Goal: Task Accomplishment & Management: Manage account settings

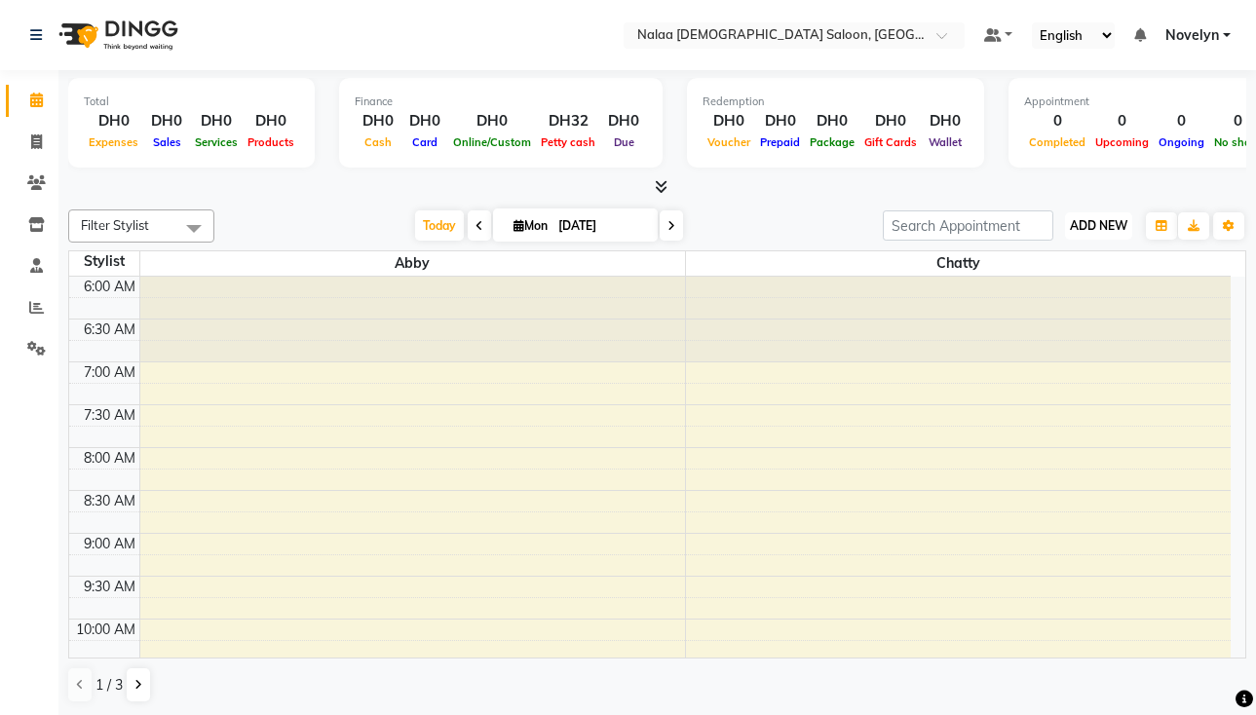
click at [1096, 220] on span "ADD NEW" at bounding box center [1099, 225] width 58 height 15
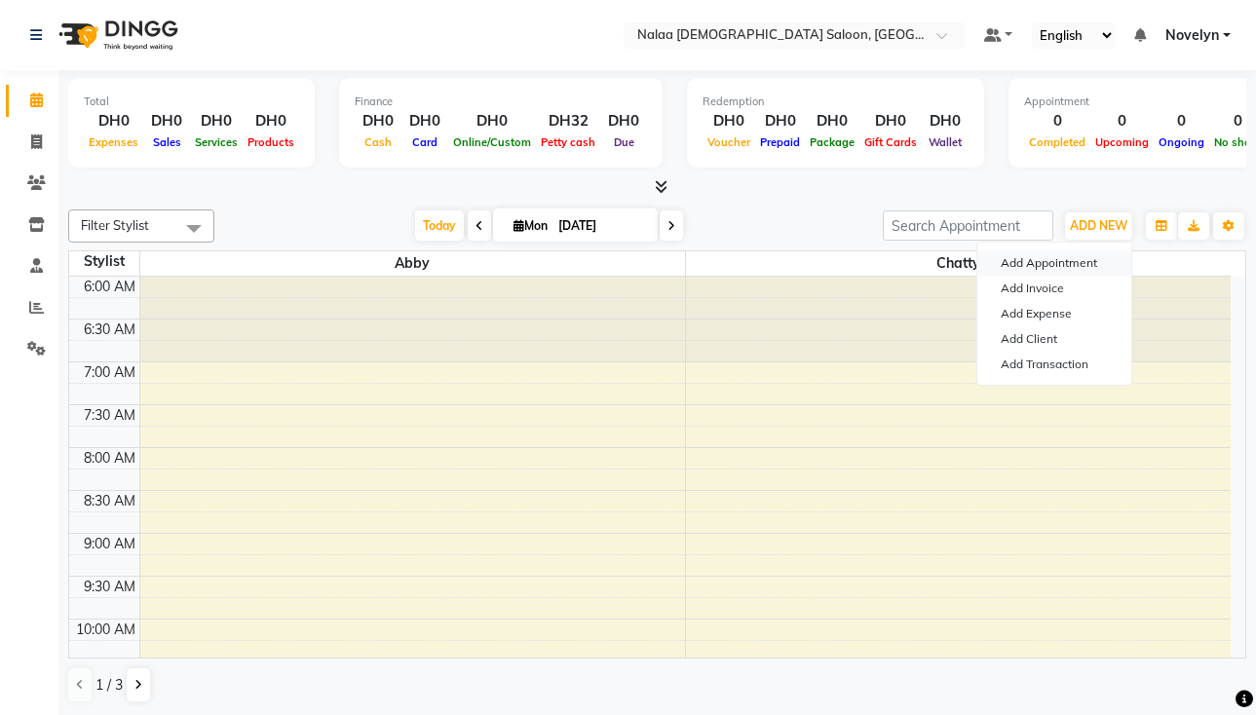
click at [1095, 264] on button "Add Appointment" at bounding box center [1055, 263] width 154 height 25
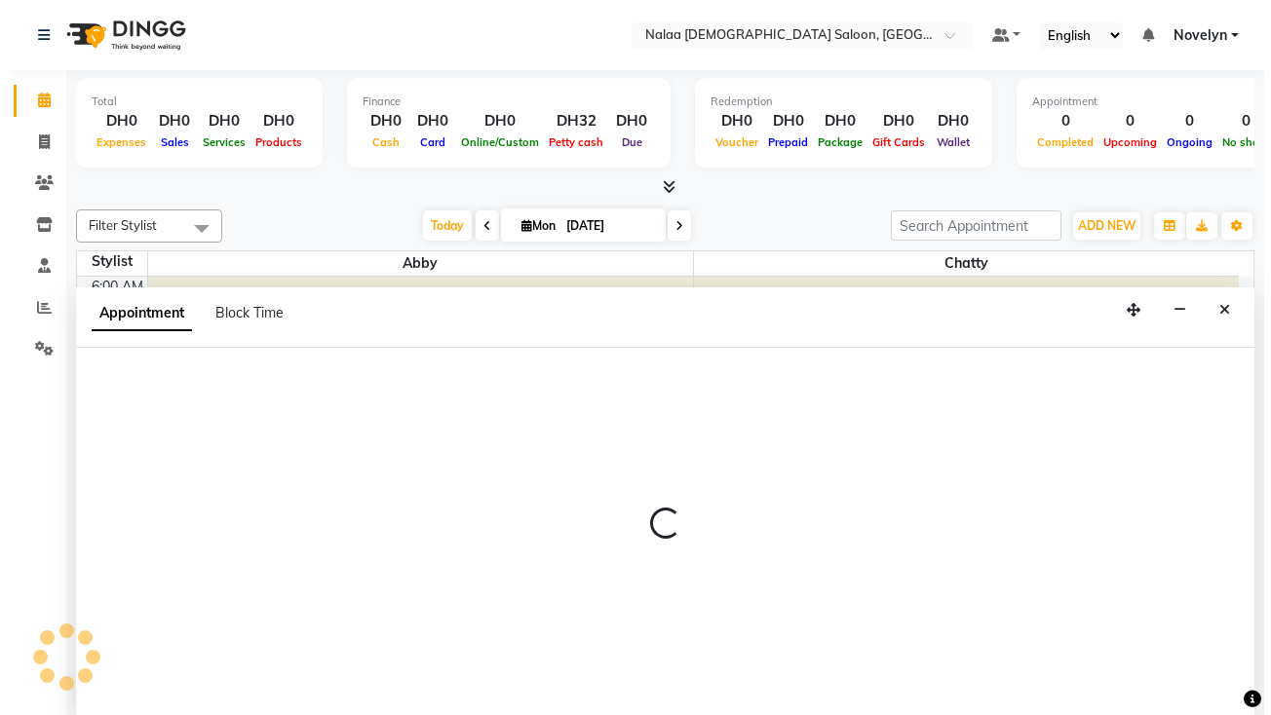
scroll to position [1, 0]
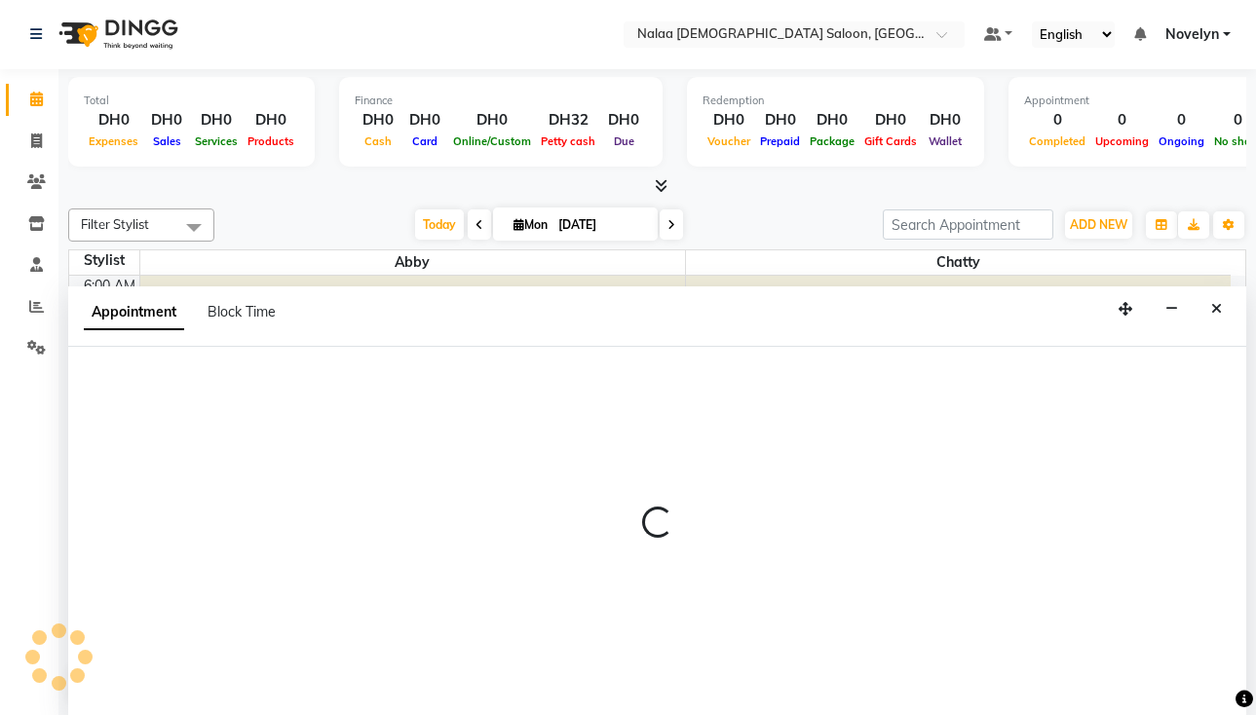
select select "420"
select select "tentative"
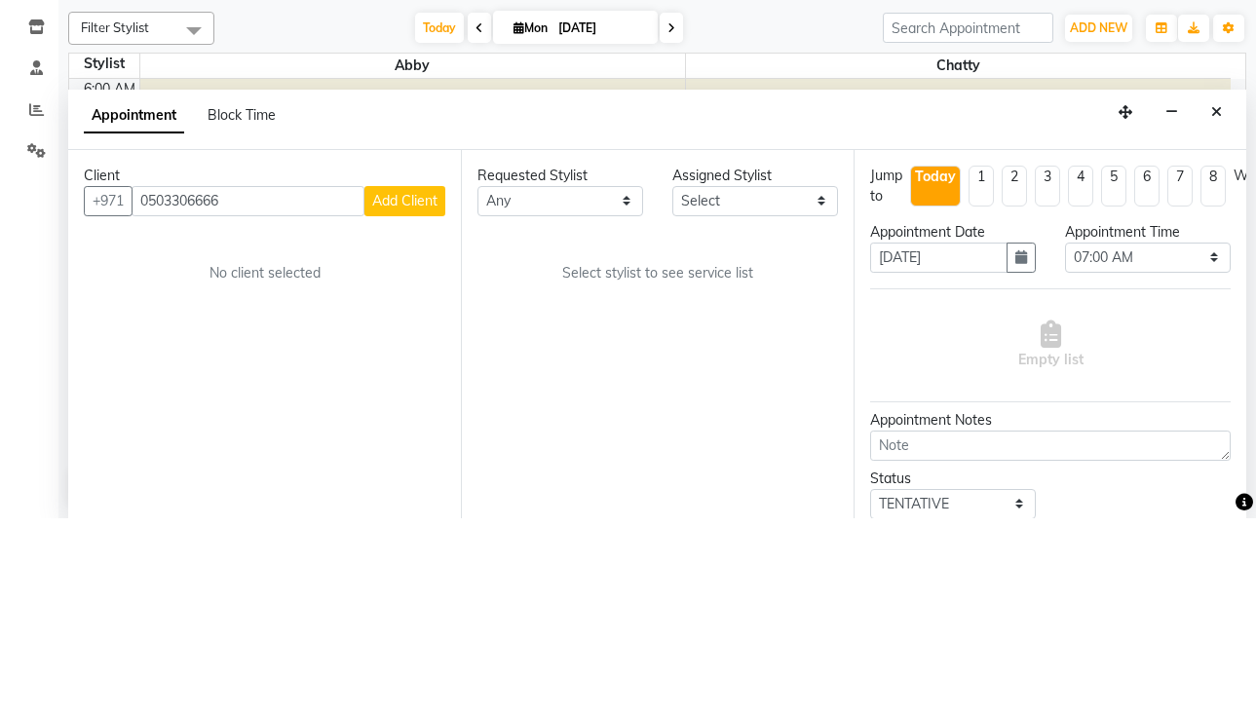
click at [146, 402] on input "0503306666" at bounding box center [248, 398] width 233 height 30
type input "503306666"
click at [405, 396] on span "Add Client" at bounding box center [404, 398] width 65 height 18
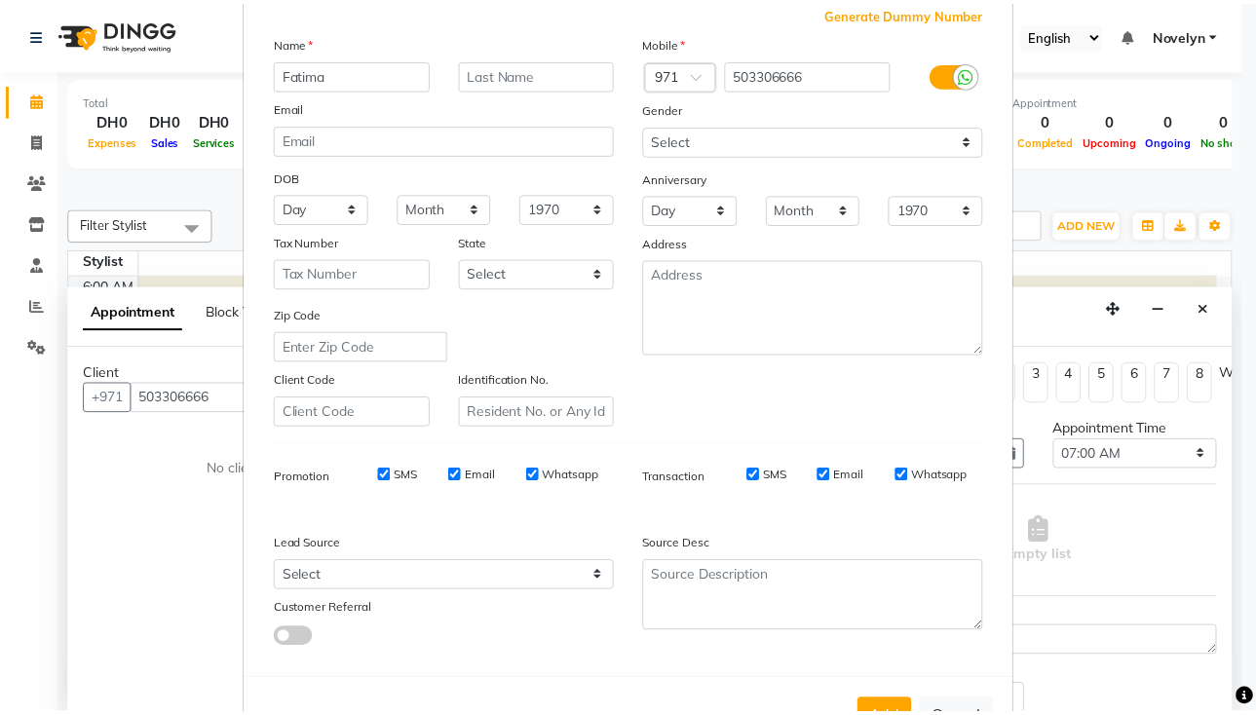
scroll to position [184, 0]
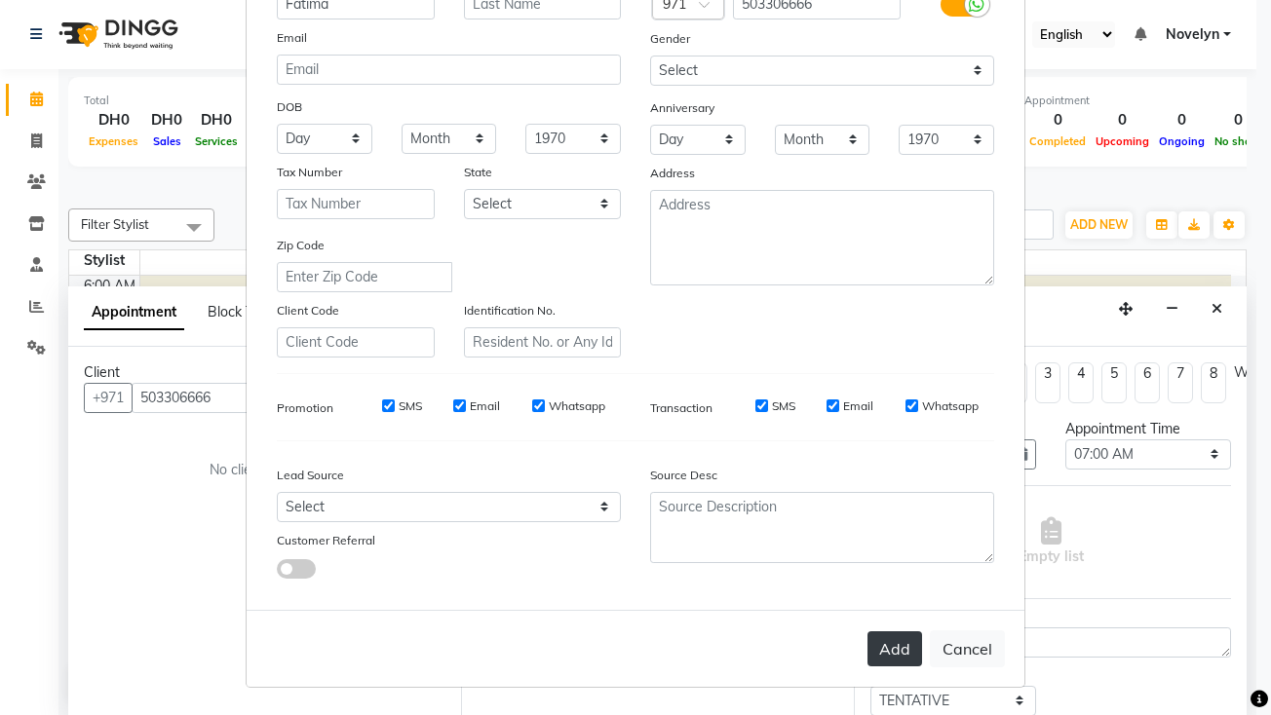
type input "Fatima"
click at [890, 653] on button "Add" at bounding box center [895, 649] width 55 height 35
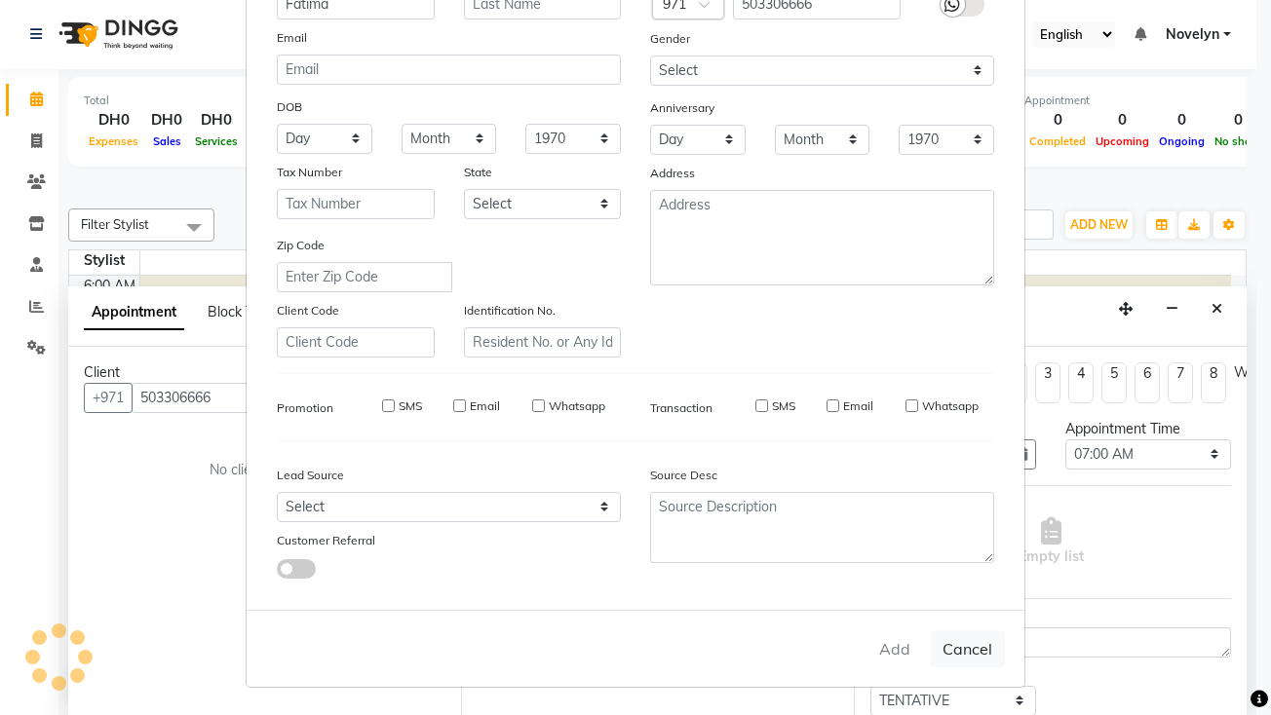
select select
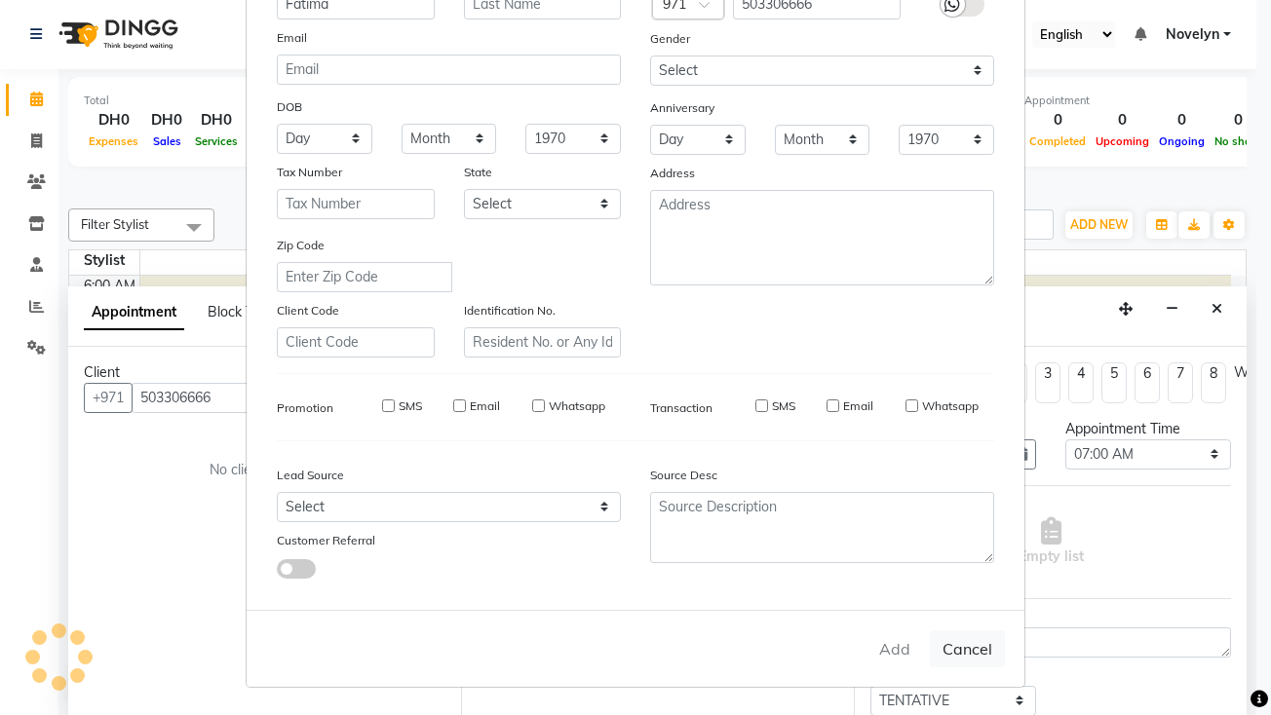
select select
checkbox input "false"
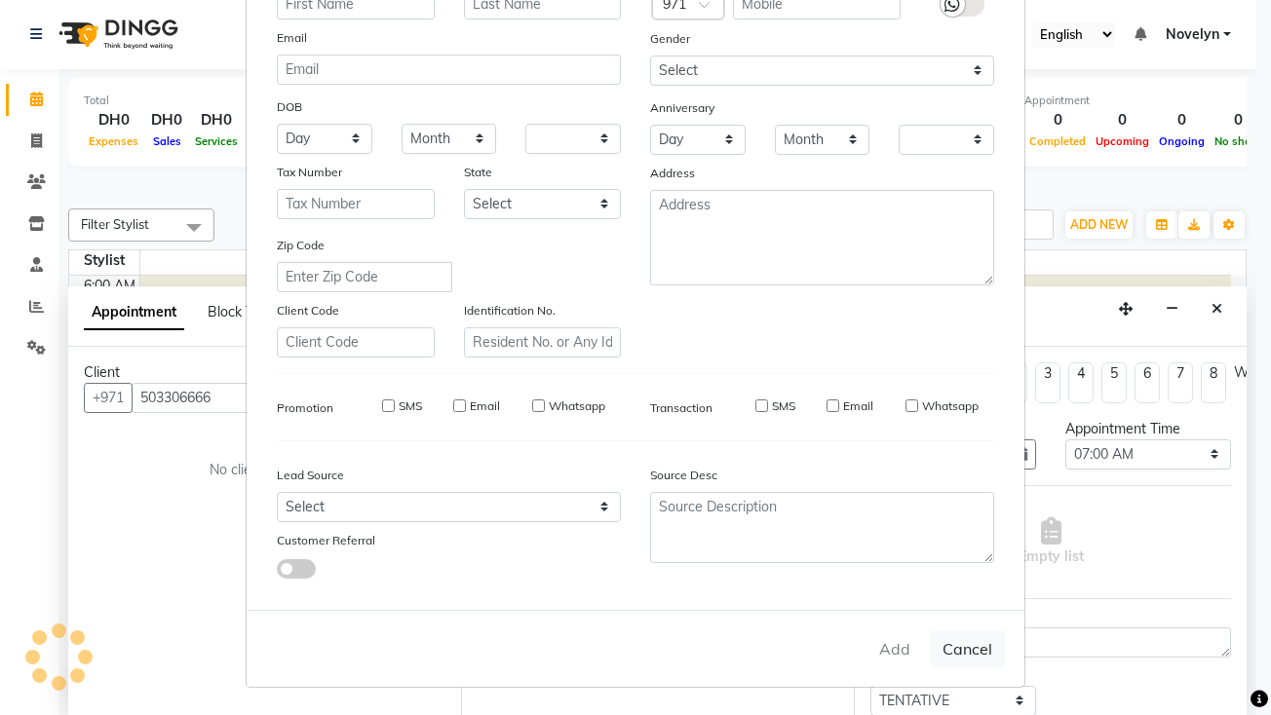
checkbox input "false"
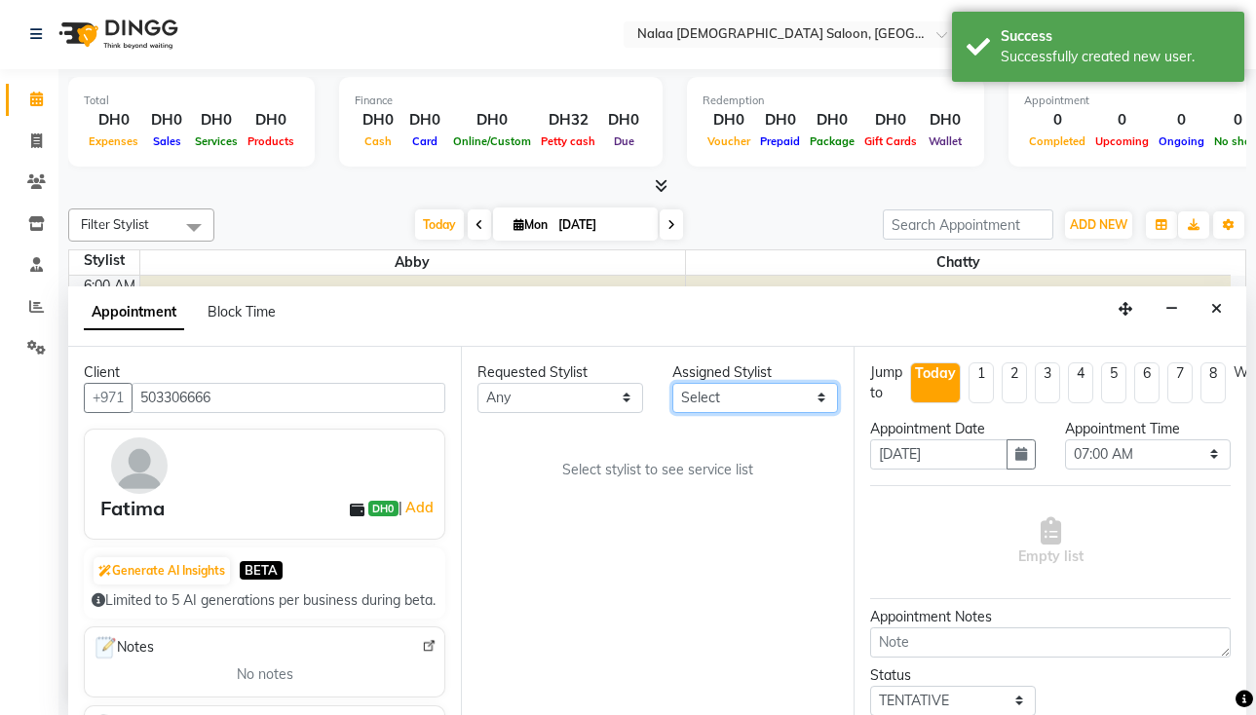
click at [822, 399] on select "Select Abby Chatty [PERSON_NAME] Stylist 1" at bounding box center [756, 398] width 166 height 30
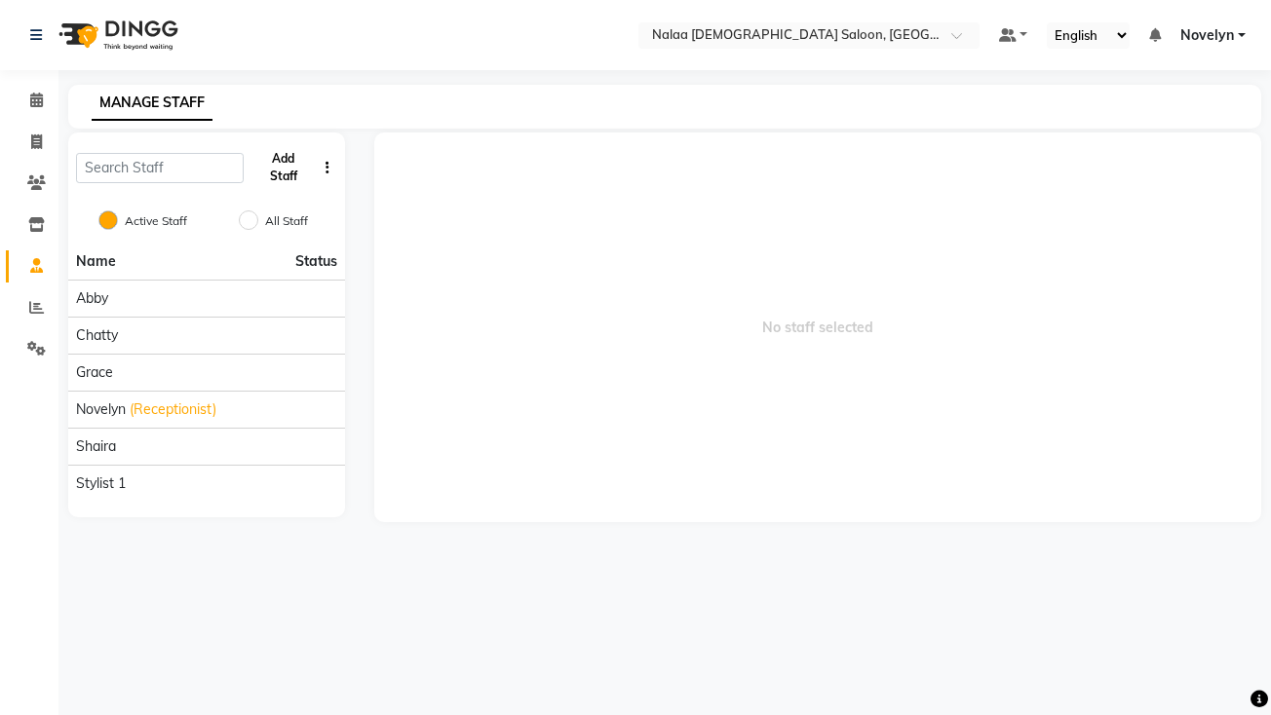
click at [276, 174] on button "Add Staff" at bounding box center [282, 167] width 63 height 51
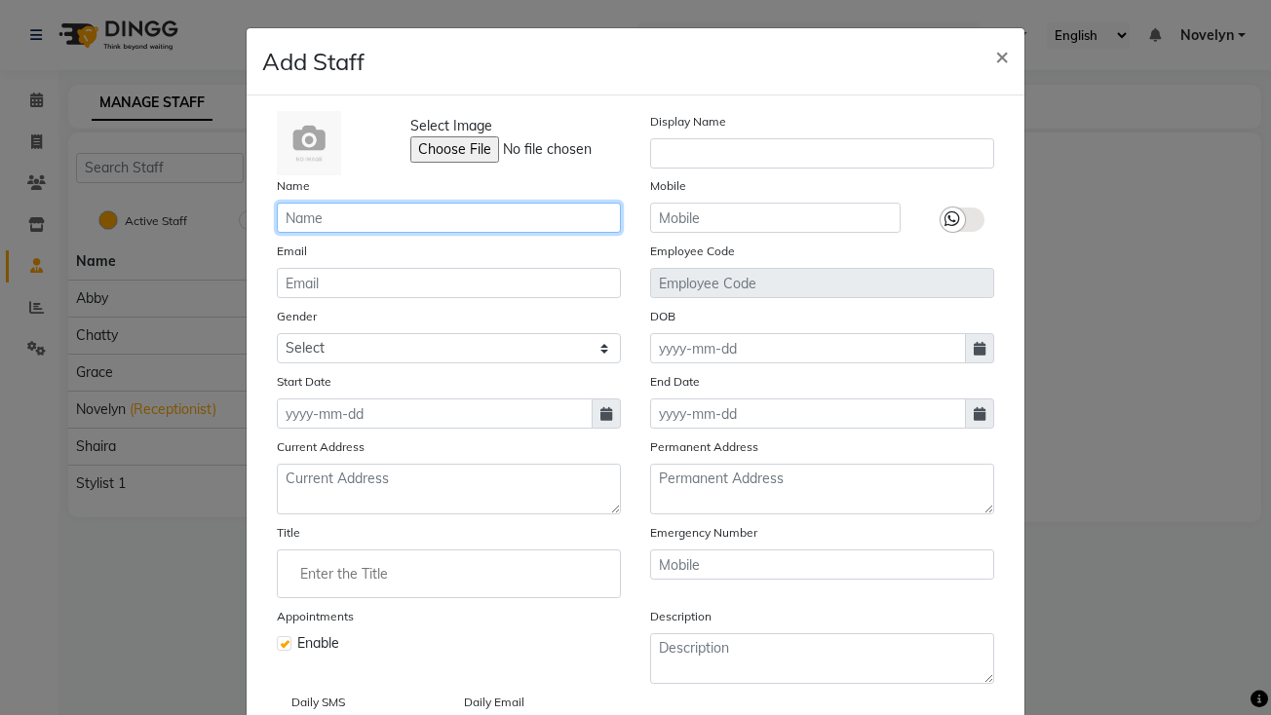
click at [405, 213] on input "text" at bounding box center [449, 218] width 344 height 30
type input "Hina"
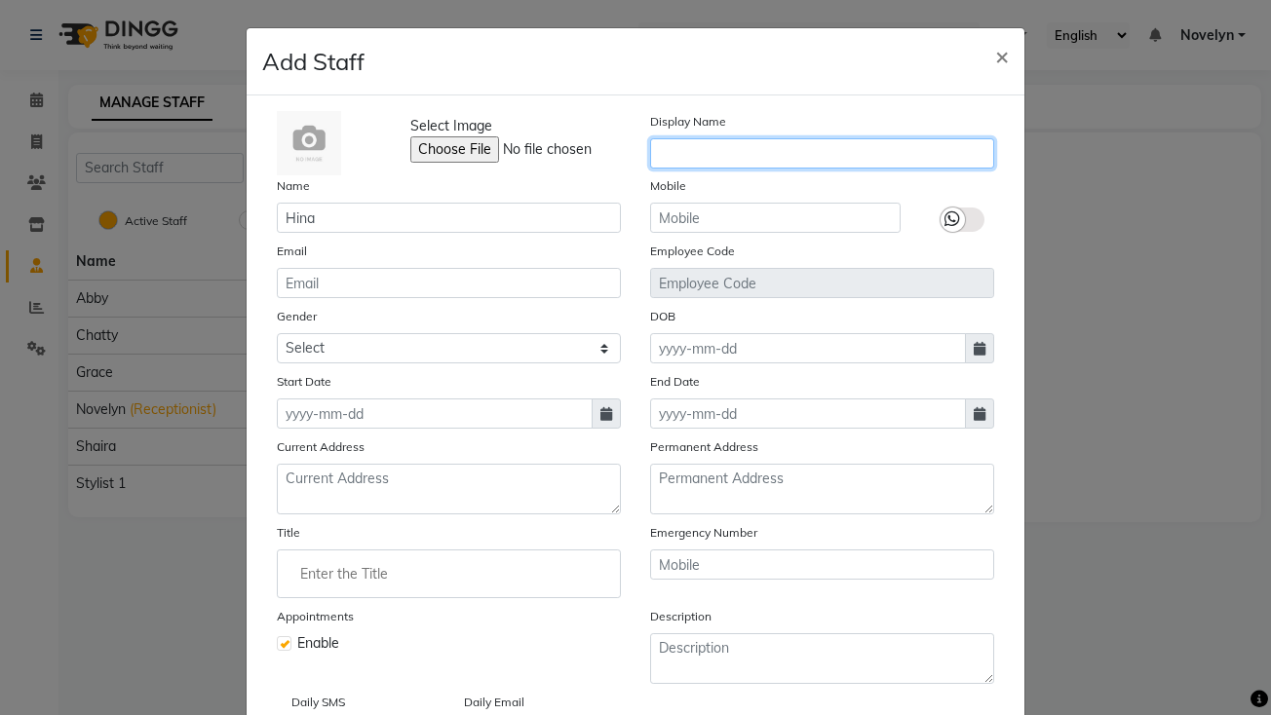
click at [722, 149] on input "text" at bounding box center [822, 153] width 344 height 30
click at [995, 46] on span "×" at bounding box center [1002, 55] width 14 height 29
checkbox input "false"
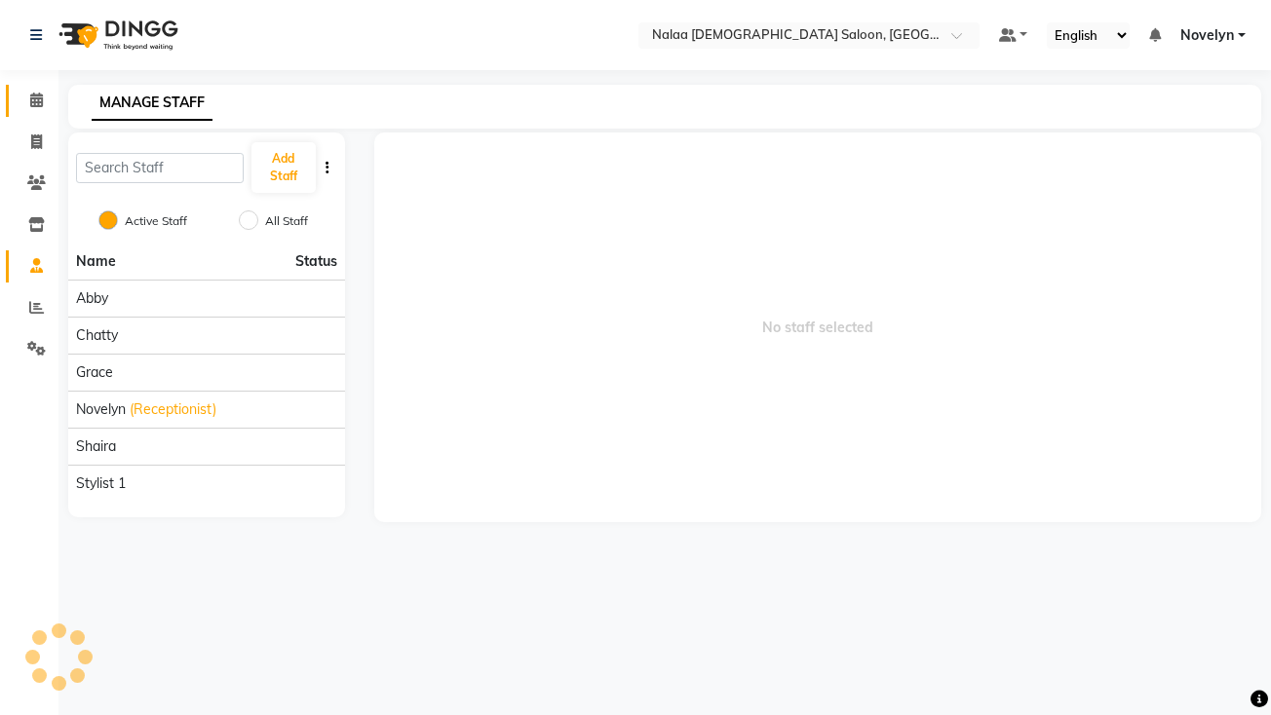
click at [36, 98] on icon at bounding box center [36, 100] width 13 height 15
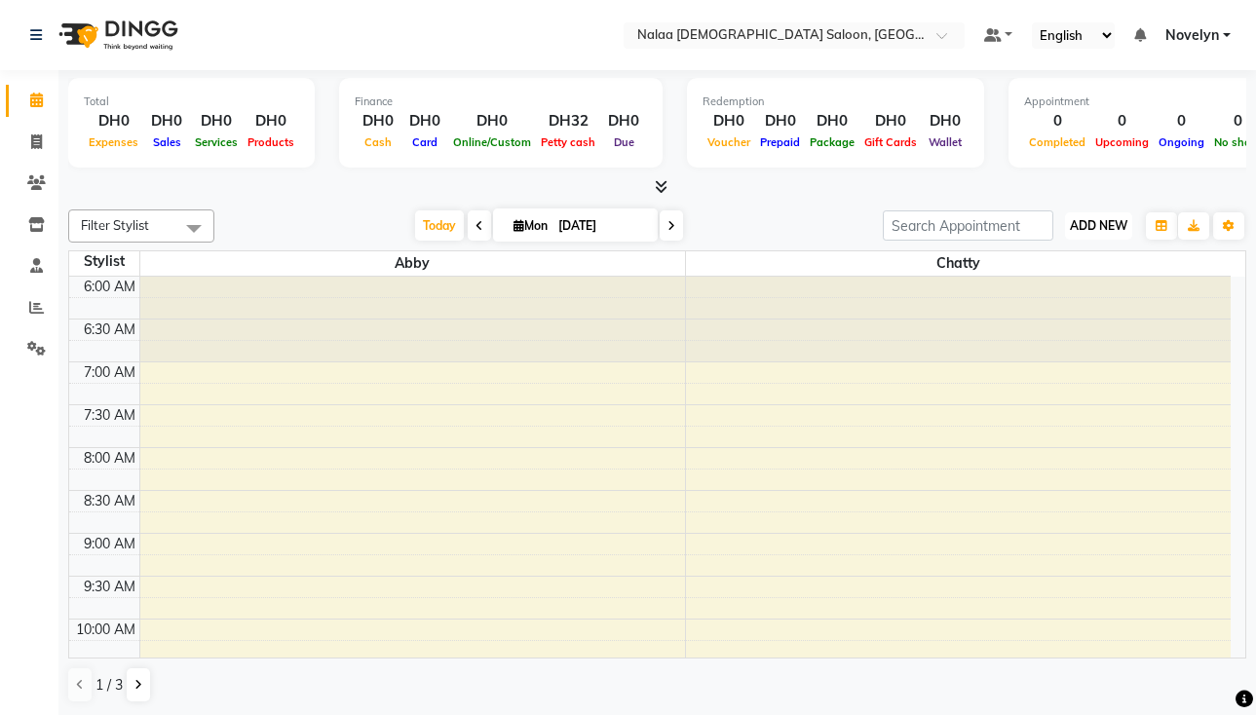
click at [1090, 219] on span "ADD NEW" at bounding box center [1099, 225] width 58 height 15
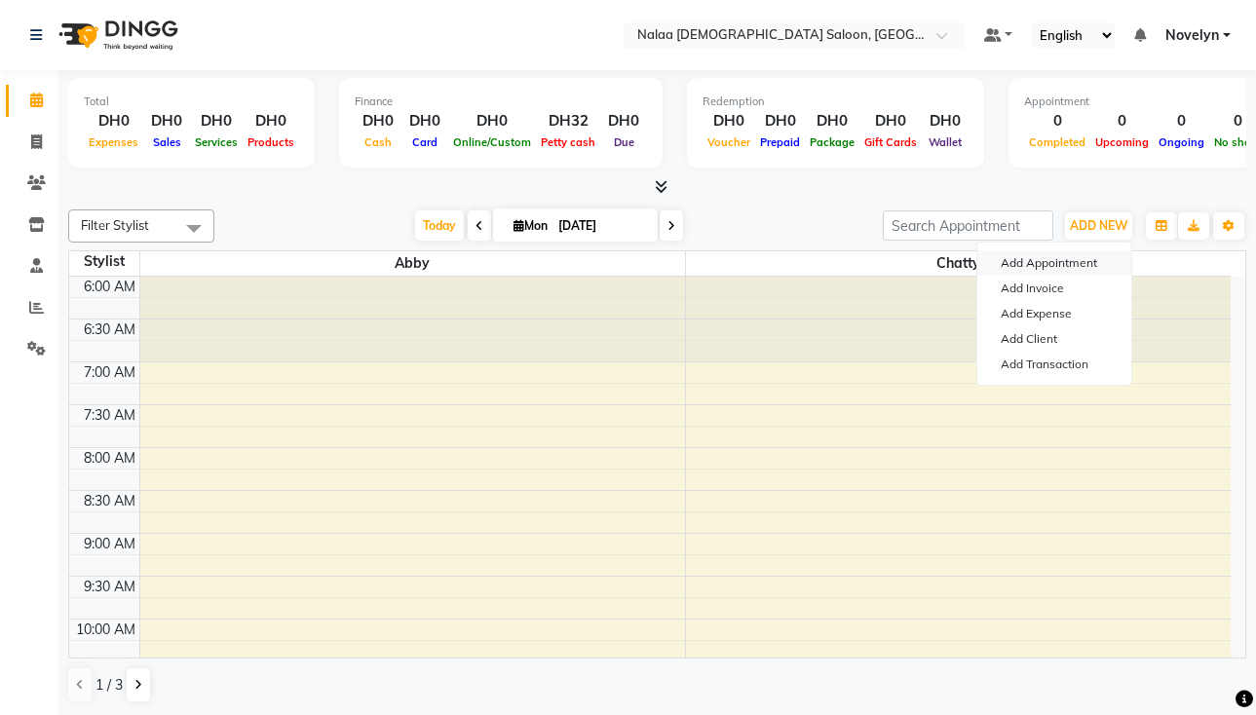
click at [1080, 260] on button "Add Appointment" at bounding box center [1055, 263] width 154 height 25
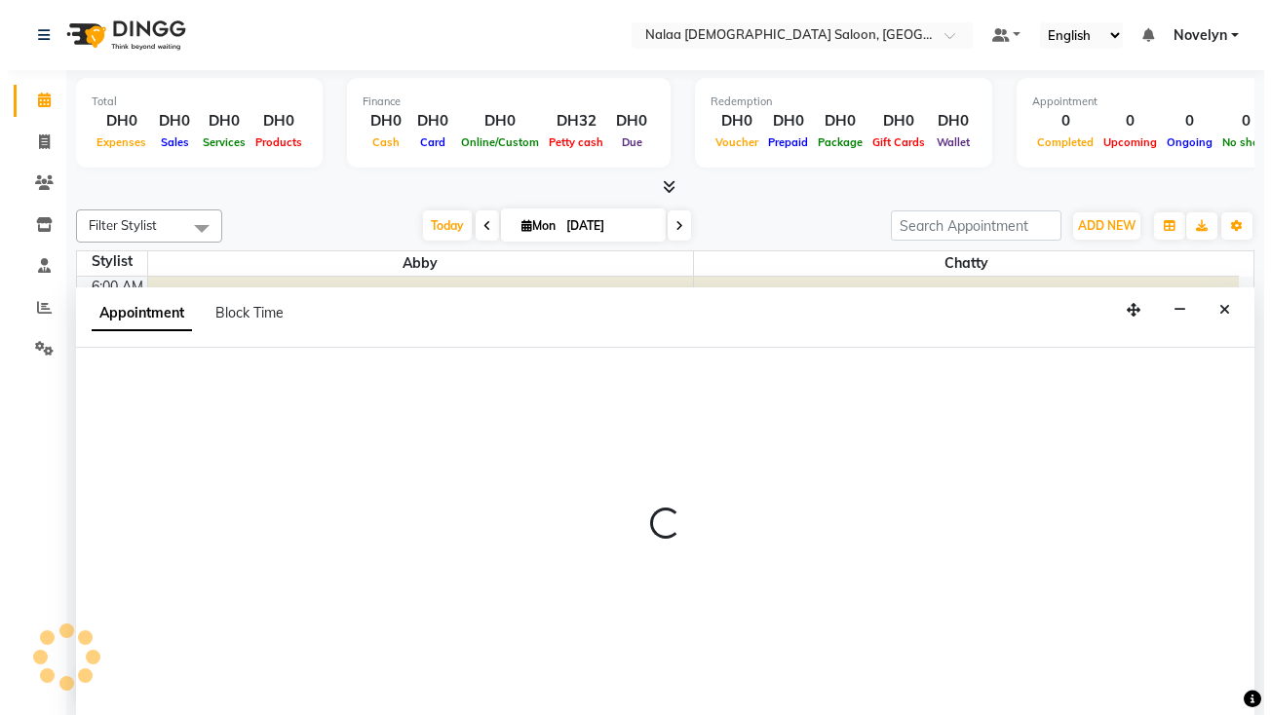
scroll to position [1, 0]
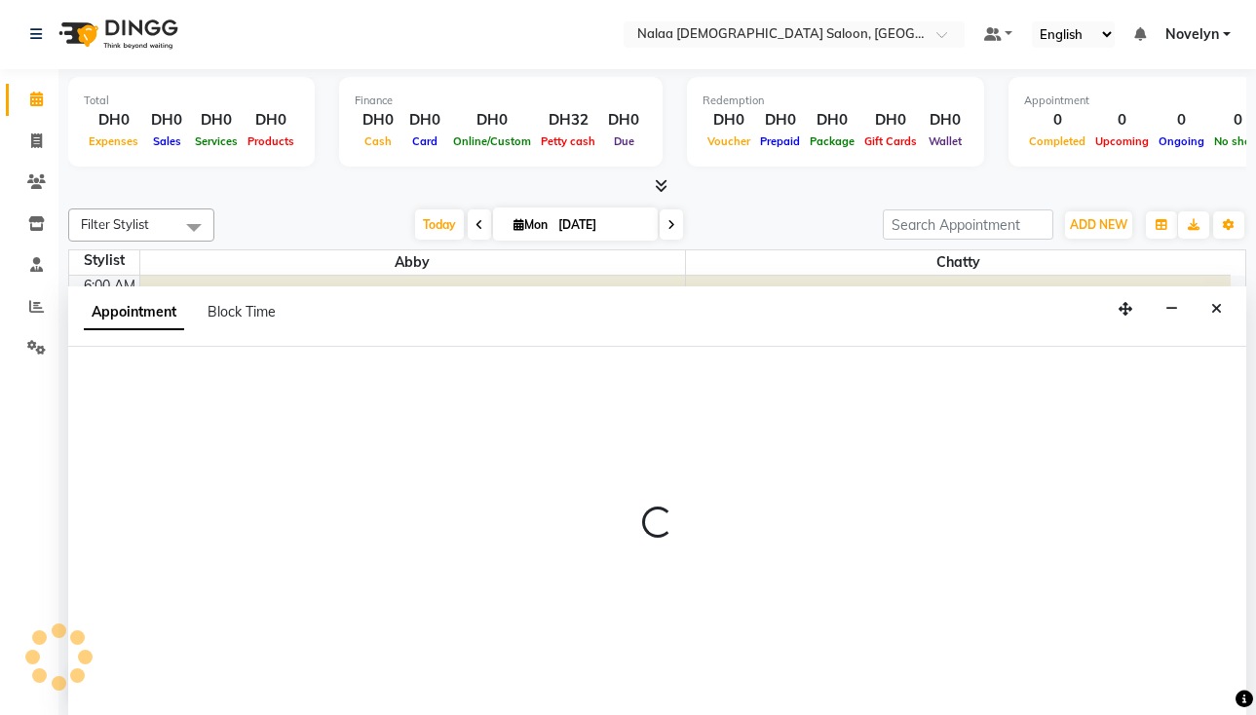
select select "420"
select select "tentative"
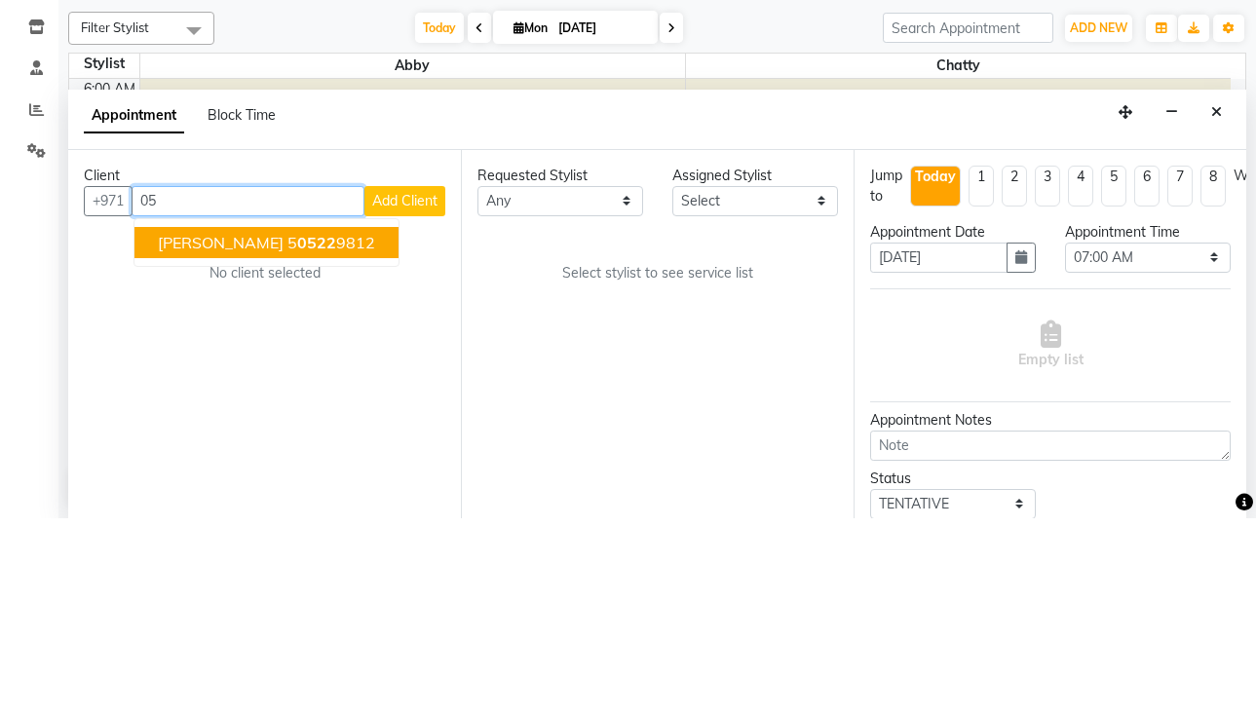
type input "0"
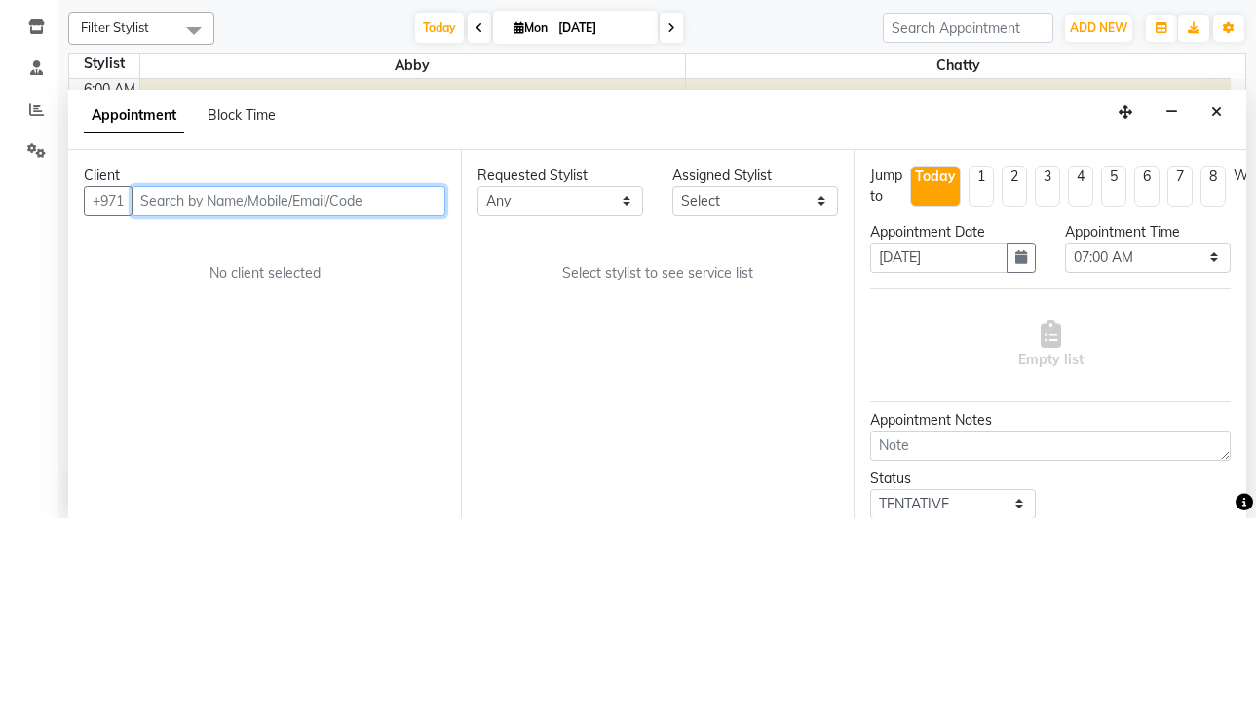
type input "0"
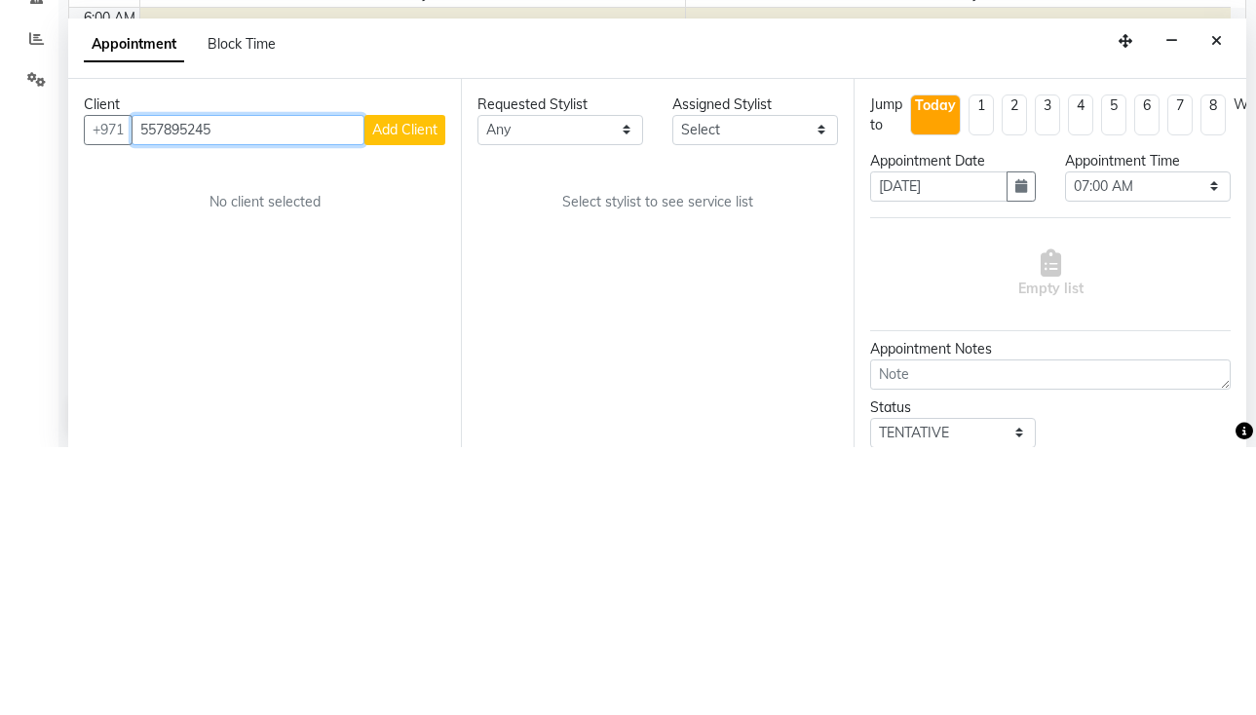
type input "557895245"
click at [400, 391] on span "Add Client" at bounding box center [404, 398] width 65 height 18
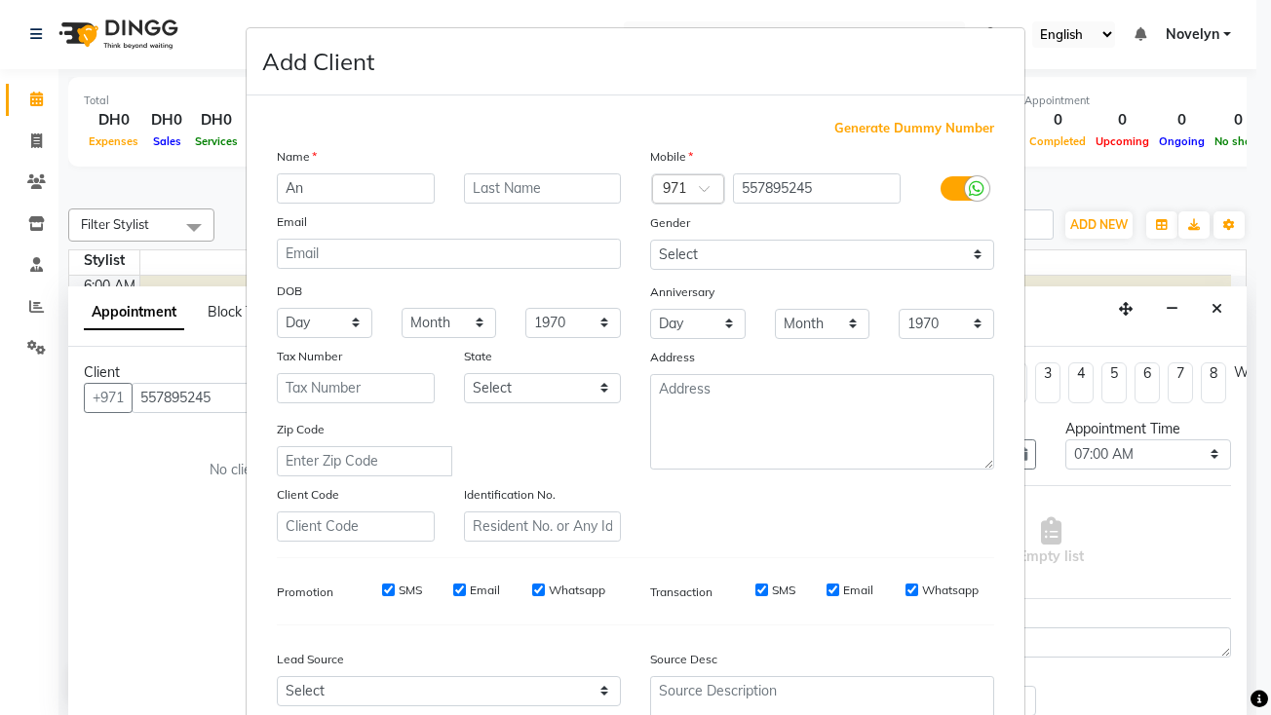
type input "A"
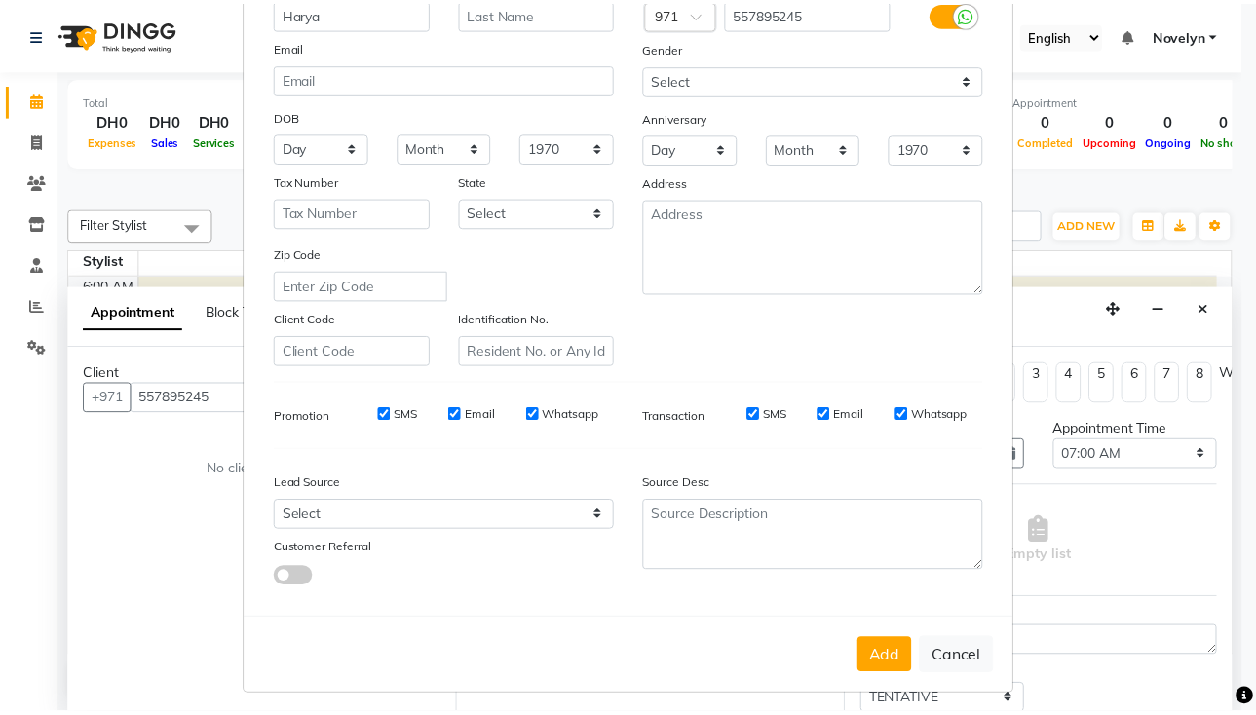
scroll to position [184, 0]
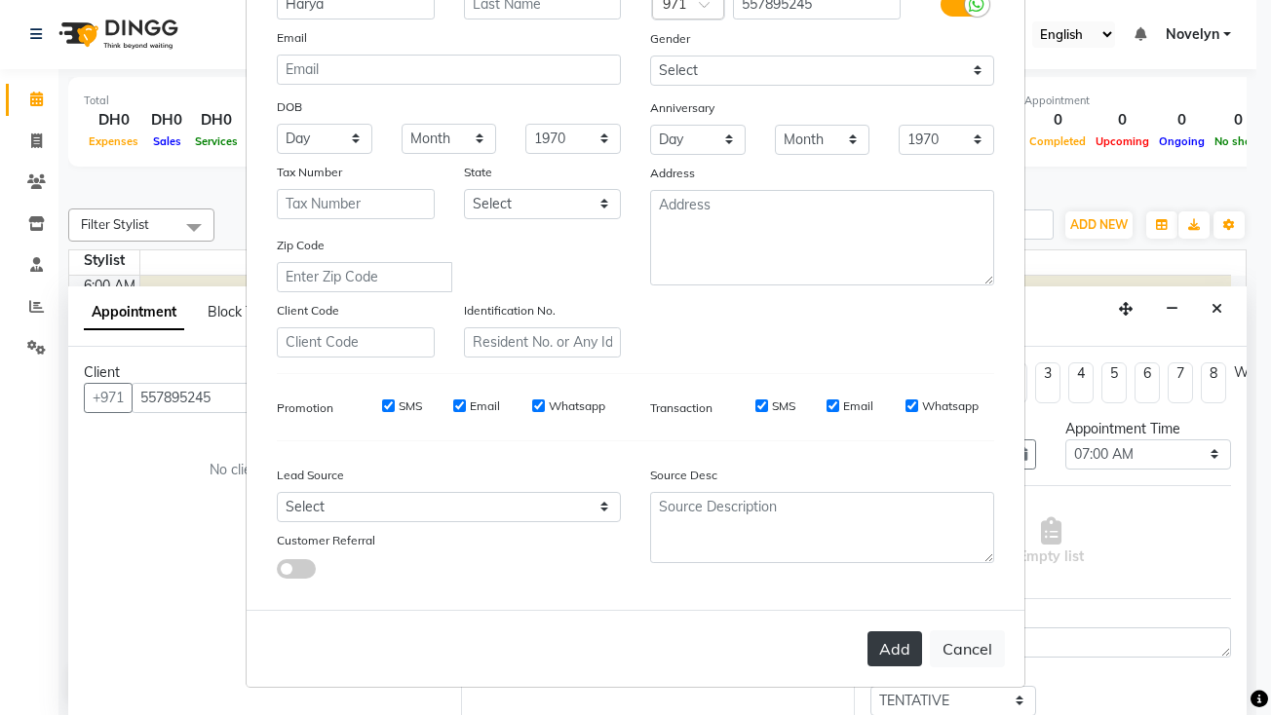
type input "Harya"
click at [893, 655] on button "Add" at bounding box center [895, 649] width 55 height 35
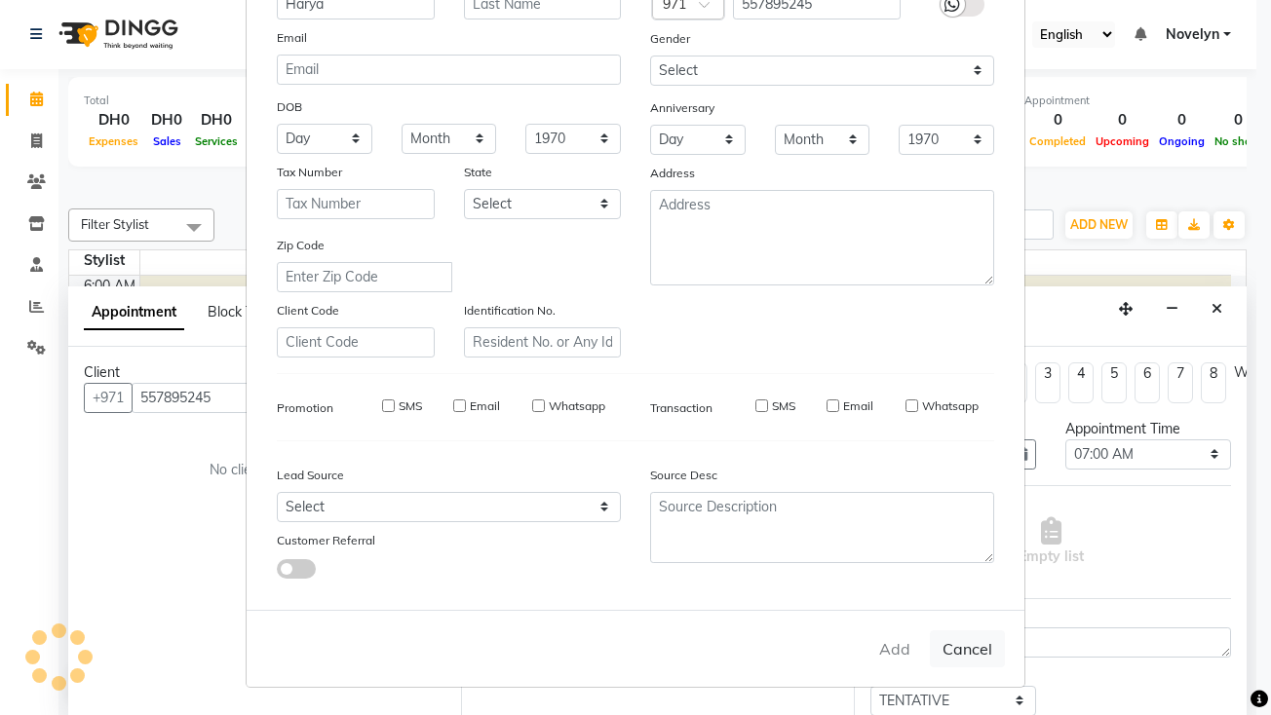
select select
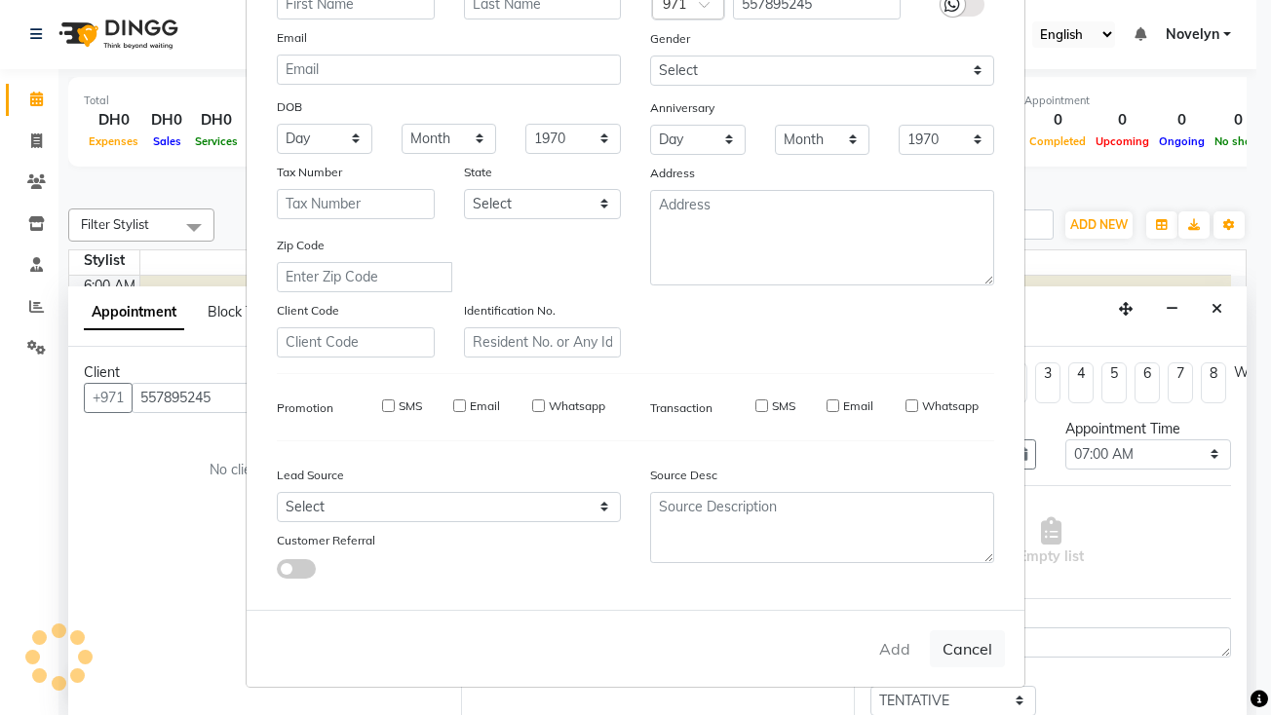
select select
checkbox input "false"
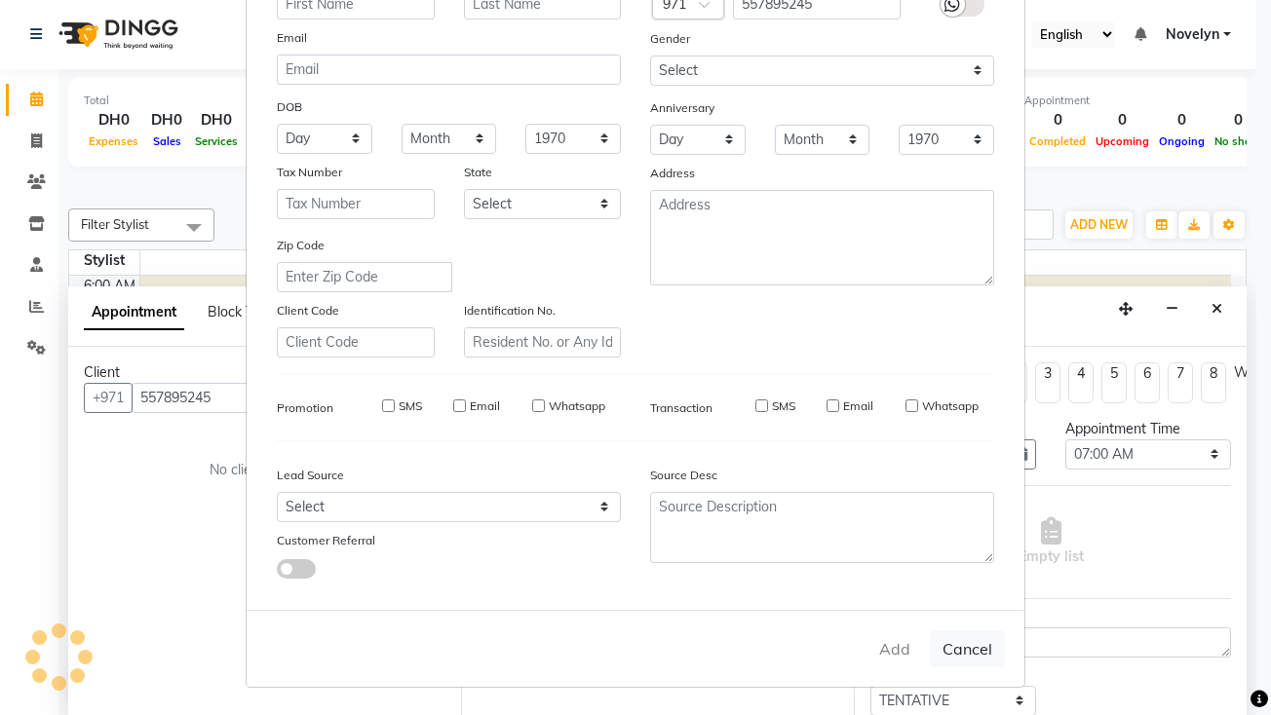
checkbox input "false"
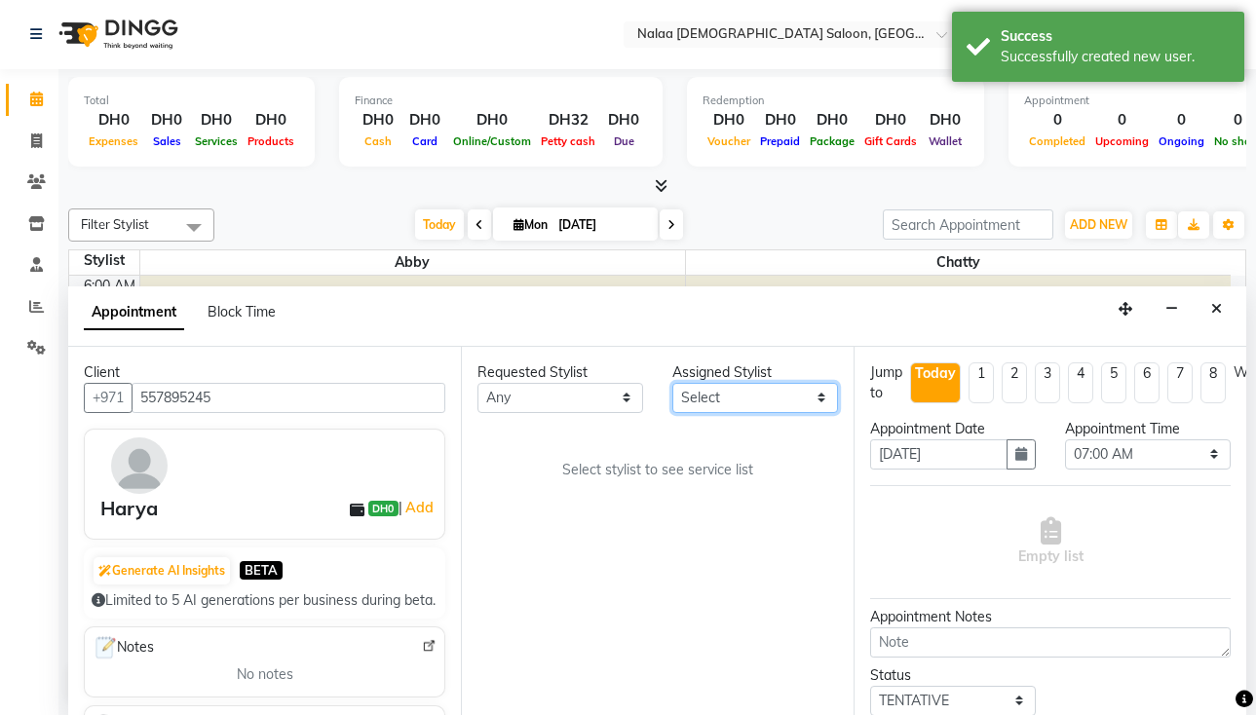
click at [817, 407] on select "Select Abby Chatty [PERSON_NAME] Stylist 1" at bounding box center [756, 398] width 166 height 30
select select "90521"
click at [673, 383] on select "Select Abby Chatty [PERSON_NAME] Stylist 1" at bounding box center [756, 398] width 166 height 30
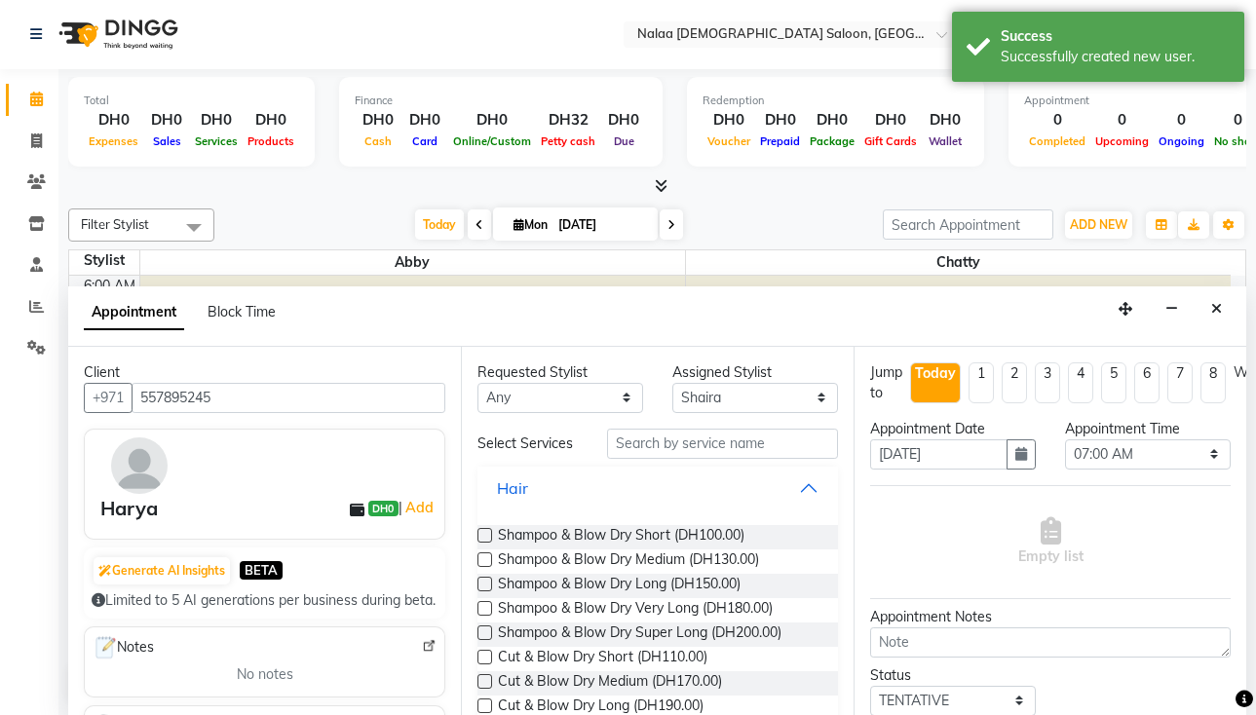
click at [795, 483] on button "Hair" at bounding box center [657, 488] width 345 height 35
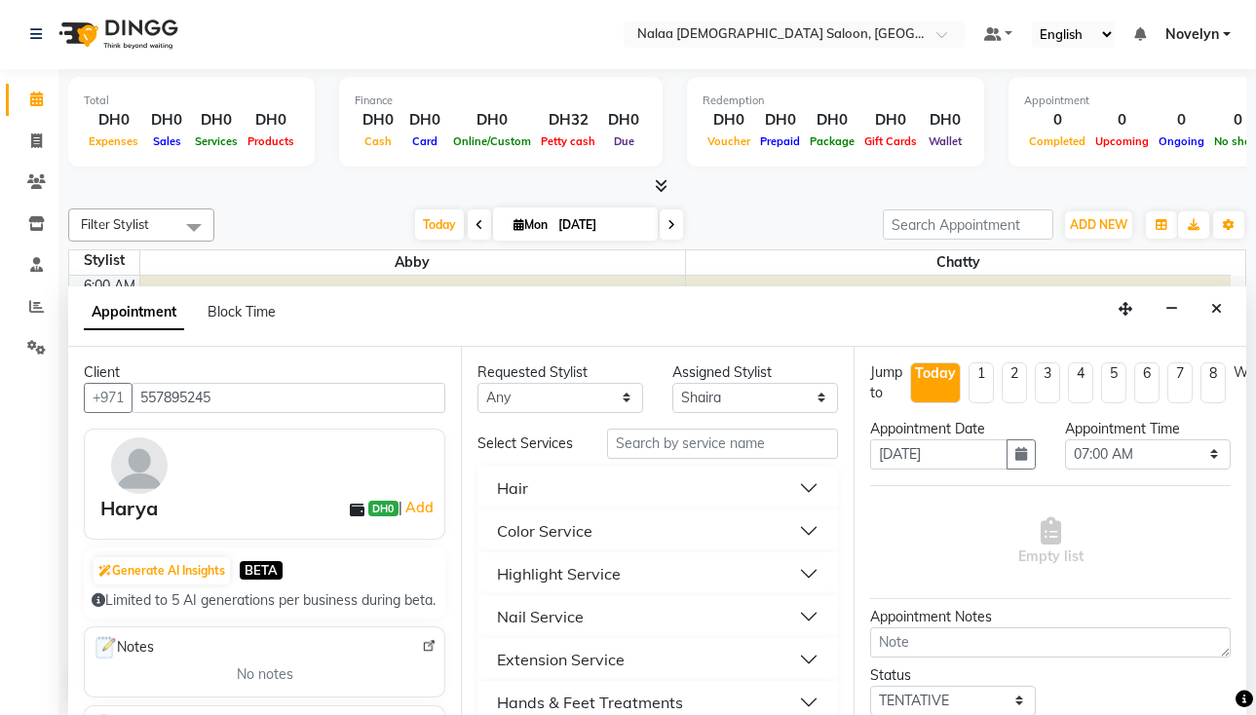
click at [705, 616] on button "Nail Service" at bounding box center [657, 616] width 345 height 35
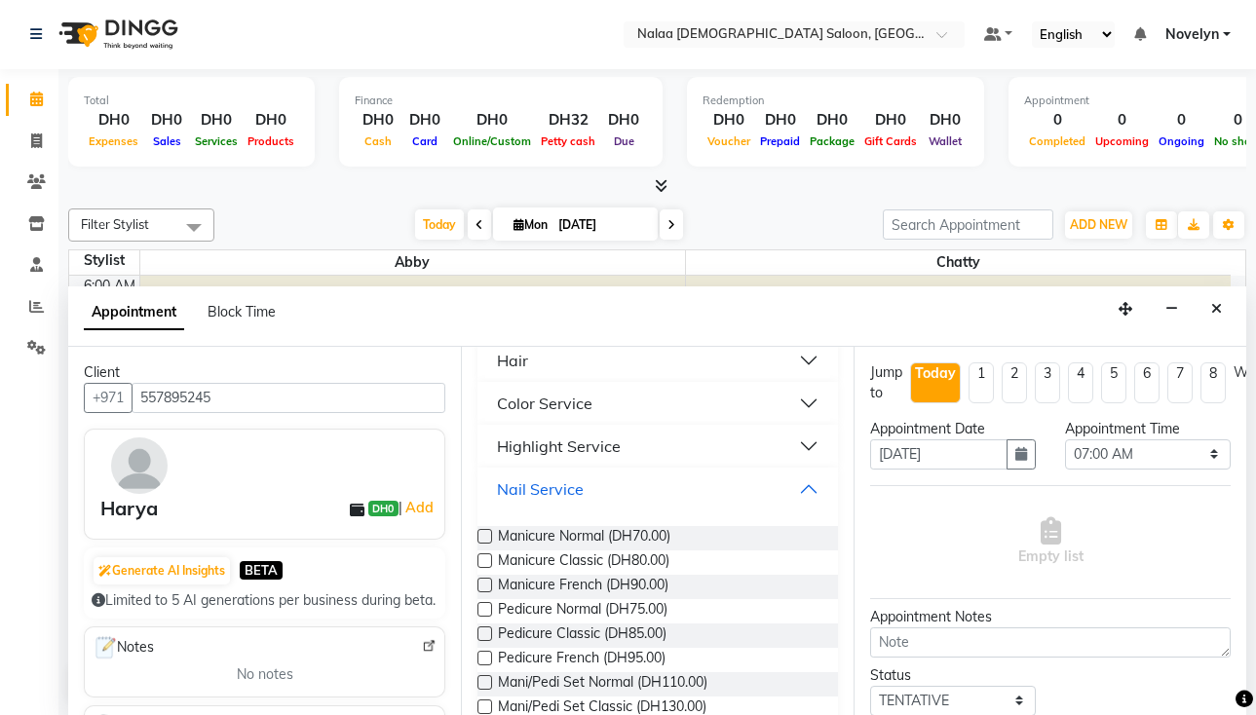
scroll to position [143, 0]
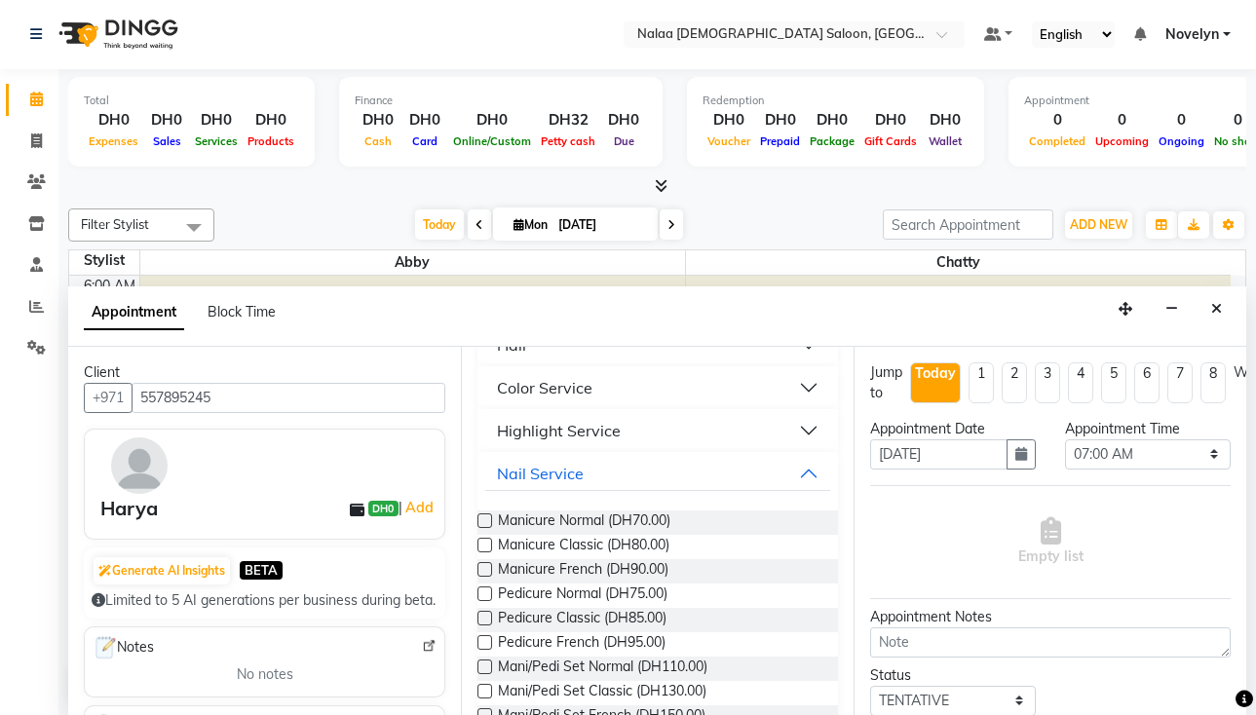
click at [486, 521] on label at bounding box center [485, 521] width 15 height 15
click at [486, 521] on input "checkbox" at bounding box center [484, 523] width 13 height 13
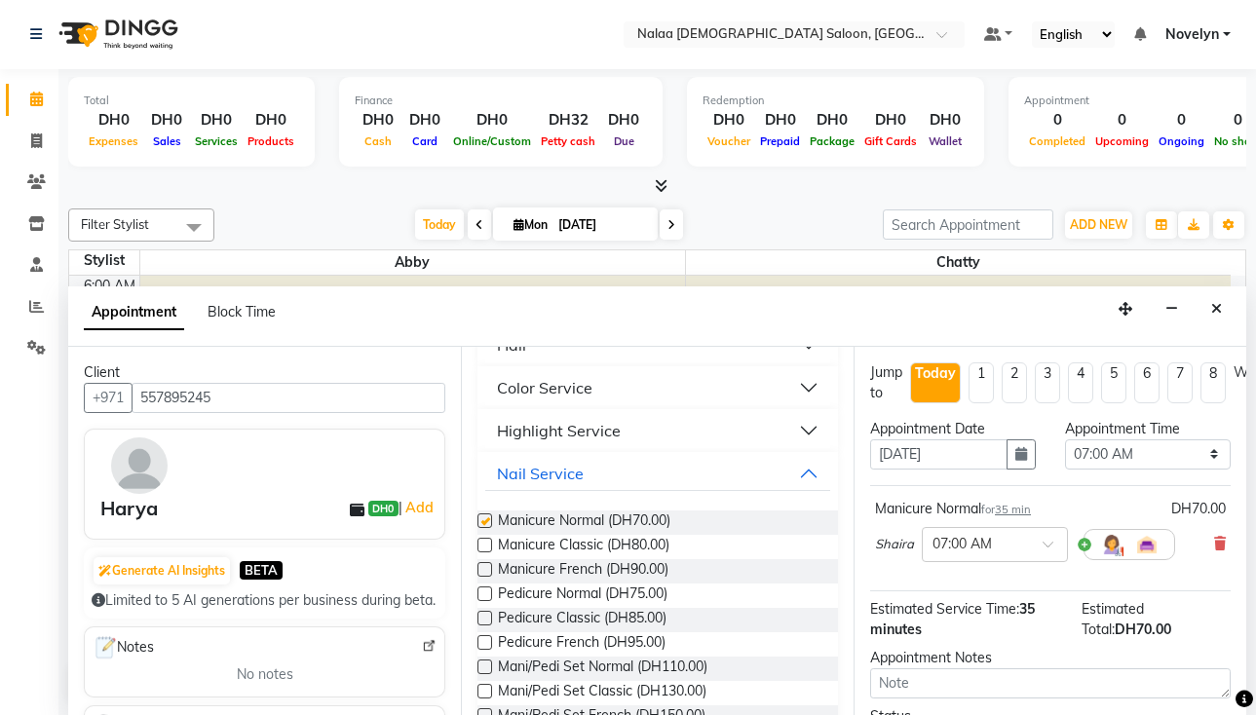
checkbox input "false"
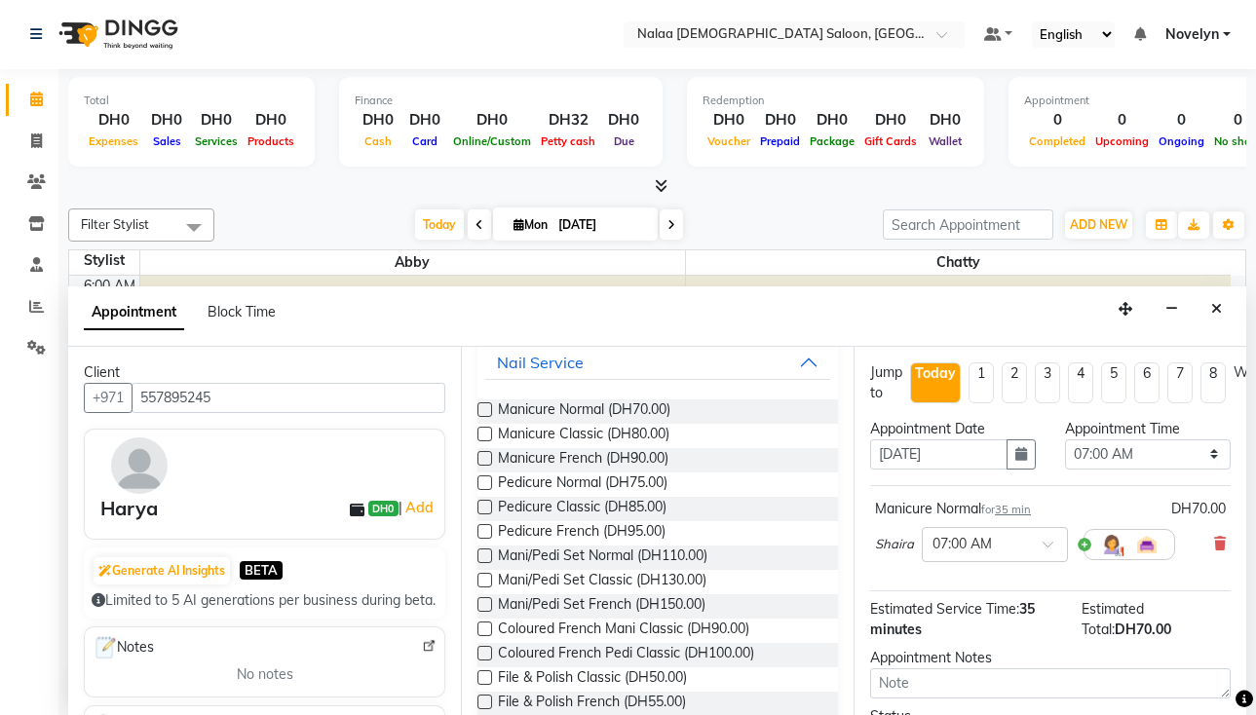
scroll to position [295, 0]
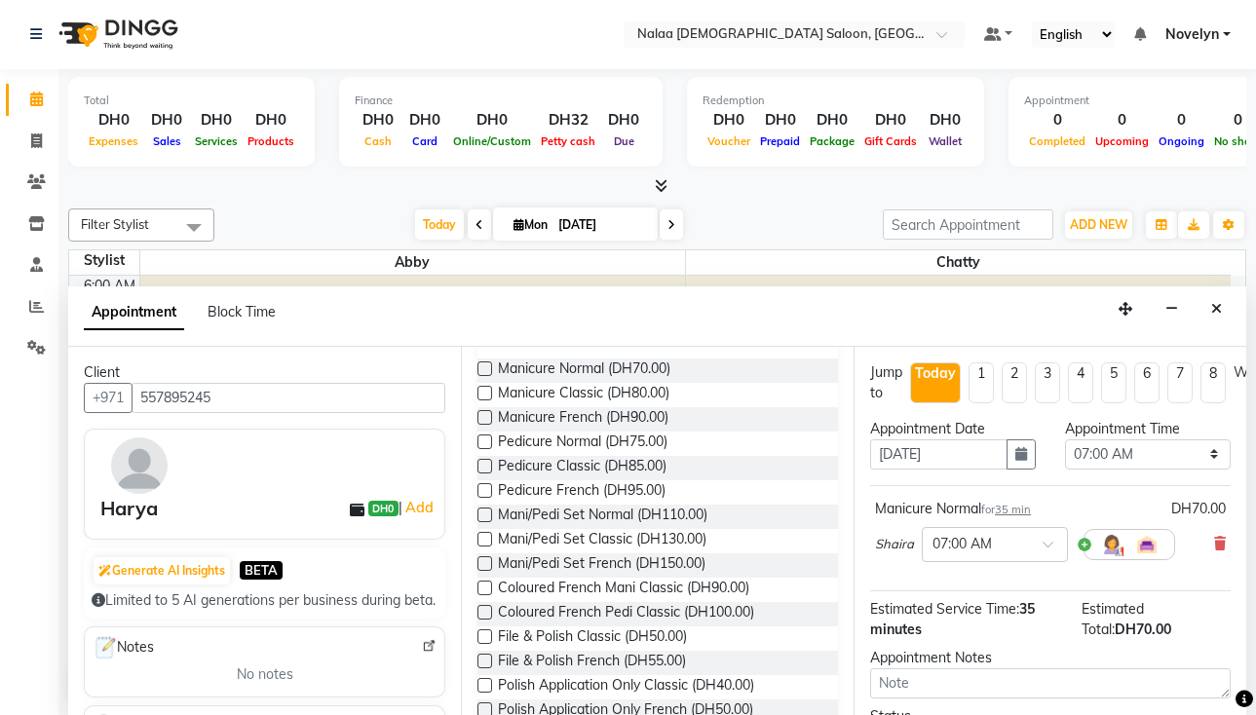
click at [484, 588] on label at bounding box center [485, 588] width 15 height 15
click at [484, 588] on input "checkbox" at bounding box center [484, 590] width 13 height 13
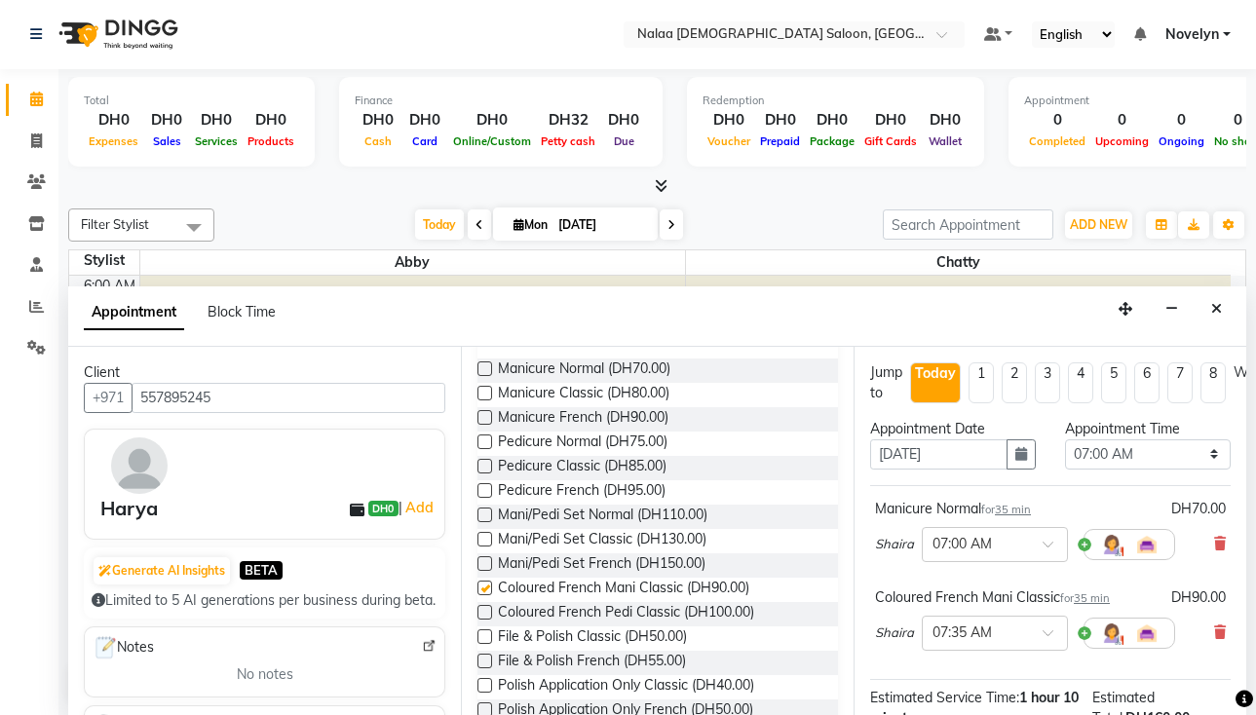
checkbox input "false"
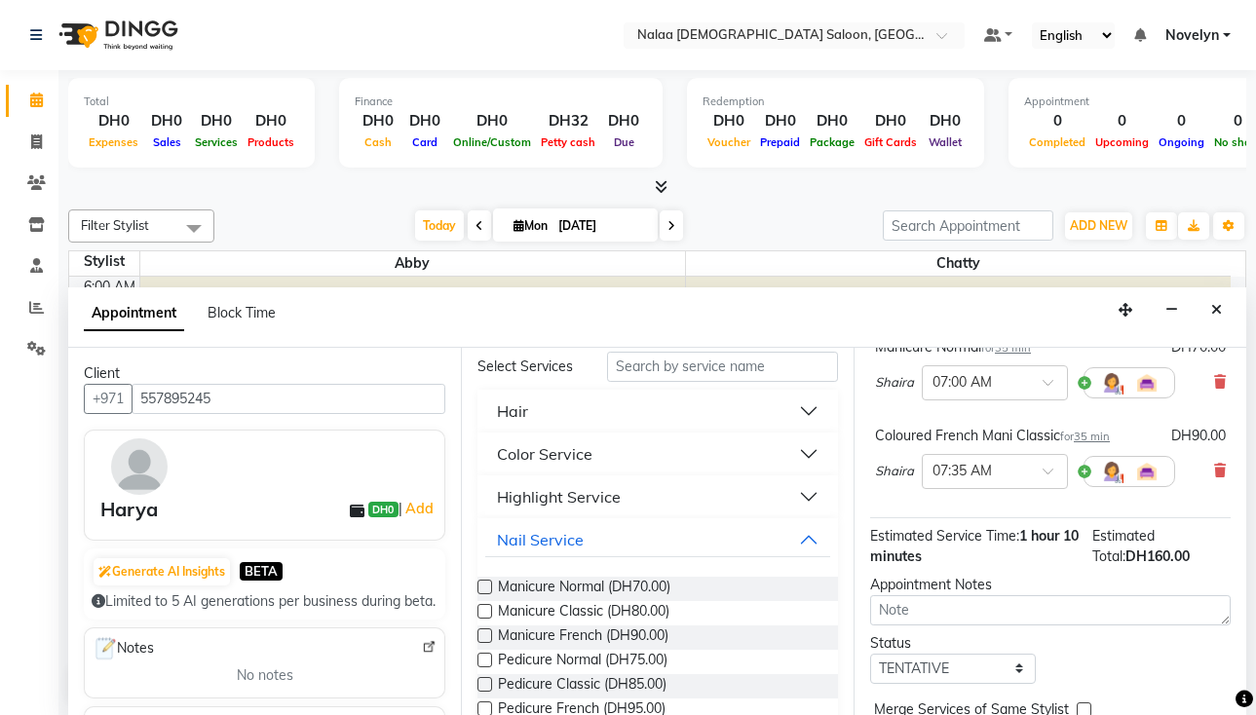
scroll to position [169, 0]
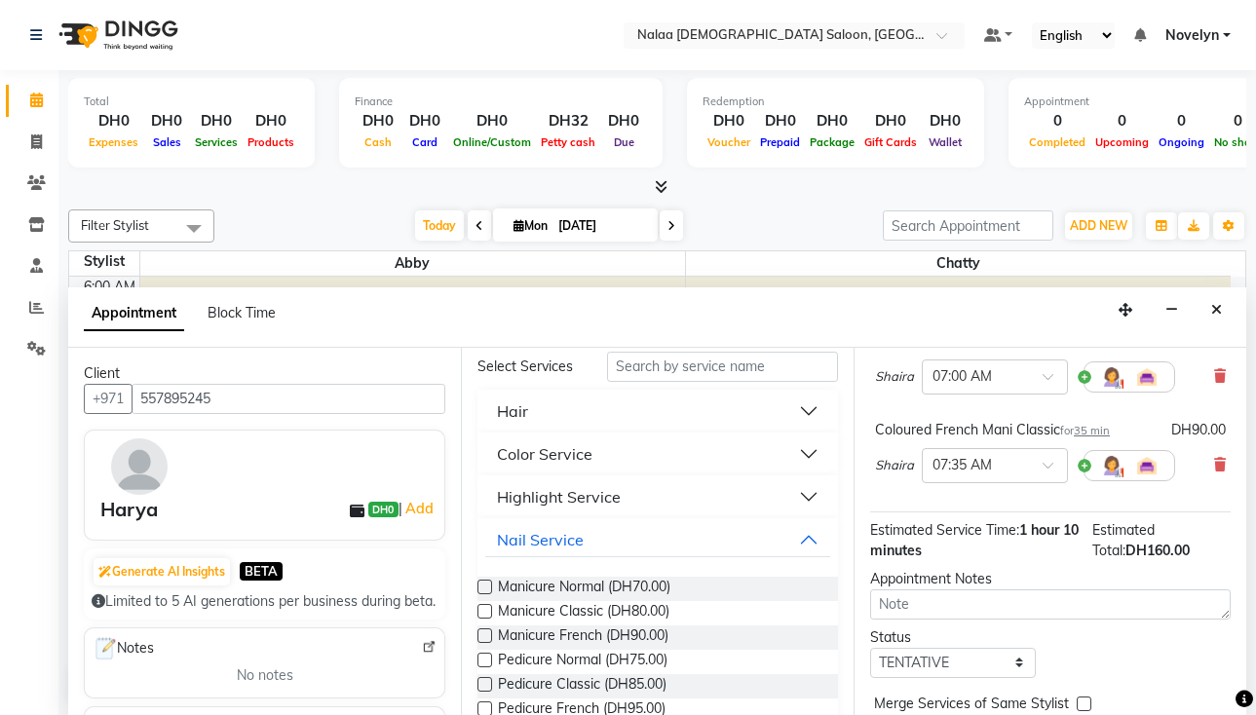
click at [486, 587] on label at bounding box center [485, 587] width 15 height 15
click at [486, 587] on input "checkbox" at bounding box center [484, 589] width 13 height 13
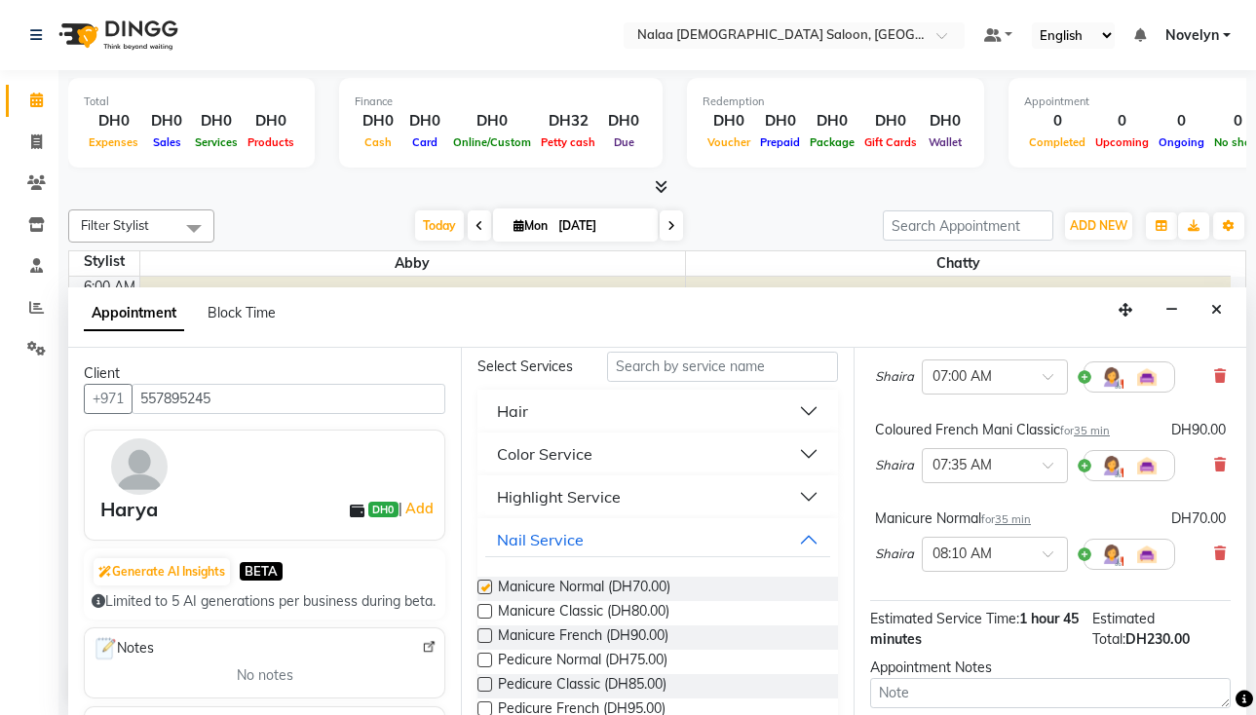
checkbox input "false"
click at [1215, 556] on icon at bounding box center [1221, 554] width 12 height 14
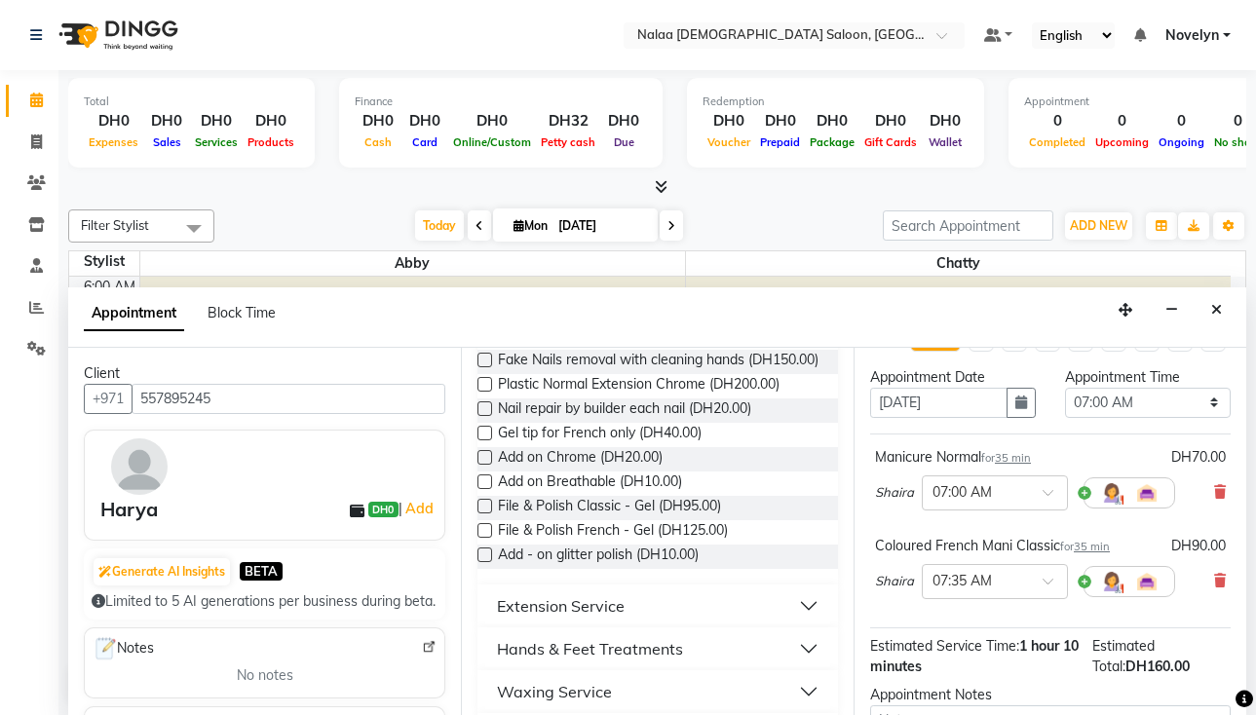
scroll to position [1378, 0]
click at [486, 561] on label at bounding box center [485, 554] width 15 height 15
click at [486, 562] on input "checkbox" at bounding box center [484, 556] width 13 height 13
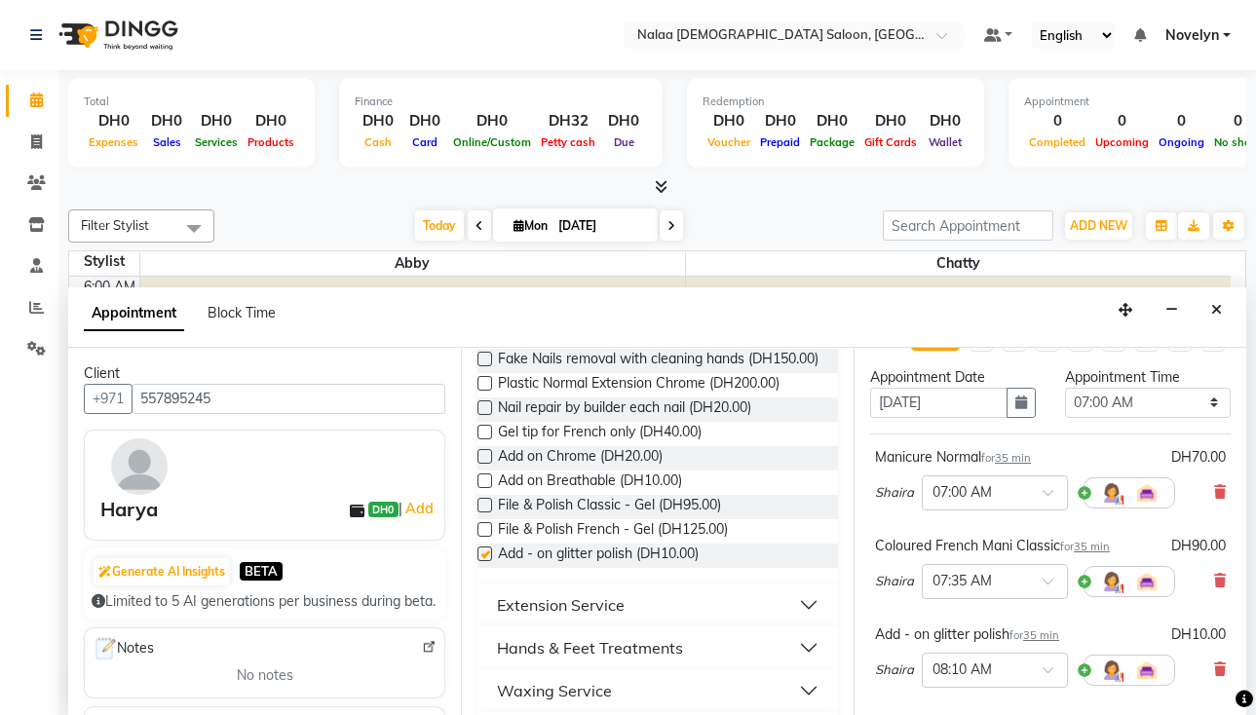
checkbox input "false"
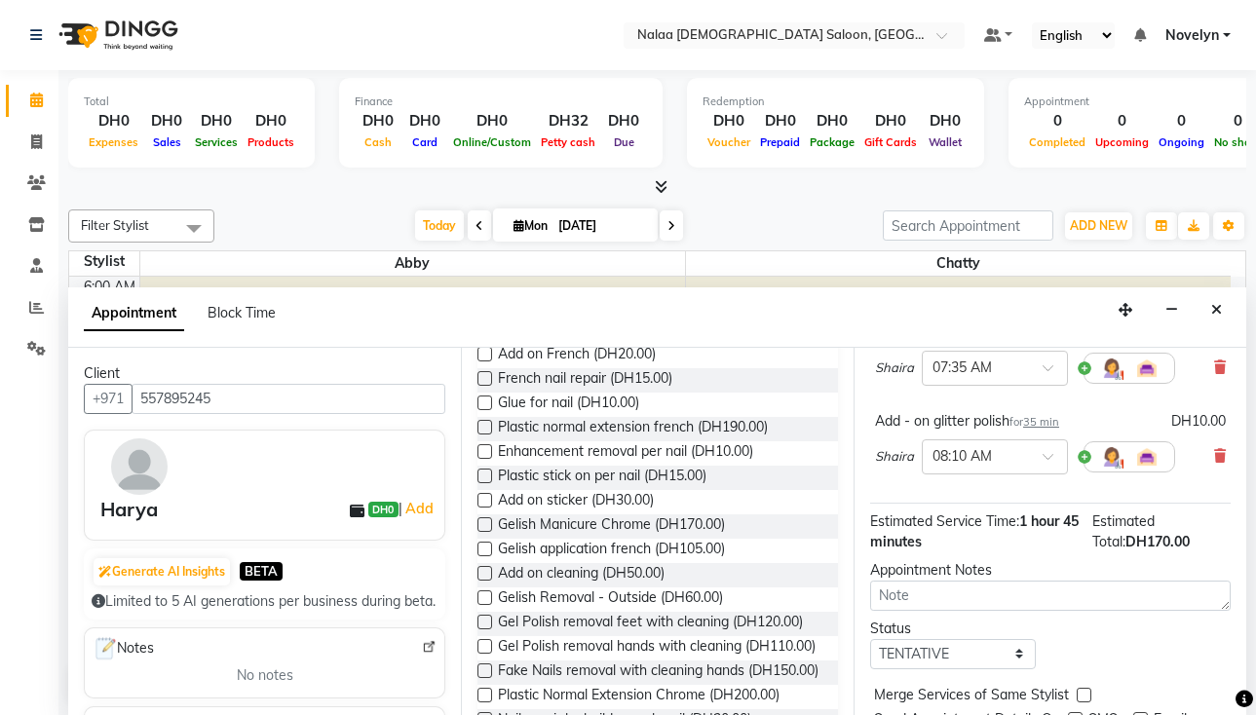
scroll to position [1063, 0]
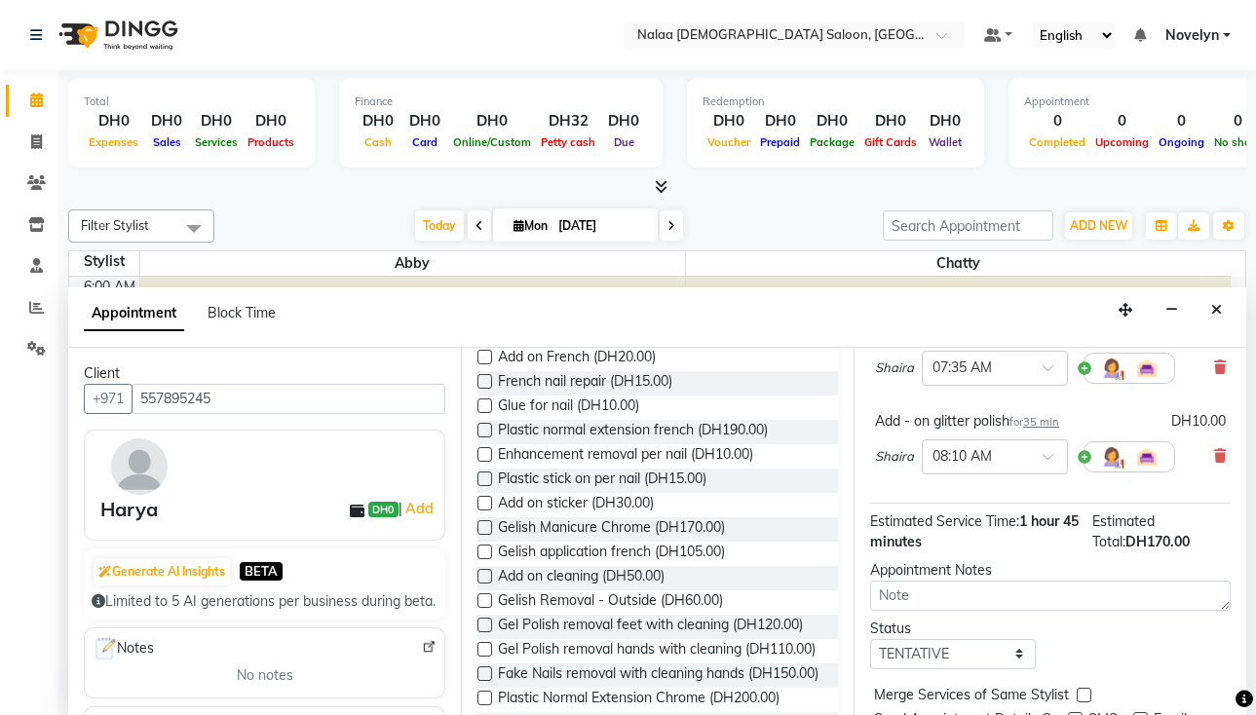
click at [1027, 319] on div "Appointment Block Time" at bounding box center [657, 318] width 1178 height 60
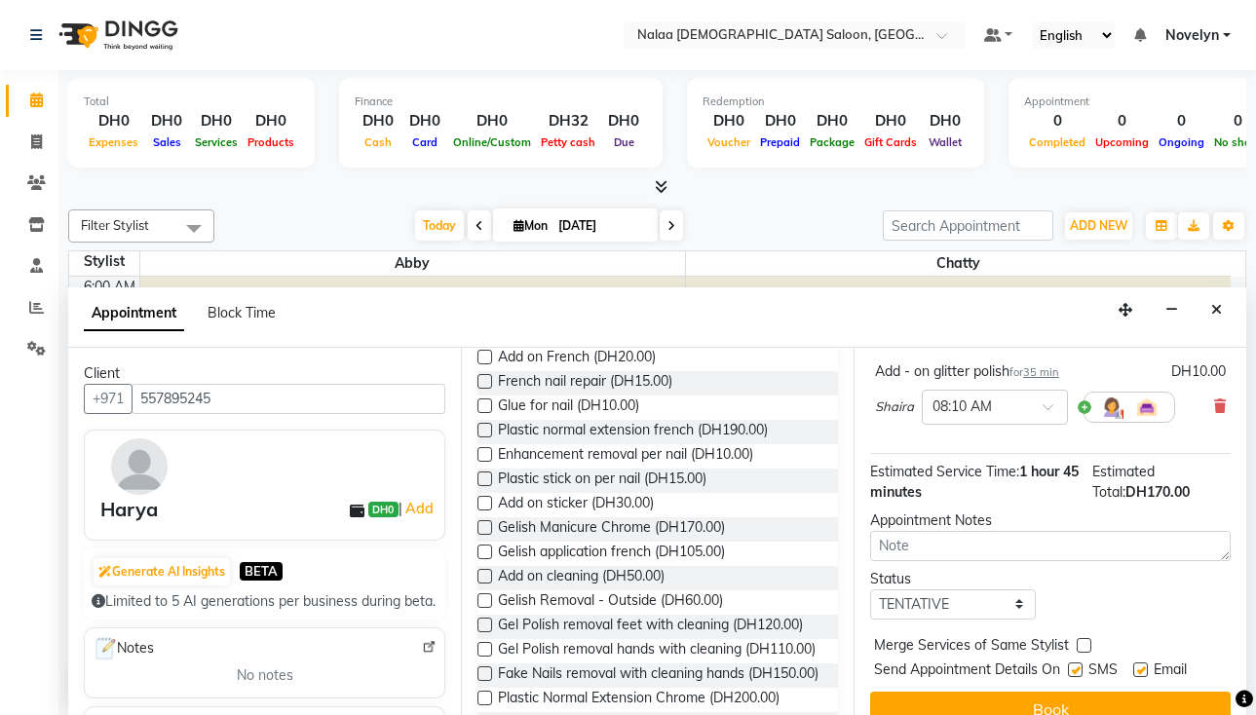
scroll to position [357, 0]
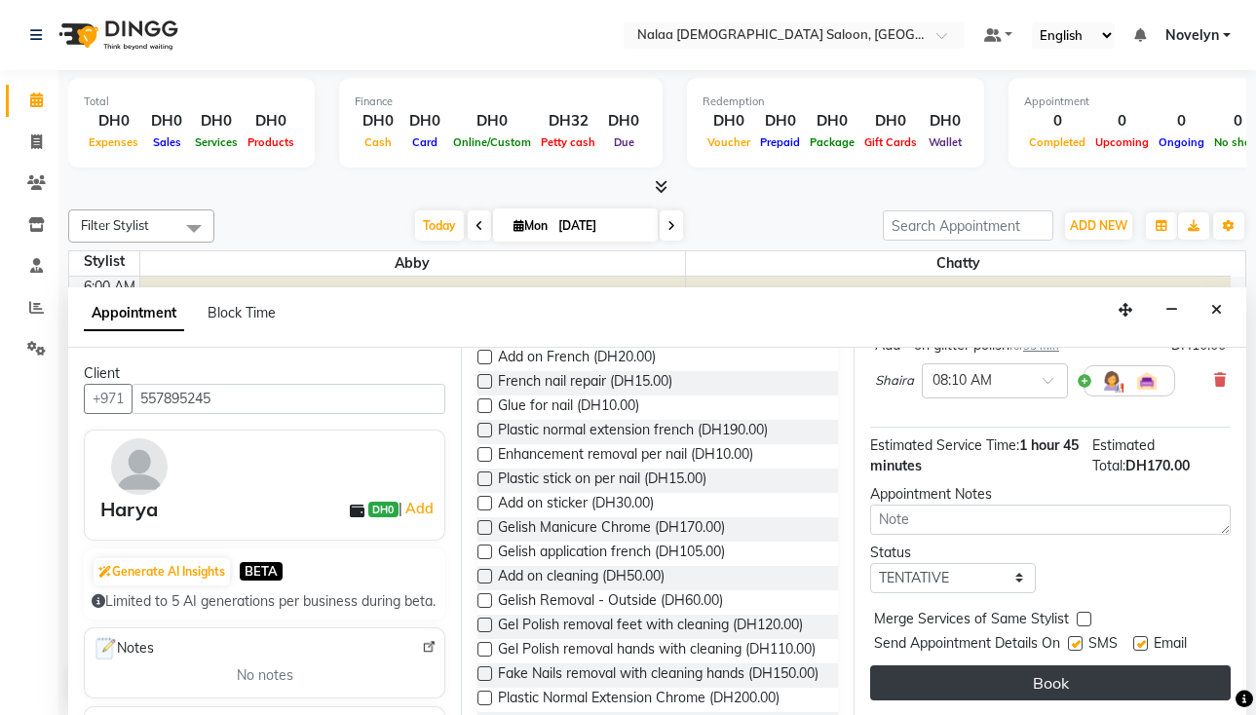
click at [1088, 669] on button "Book" at bounding box center [1050, 683] width 361 height 35
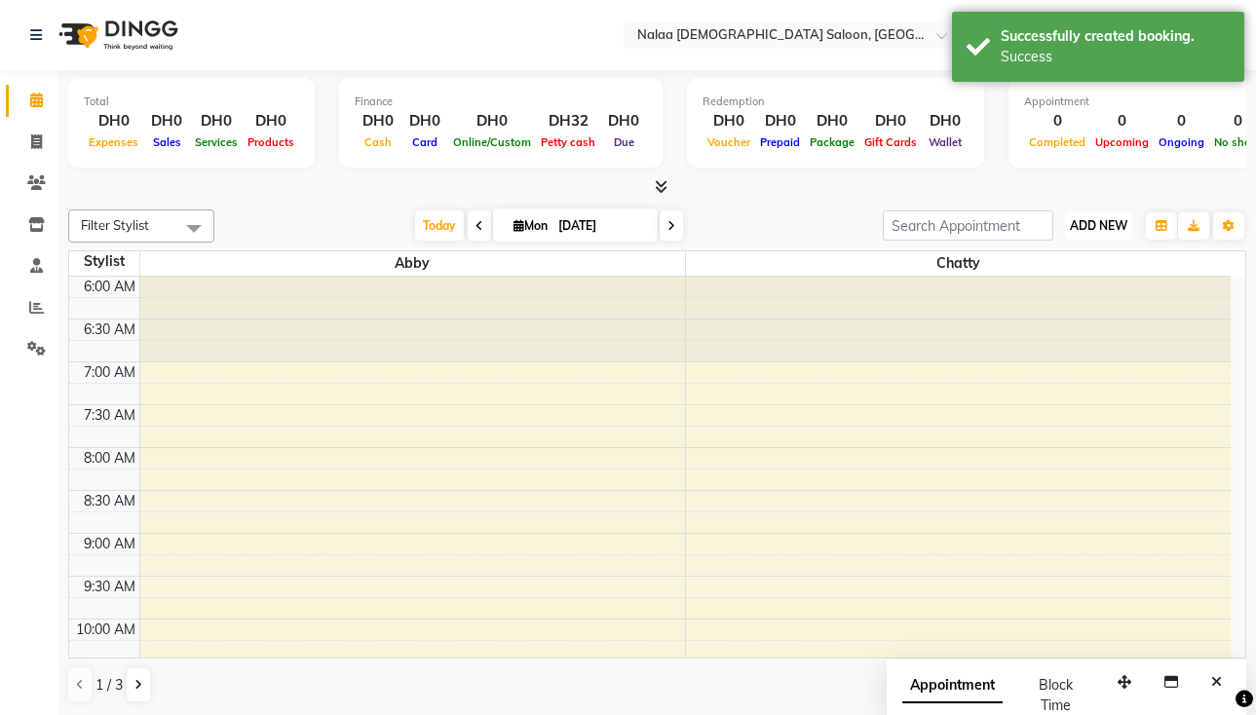
click at [1100, 224] on span "ADD NEW" at bounding box center [1099, 225] width 58 height 15
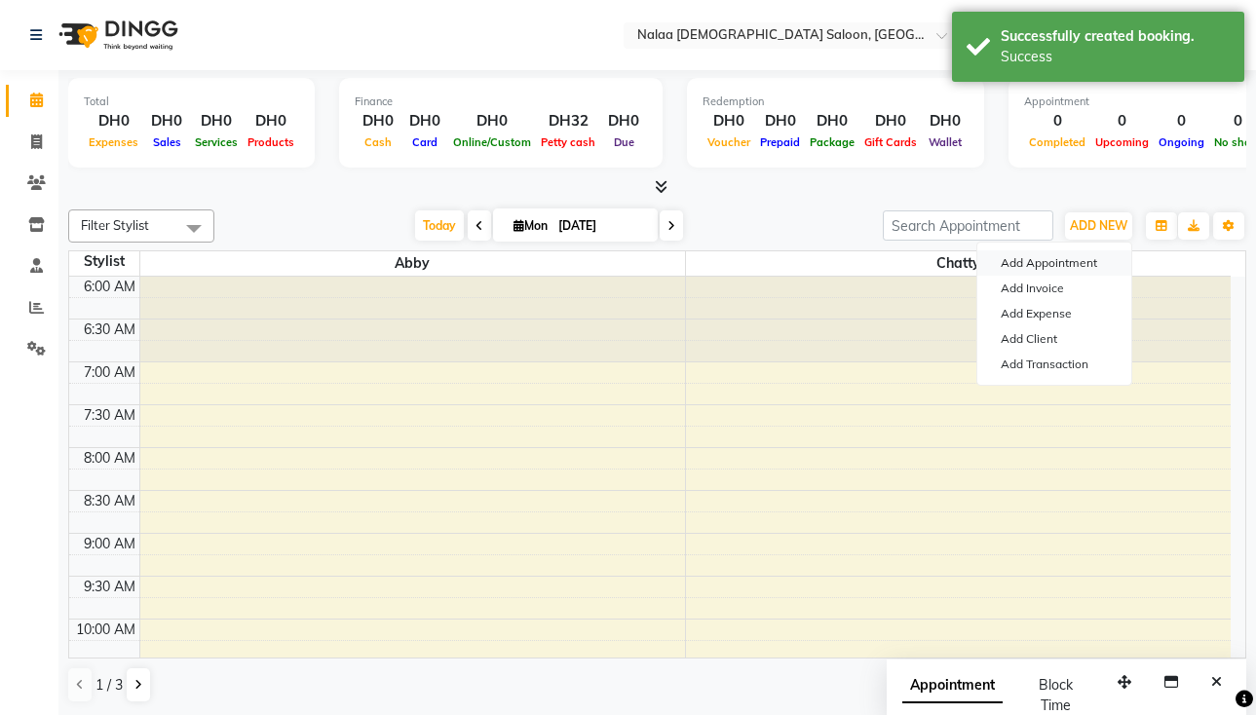
click at [1074, 261] on button "Add Appointment" at bounding box center [1055, 263] width 154 height 25
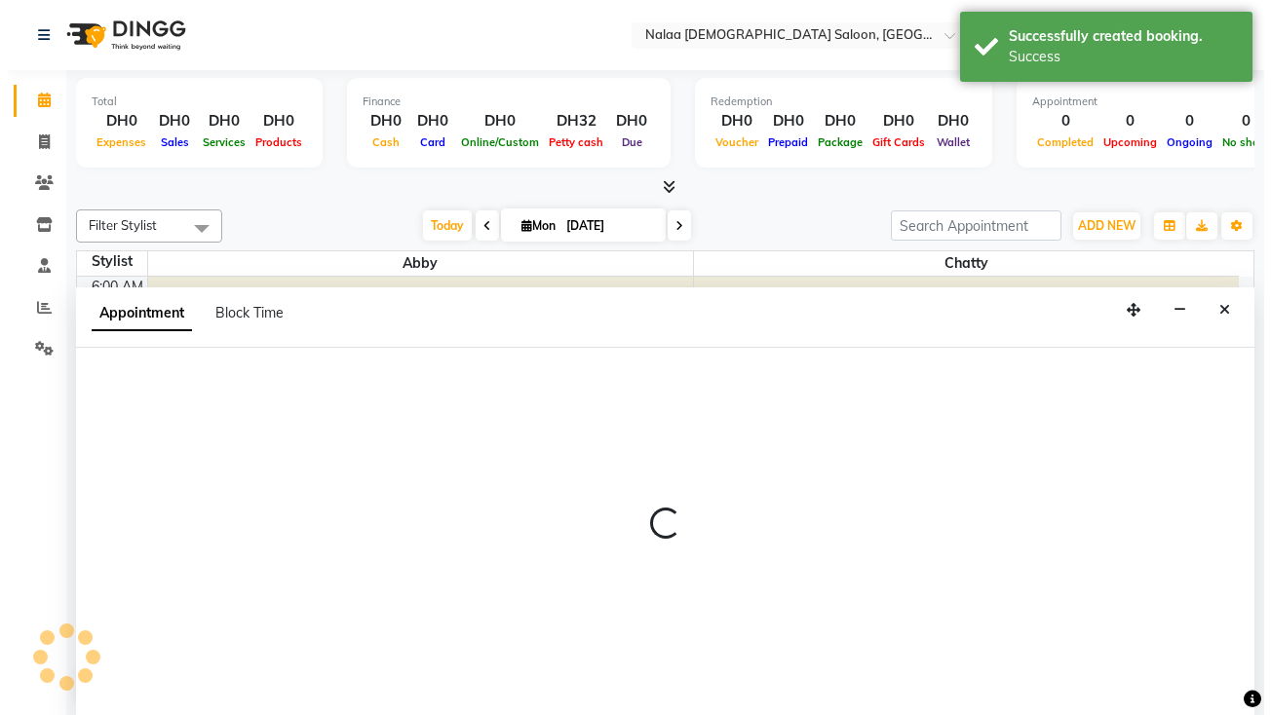
scroll to position [1, 0]
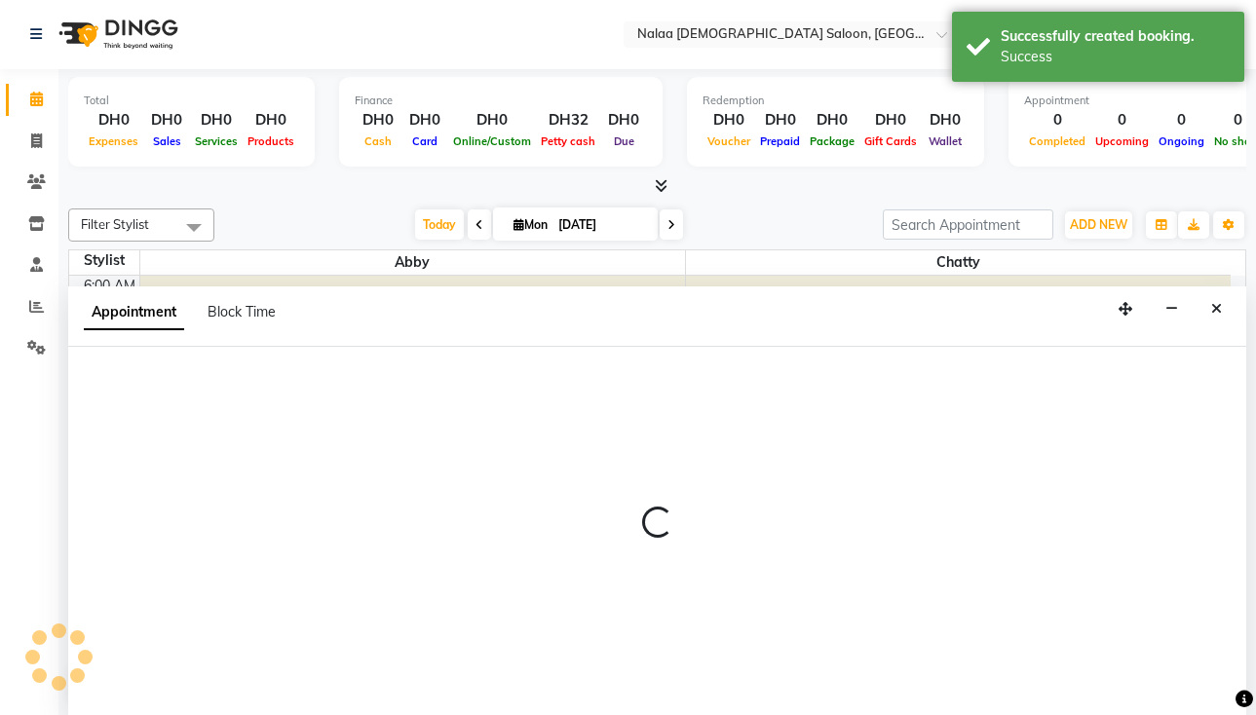
select select "tentative"
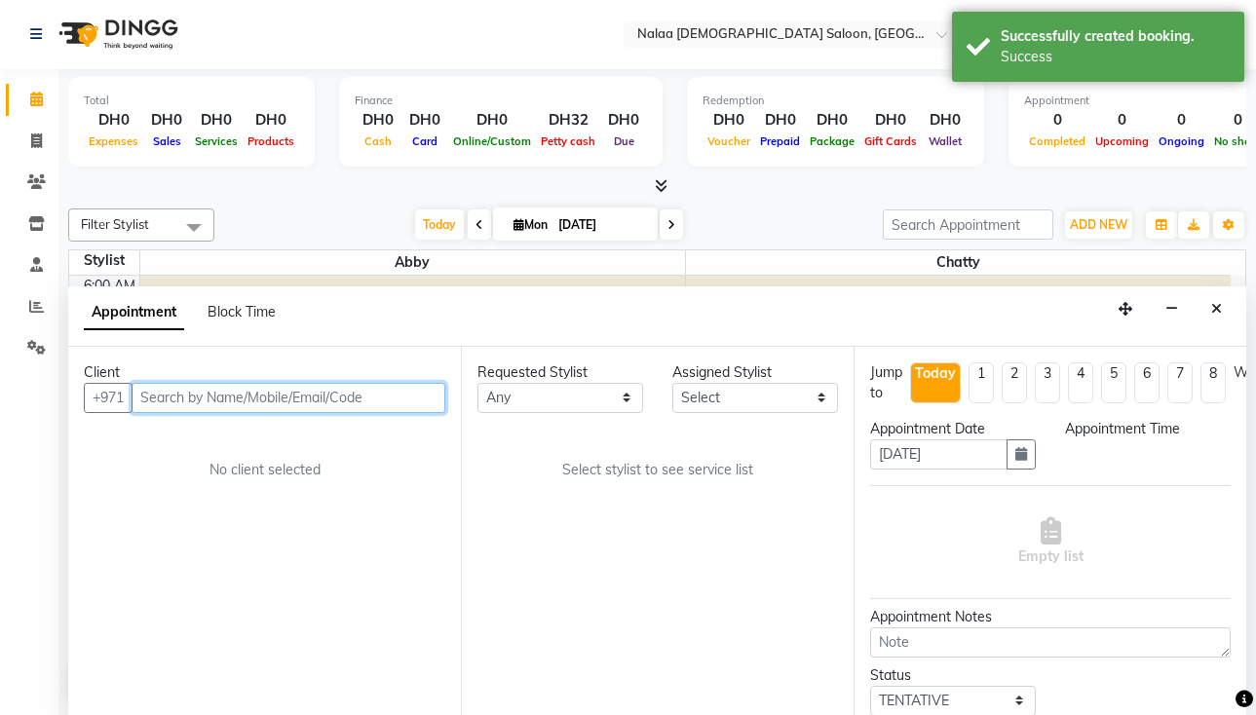
select select "420"
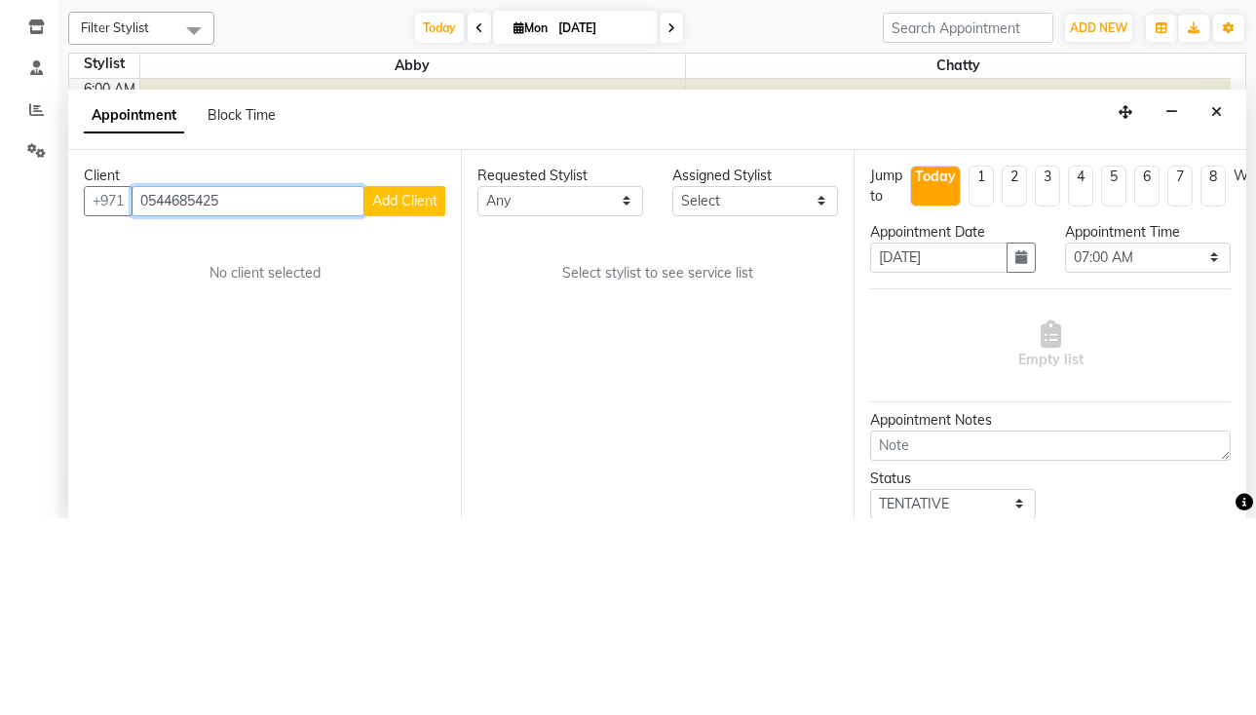
type input "0544685425"
click at [408, 397] on span "Add Client" at bounding box center [404, 398] width 65 height 18
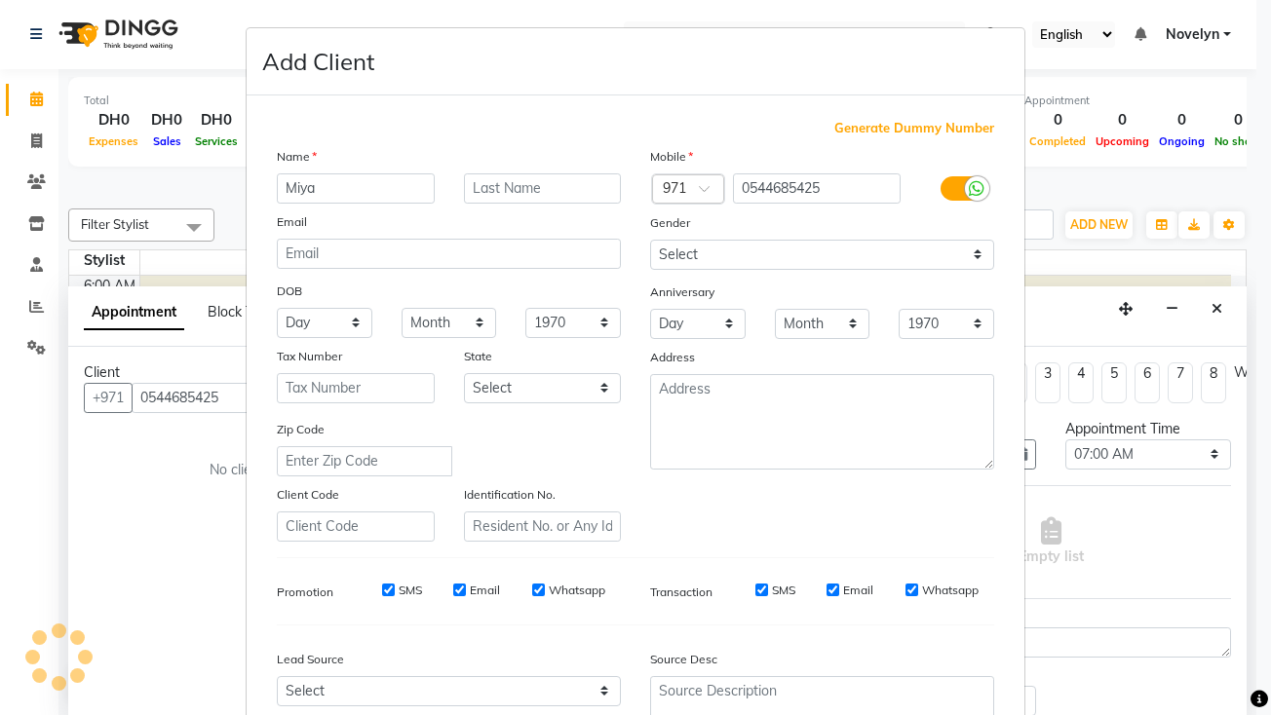
scroll to position [184, 0]
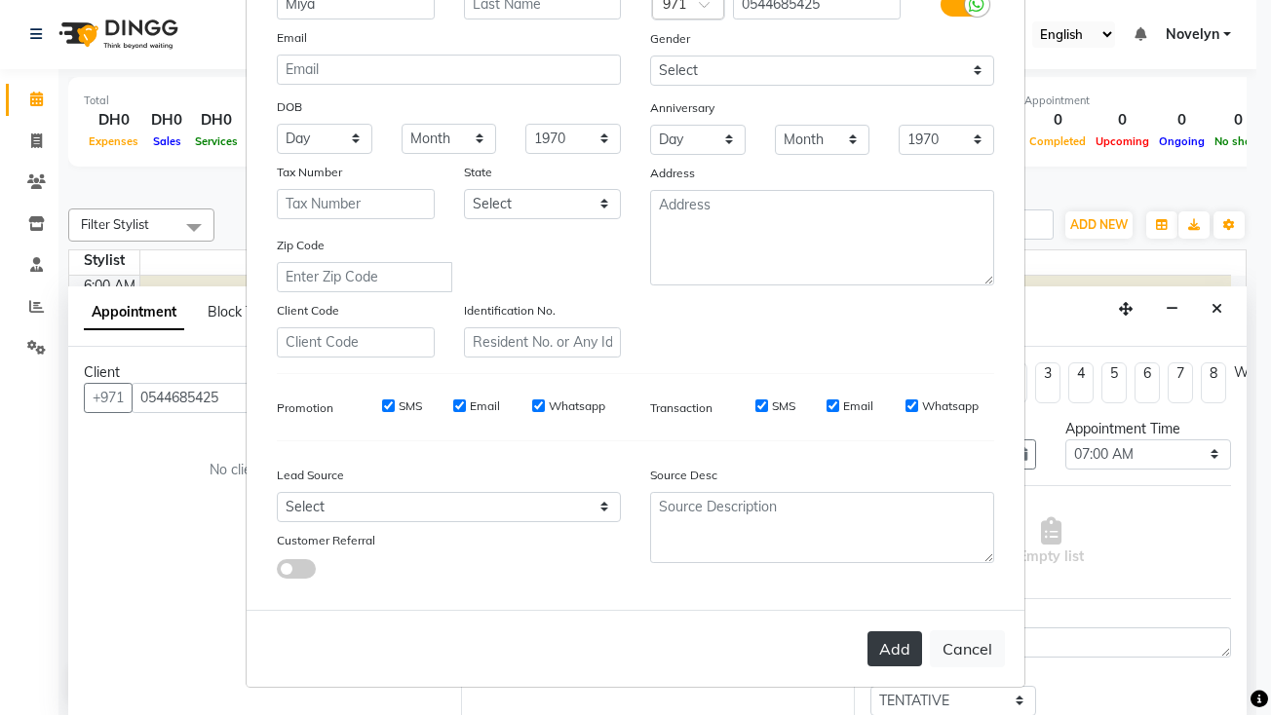
type input "Miya"
click at [885, 647] on button "Add" at bounding box center [895, 649] width 55 height 35
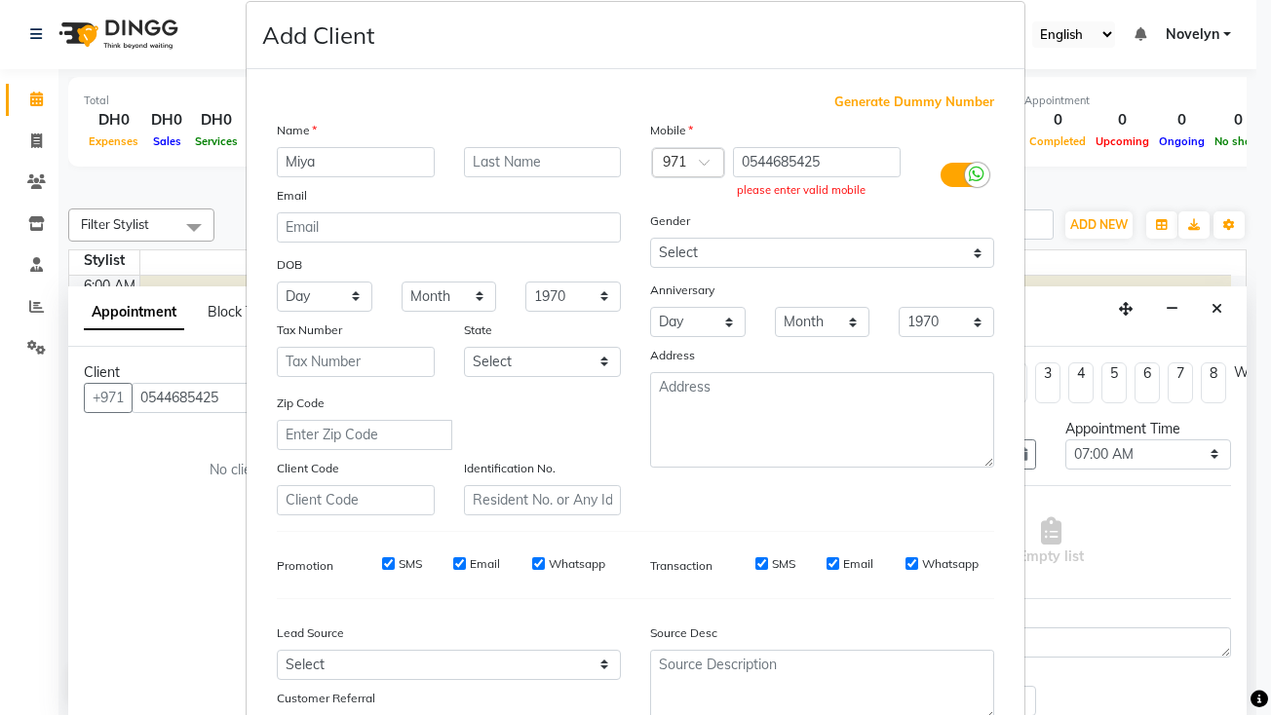
scroll to position [0, 0]
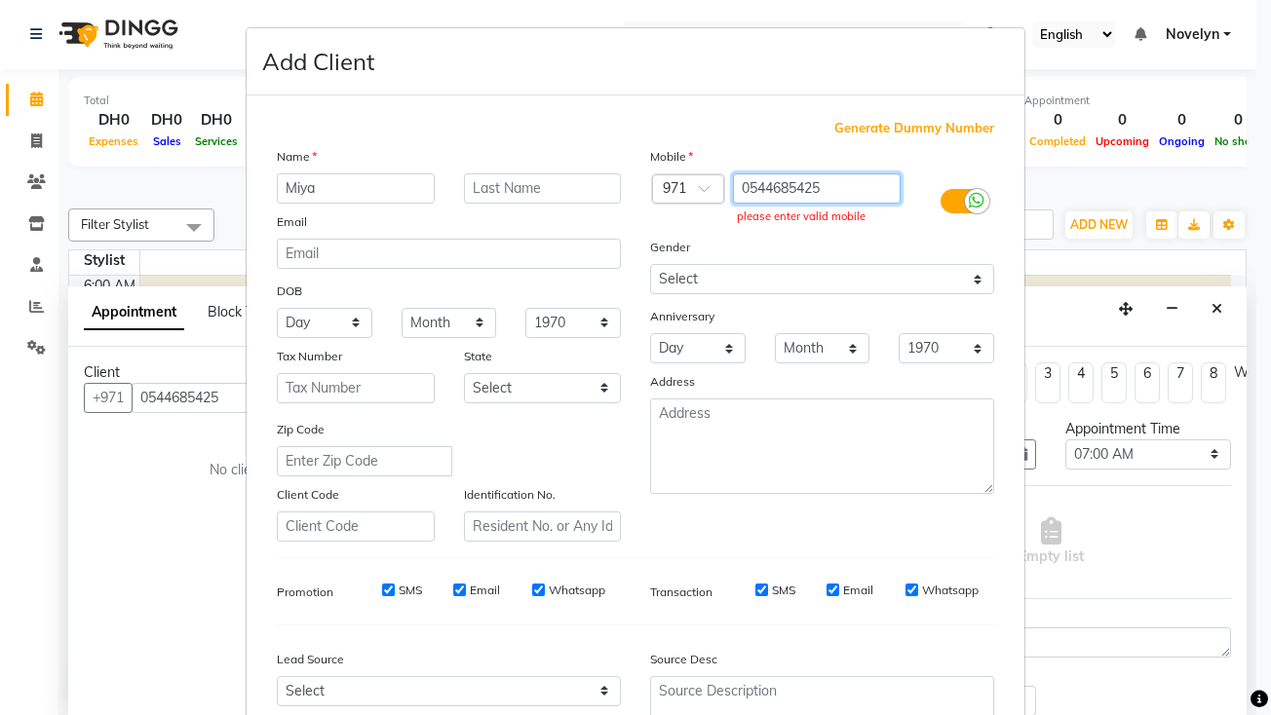
click at [822, 185] on input "0544685425" at bounding box center [817, 189] width 169 height 30
click at [738, 186] on input "0544685425" at bounding box center [817, 189] width 169 height 30
click at [741, 188] on input "0544685425" at bounding box center [817, 189] width 169 height 30
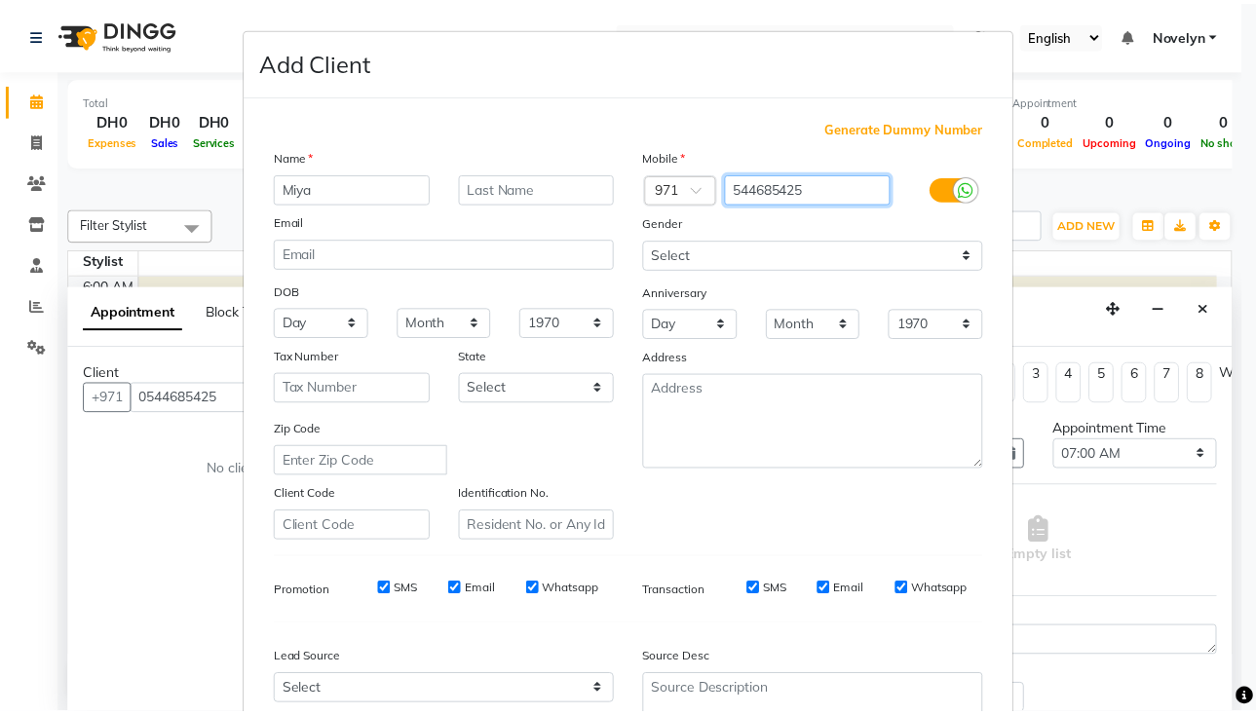
scroll to position [184, 0]
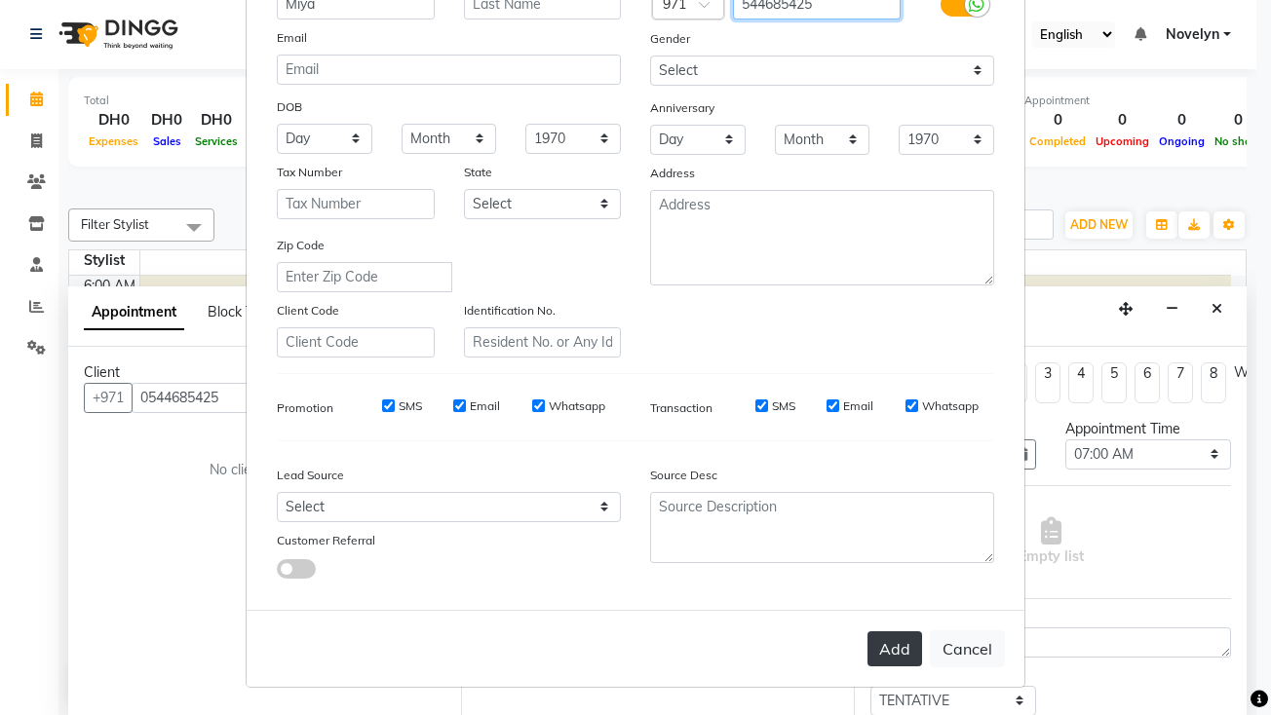
type input "544685425"
click at [901, 647] on button "Add" at bounding box center [895, 649] width 55 height 35
type input "544685425"
select select
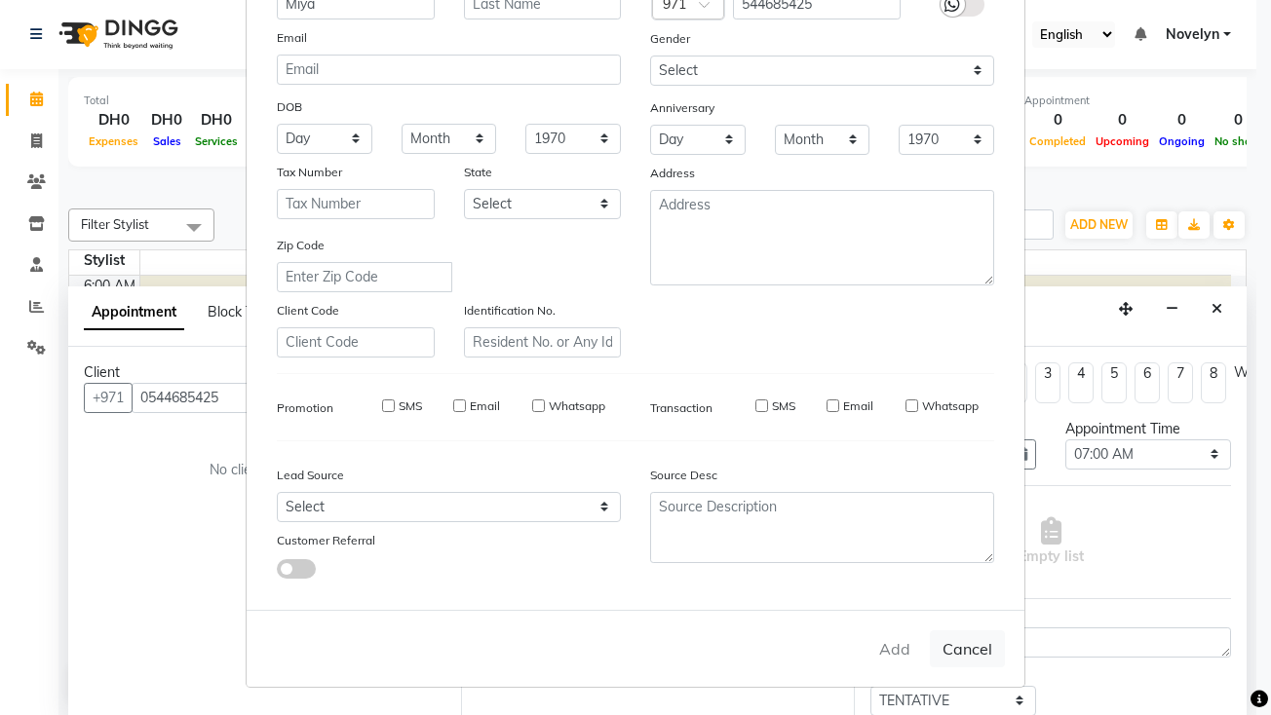
select select
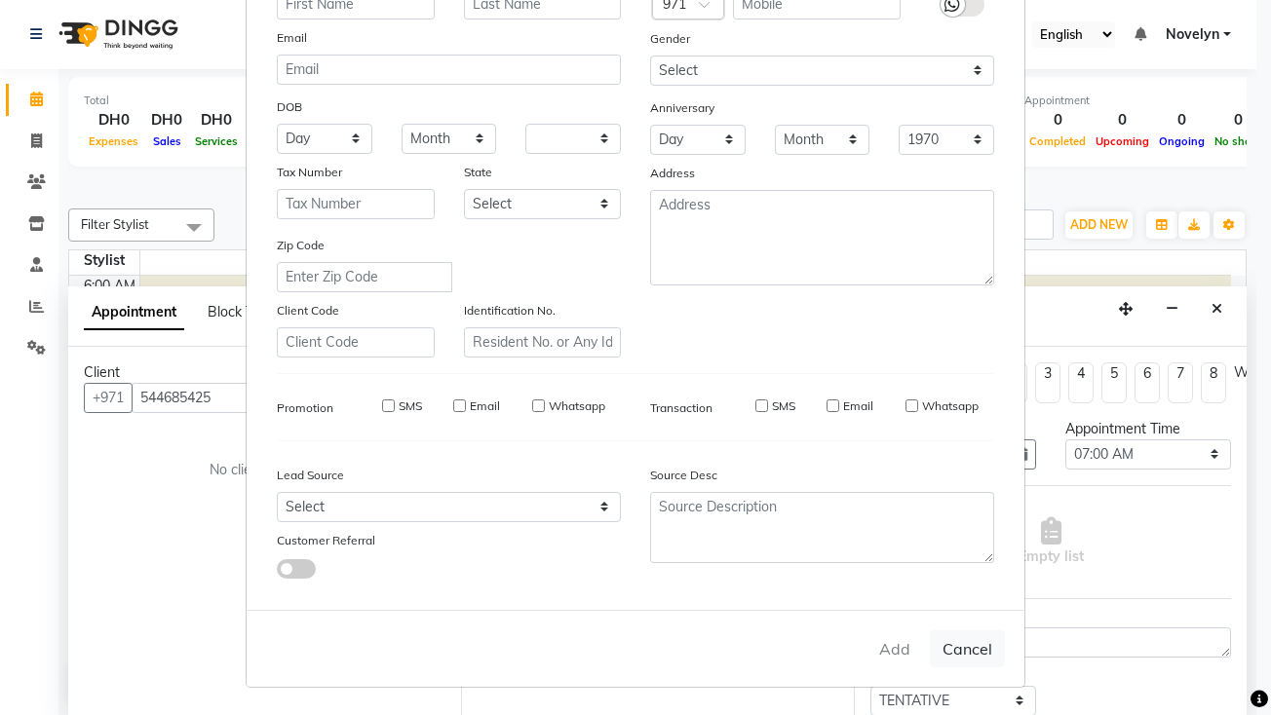
checkbox input "false"
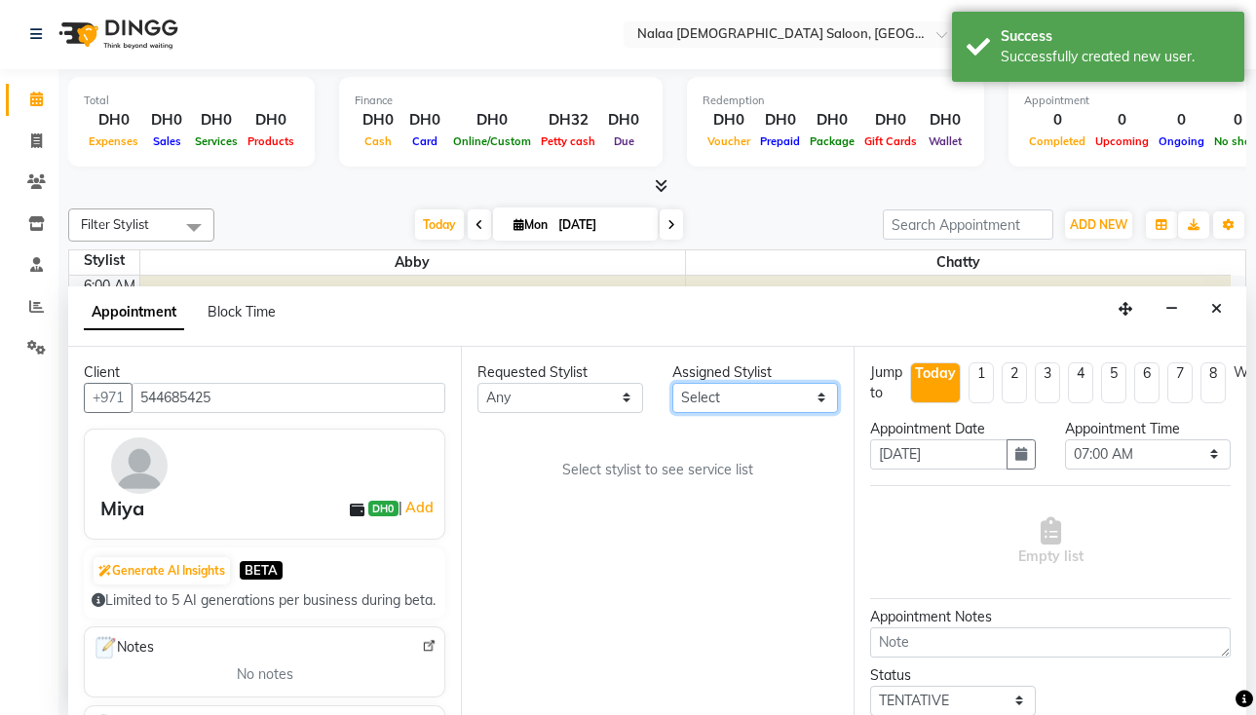
click at [830, 398] on select "Select Abby Chatty [PERSON_NAME] Stylist 1" at bounding box center [756, 398] width 166 height 30
select select "90521"
click at [673, 383] on select "Select Abby Chatty [PERSON_NAME] Stylist 1" at bounding box center [756, 398] width 166 height 30
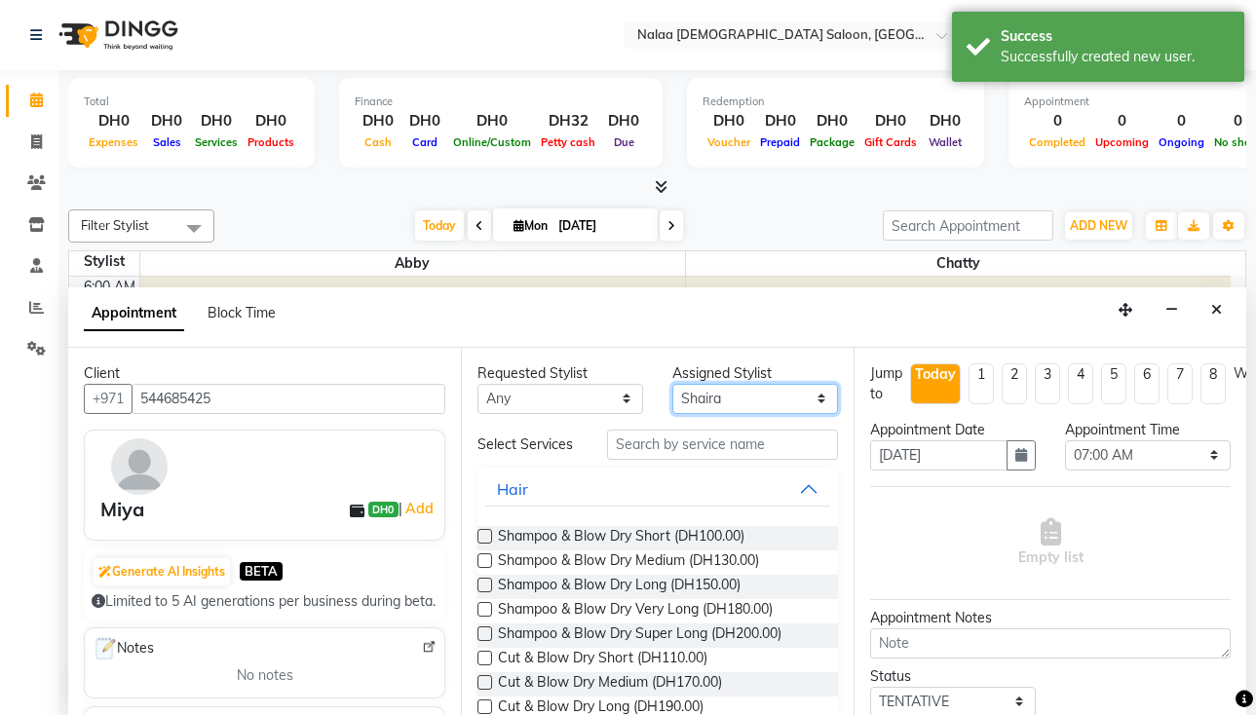
scroll to position [1, 0]
click at [796, 503] on button "Hair" at bounding box center [657, 488] width 345 height 35
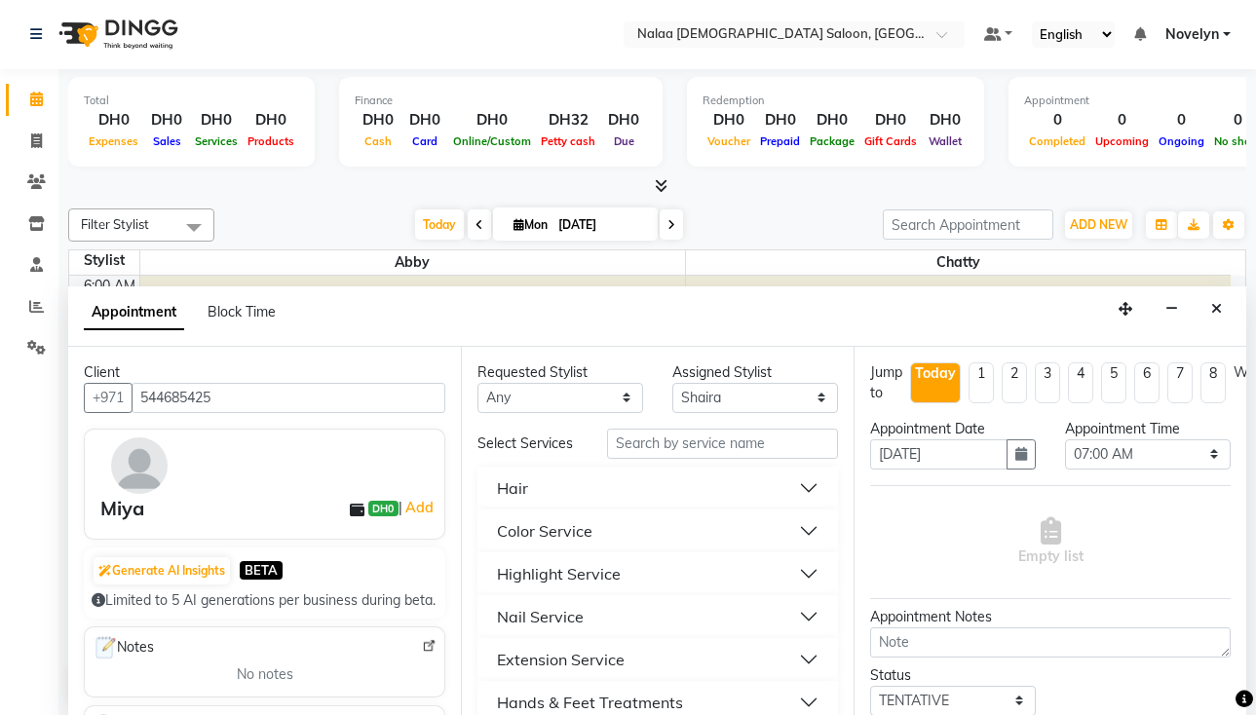
click at [791, 622] on button "Nail Service" at bounding box center [657, 616] width 345 height 35
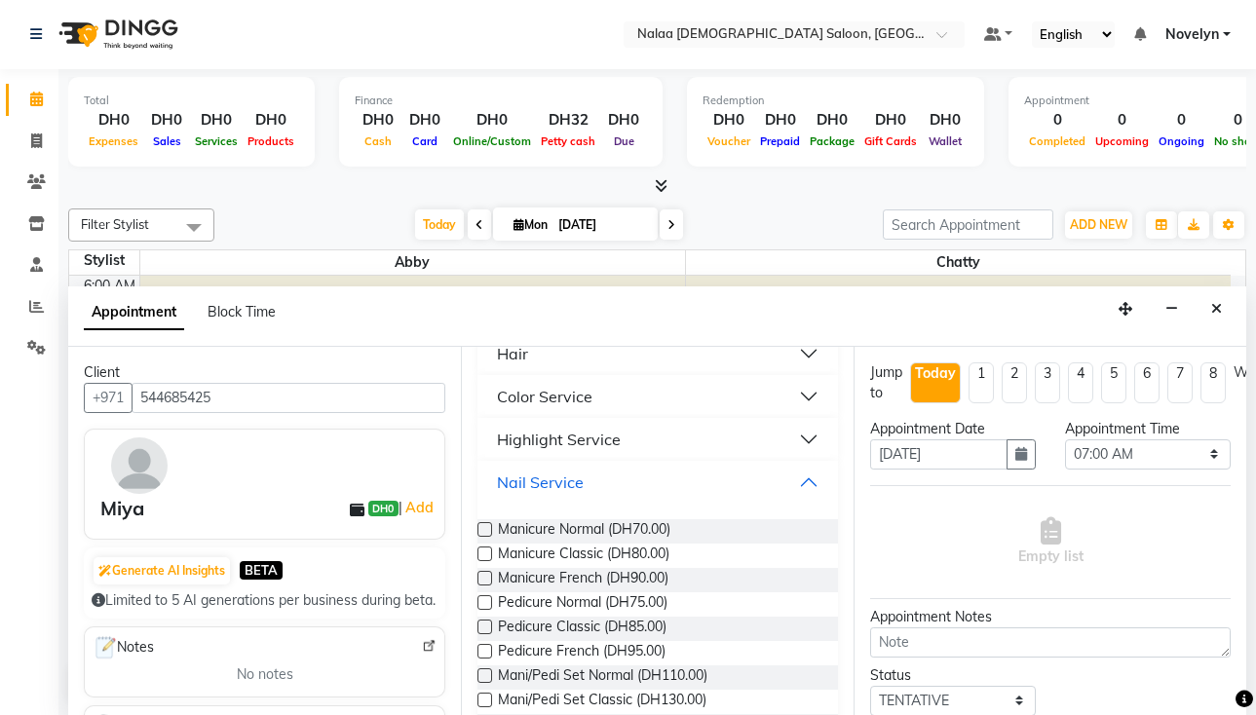
scroll to position [135, 0]
click at [486, 553] on label at bounding box center [485, 553] width 15 height 15
click at [486, 553] on input "checkbox" at bounding box center [484, 555] width 13 height 13
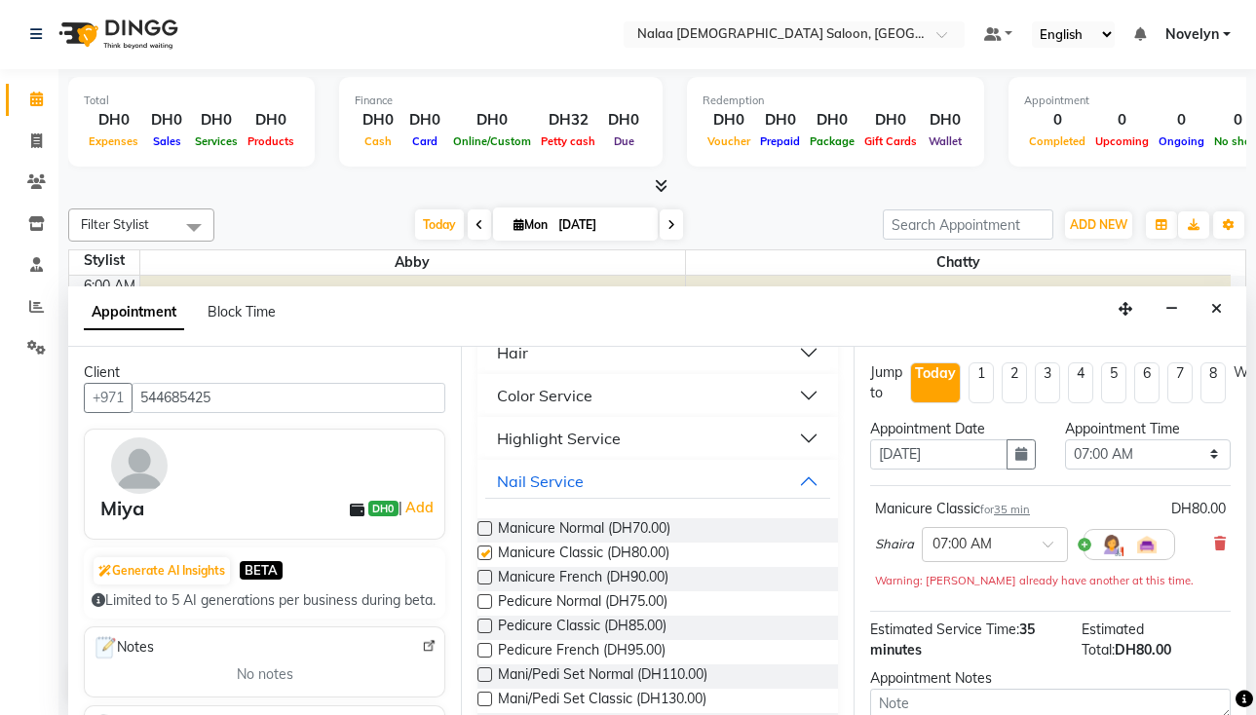
checkbox input "false"
click at [486, 528] on label at bounding box center [485, 528] width 15 height 15
click at [486, 528] on input "checkbox" at bounding box center [484, 530] width 13 height 13
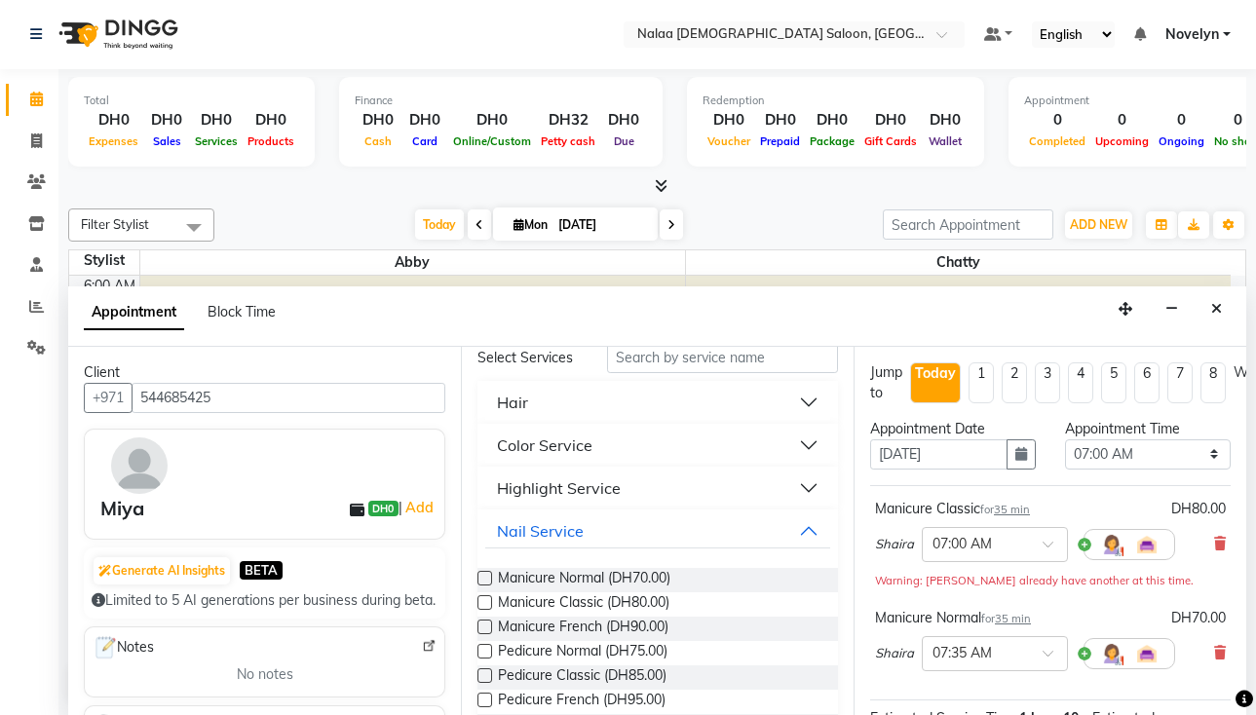
scroll to position [86, 0]
click at [486, 578] on label at bounding box center [485, 578] width 15 height 15
click at [486, 578] on input "checkbox" at bounding box center [484, 580] width 13 height 13
checkbox input "false"
click at [1215, 544] on icon at bounding box center [1221, 544] width 12 height 14
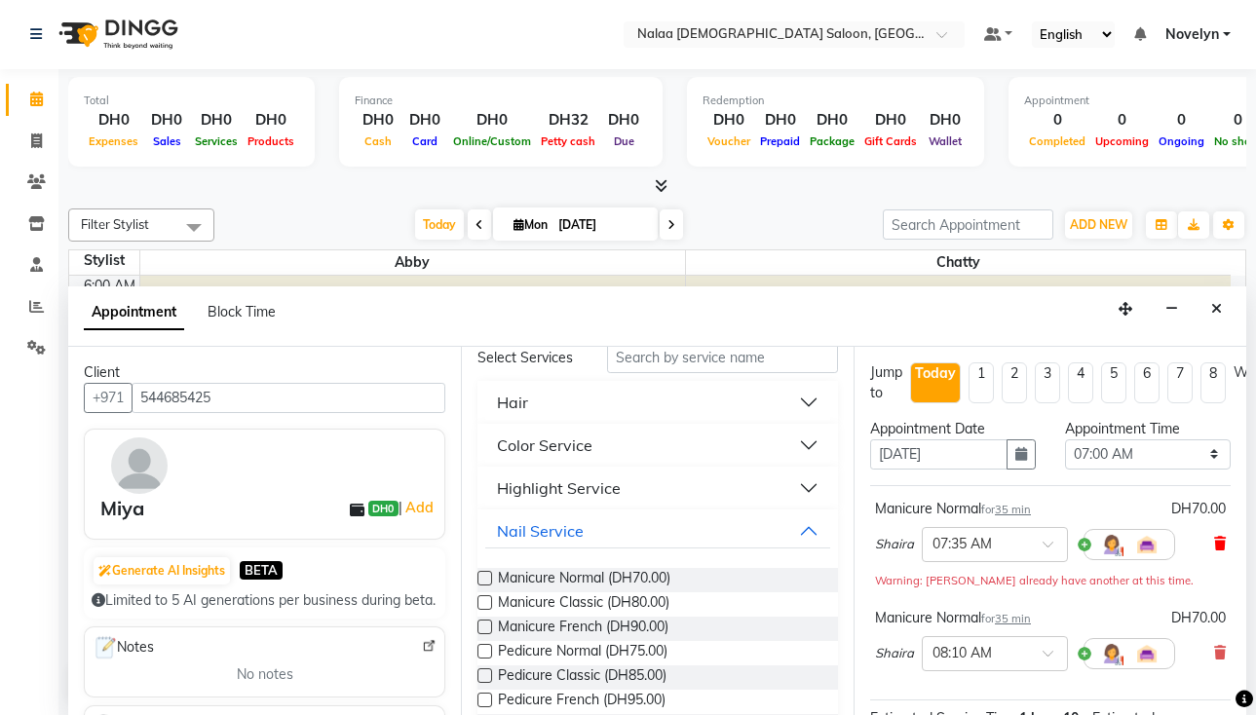
click at [1215, 541] on icon at bounding box center [1221, 544] width 12 height 14
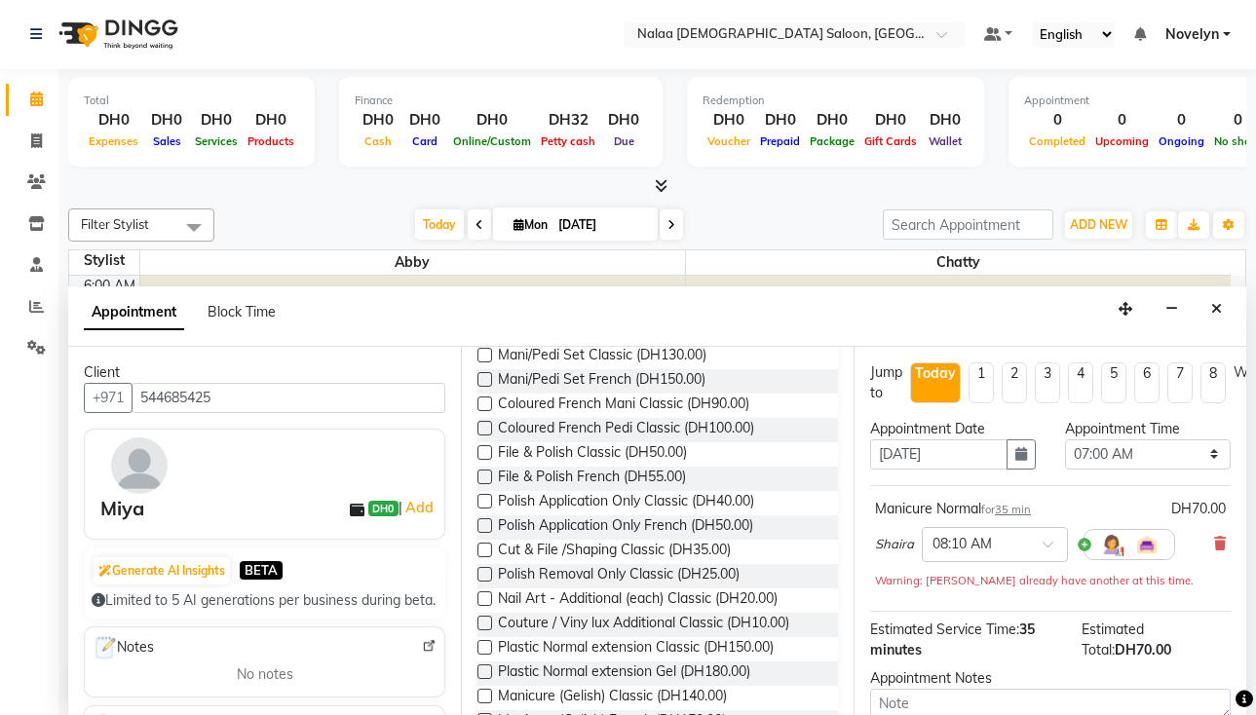
scroll to position [483, 0]
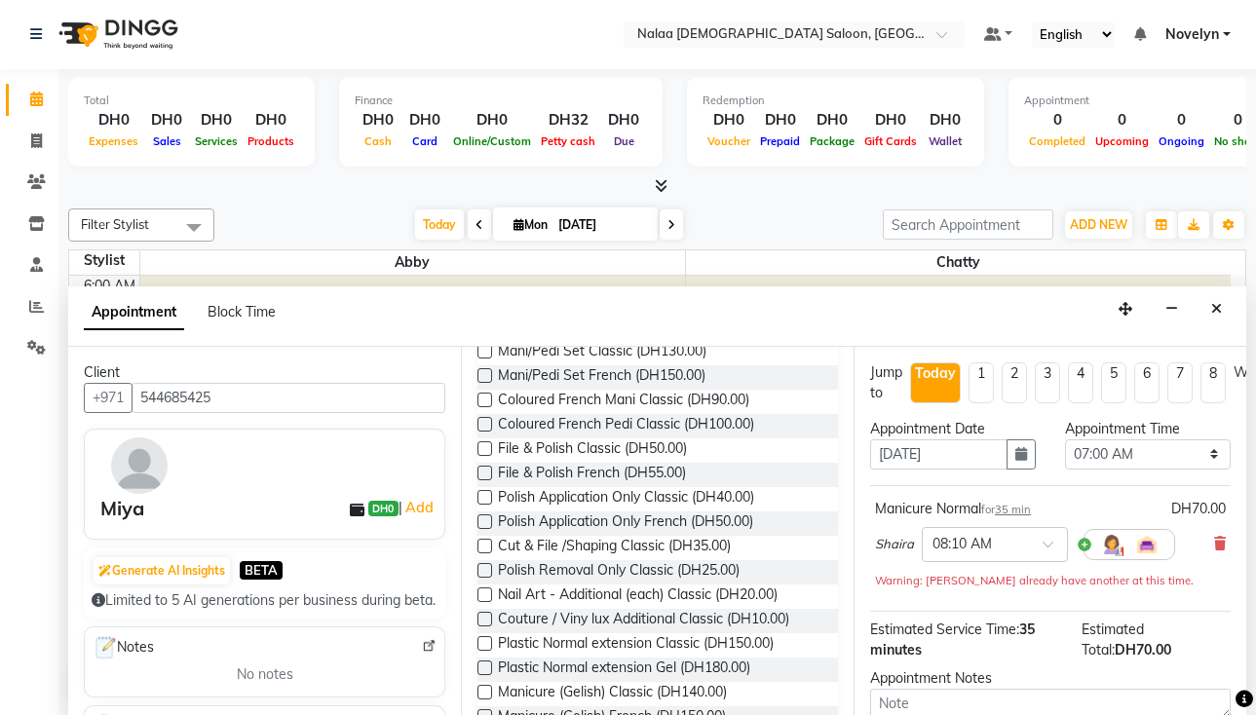
click at [486, 546] on label at bounding box center [485, 546] width 15 height 15
click at [486, 546] on input "checkbox" at bounding box center [484, 548] width 13 height 13
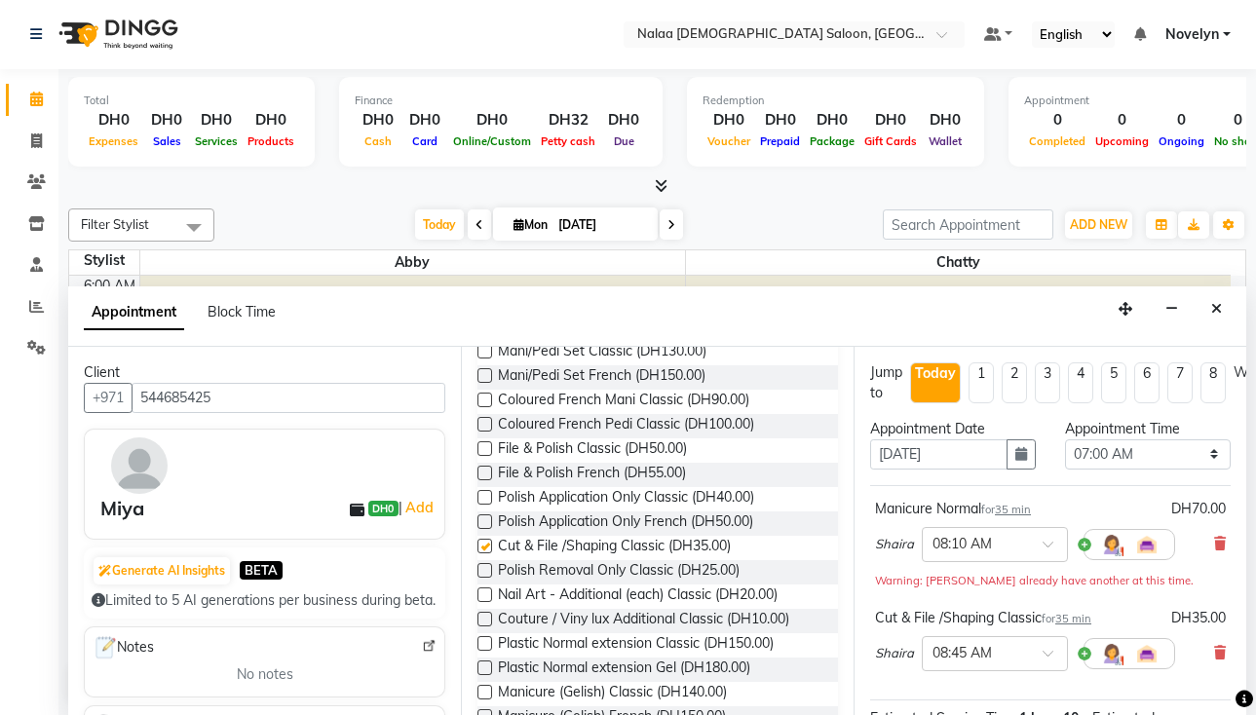
checkbox input "false"
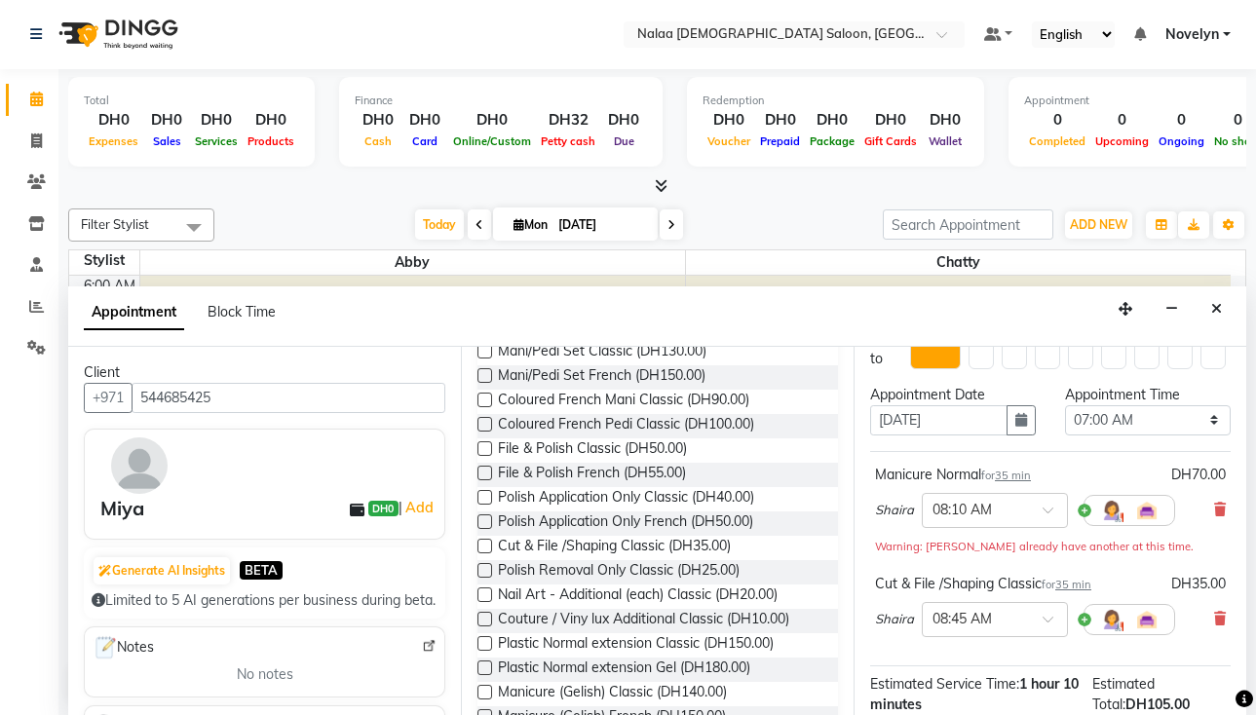
scroll to position [0, 0]
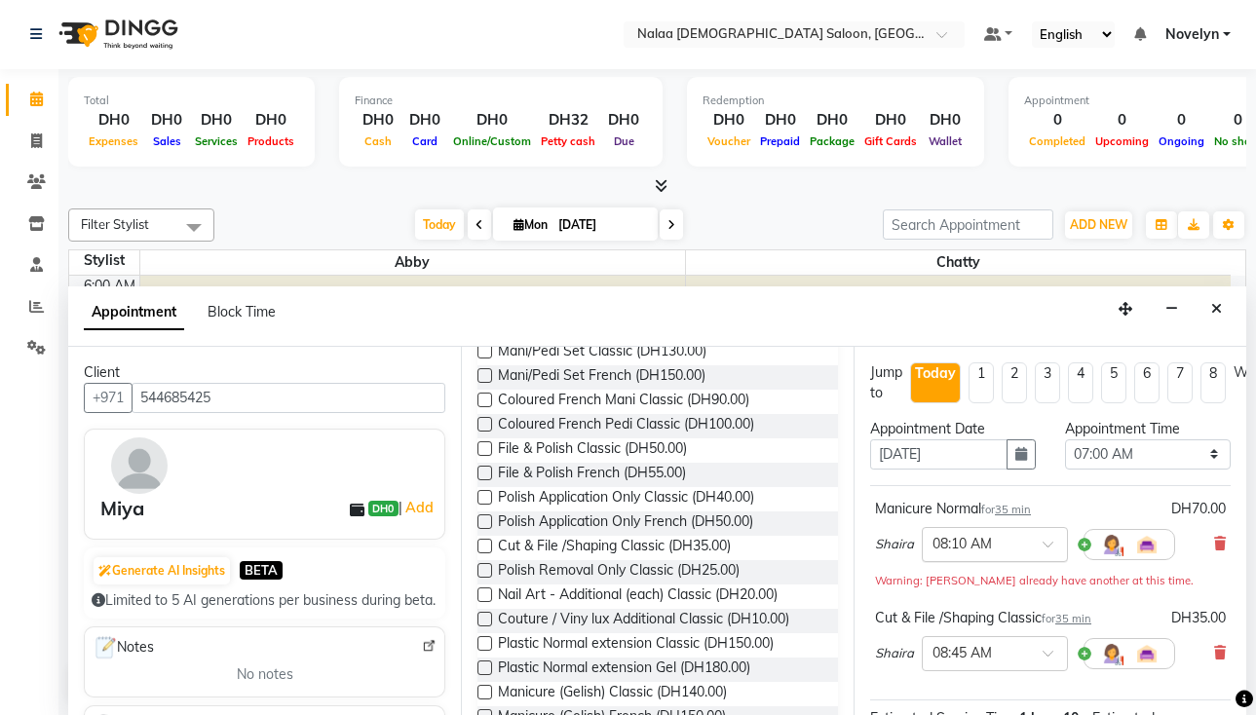
click at [1043, 544] on span at bounding box center [1055, 550] width 24 height 20
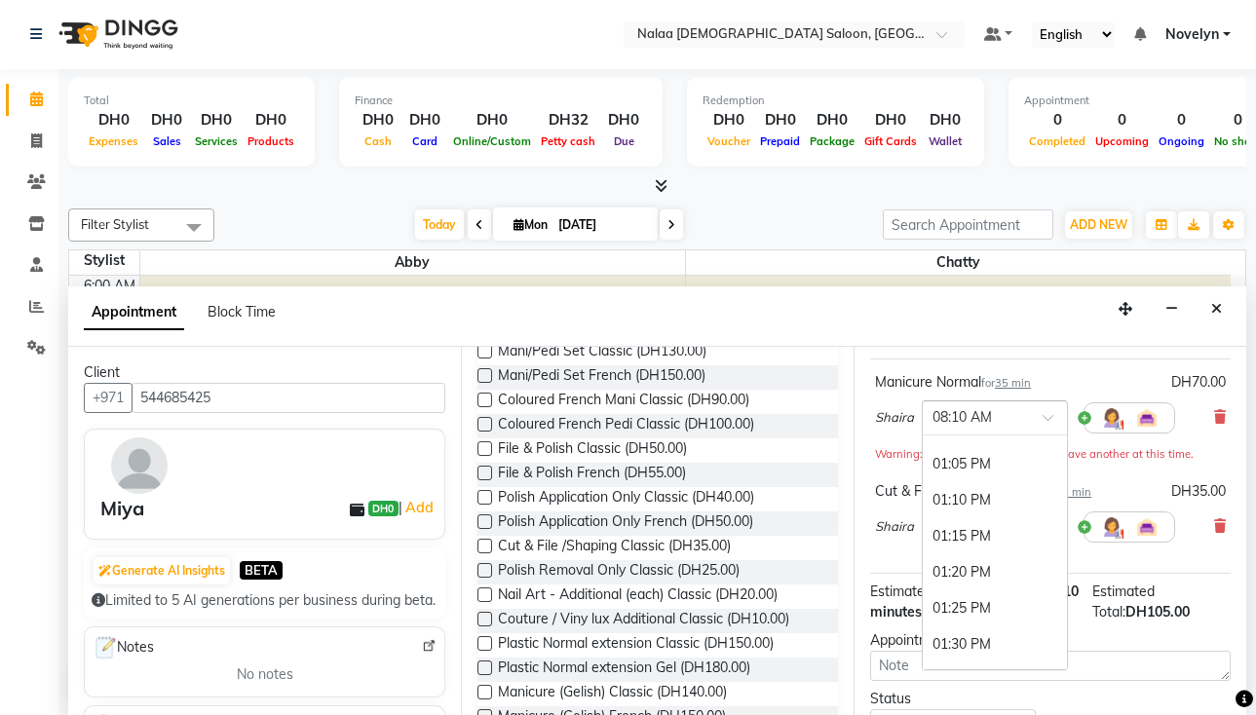
scroll to position [2674, 0]
click at [1005, 641] on div "01:30 PM" at bounding box center [995, 634] width 144 height 36
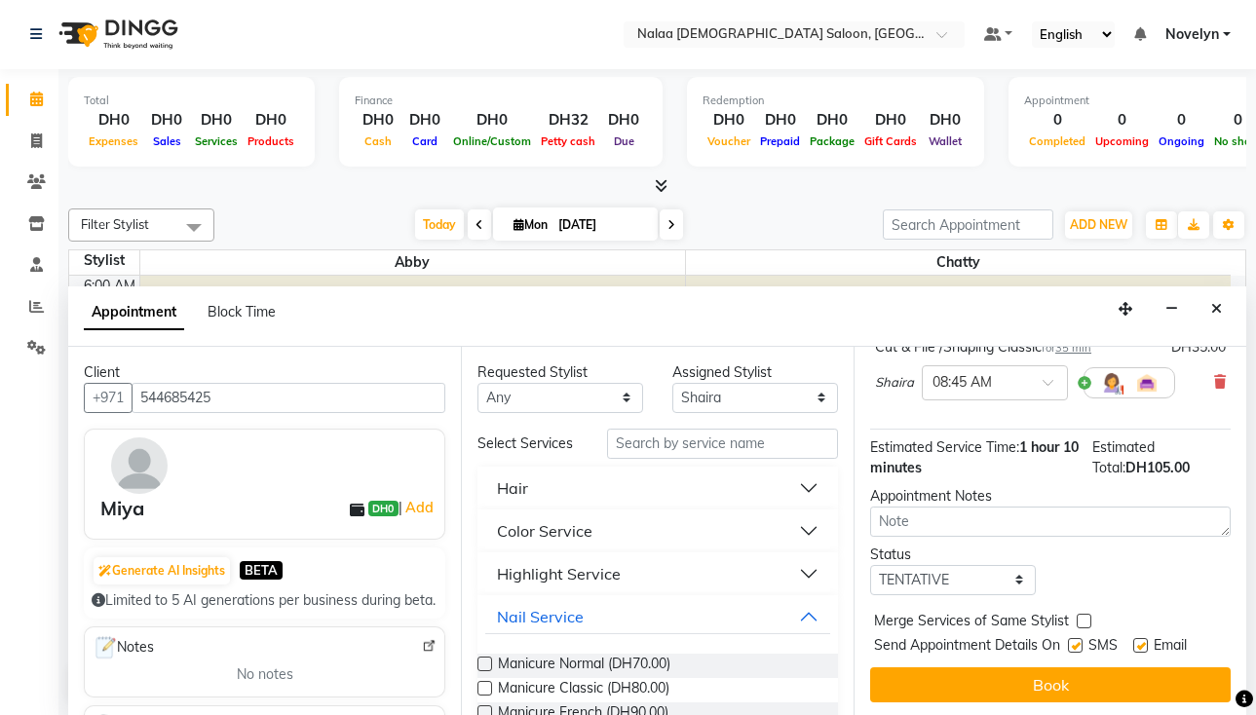
scroll to position [268, 0]
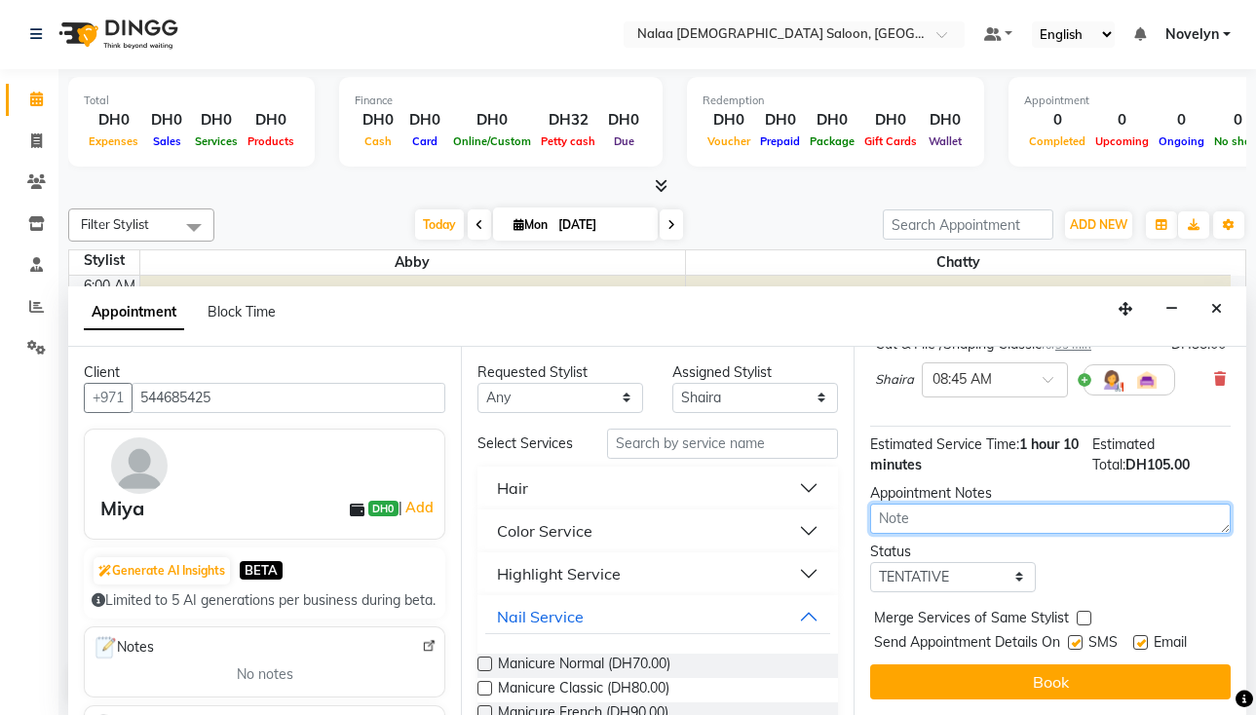
click at [989, 508] on textarea at bounding box center [1050, 519] width 361 height 30
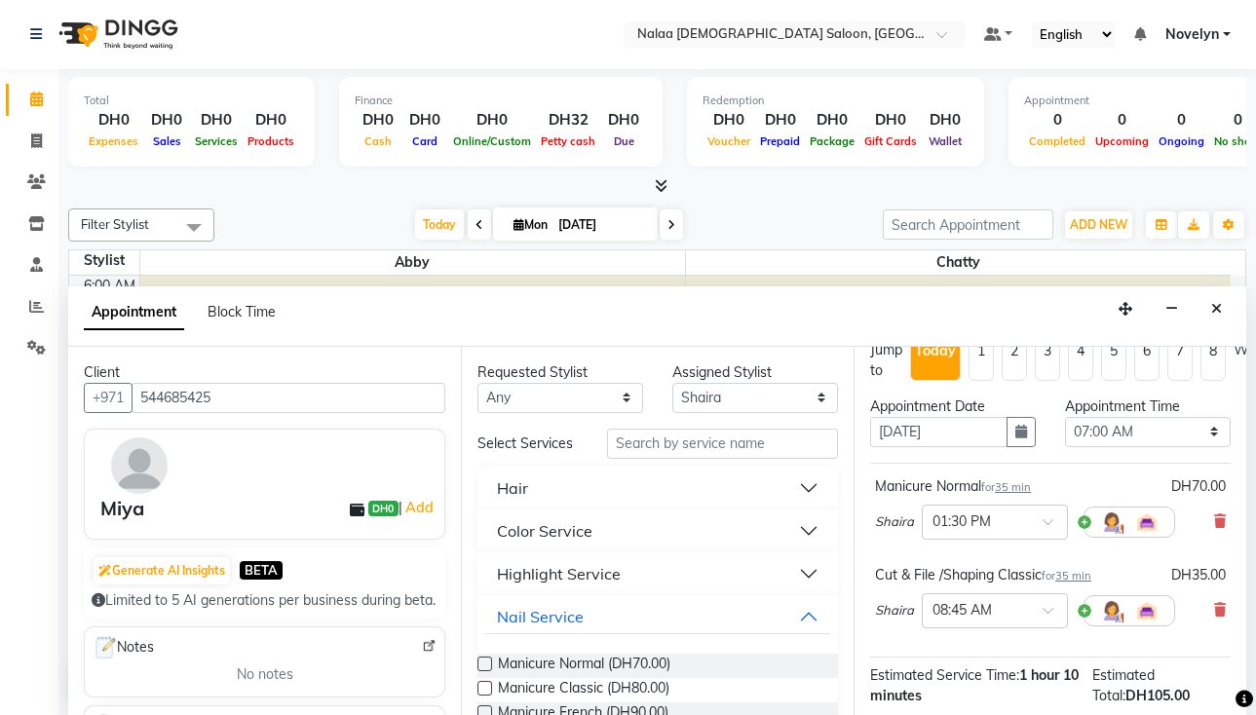
scroll to position [0, 0]
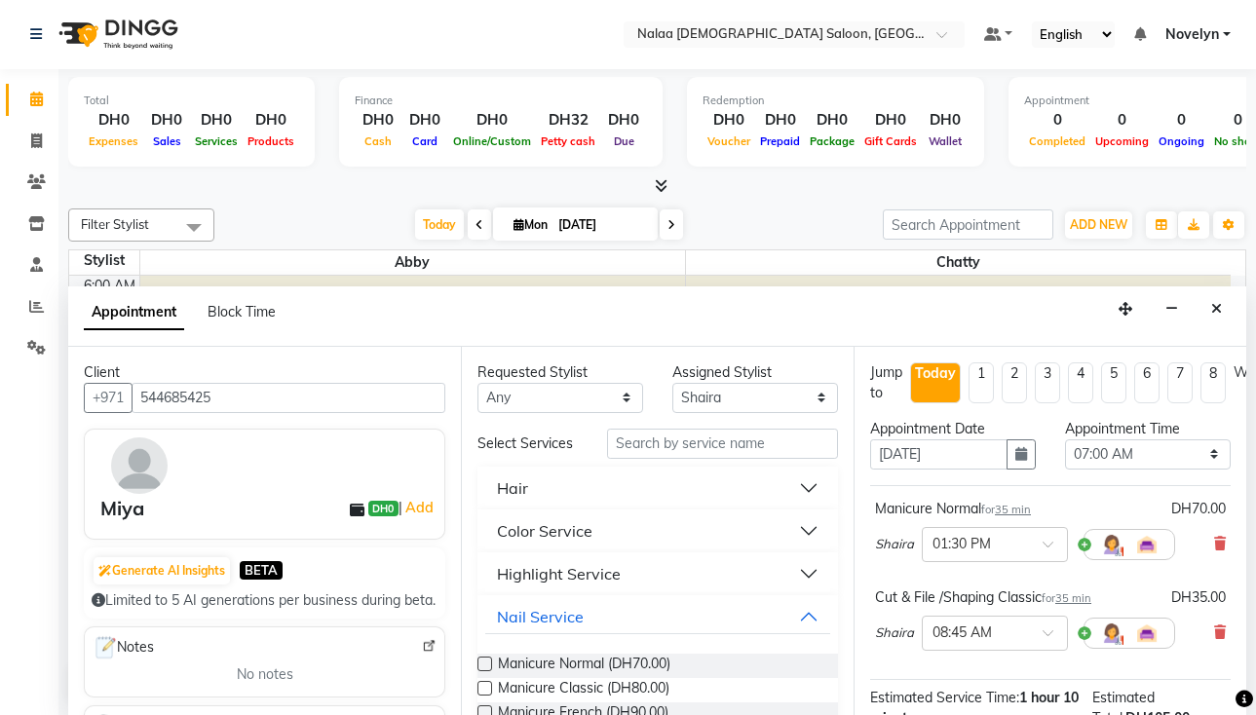
click at [1195, 513] on div "DH70.00" at bounding box center [1199, 509] width 55 height 20
click at [1185, 514] on div "DH70.00" at bounding box center [1199, 509] width 55 height 20
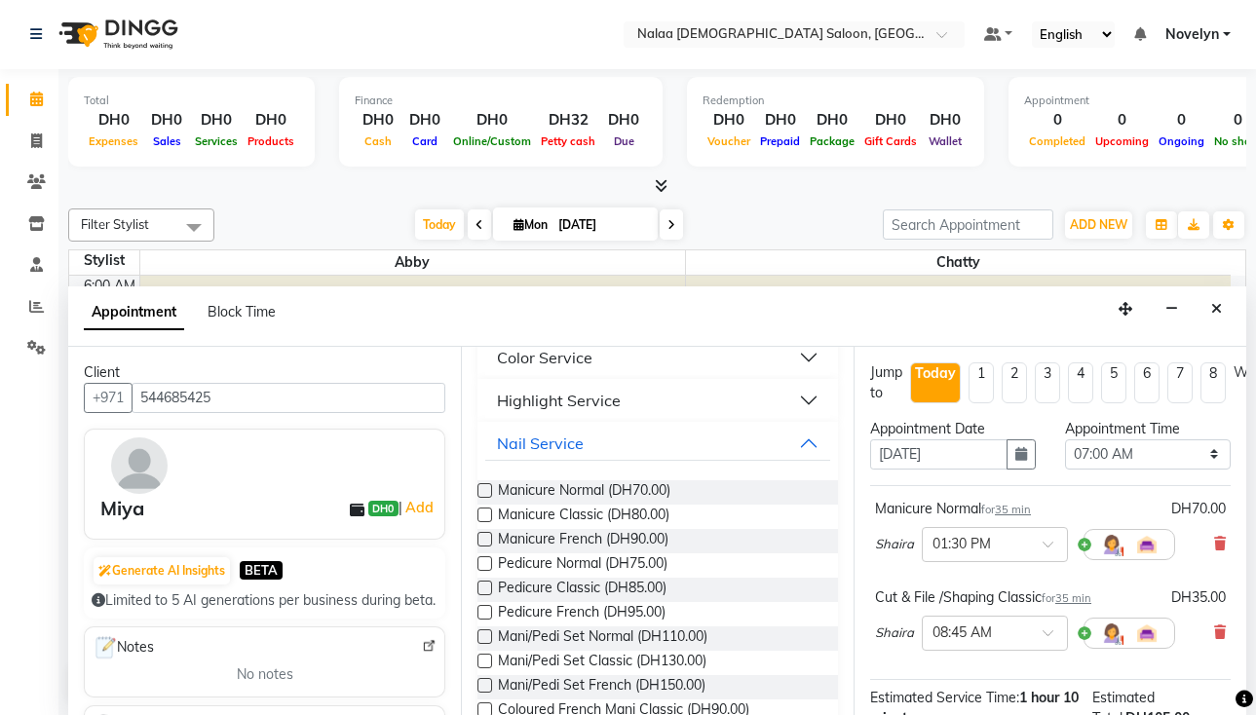
scroll to position [178, 0]
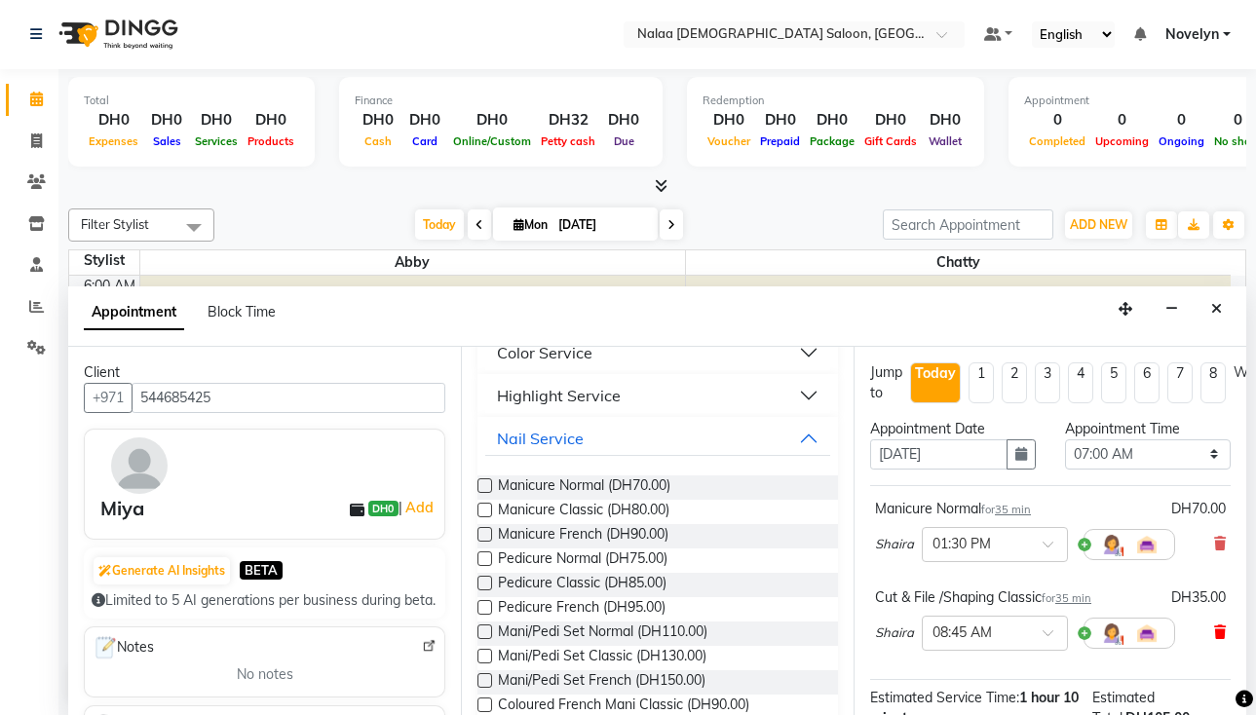
click at [1215, 633] on icon at bounding box center [1221, 633] width 12 height 14
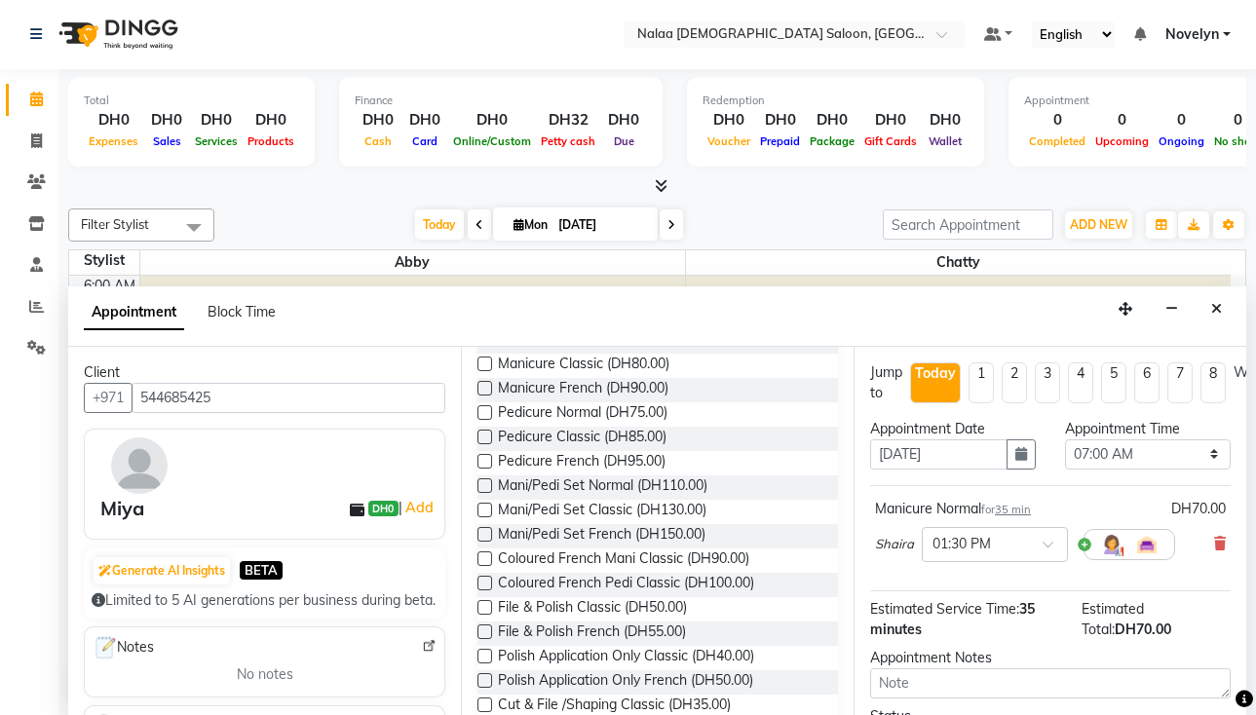
scroll to position [328, 0]
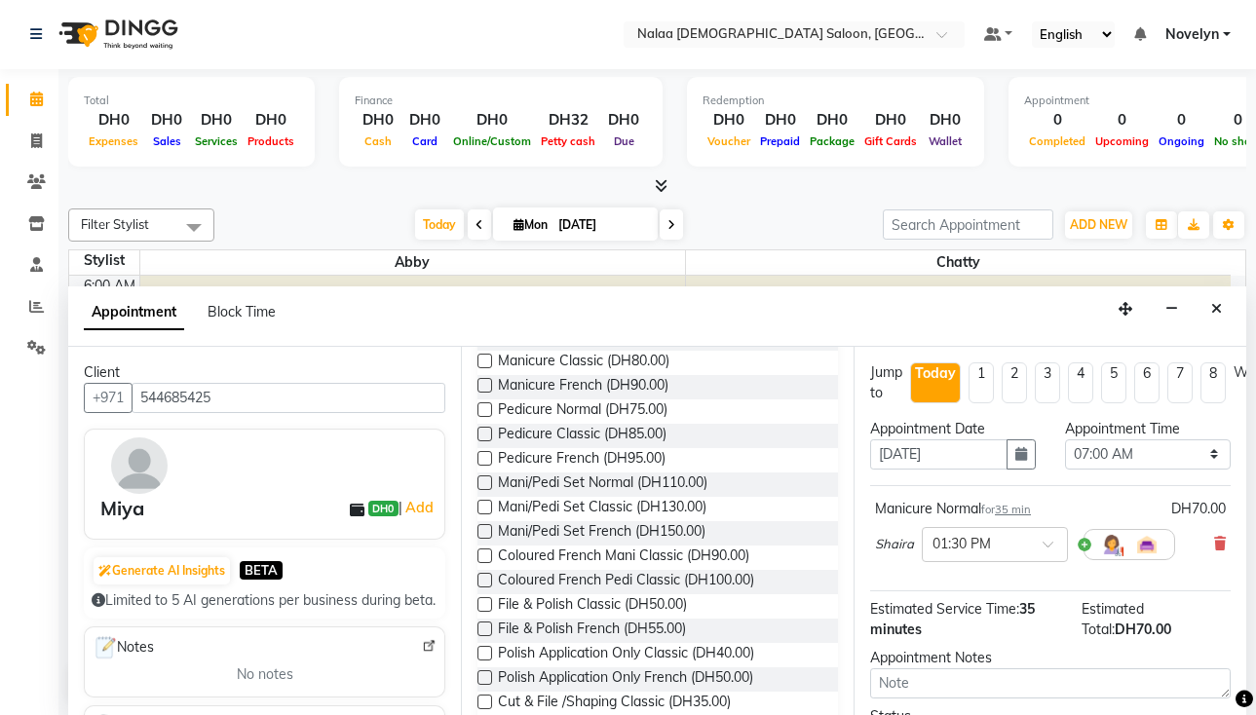
click at [486, 580] on label at bounding box center [485, 580] width 15 height 15
click at [486, 580] on input "checkbox" at bounding box center [484, 582] width 13 height 13
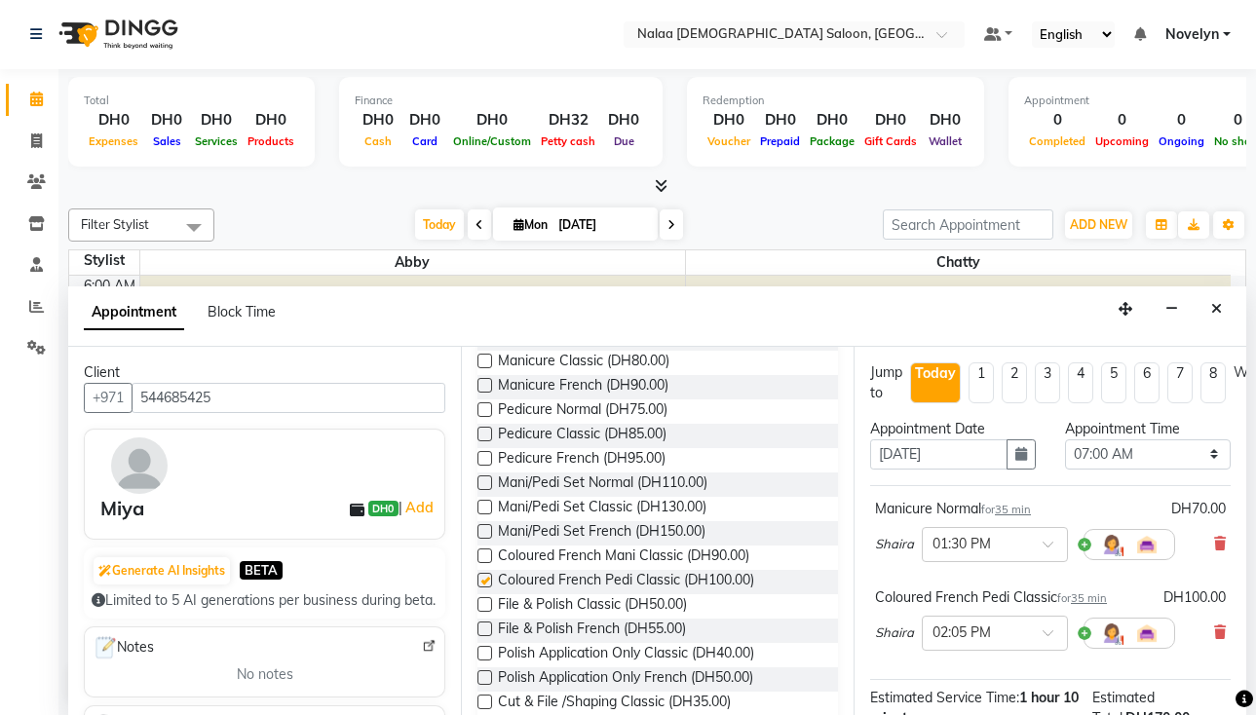
checkbox input "false"
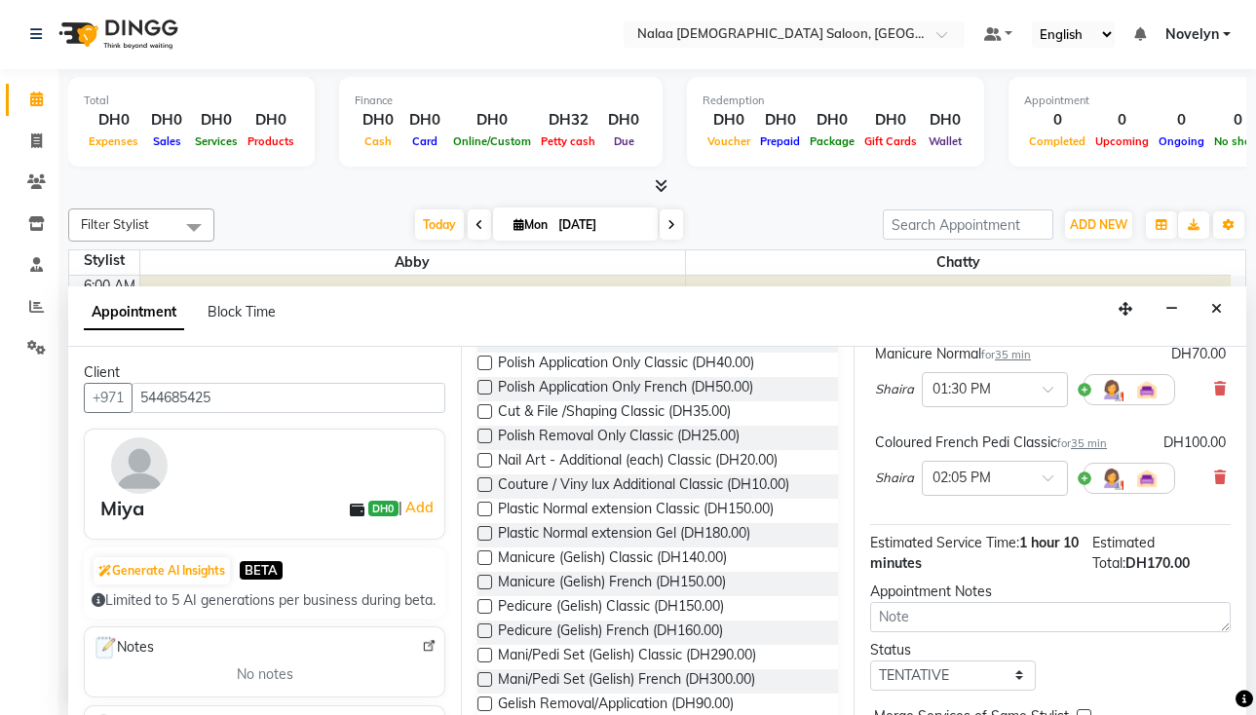
scroll to position [622, 0]
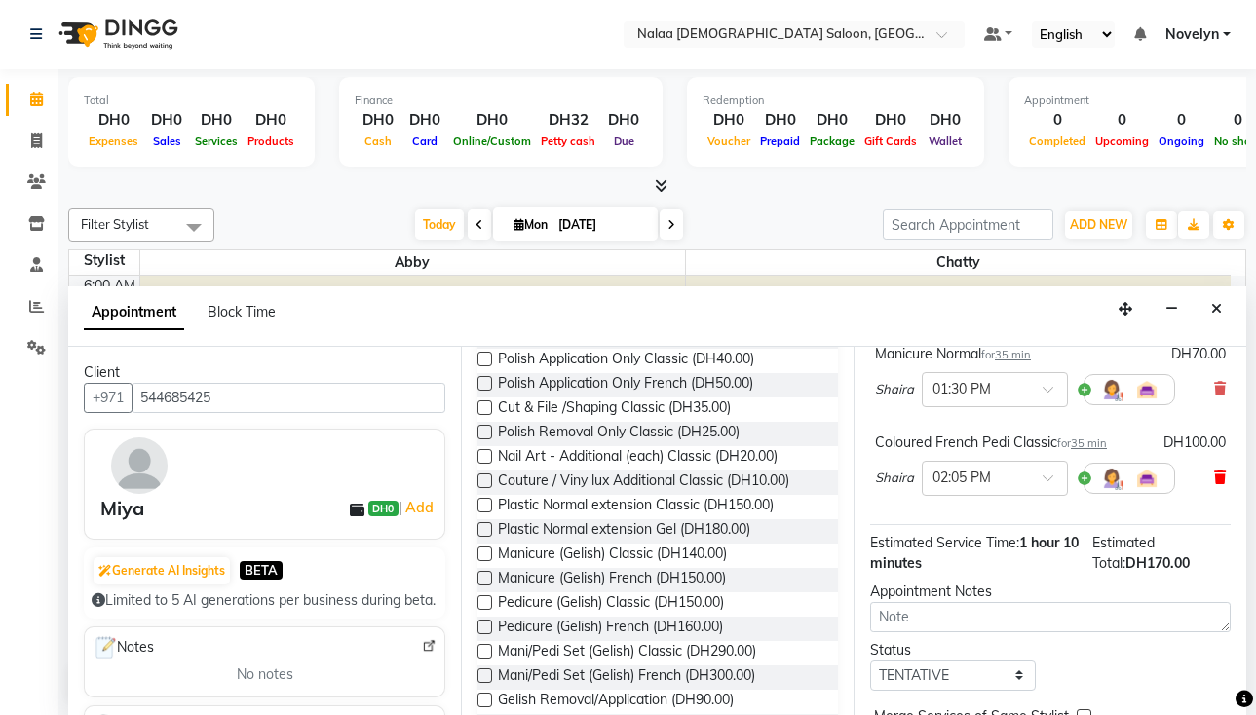
click at [1215, 479] on icon at bounding box center [1221, 478] width 12 height 14
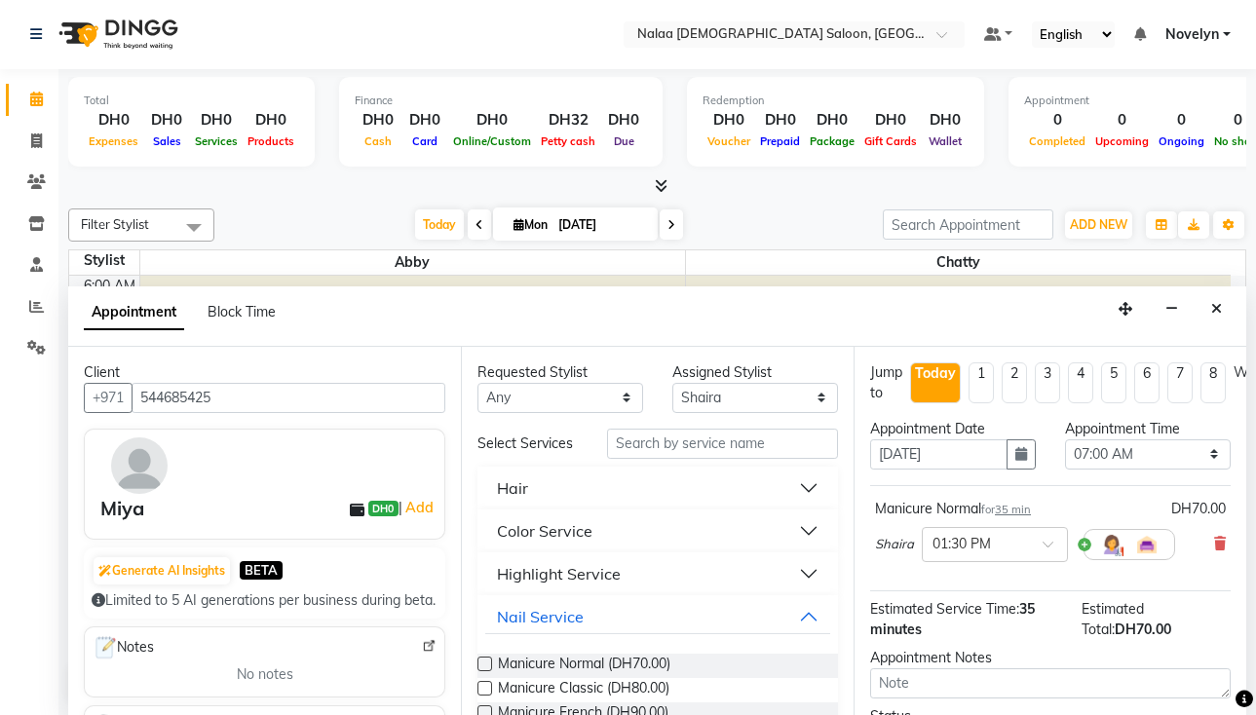
scroll to position [0, 0]
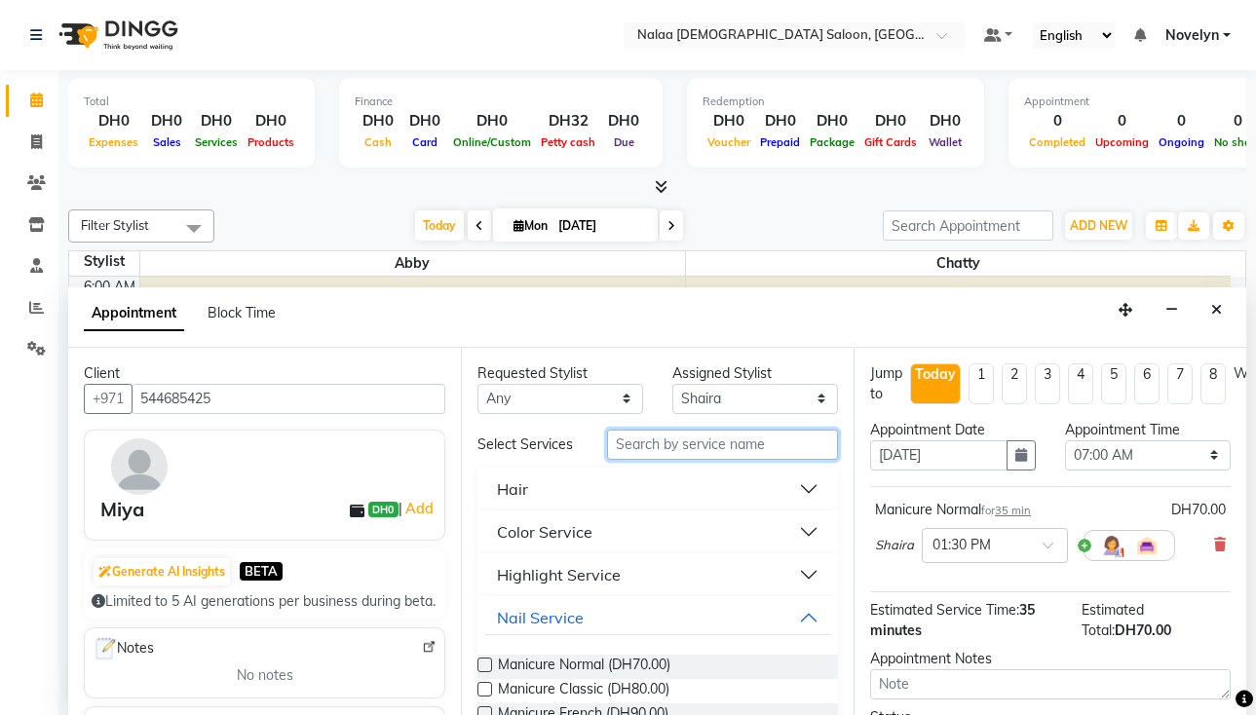
click at [695, 446] on input "text" at bounding box center [722, 445] width 231 height 30
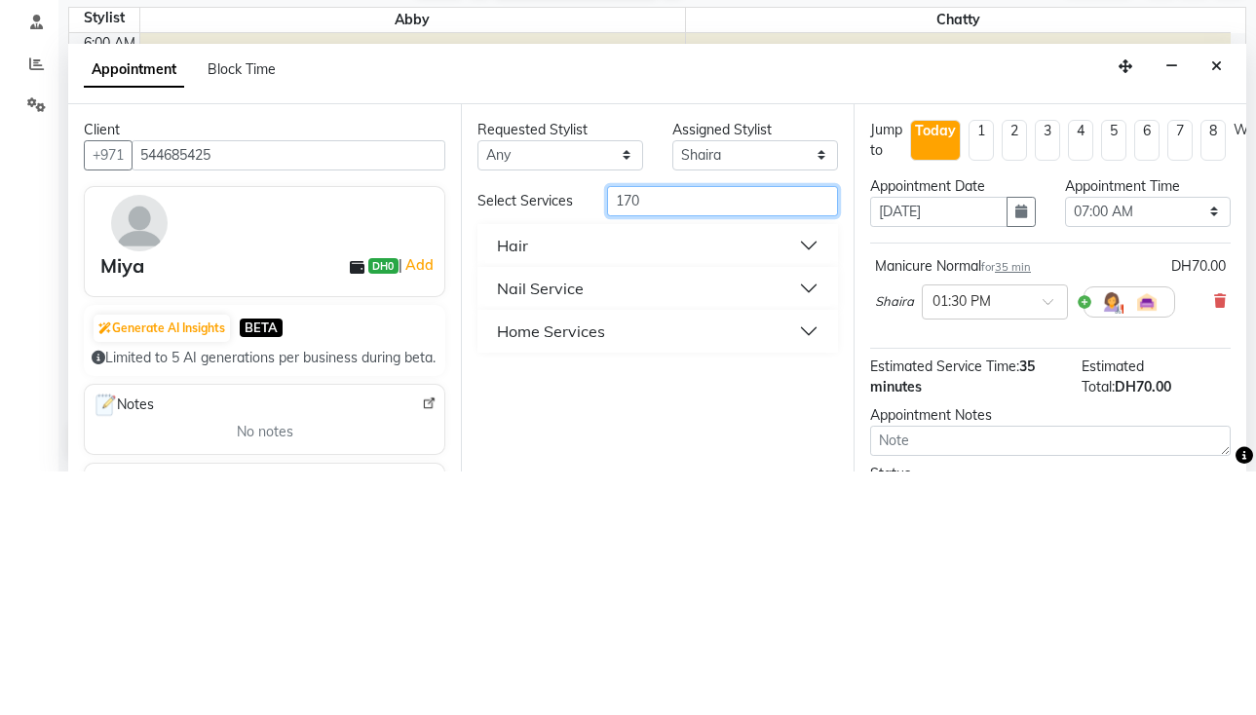
type input "170"
click at [808, 520] on button "Nail Service" at bounding box center [657, 532] width 345 height 35
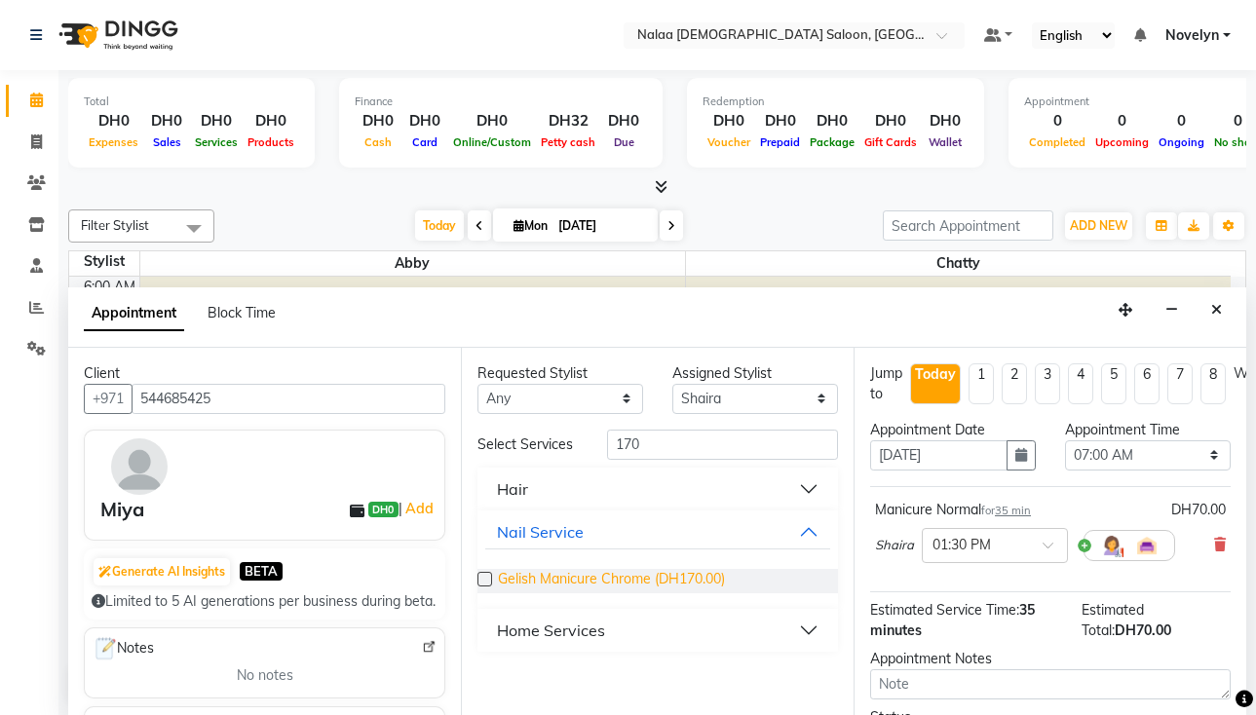
click at [710, 585] on span "Gelish Manicure Chrome (DH170.00)" at bounding box center [611, 581] width 227 height 24
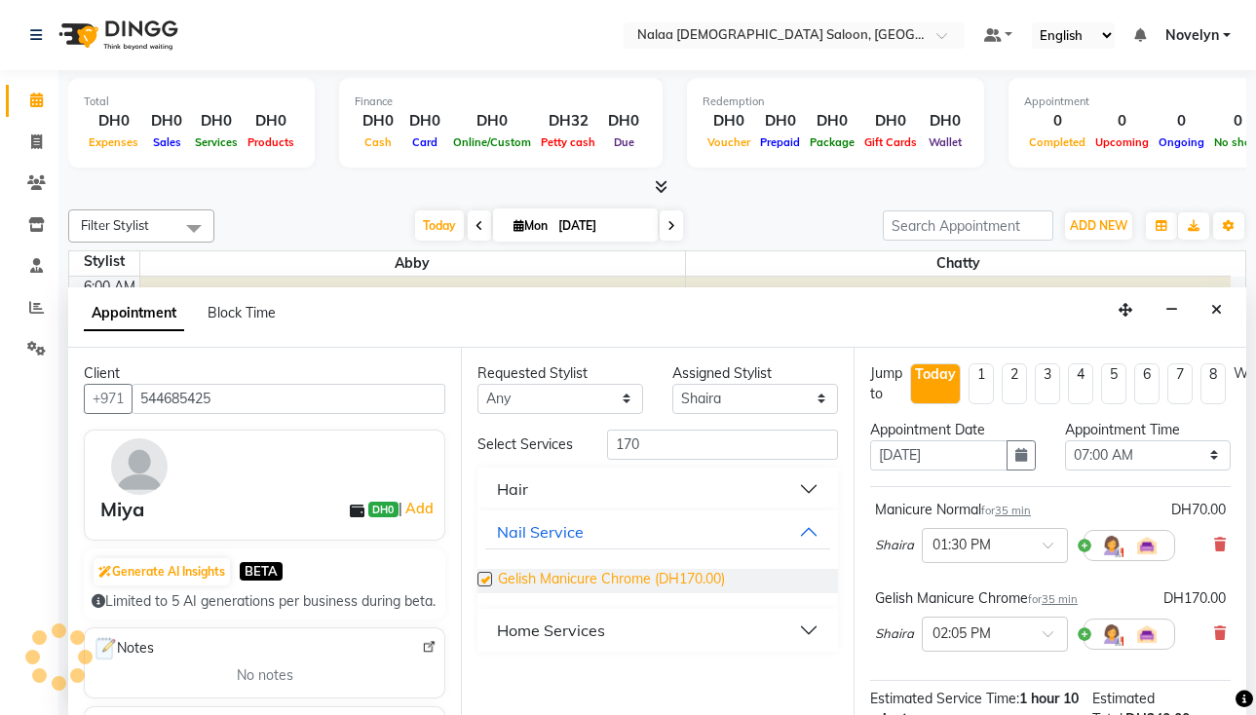
checkbox input "false"
click at [1215, 546] on icon at bounding box center [1221, 545] width 12 height 14
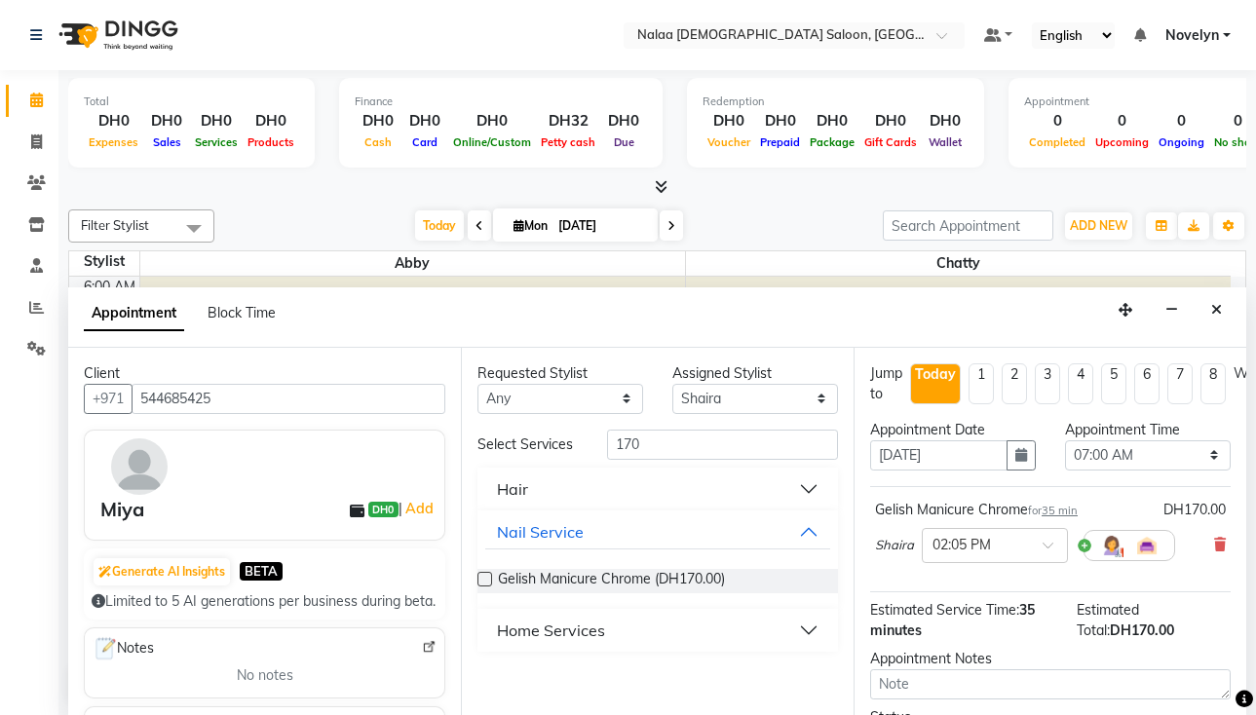
click at [1179, 516] on div "DH170.00" at bounding box center [1195, 510] width 62 height 20
click at [1215, 546] on icon at bounding box center [1221, 545] width 12 height 14
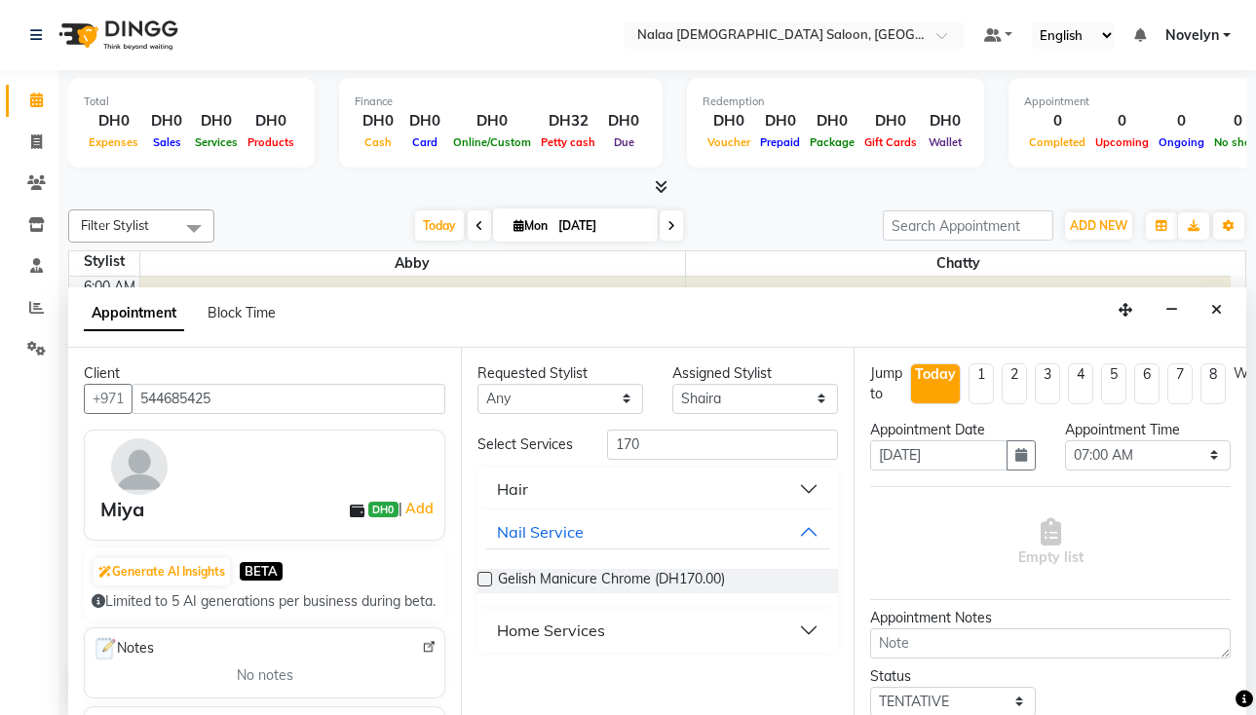
click at [746, 584] on div "Gelish Manicure Chrome (DH170.00)" at bounding box center [658, 581] width 361 height 24
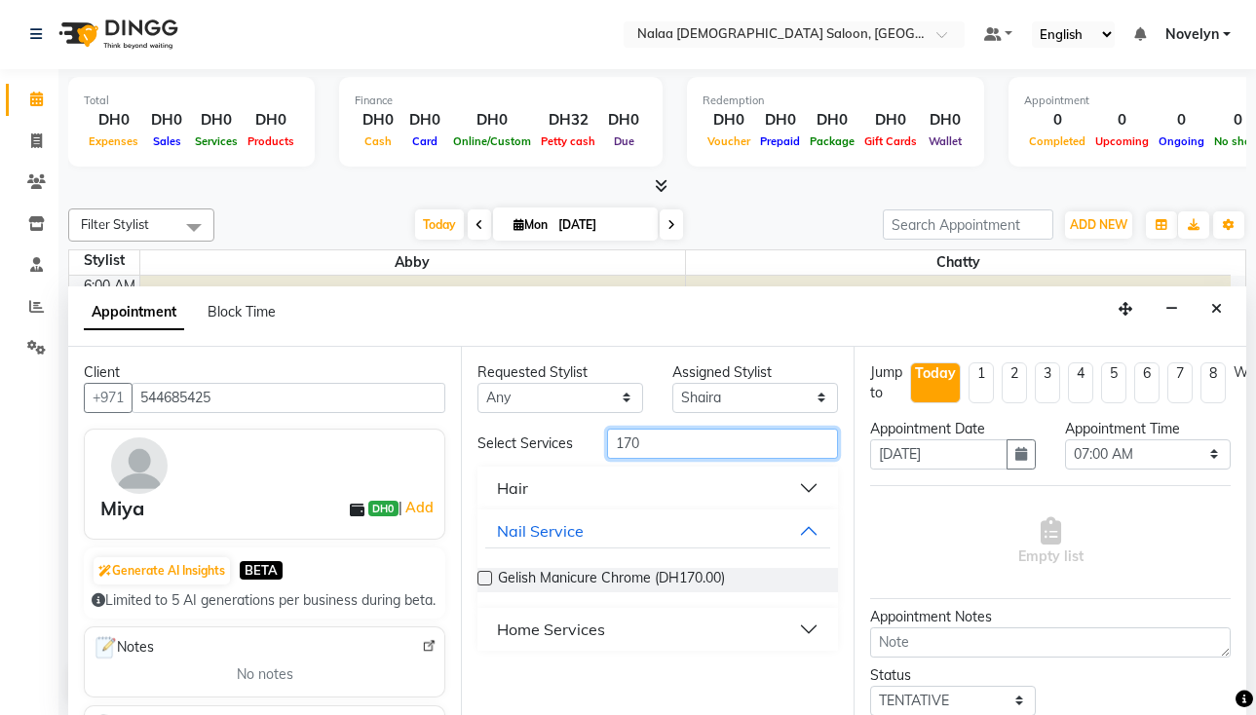
click at [666, 444] on input "170" at bounding box center [722, 444] width 231 height 30
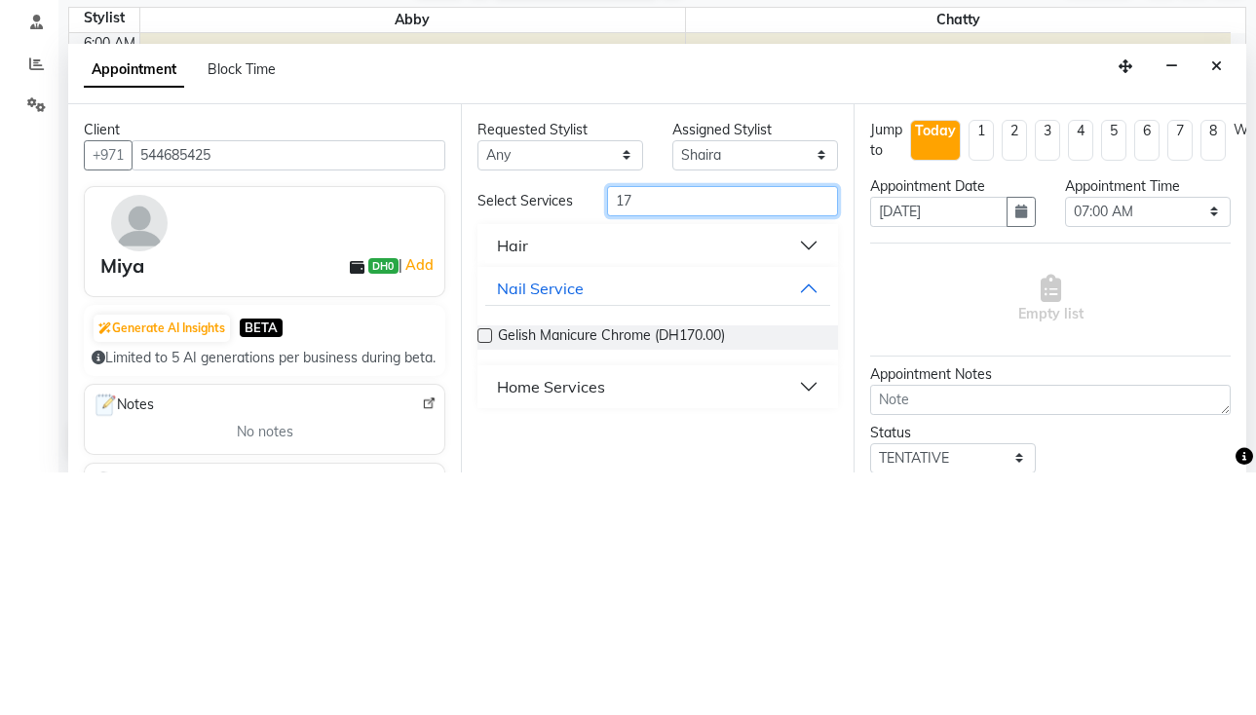
type input "1"
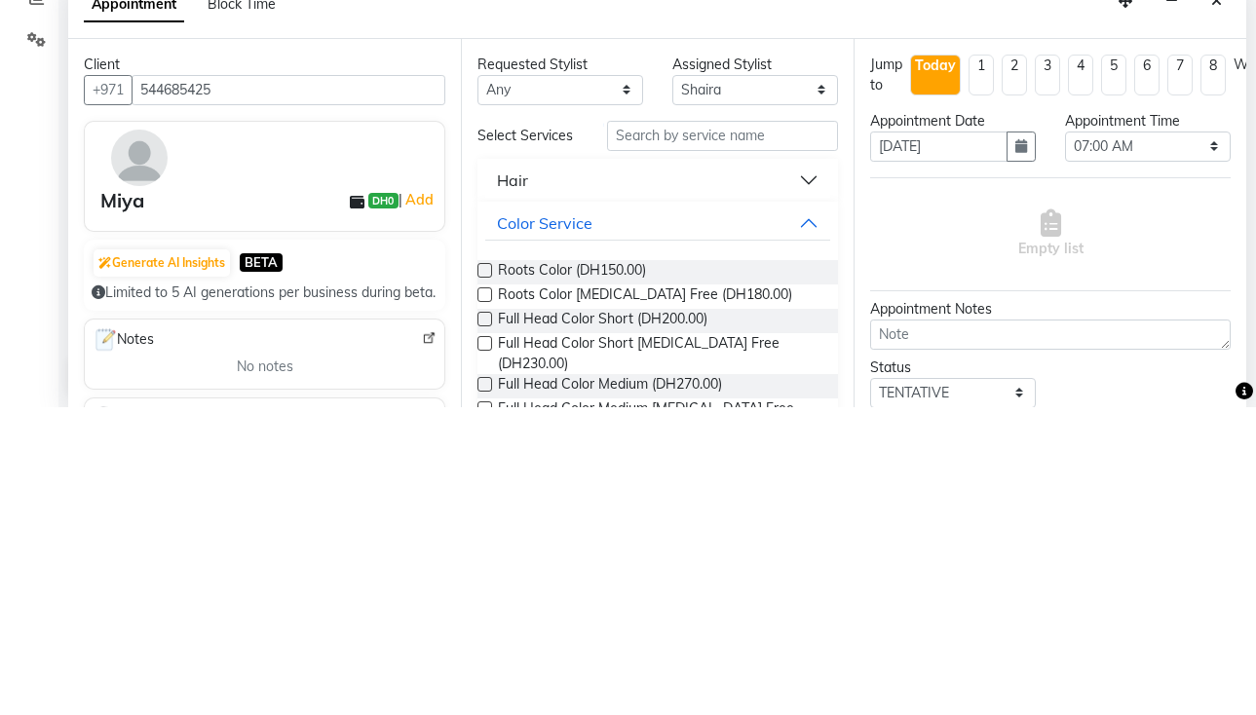
click at [795, 491] on button "Hair" at bounding box center [657, 488] width 345 height 35
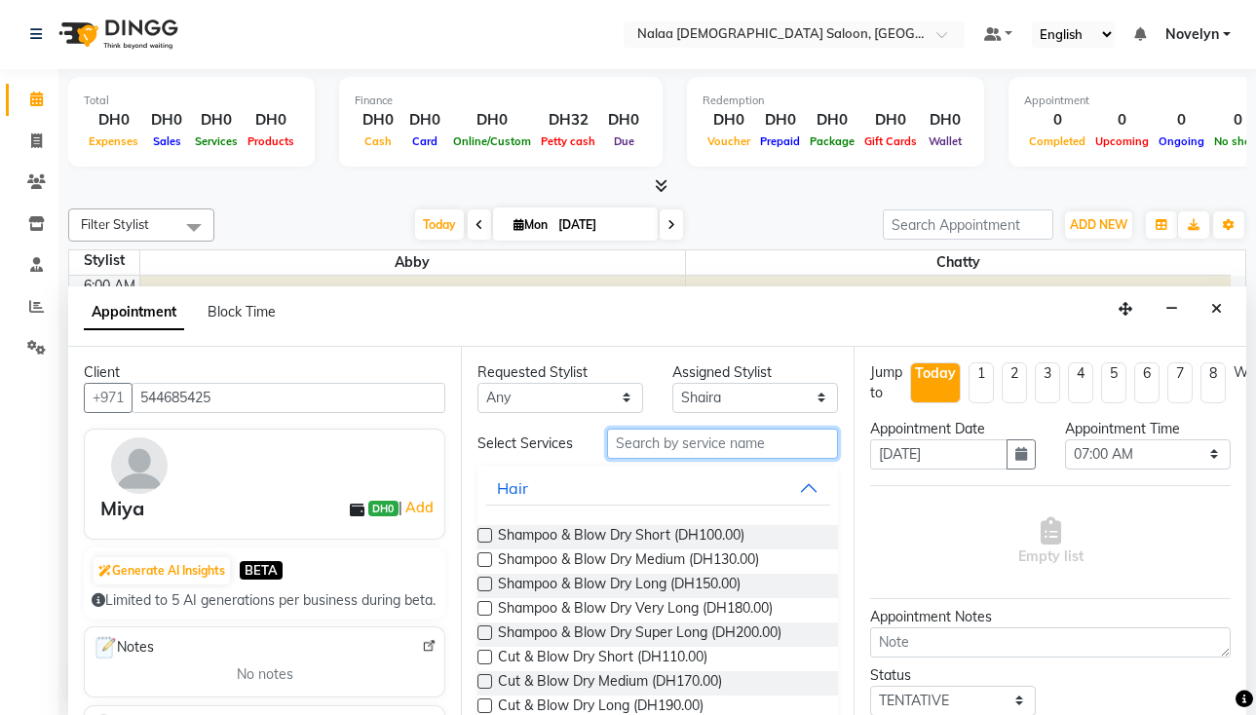
click at [764, 452] on input "text" at bounding box center [722, 444] width 231 height 30
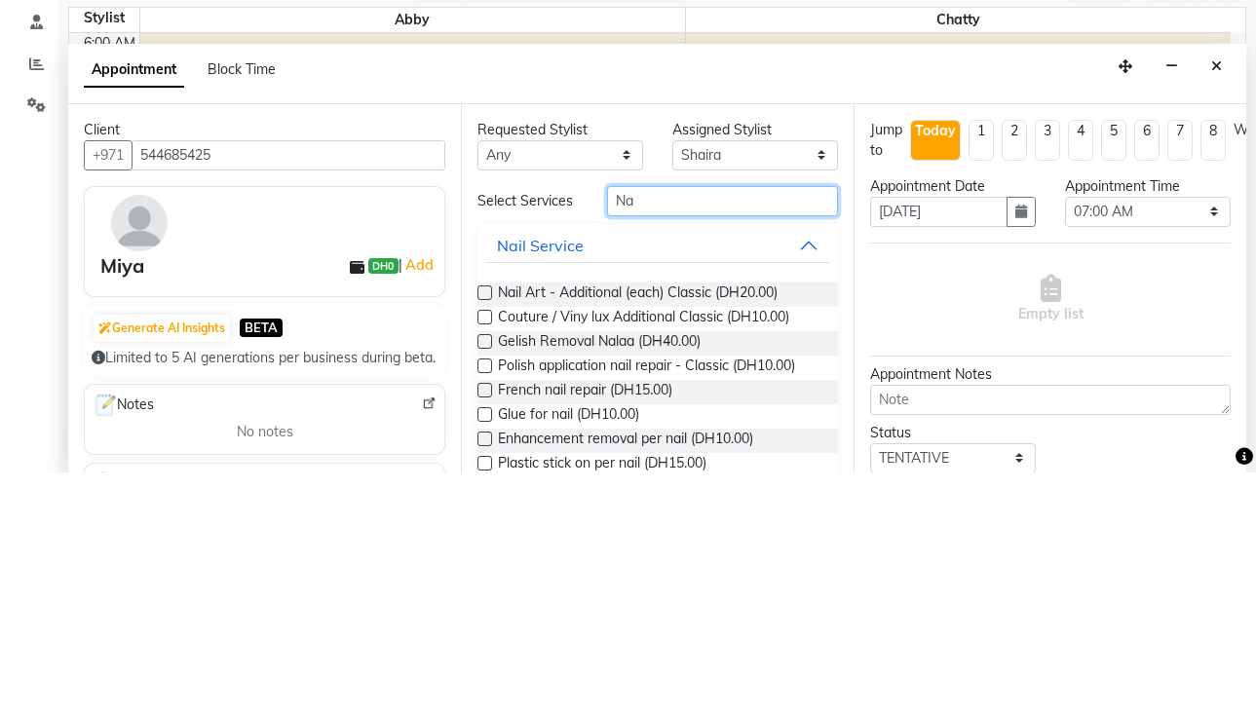
type input "Na"
click at [609, 496] on button "Nail Service" at bounding box center [657, 488] width 345 height 35
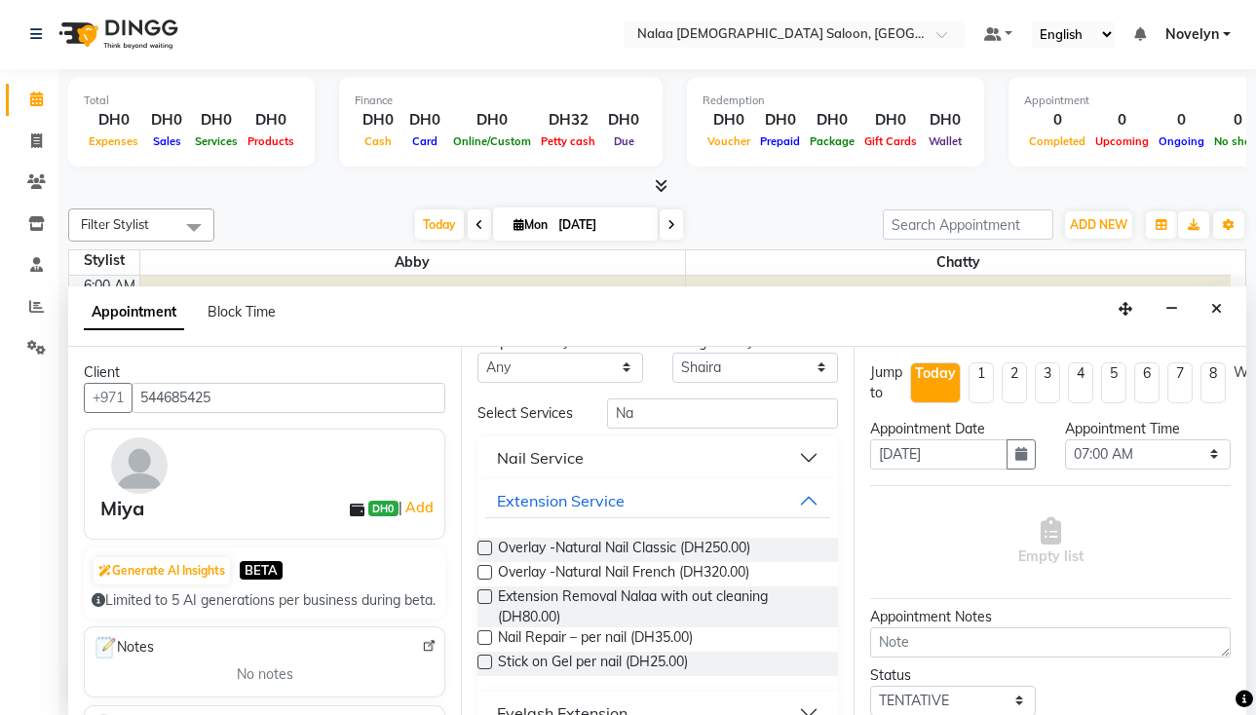
scroll to position [0, 0]
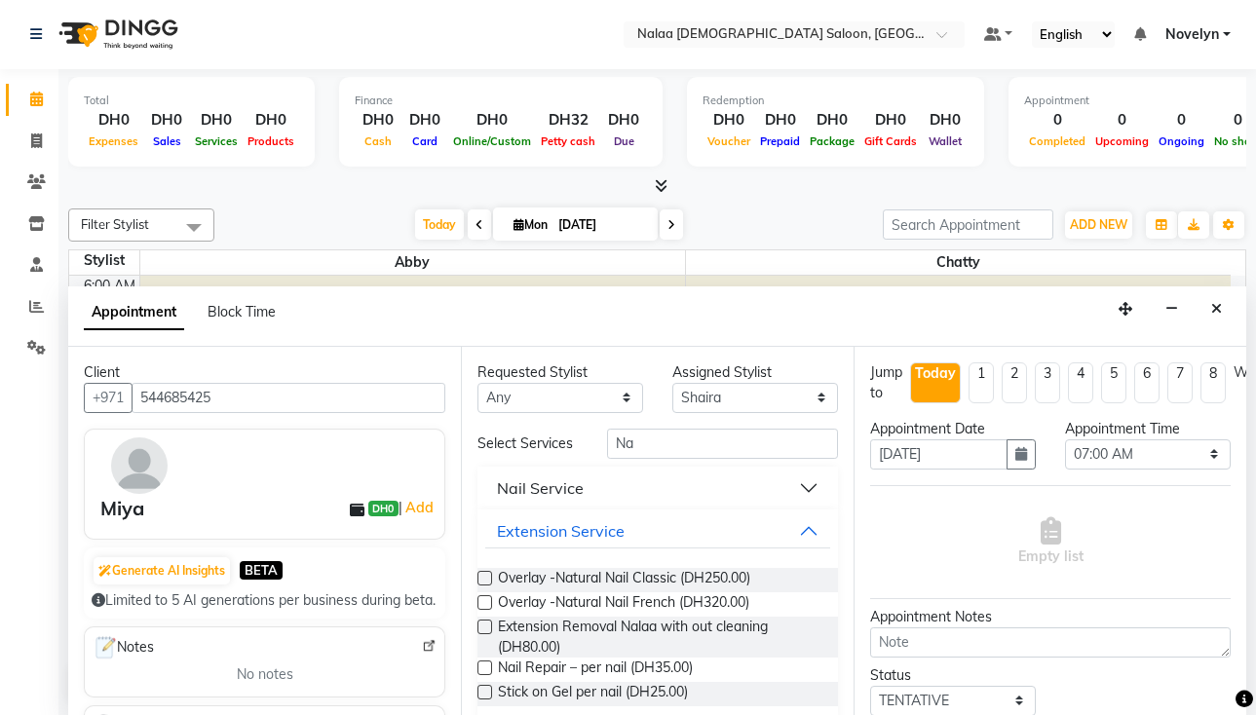
click at [800, 494] on button "Nail Service" at bounding box center [657, 488] width 345 height 35
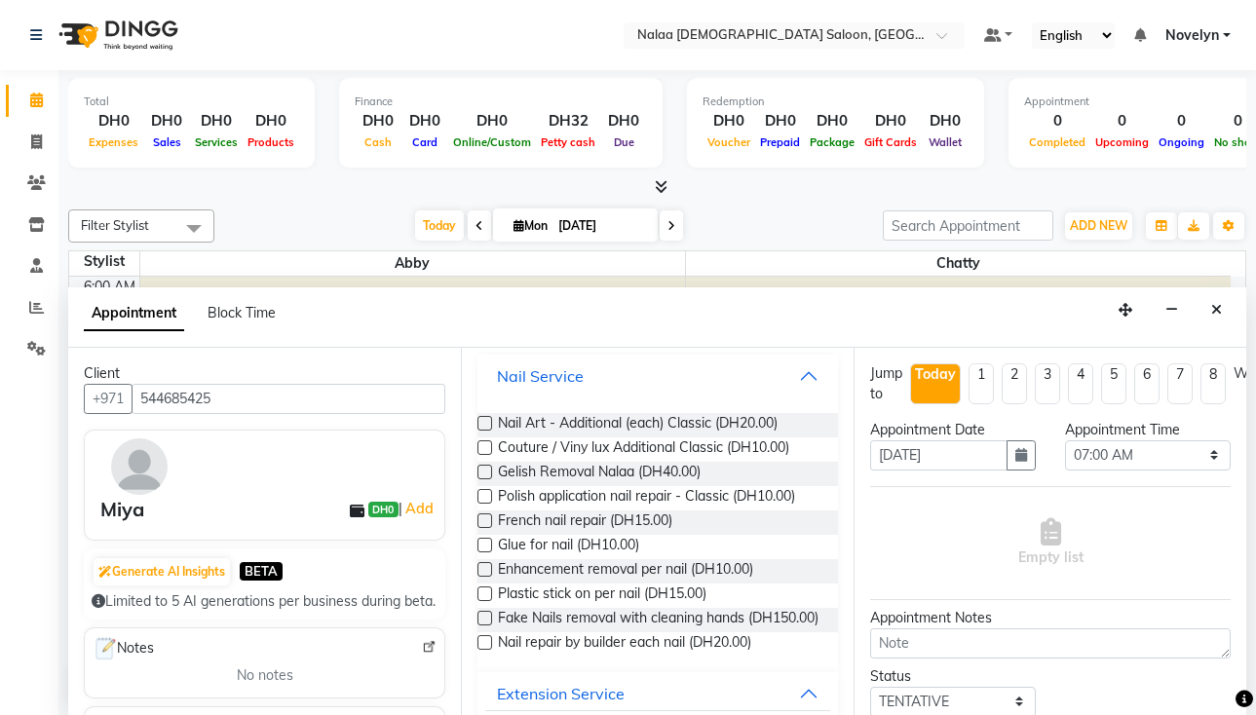
scroll to position [122, 0]
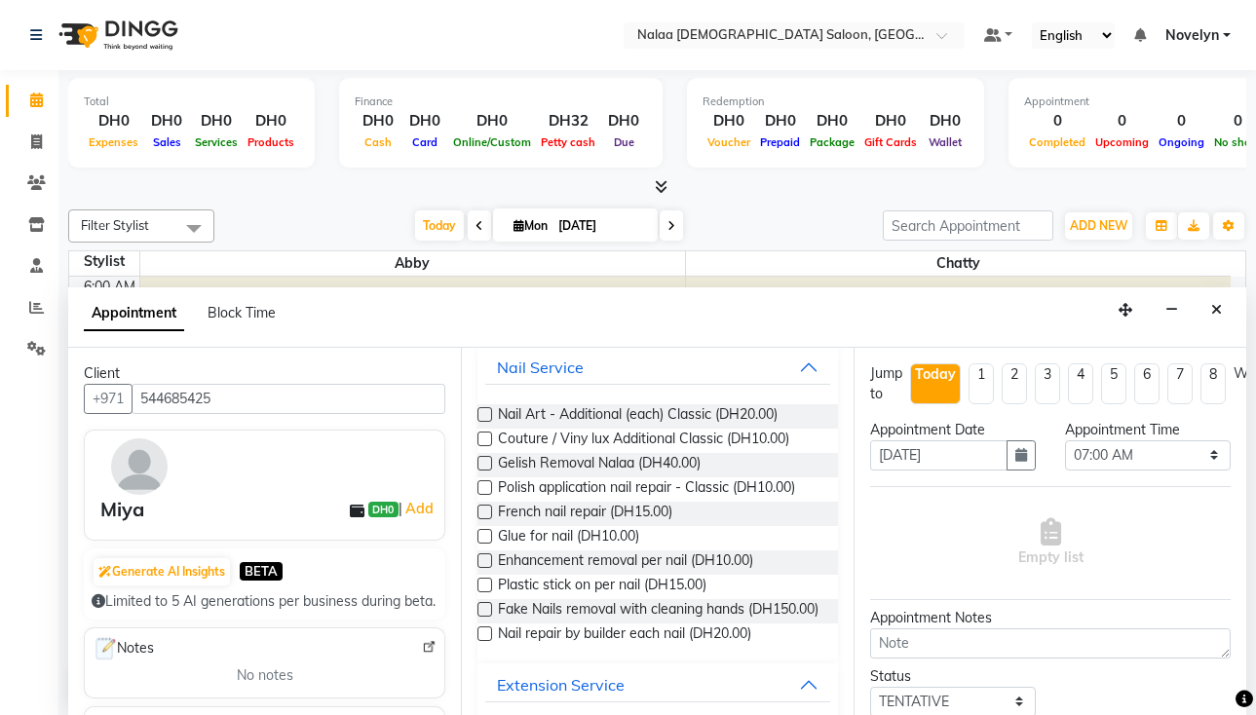
click at [491, 421] on label at bounding box center [485, 414] width 15 height 15
click at [490, 421] on input "checkbox" at bounding box center [484, 416] width 13 height 13
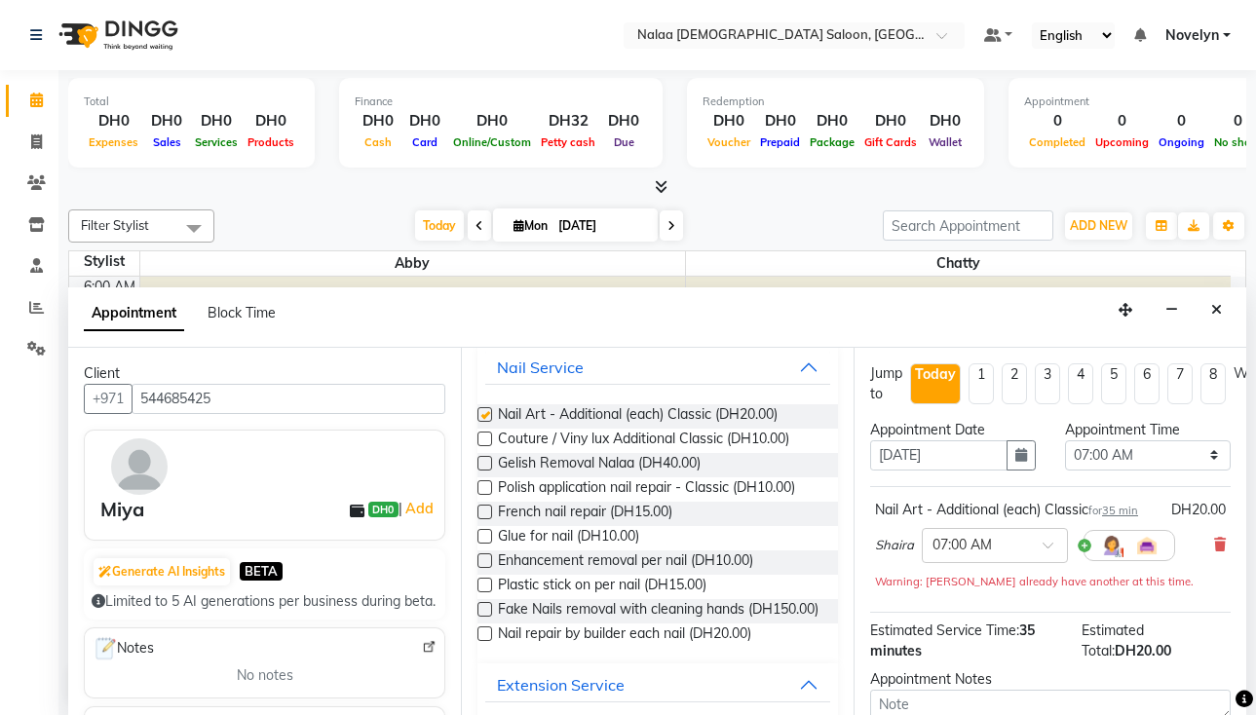
checkbox input "false"
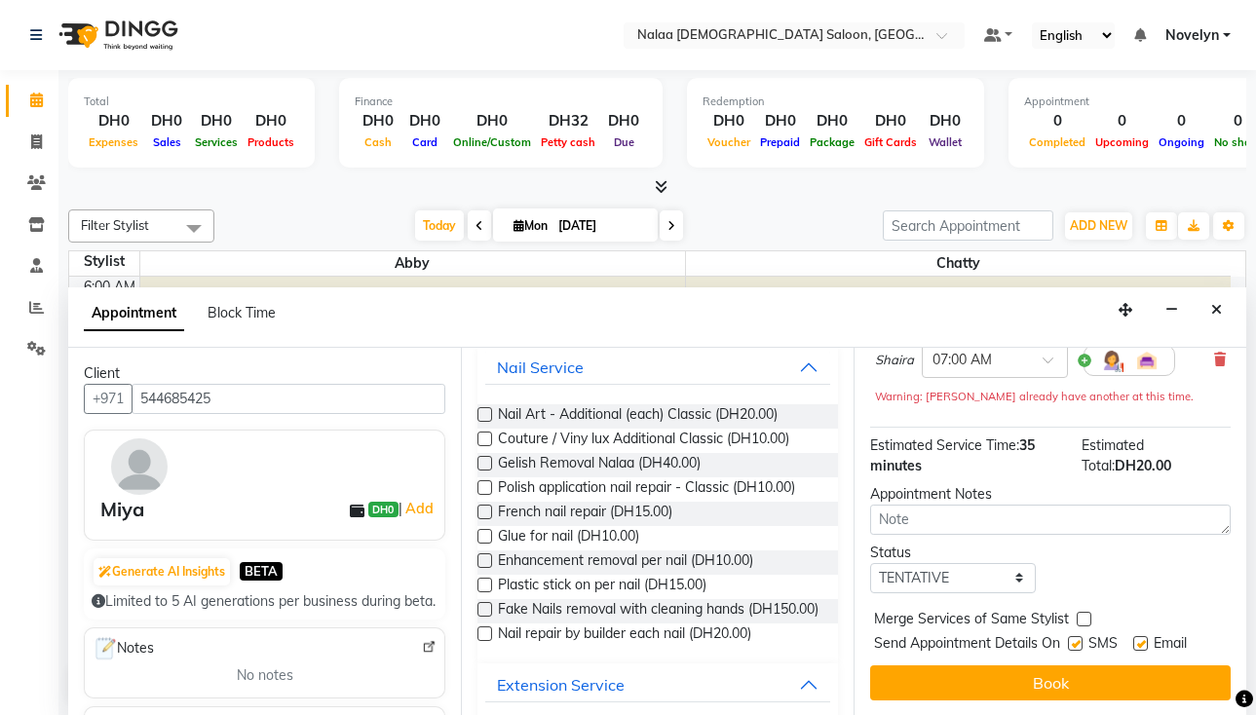
scroll to position [1, 0]
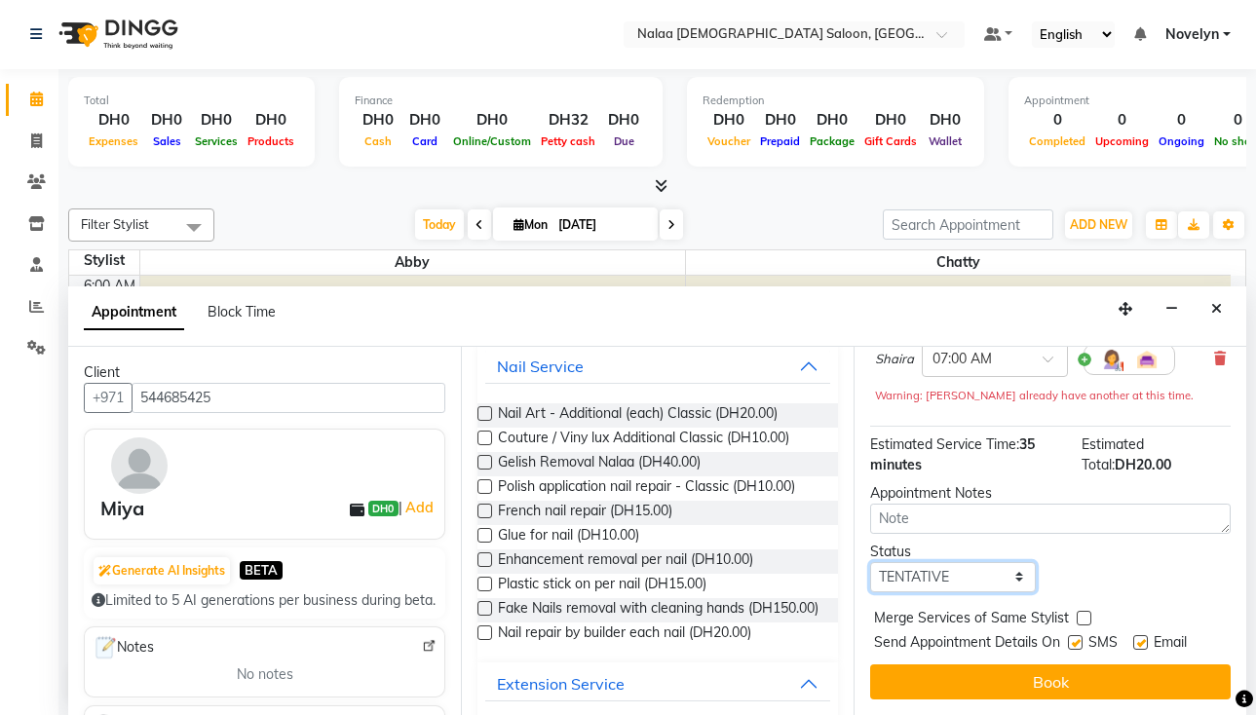
click at [1014, 574] on select "Select TENTATIVE CONFIRM CHECK-IN UPCOMING" at bounding box center [953, 577] width 166 height 30
click at [1140, 548] on div "Status Select TENTATIVE CONFIRM CHECK-IN UPCOMING" at bounding box center [1051, 567] width 390 height 51
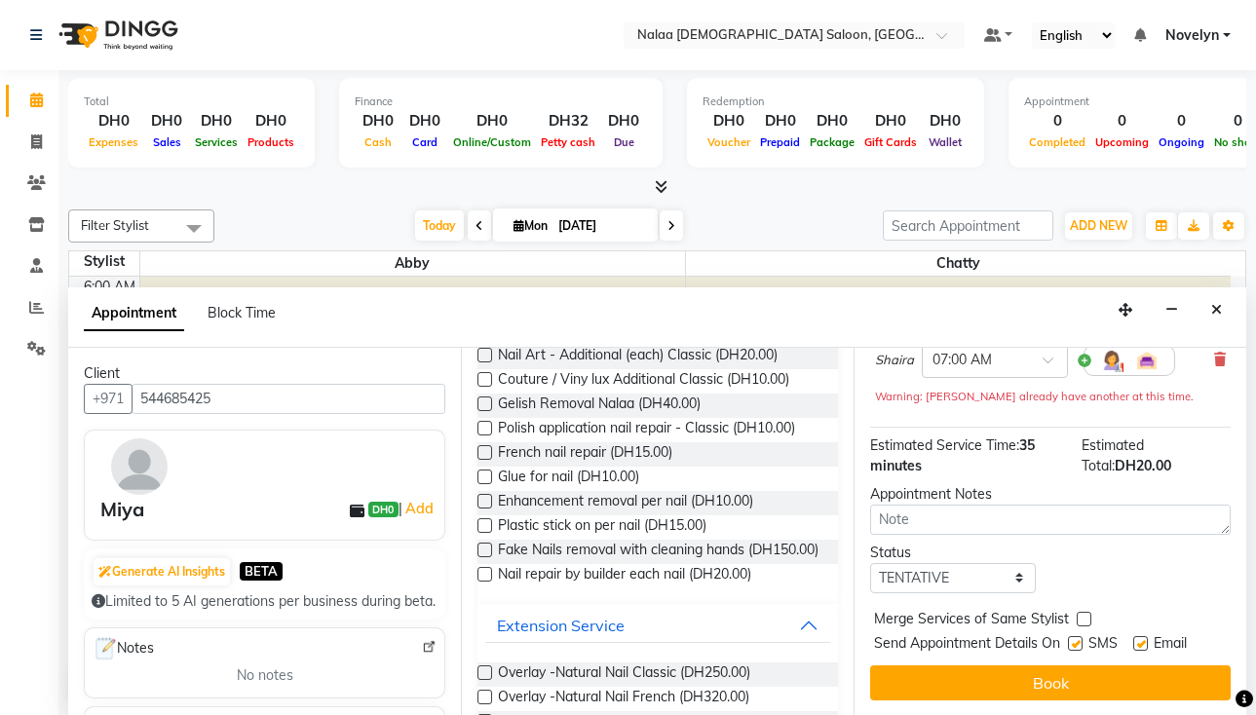
scroll to position [183, 0]
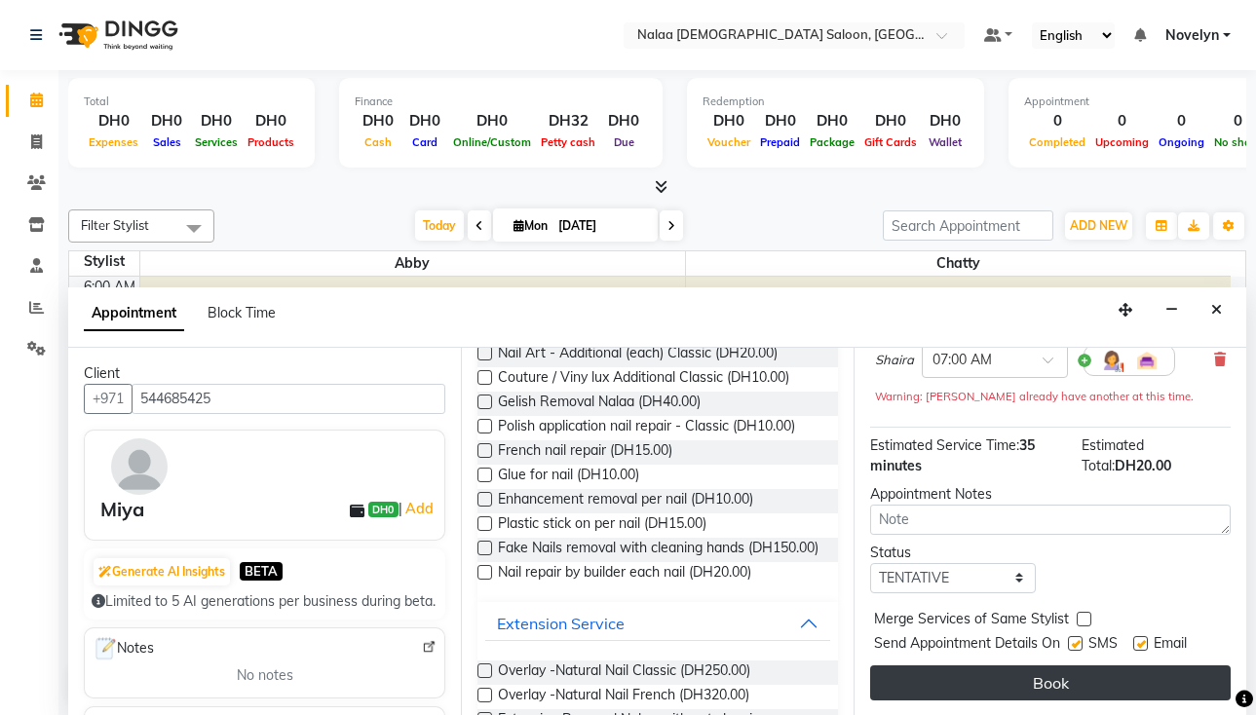
click at [1096, 675] on button "Book" at bounding box center [1050, 683] width 361 height 35
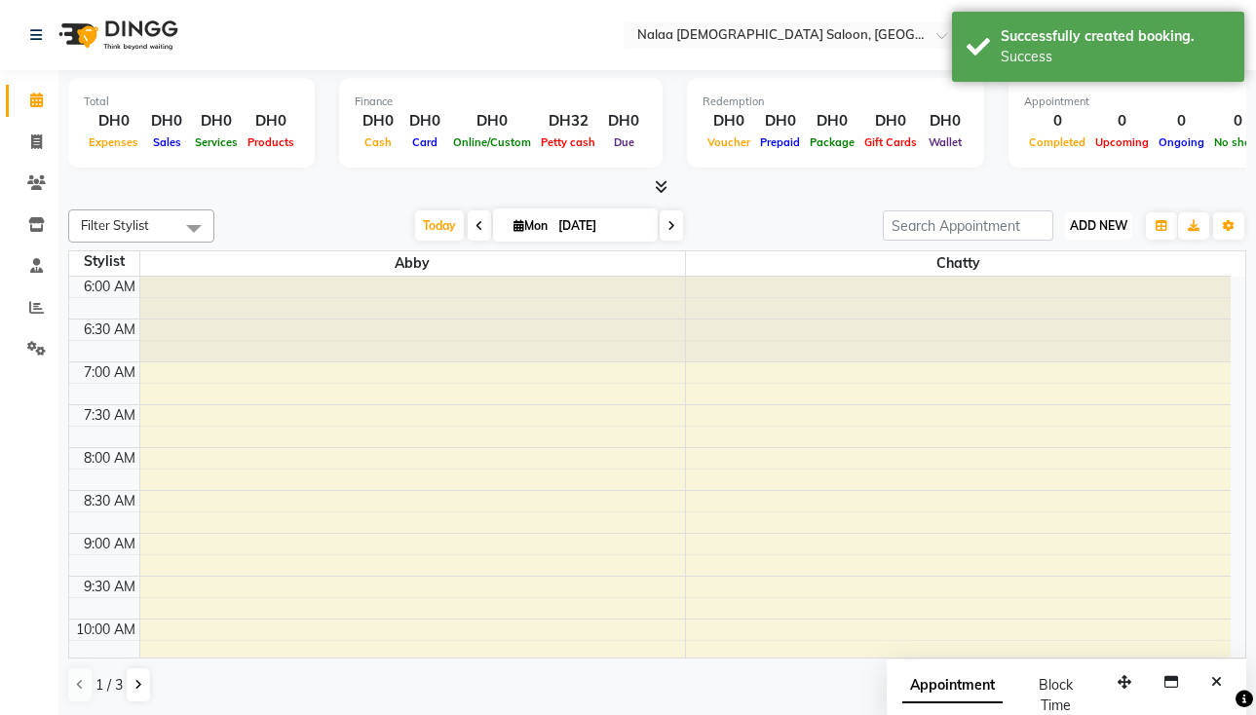
click at [1105, 224] on span "ADD NEW" at bounding box center [1099, 225] width 58 height 15
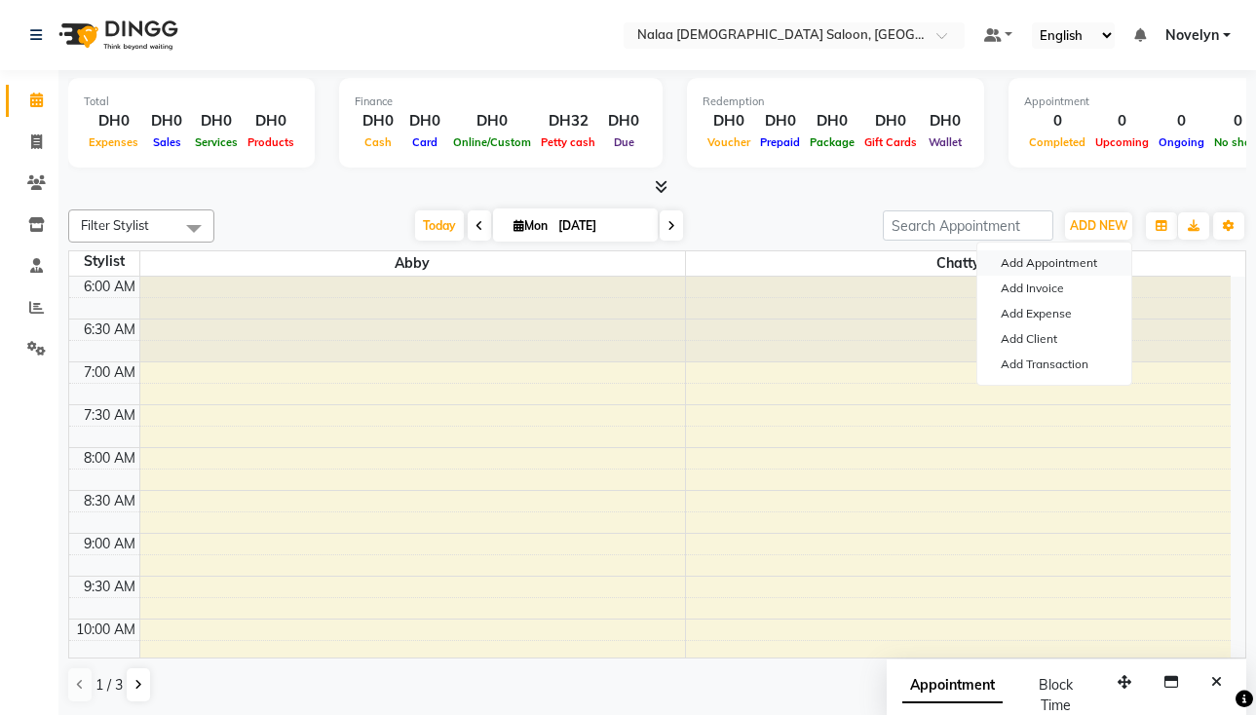
click at [1087, 266] on button "Add Appointment" at bounding box center [1055, 263] width 154 height 25
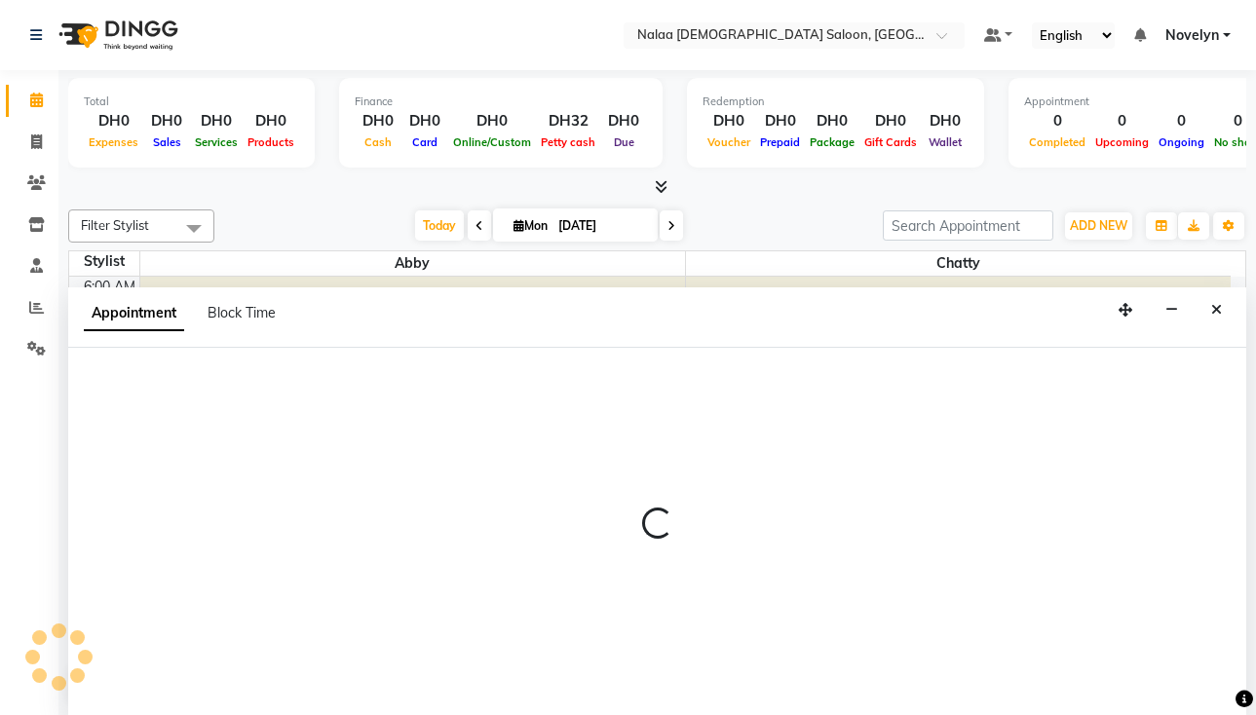
scroll to position [1, 0]
select select "420"
select select "tentative"
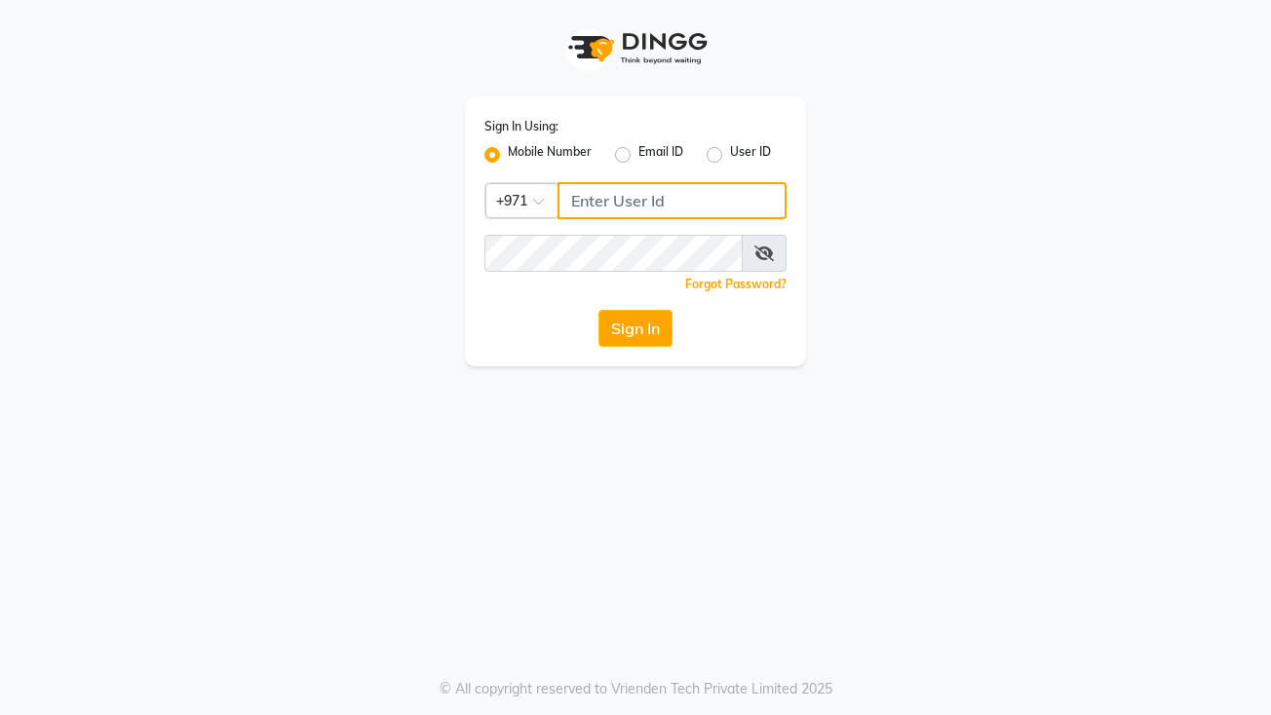
type input "522449802"
click at [639, 322] on button "Sign In" at bounding box center [635, 328] width 74 height 37
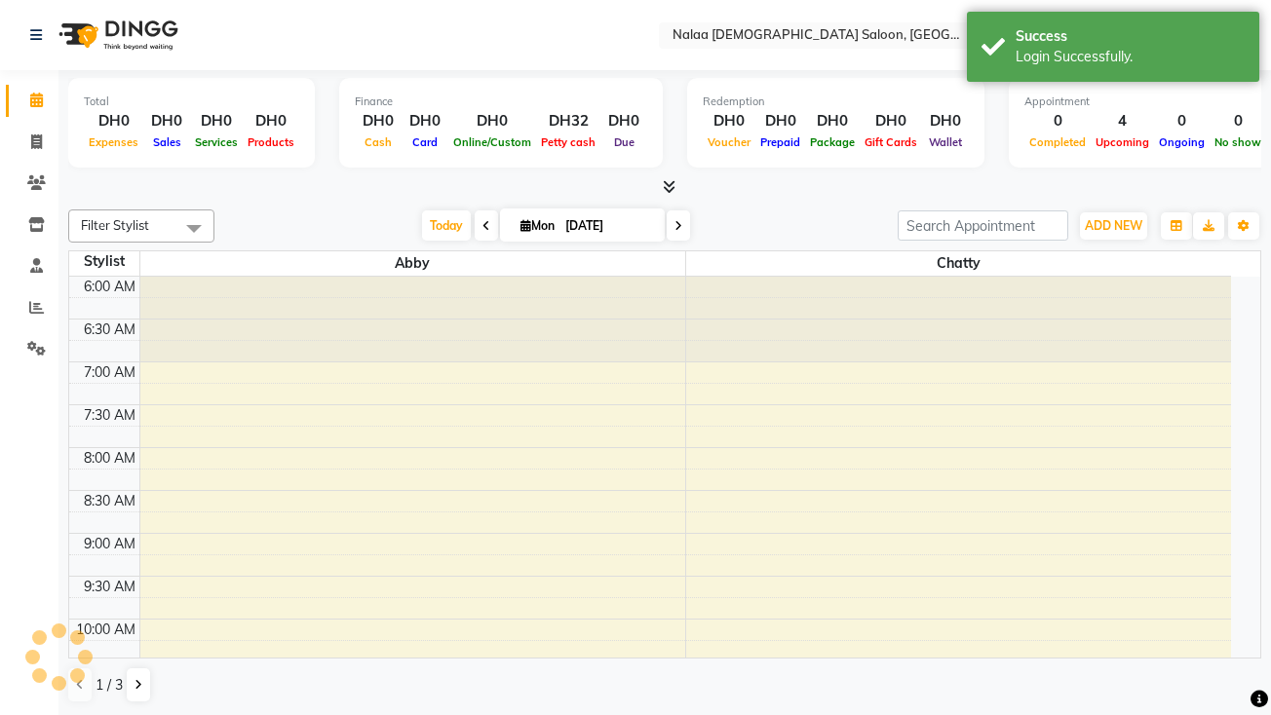
select select "en"
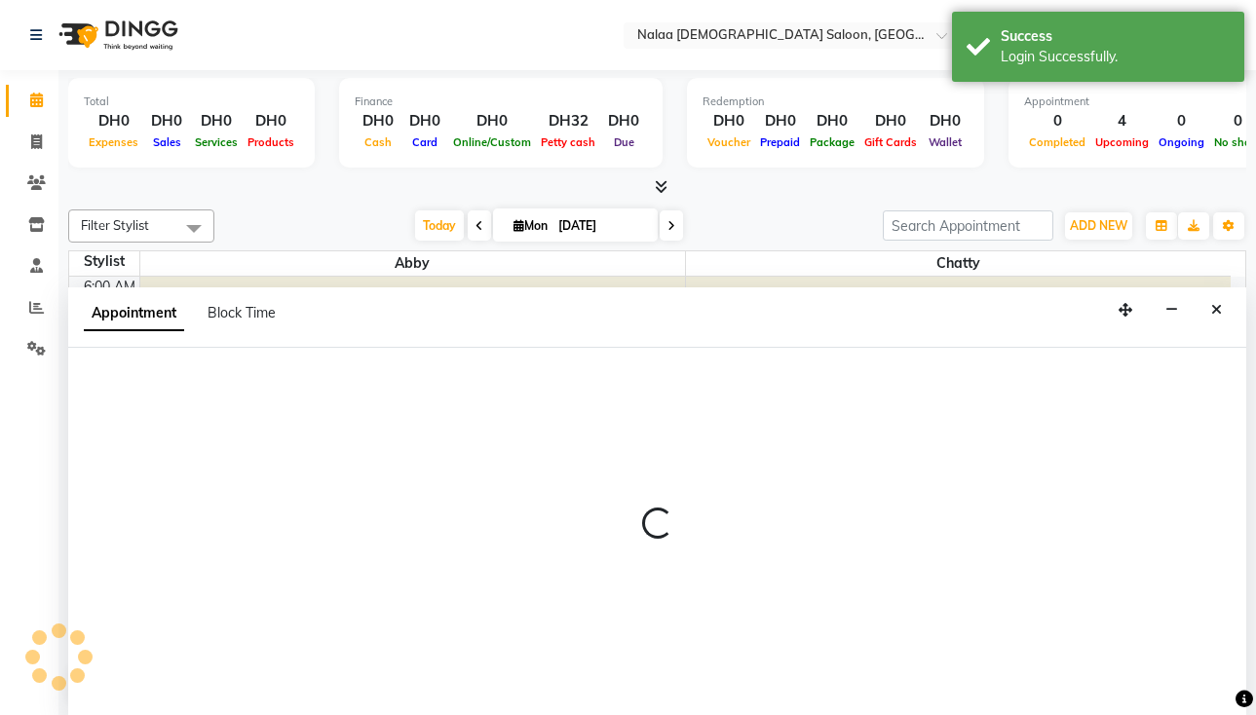
select select "90525"
select select "tentative"
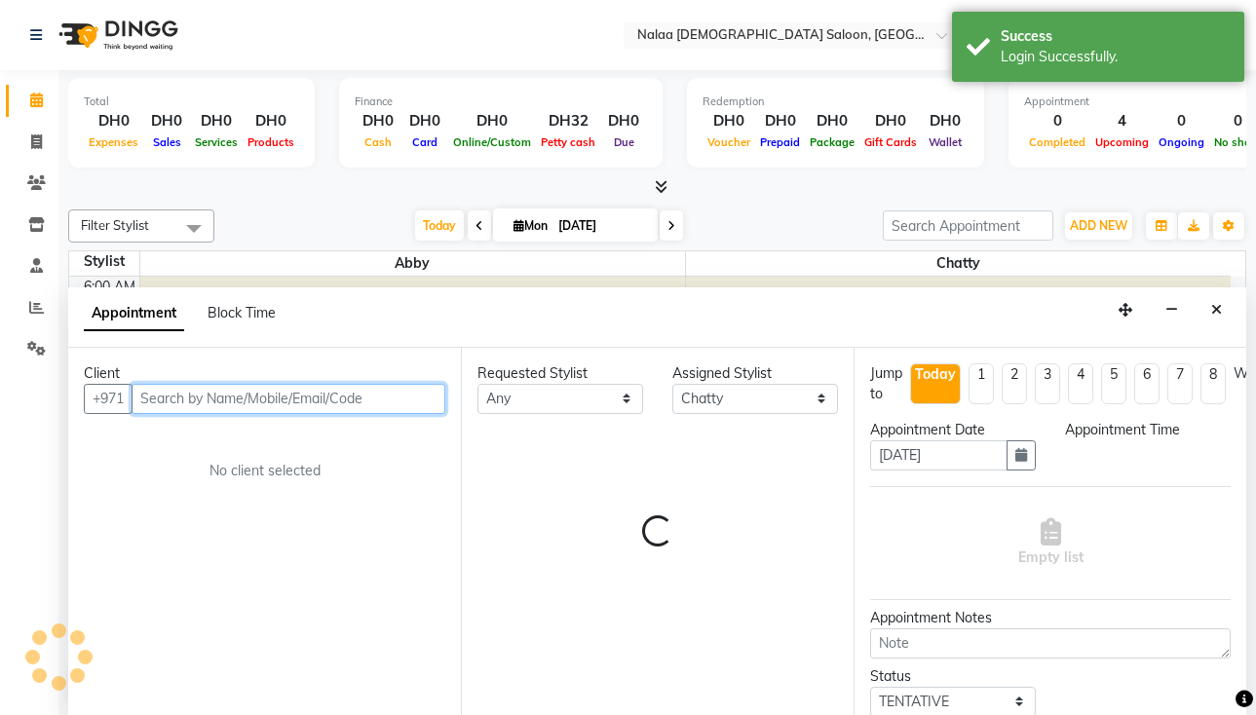
select select "450"
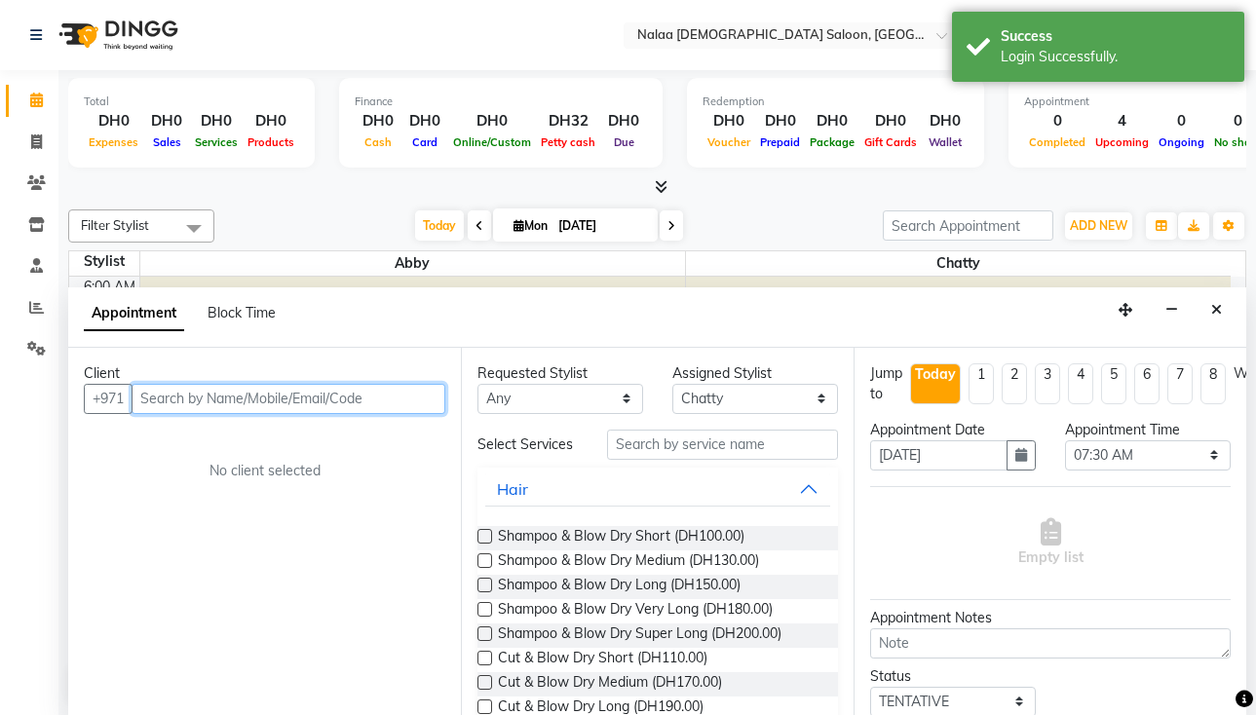
scroll to position [1, 0]
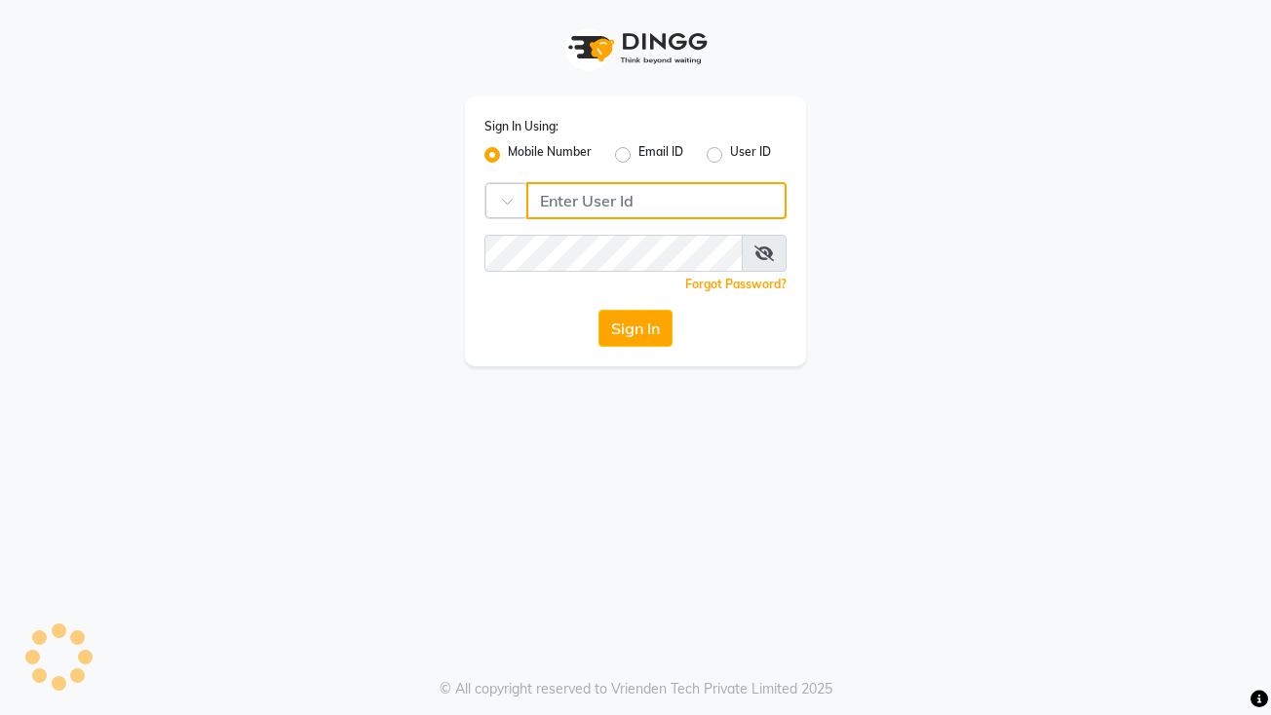
type input "522449802"
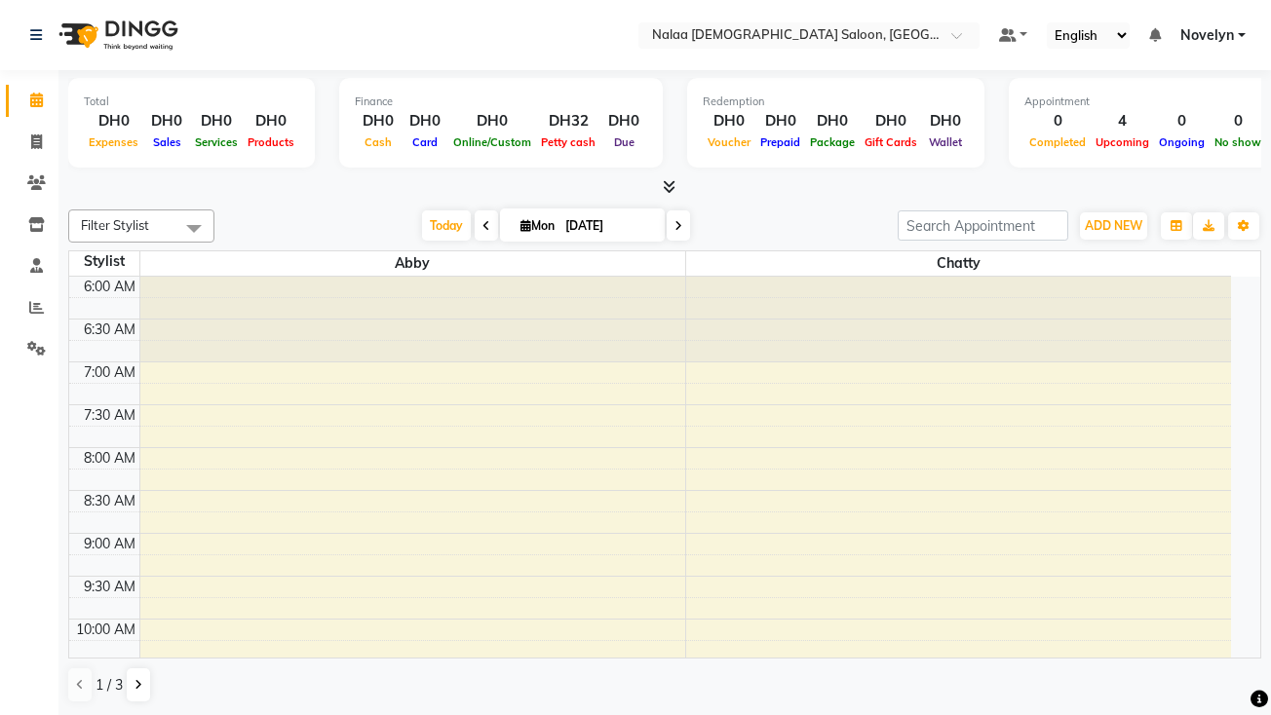
select select "en"
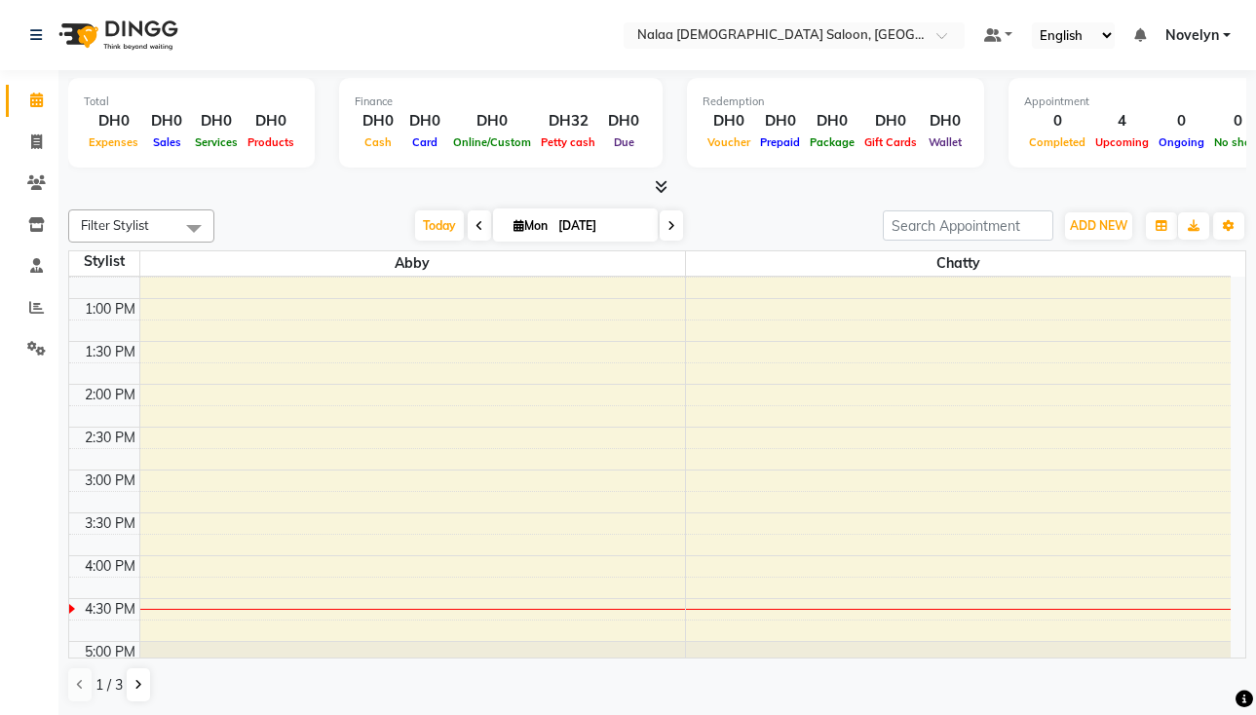
scroll to position [647, 0]
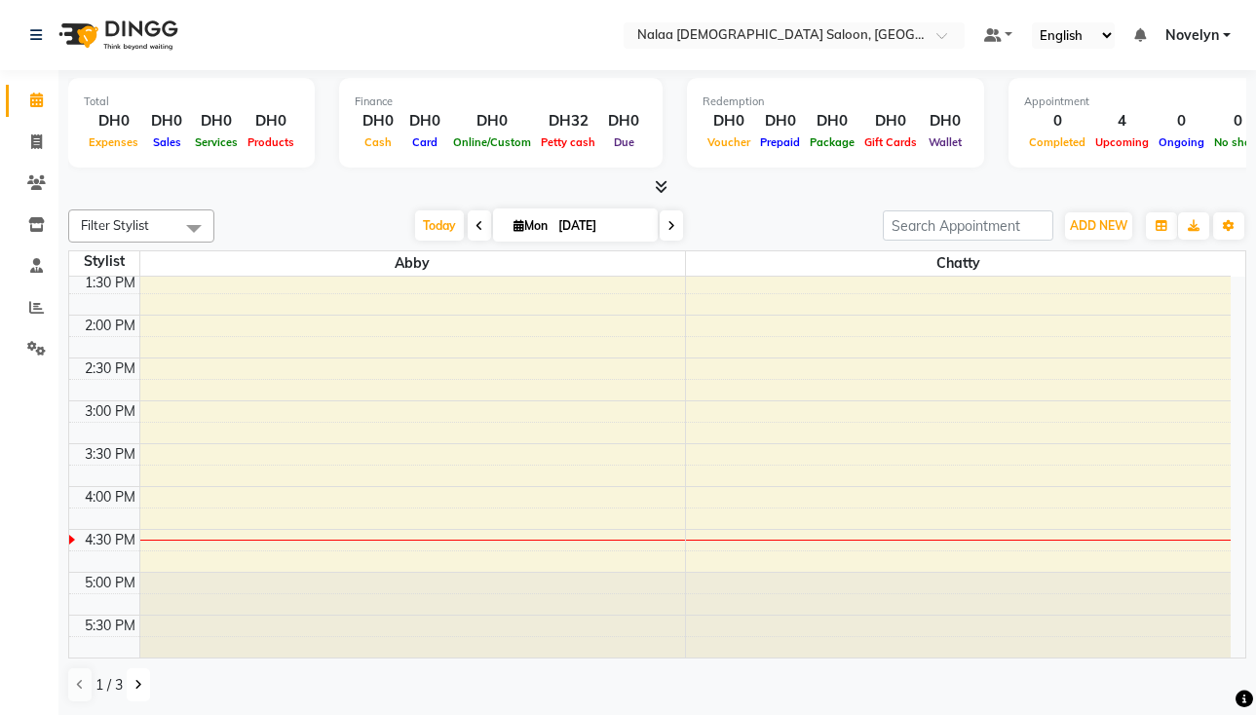
click at [134, 698] on button at bounding box center [138, 685] width 23 height 33
click at [130, 693] on button at bounding box center [138, 685] width 23 height 33
click at [82, 701] on button at bounding box center [79, 685] width 23 height 33
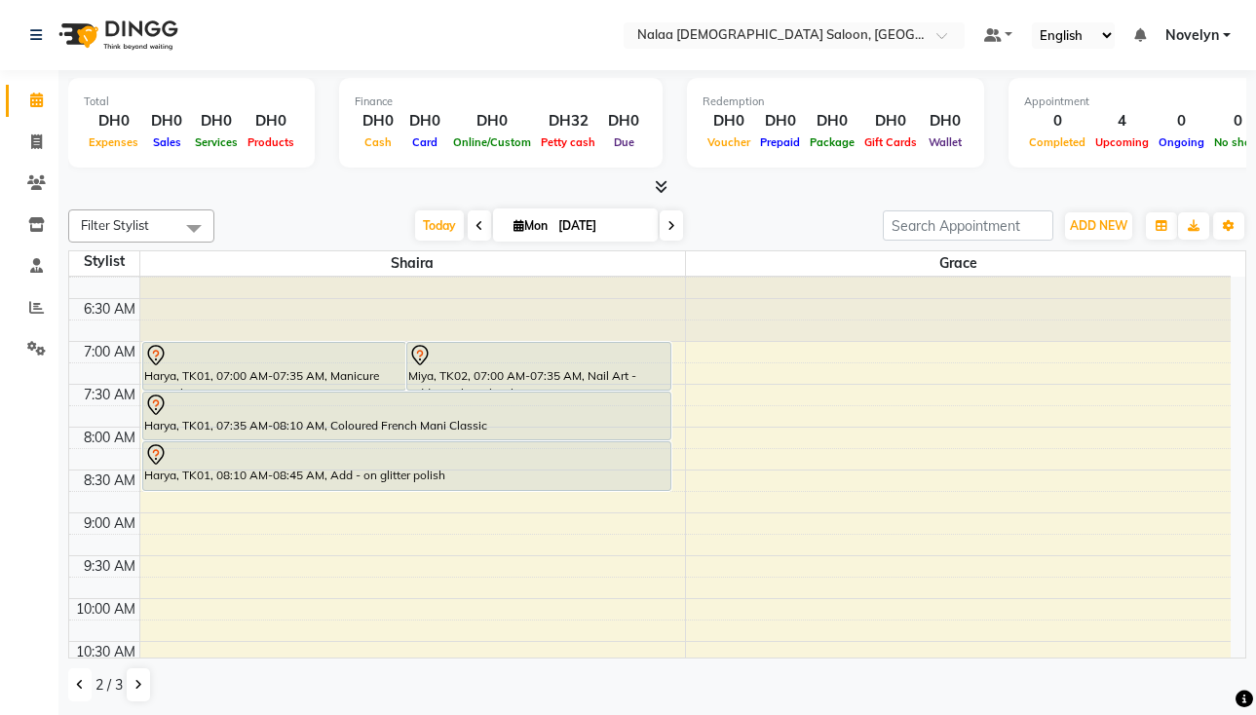
scroll to position [0, 0]
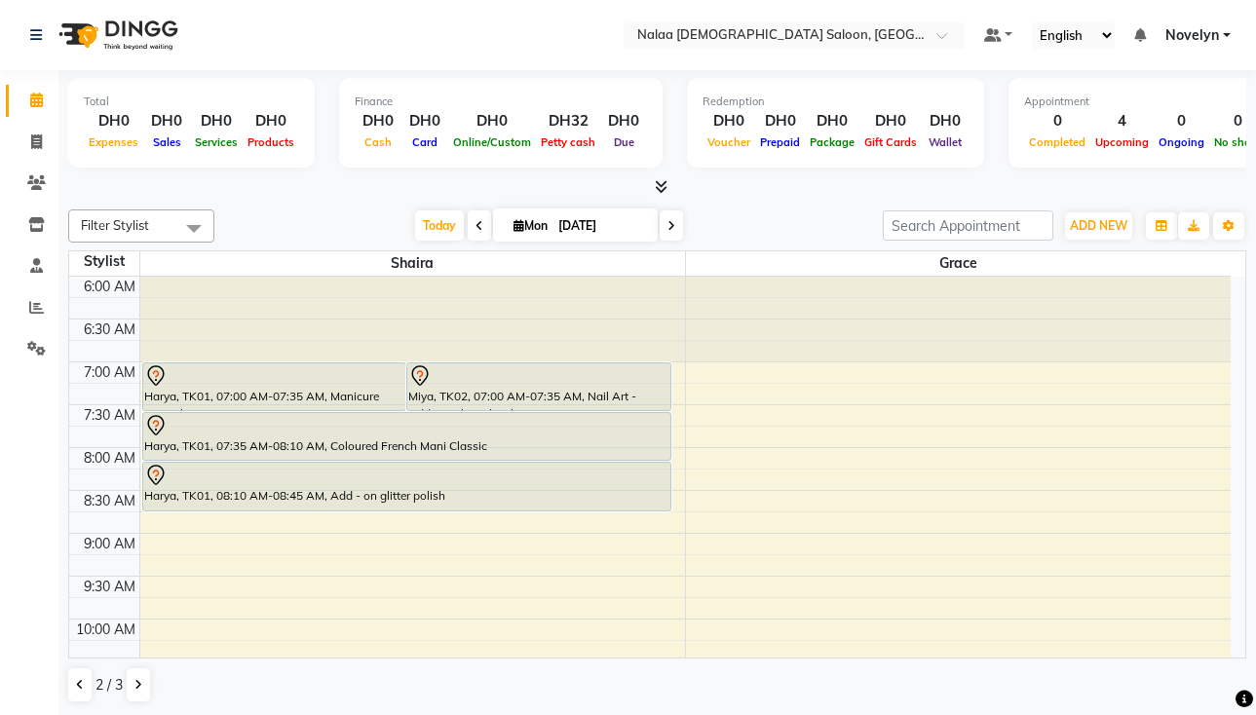
click at [492, 442] on div "Harya, TK01, 07:35 AM-08:10 AM, Coloured French Mani Classic" at bounding box center [406, 436] width 527 height 47
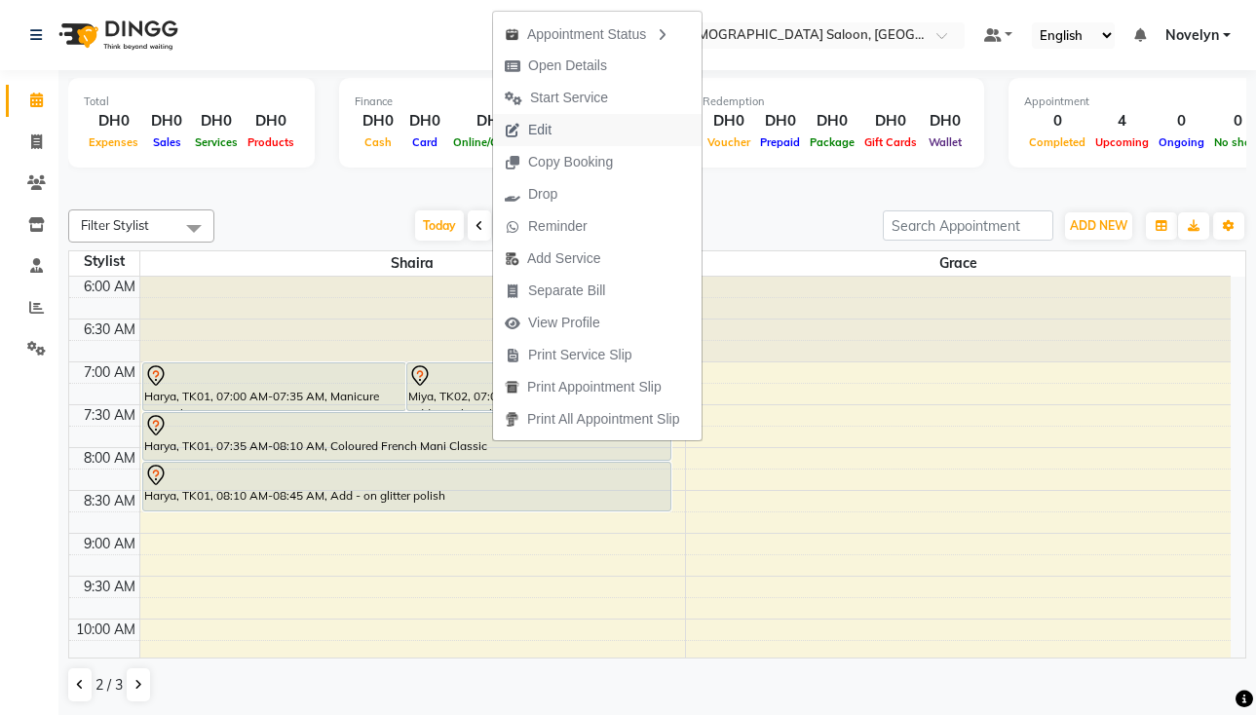
click at [593, 139] on button "Edit" at bounding box center [597, 130] width 209 height 32
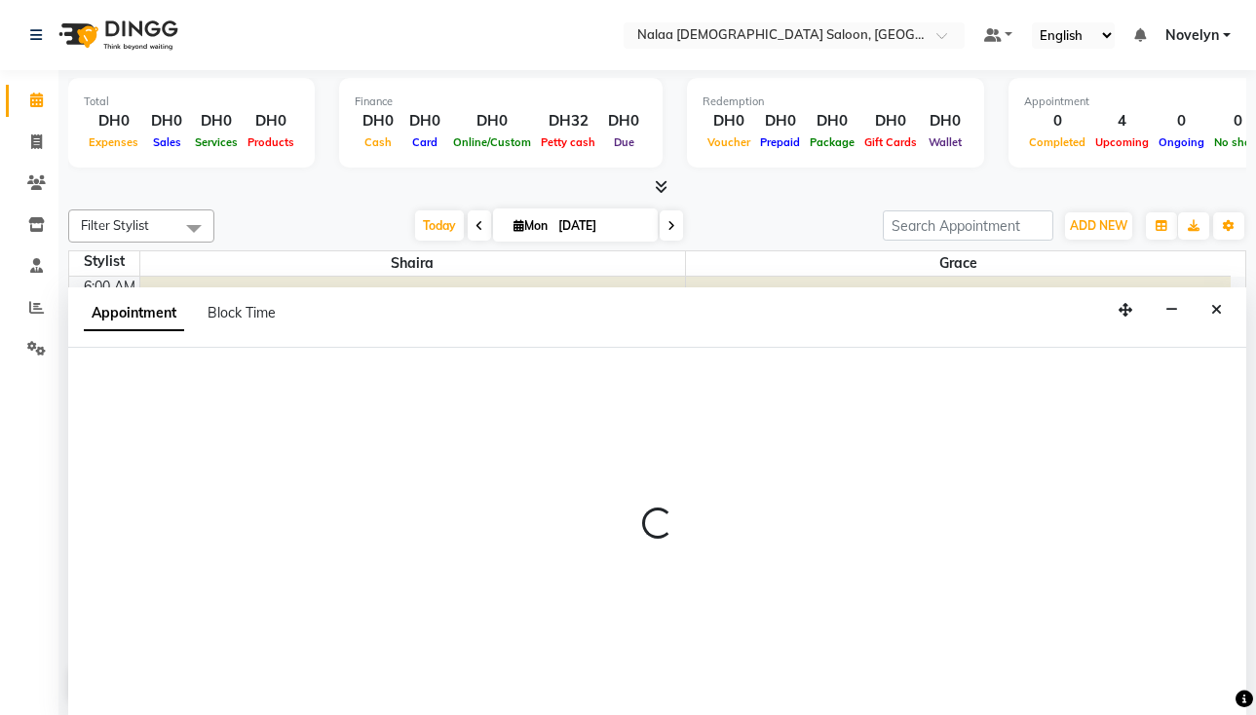
scroll to position [1, 0]
select select "tentative"
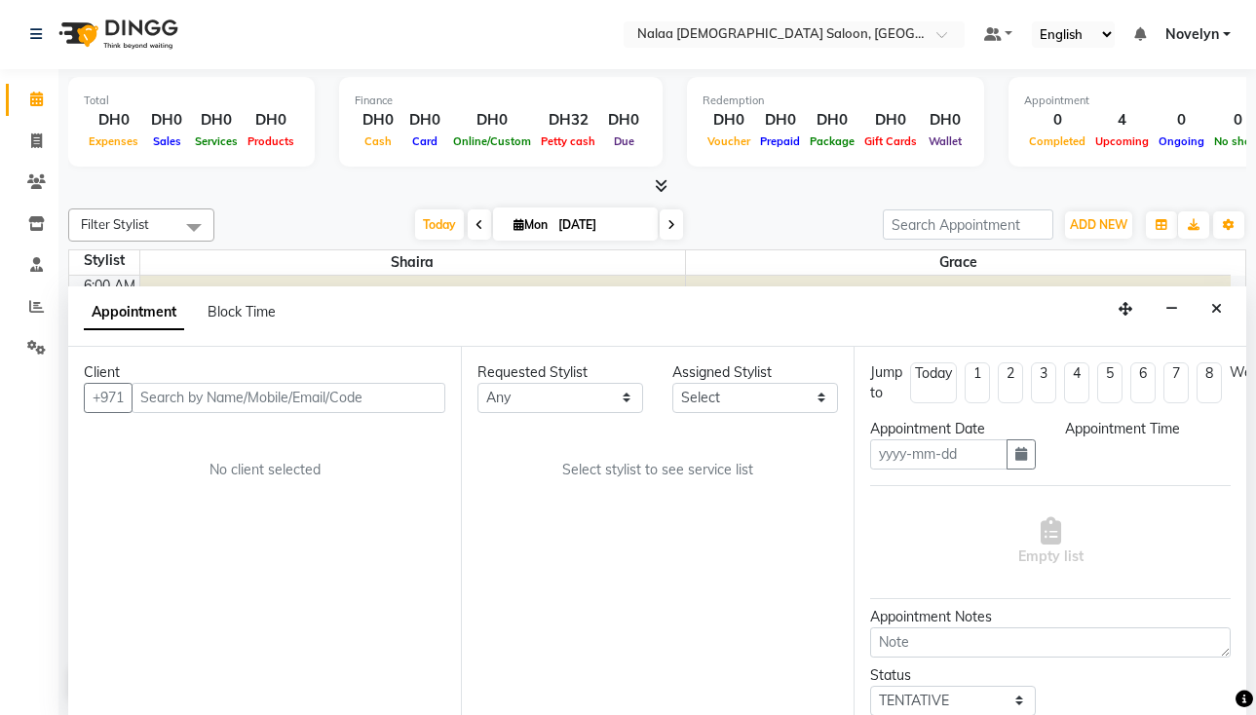
type input "[DATE]"
select select "420"
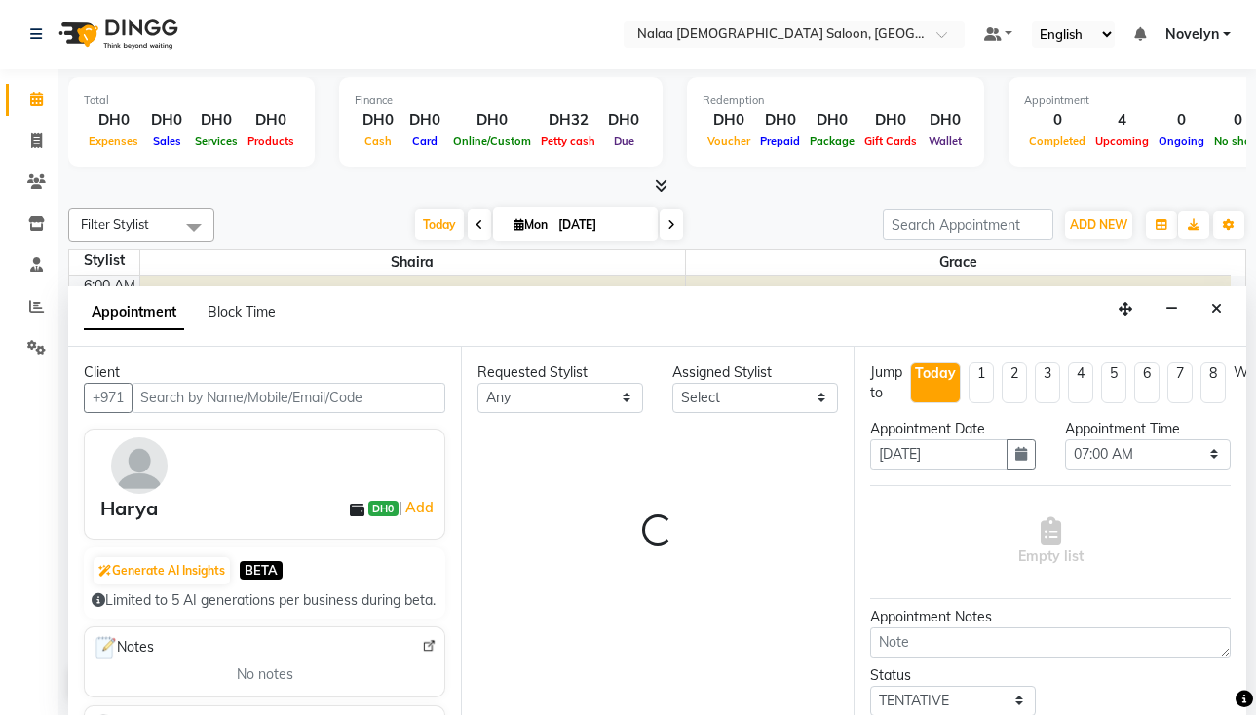
select select "90521"
select select "3774"
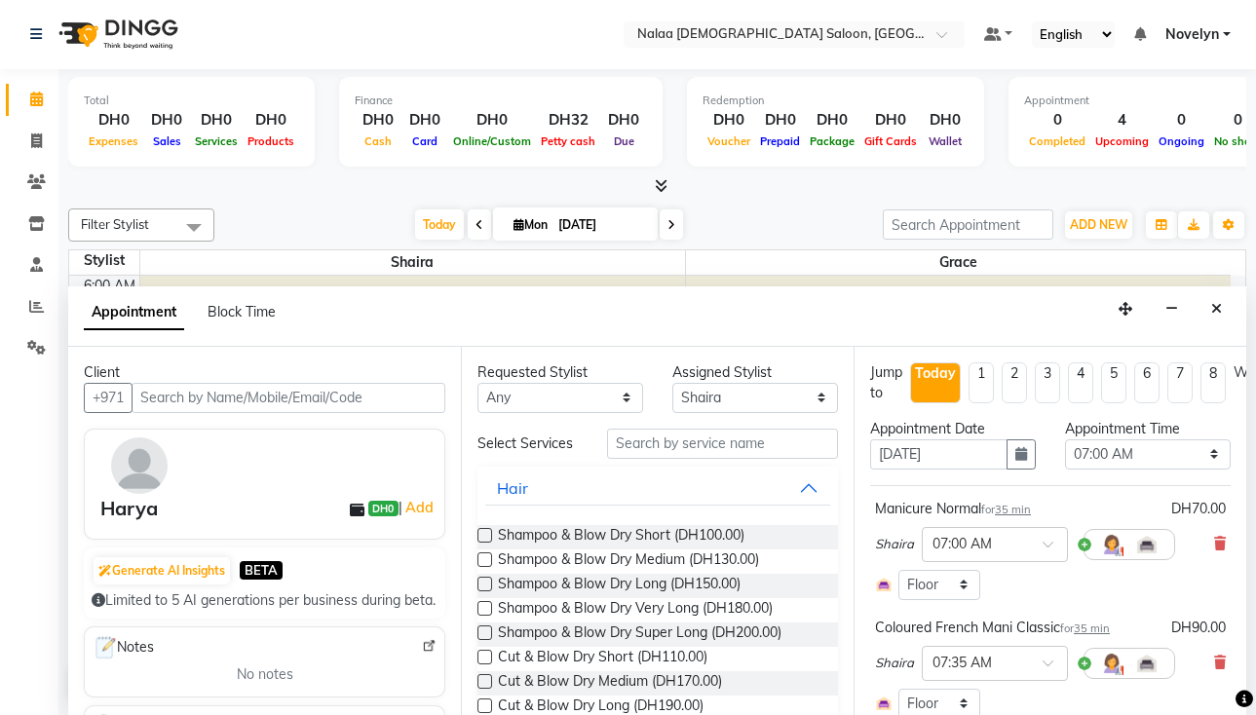
scroll to position [647, 0]
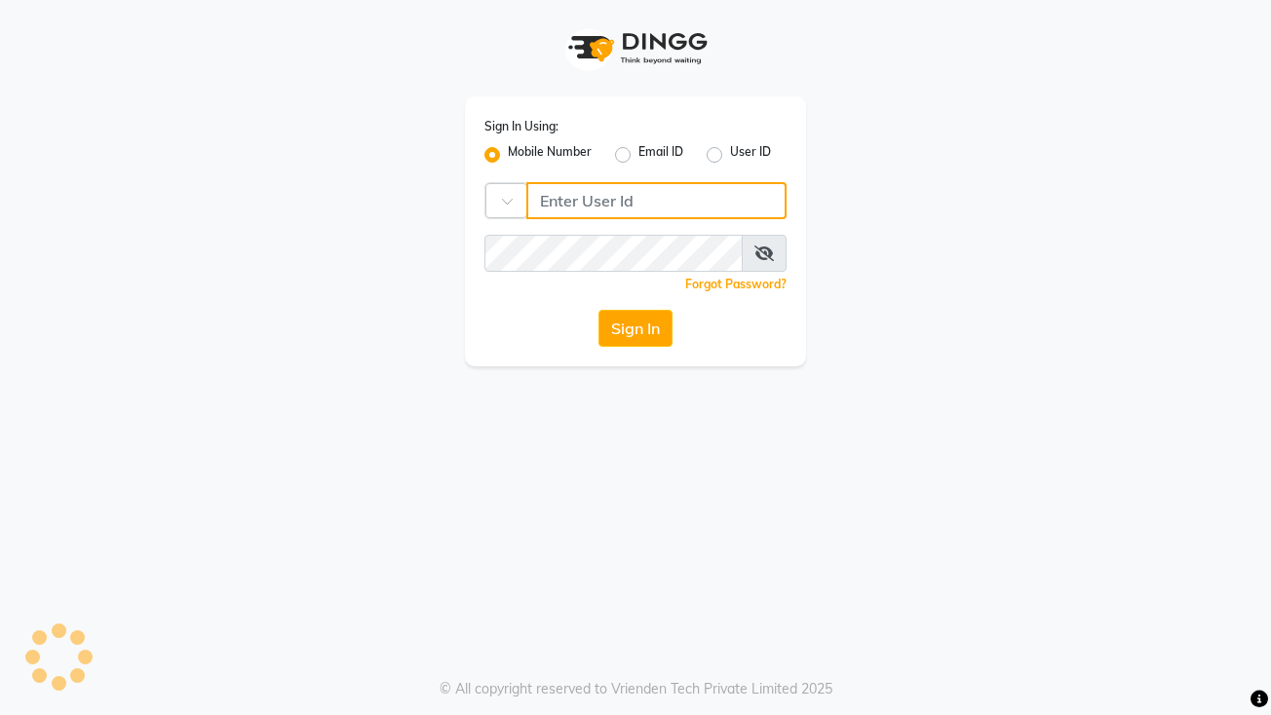
type input "522449802"
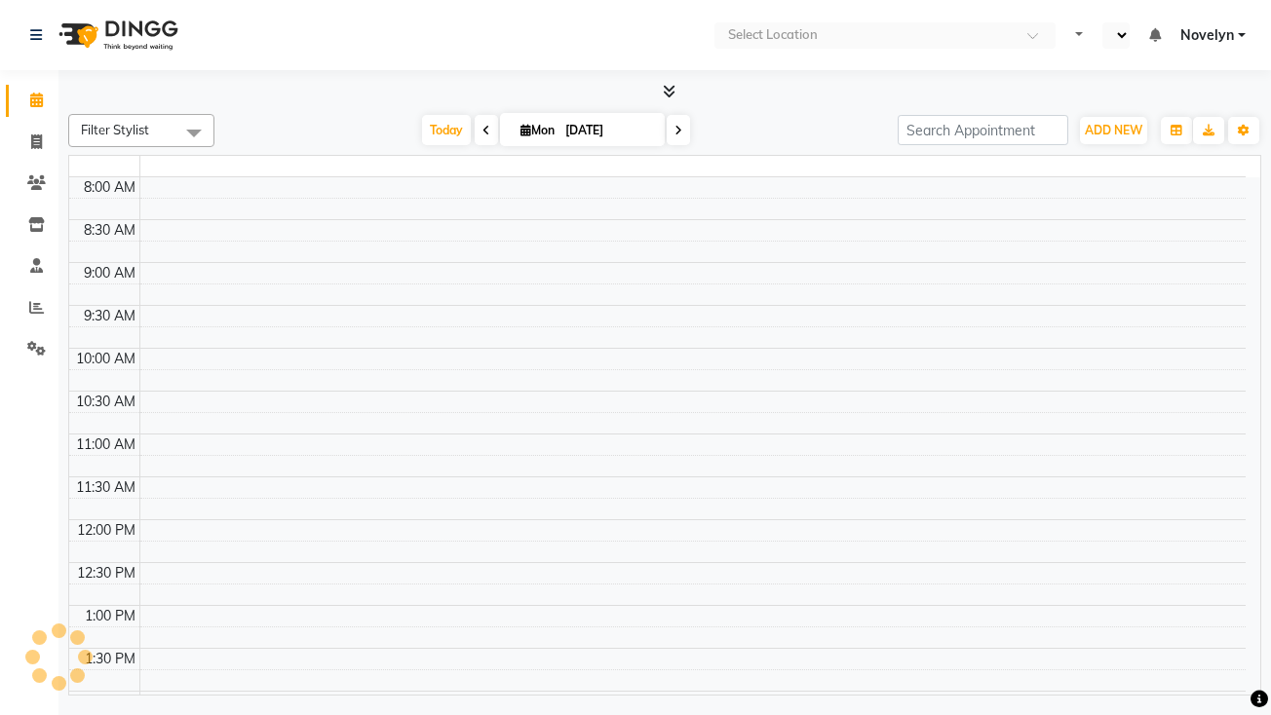
select select "en"
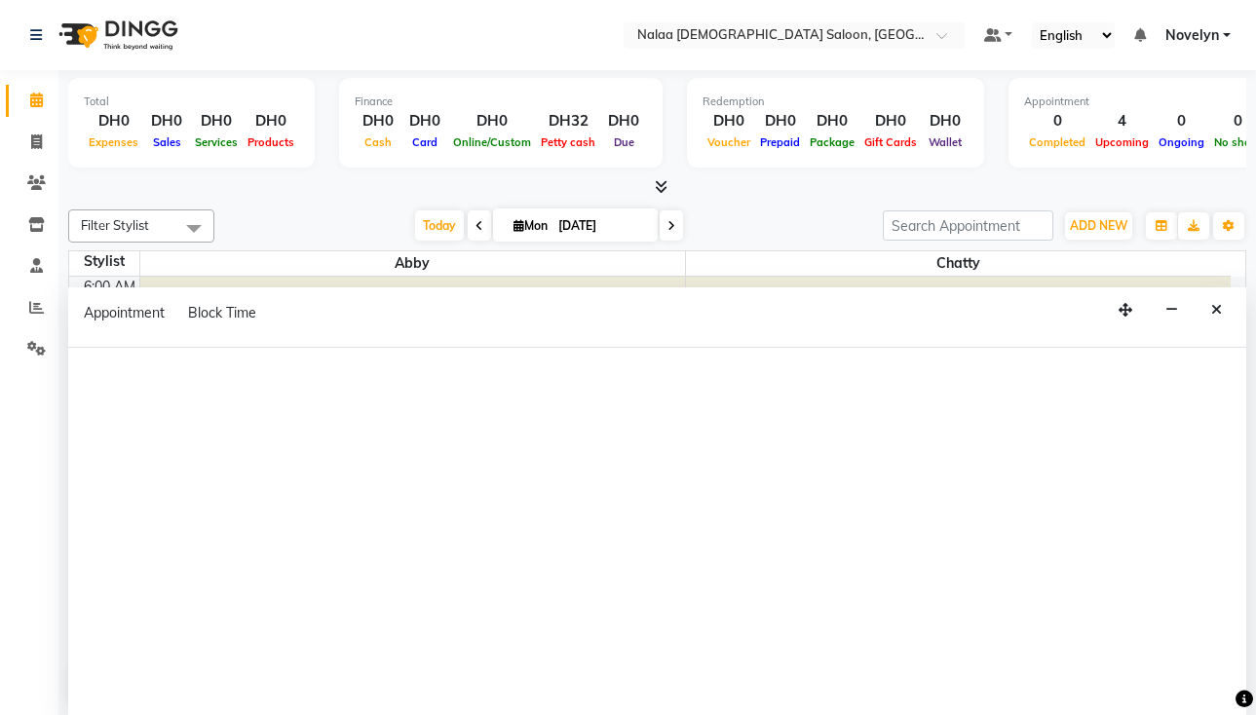
select select "66426"
select select "420"
select select "tentative"
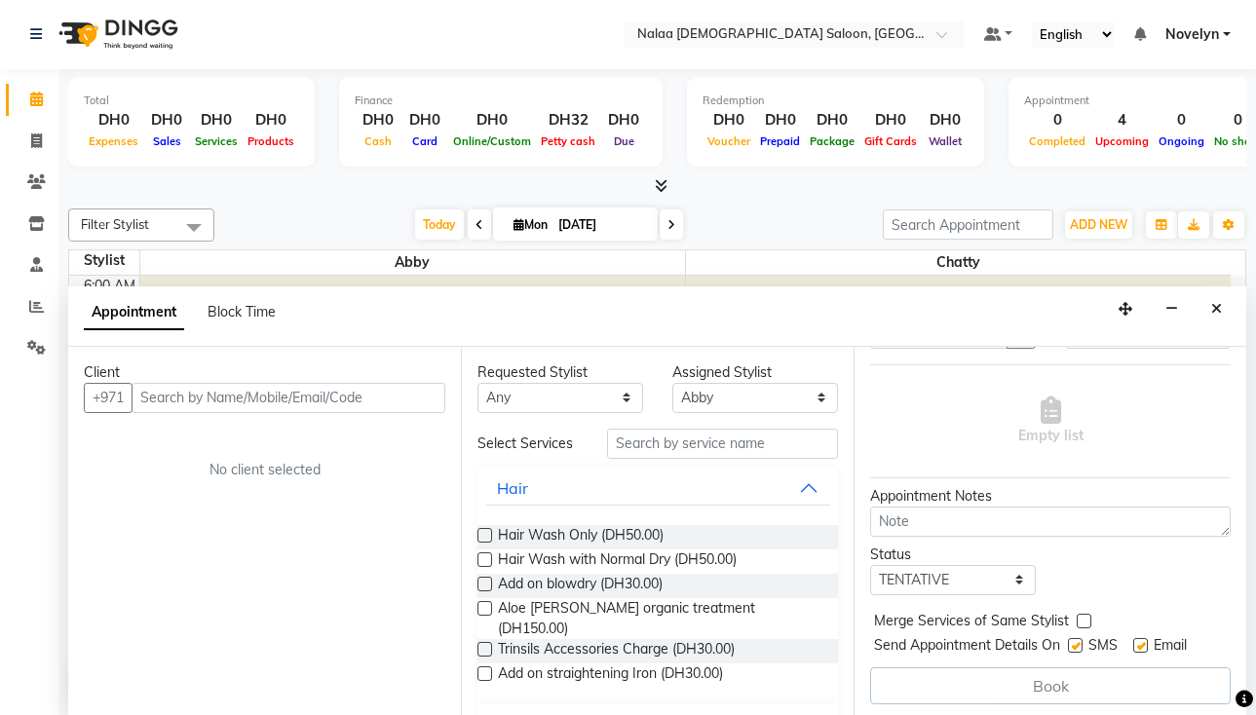
scroll to position [140, 0]
click at [42, 270] on icon at bounding box center [36, 264] width 13 height 15
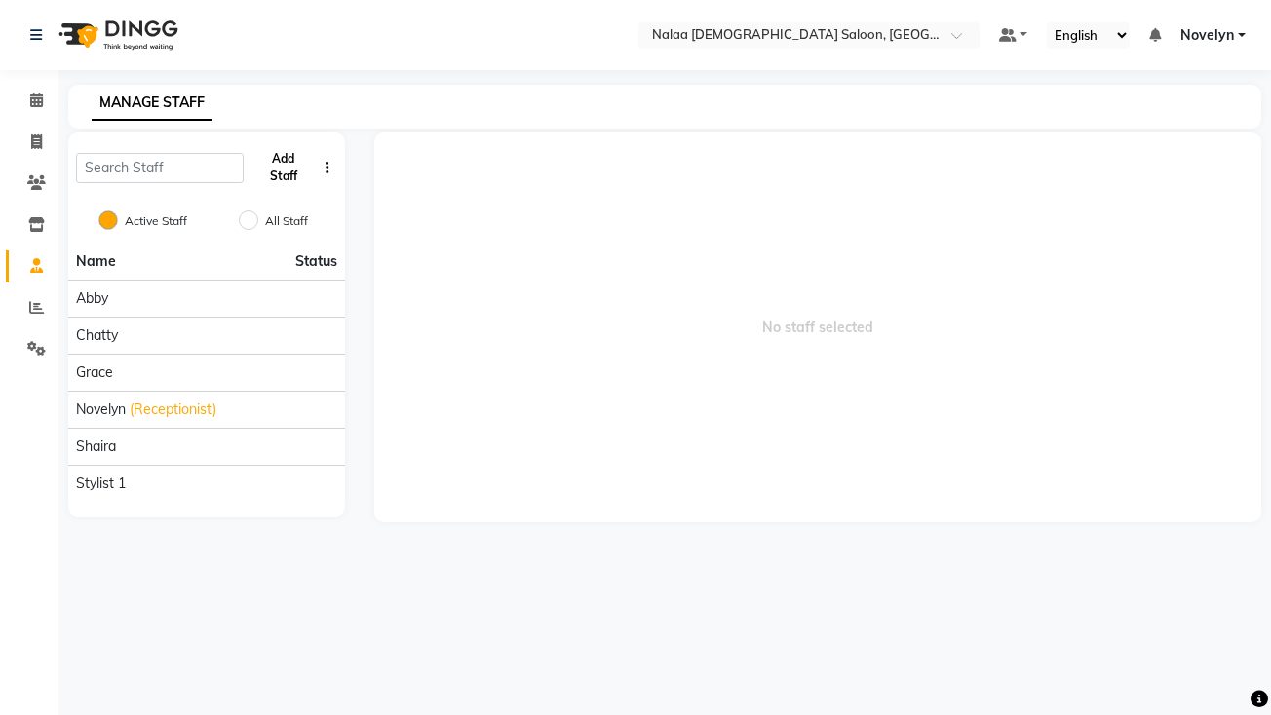
click at [288, 172] on button "Add Staff" at bounding box center [282, 167] width 63 height 51
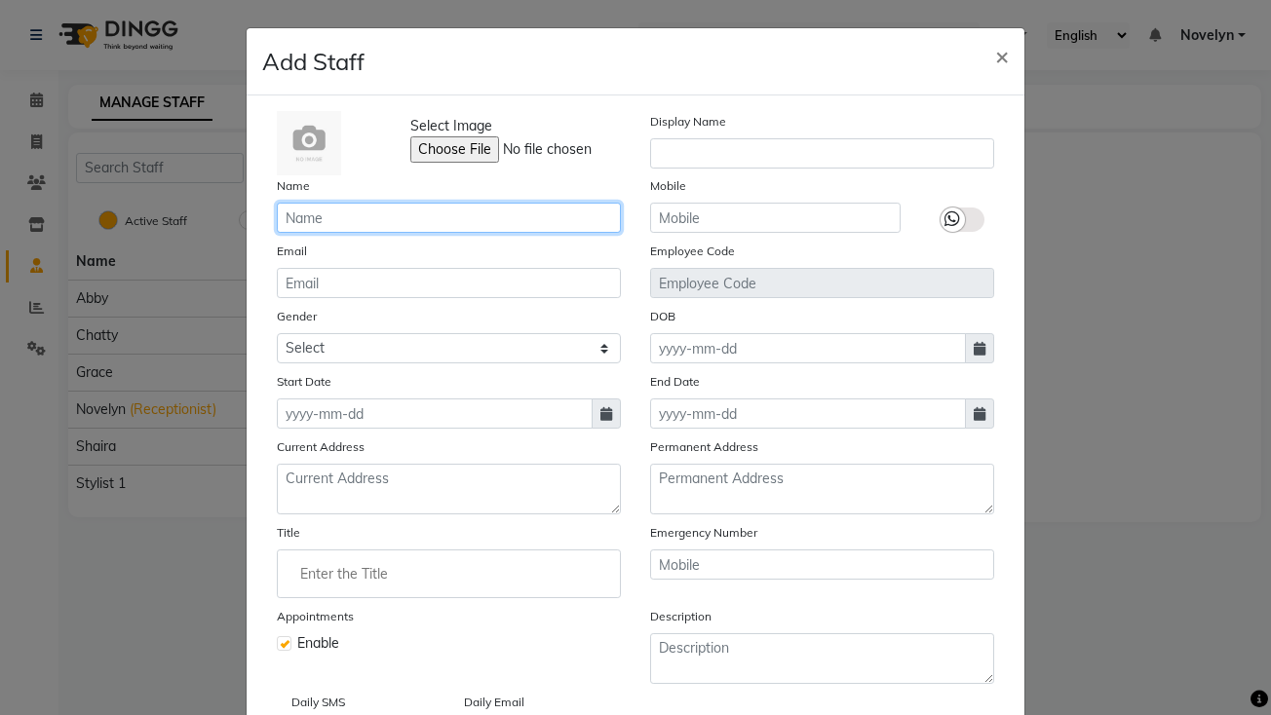
click at [374, 219] on input "text" at bounding box center [449, 218] width 344 height 30
type input "Hina"
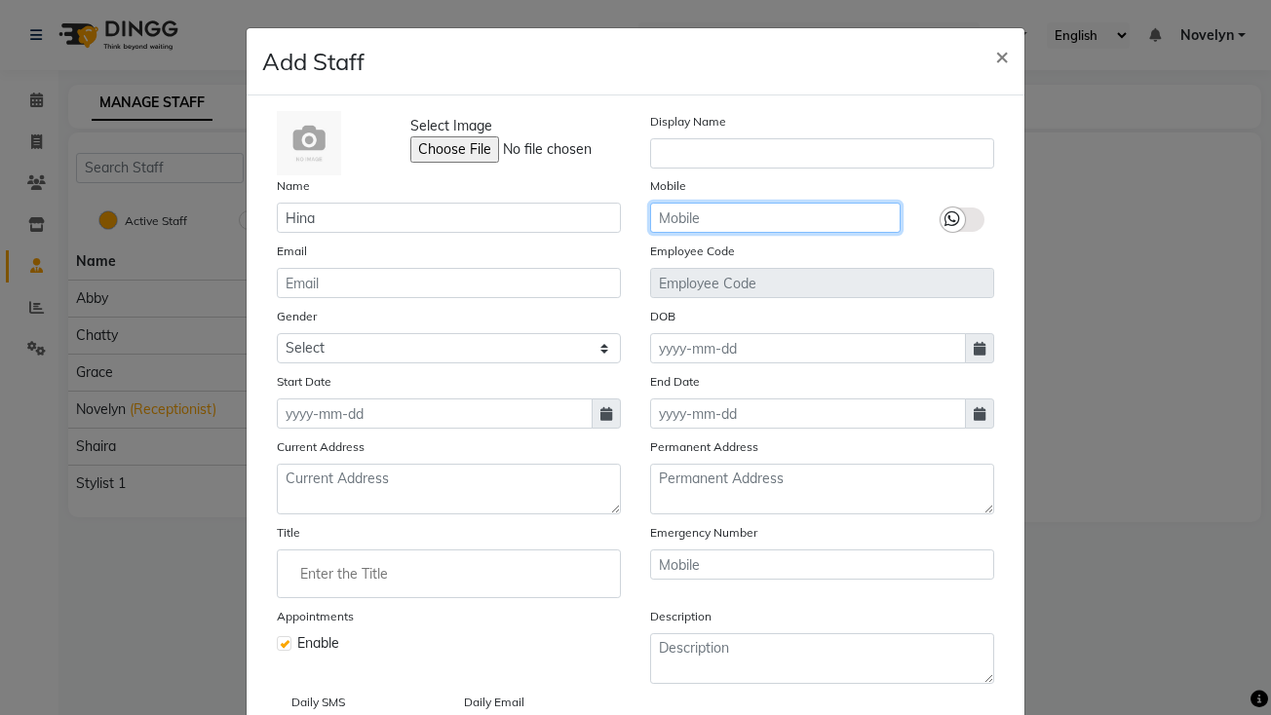
click at [764, 223] on input "text" at bounding box center [775, 218] width 251 height 30
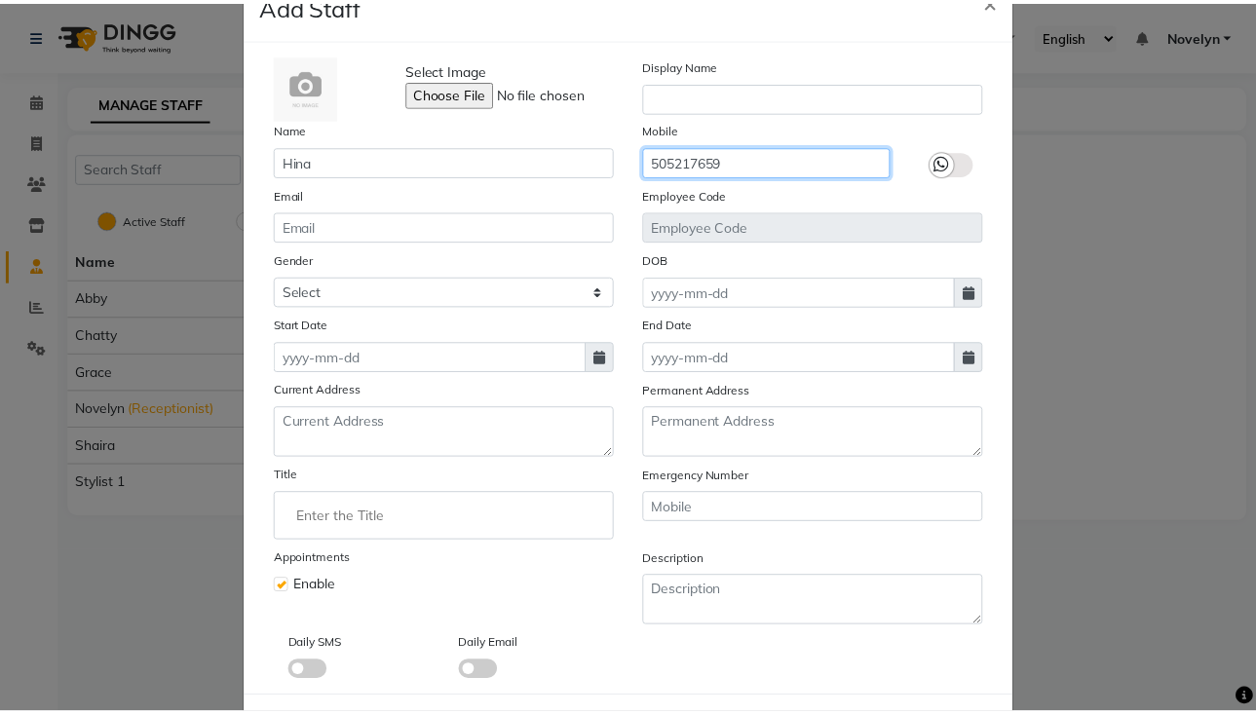
scroll to position [144, 0]
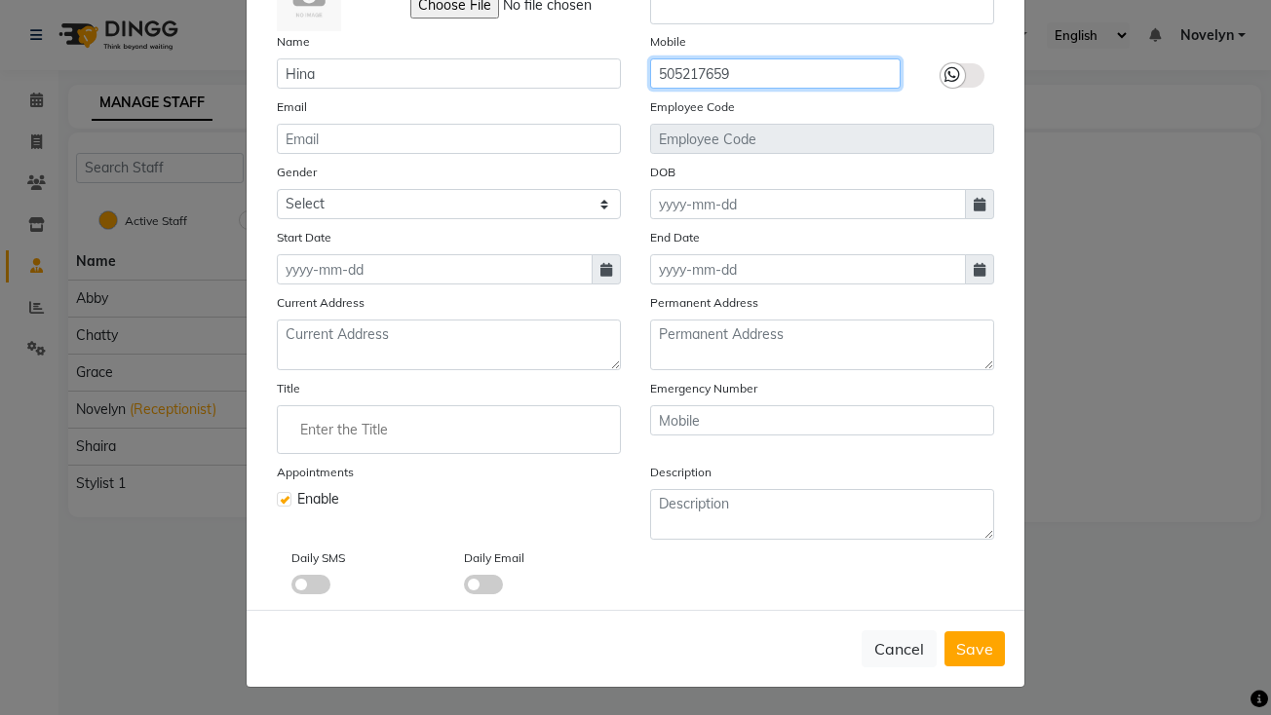
type input "505217659"
click at [600, 270] on icon at bounding box center [606, 270] width 12 height 14
select select "9"
select select "2025"
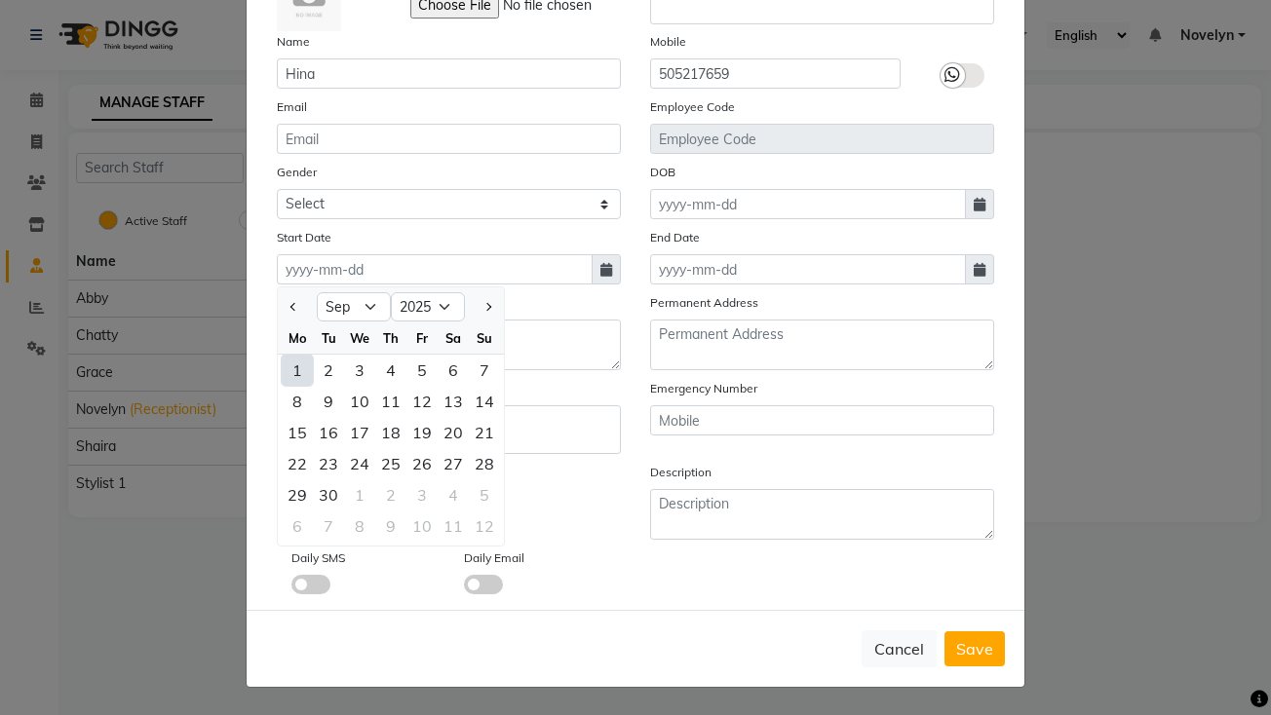
click at [285, 366] on div "1" at bounding box center [297, 370] width 31 height 31
type input "[DATE]"
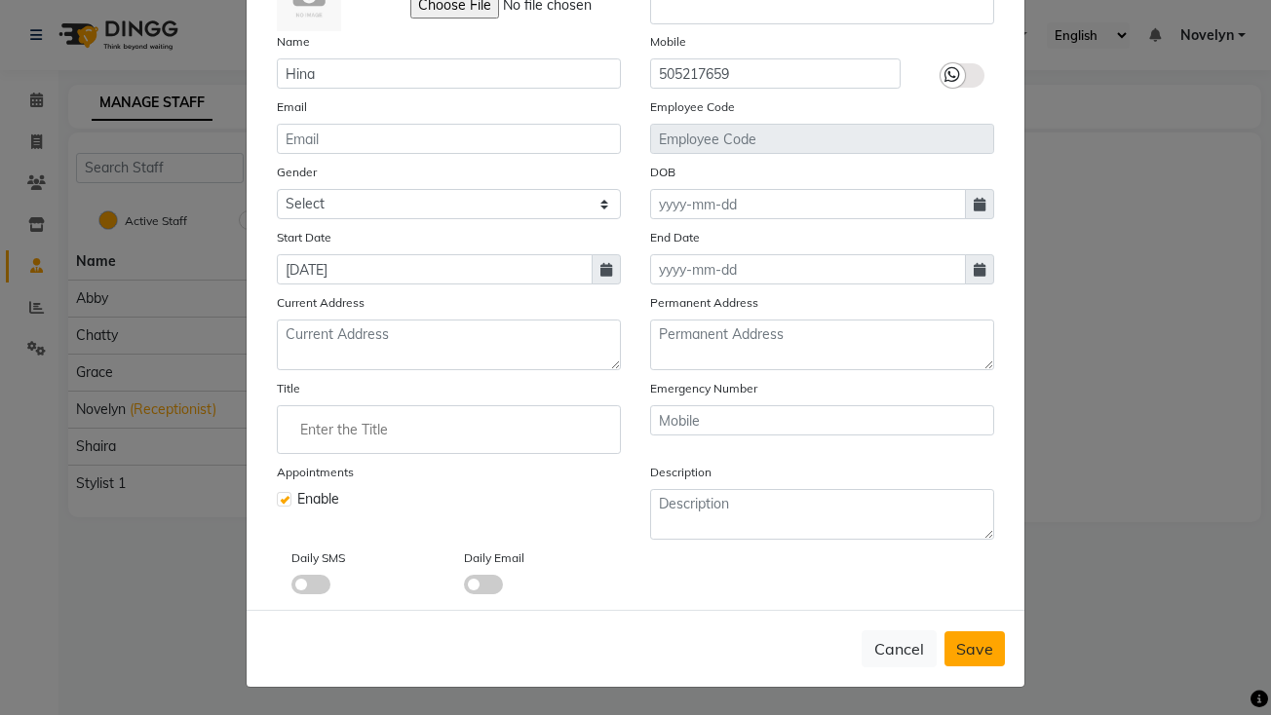
click at [975, 654] on span "Save" at bounding box center [974, 648] width 37 height 19
checkbox input "false"
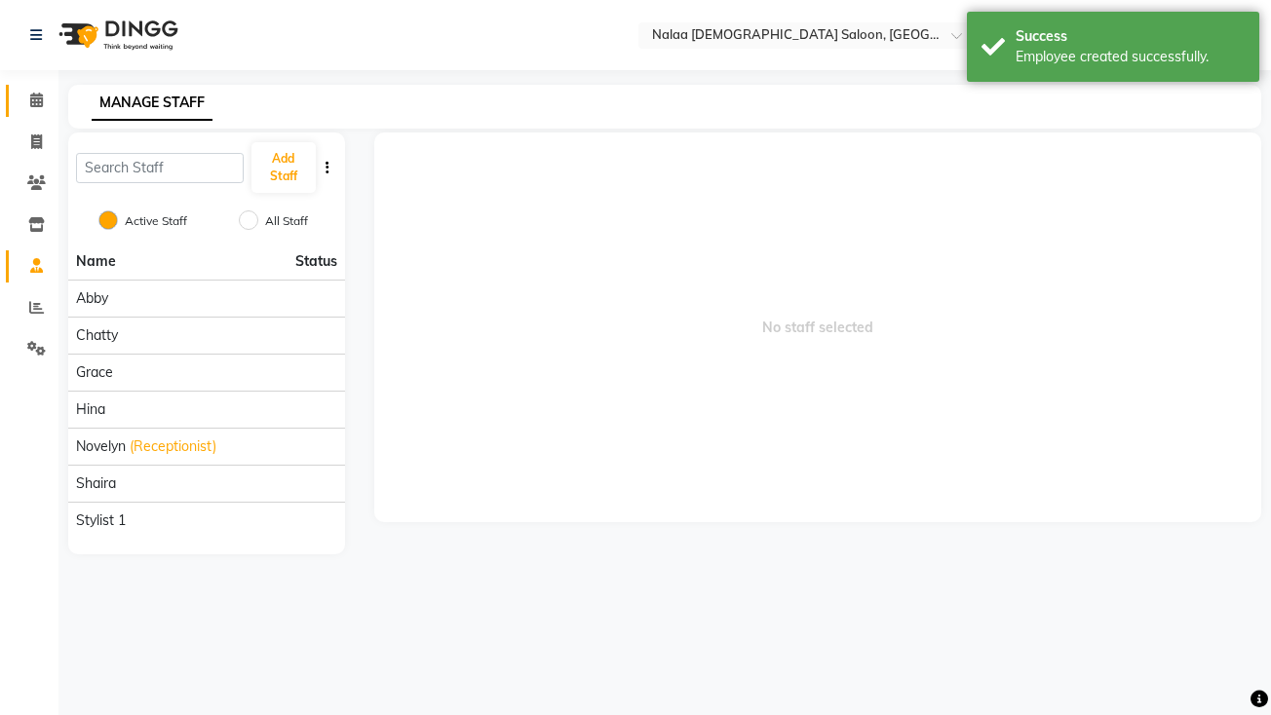
click at [36, 99] on icon at bounding box center [36, 100] width 13 height 15
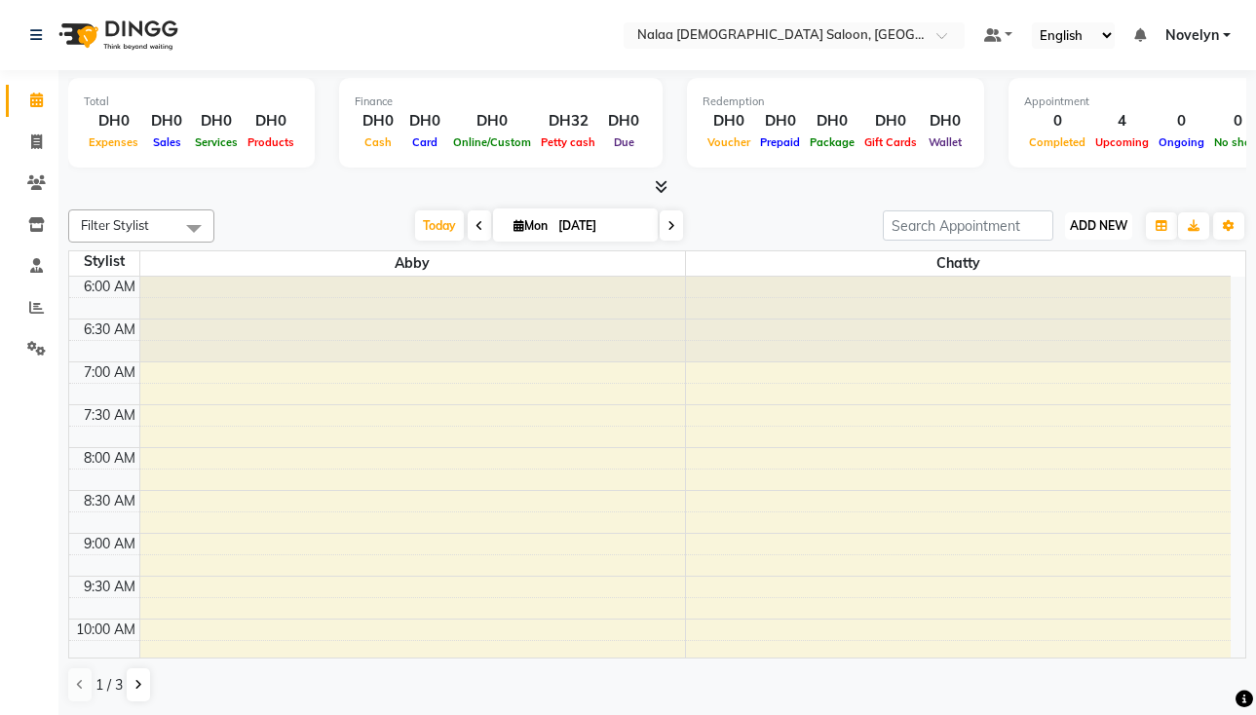
click at [1100, 225] on span "ADD NEW" at bounding box center [1099, 225] width 58 height 15
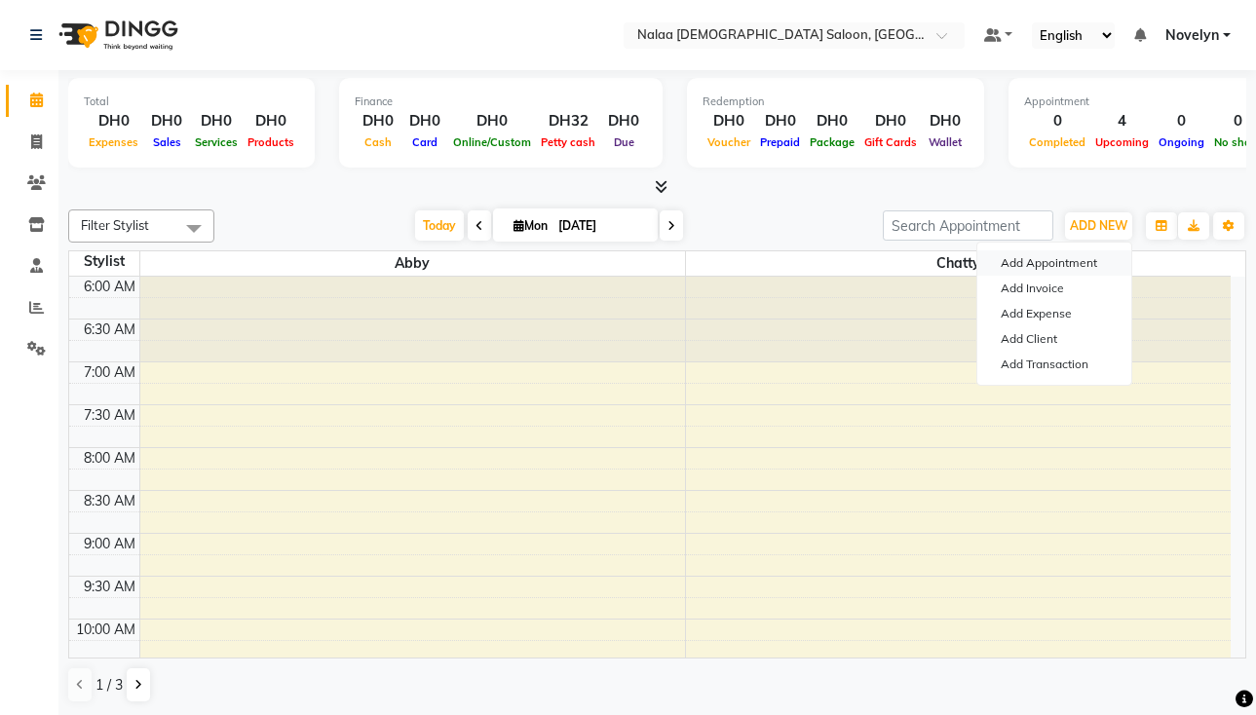
click at [1084, 262] on button "Add Appointment" at bounding box center [1055, 263] width 154 height 25
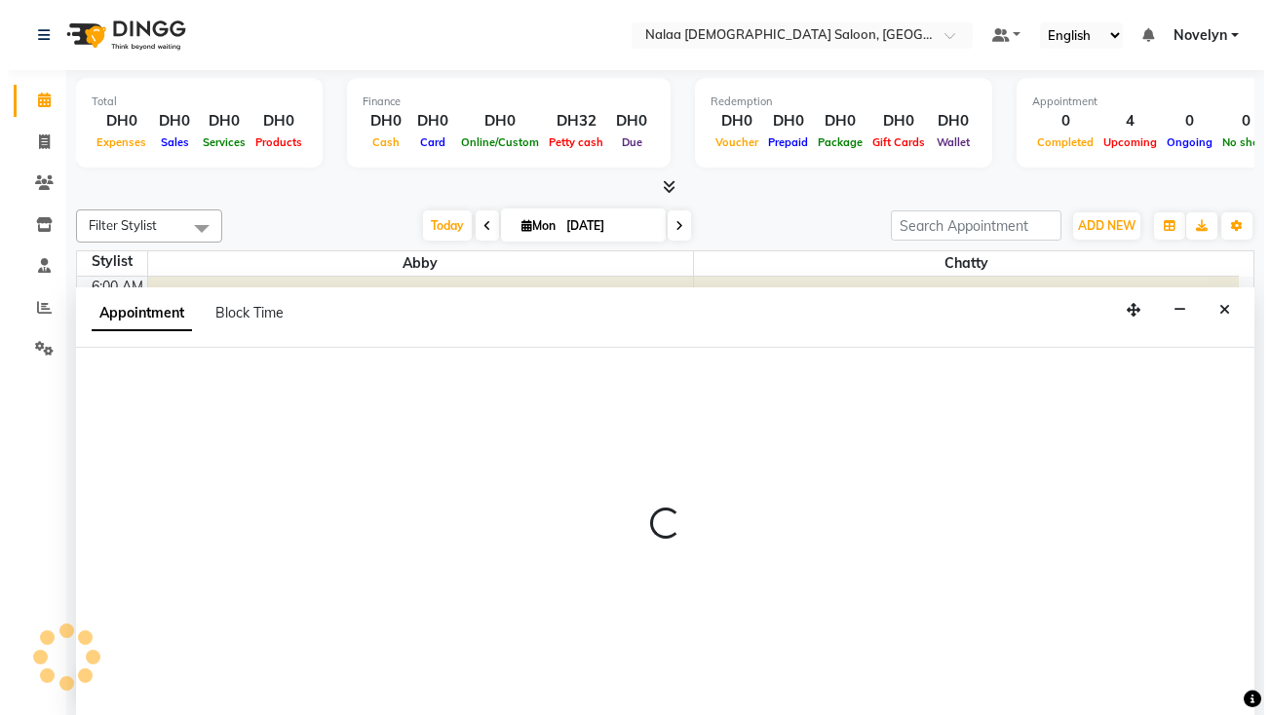
scroll to position [1, 0]
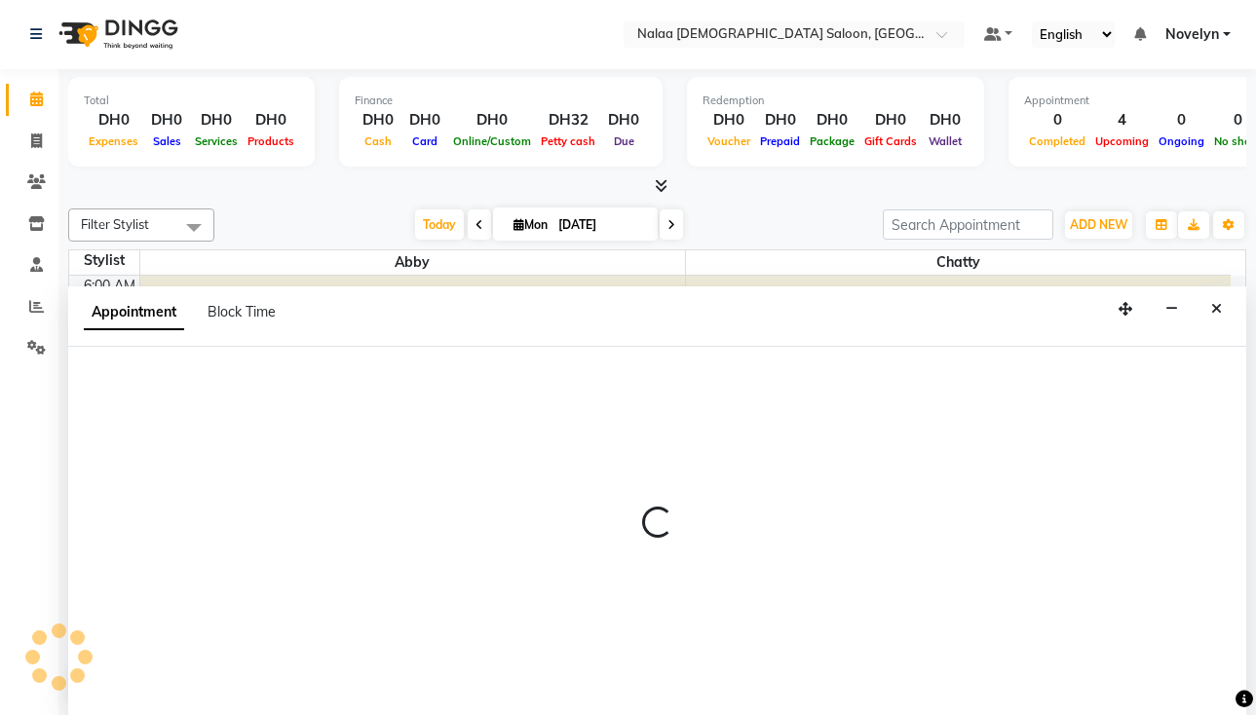
select select "tentative"
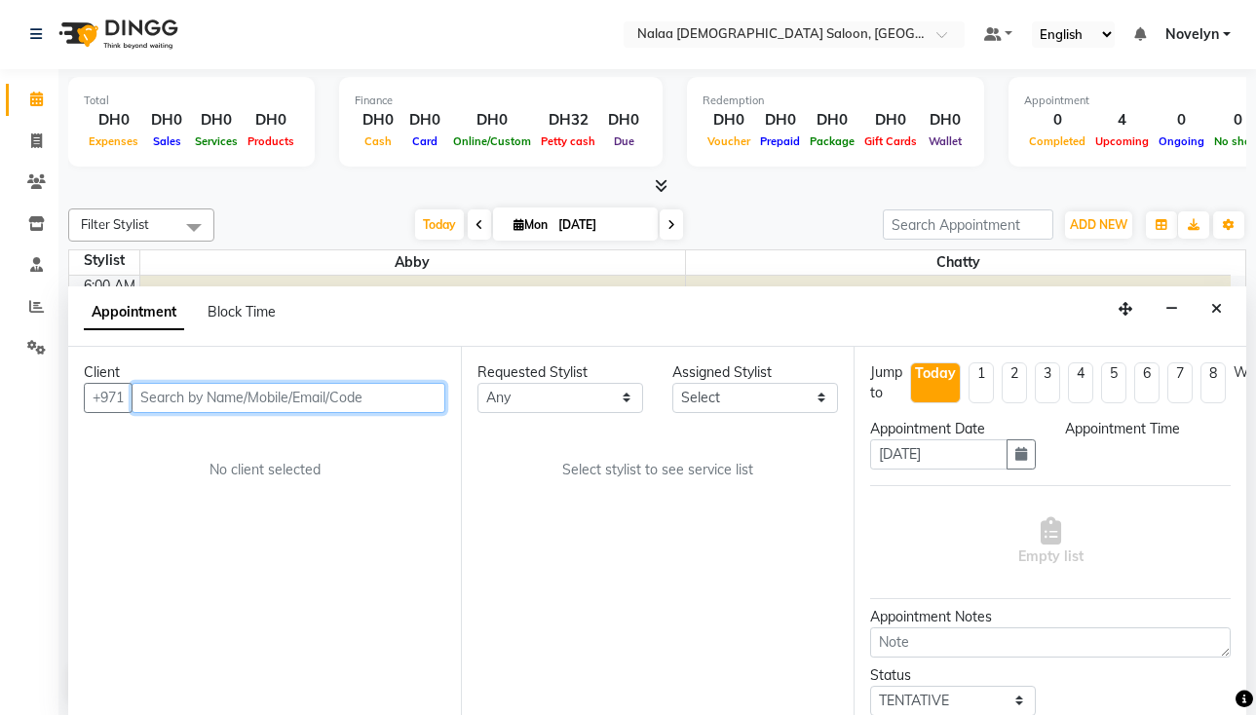
select select "420"
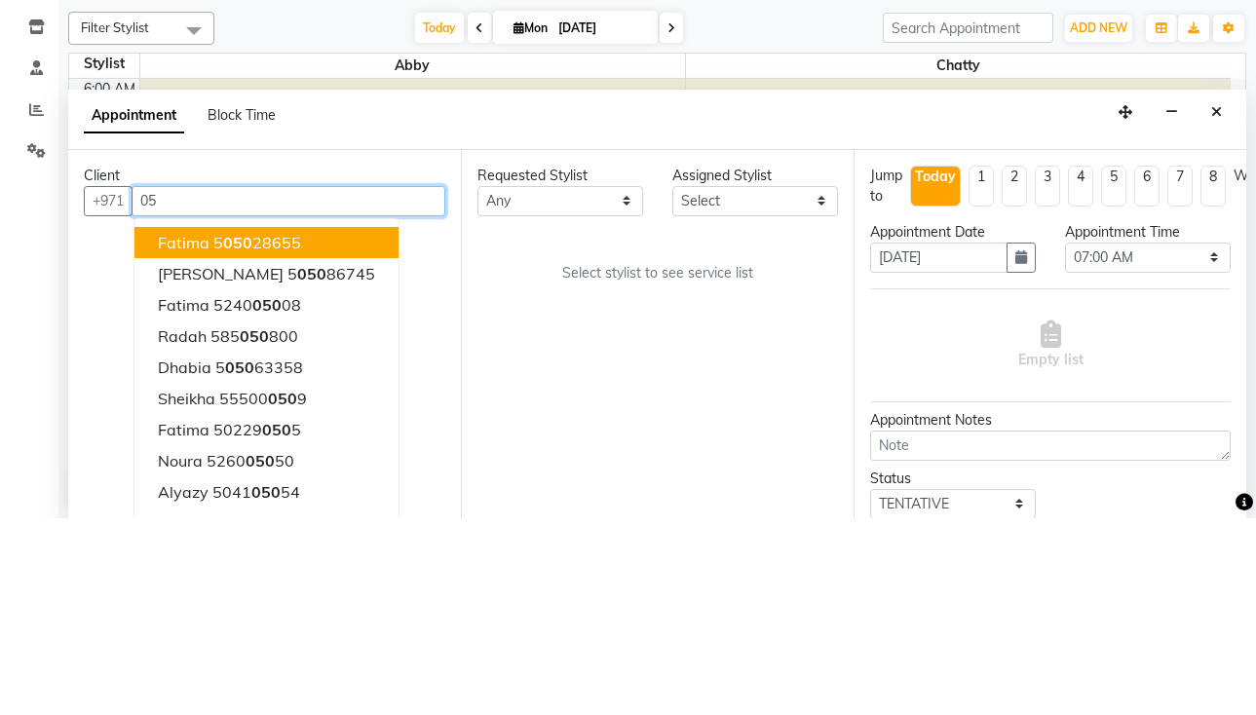
type input "0"
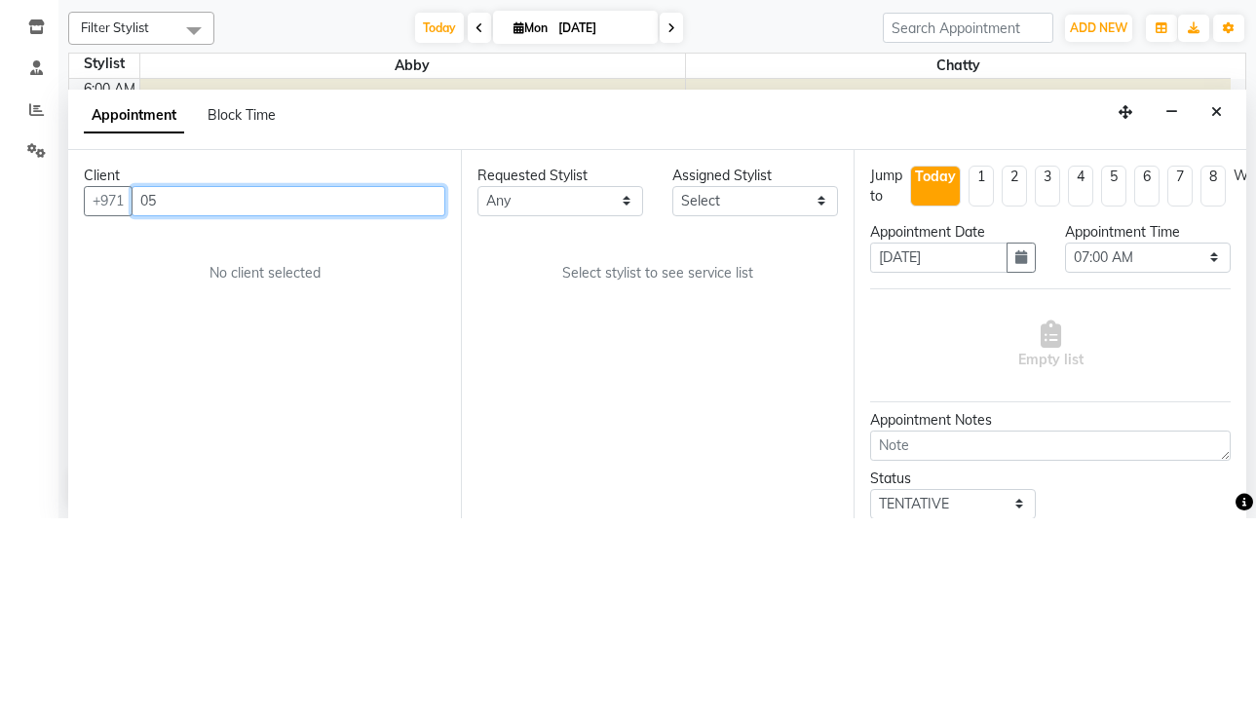
type input "0"
type input "503312102"
click at [420, 390] on span "Add Client" at bounding box center [404, 398] width 65 height 18
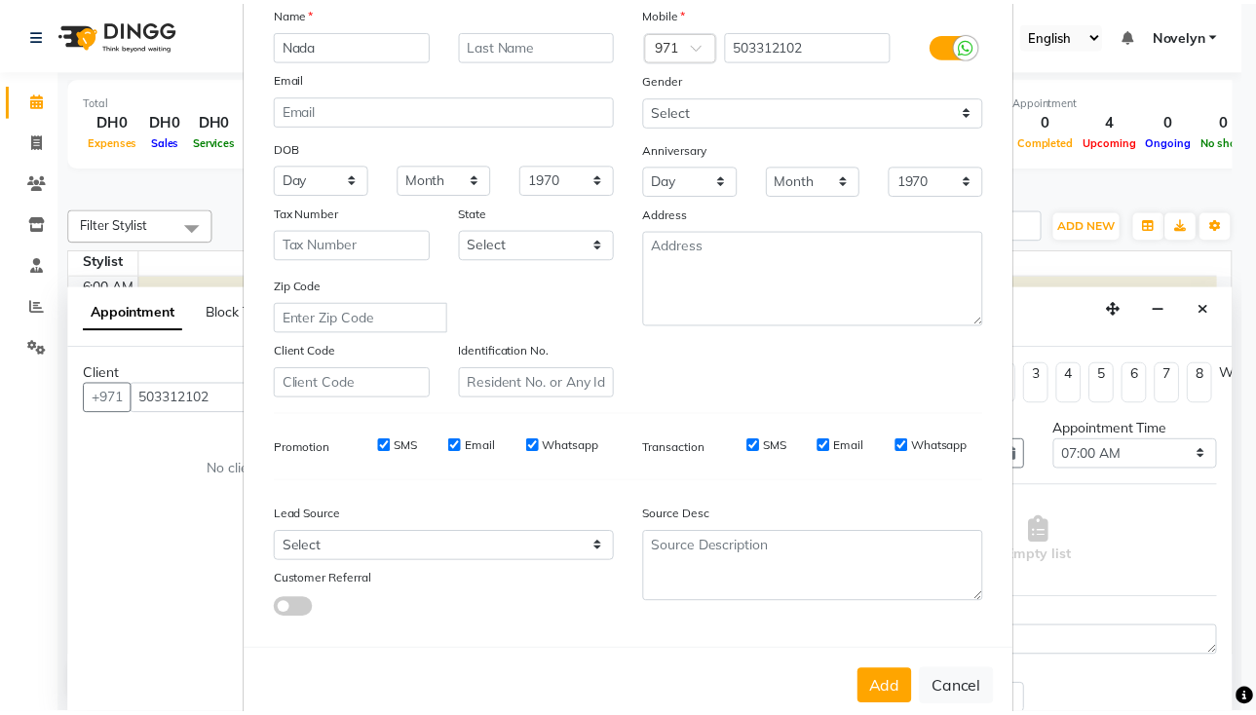
scroll to position [184, 0]
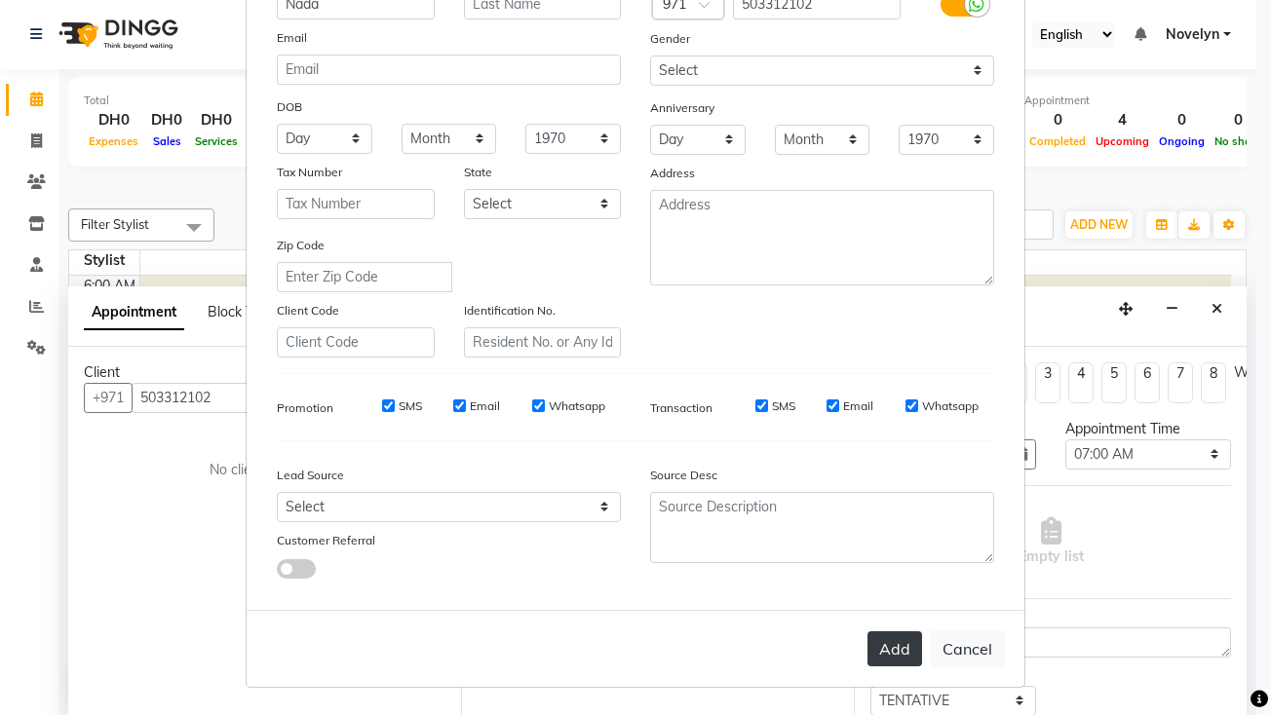
type input "Nada"
click at [894, 645] on button "Add" at bounding box center [895, 649] width 55 height 35
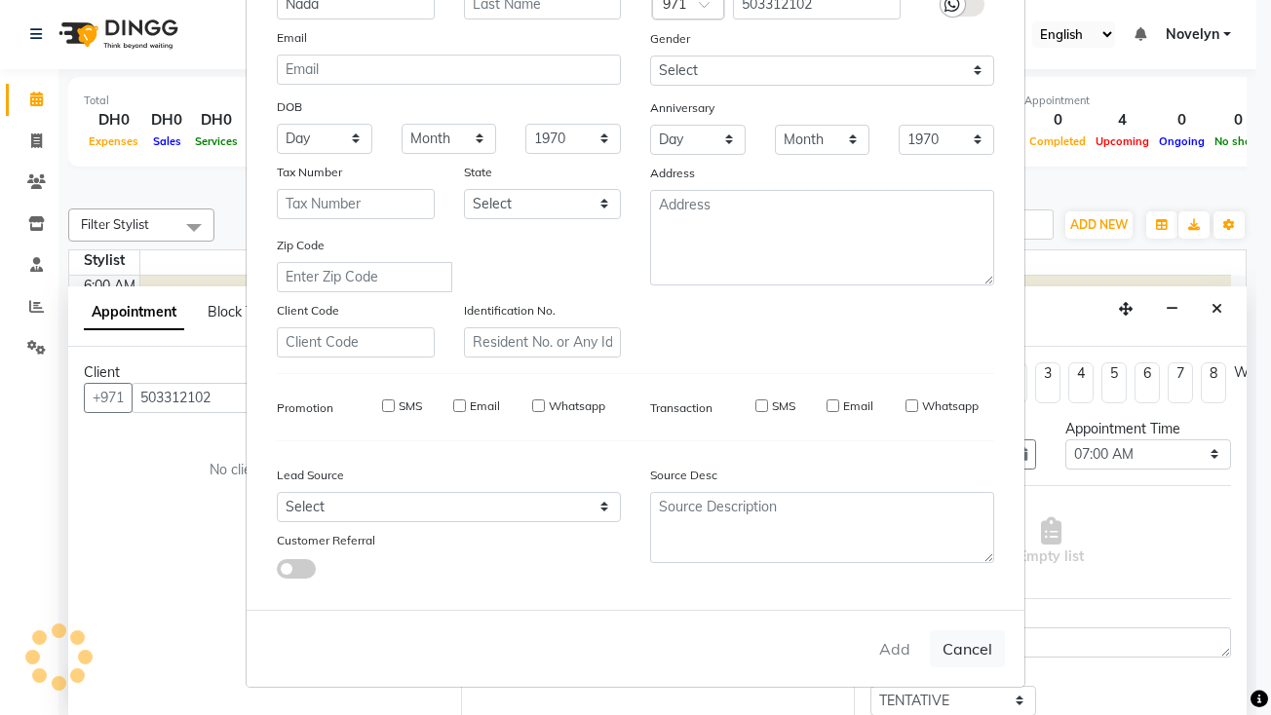
select select
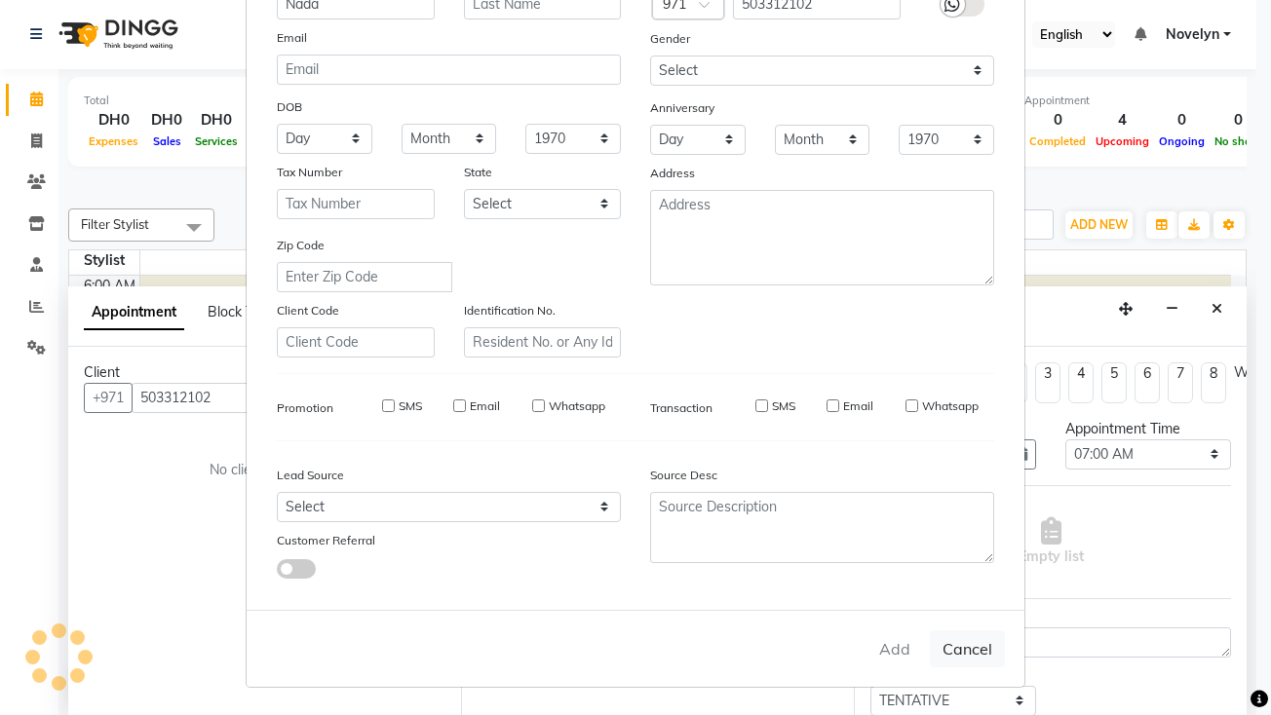
select select
checkbox input "false"
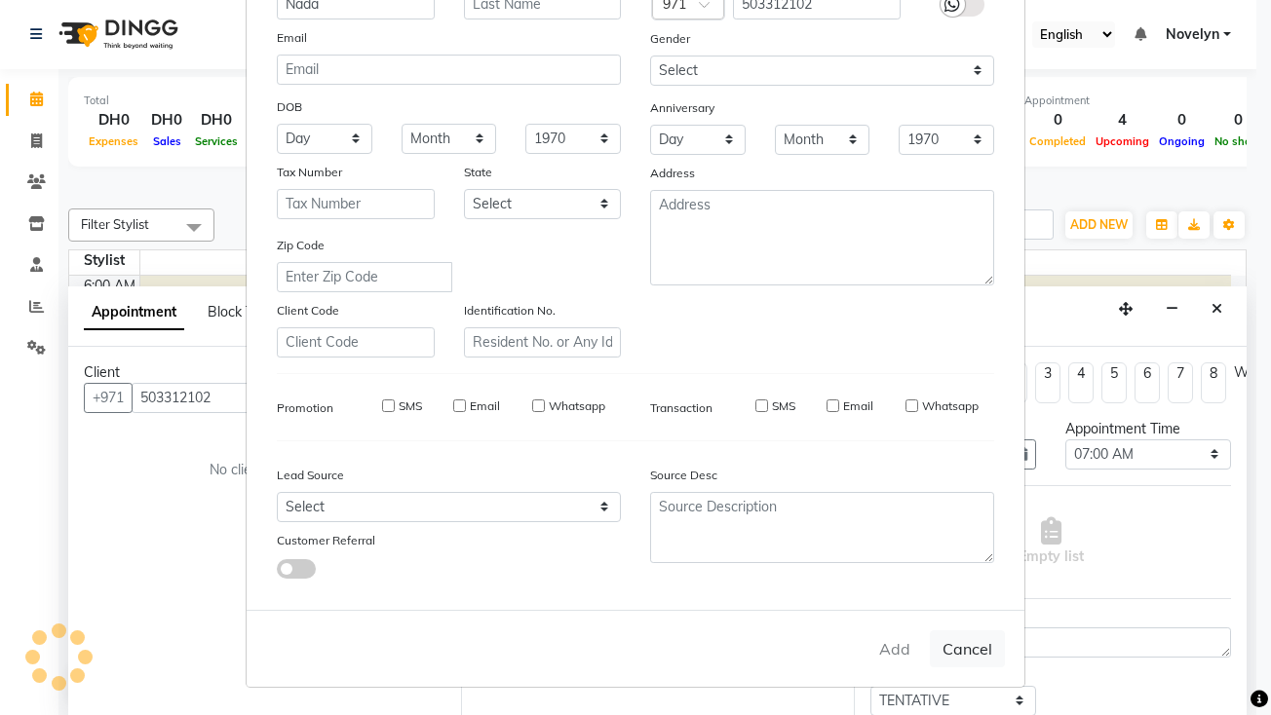
checkbox input "false"
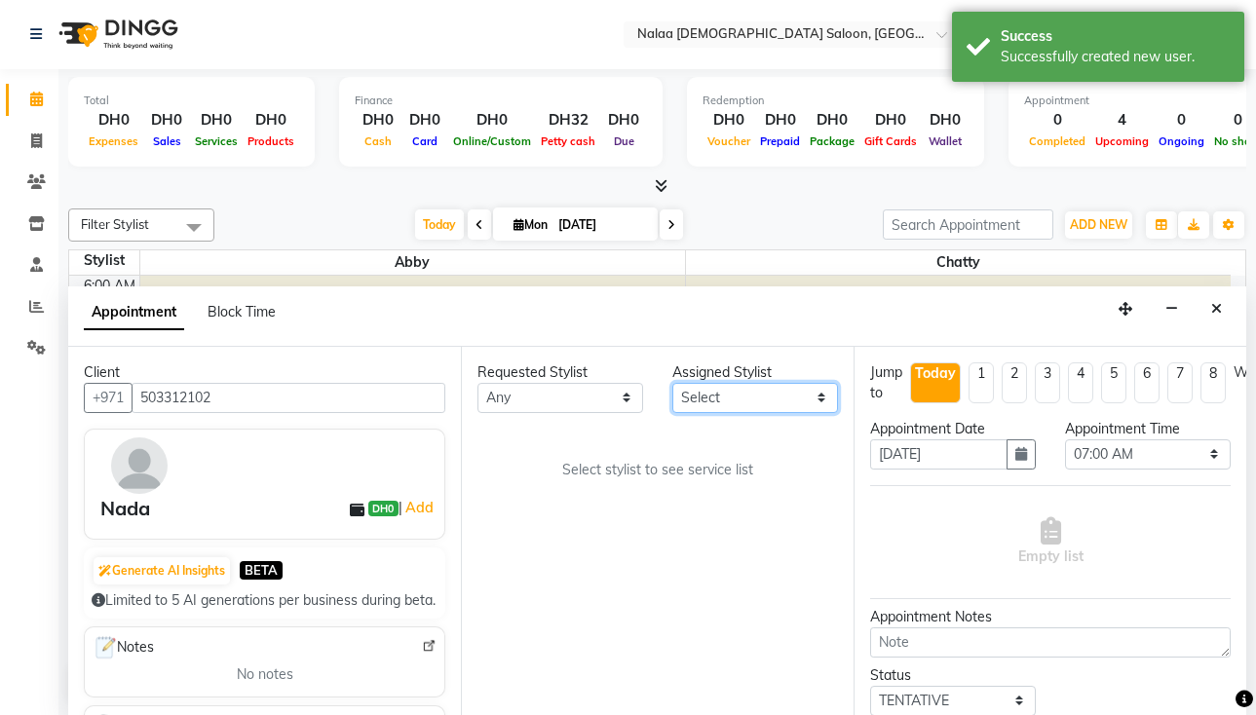
click at [826, 399] on select "Select Abby Chatty Grace Hina Shaira Stylist 1" at bounding box center [756, 398] width 166 height 30
select select "90550"
click at [673, 383] on select "Select Abby Chatty Grace Hina Shaira Stylist 1" at bounding box center [756, 398] width 166 height 30
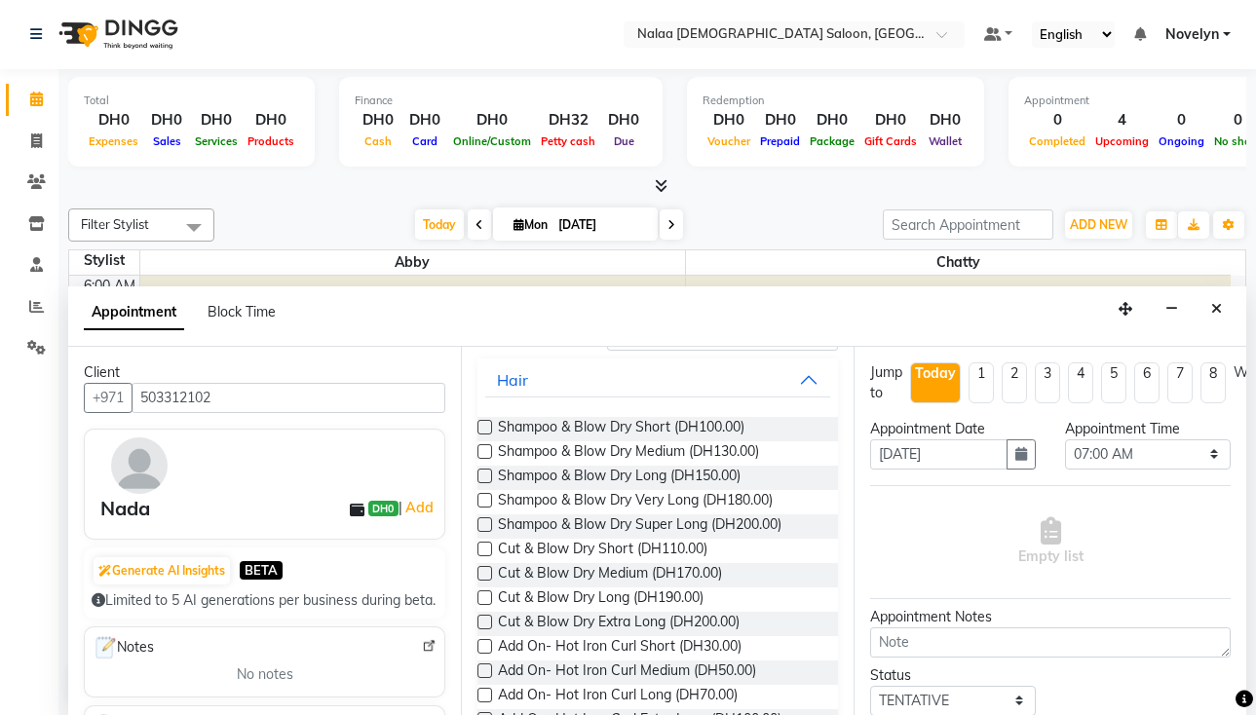
scroll to position [0, 0]
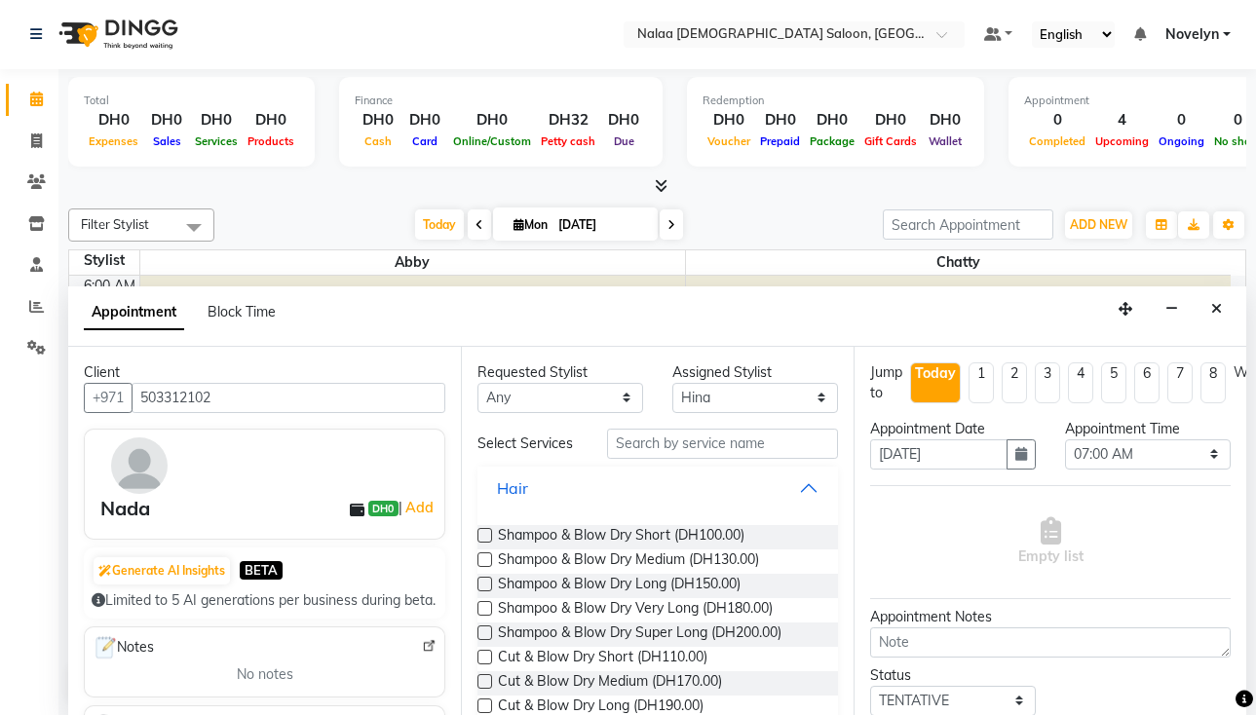
click at [796, 487] on button "Hair" at bounding box center [657, 488] width 345 height 35
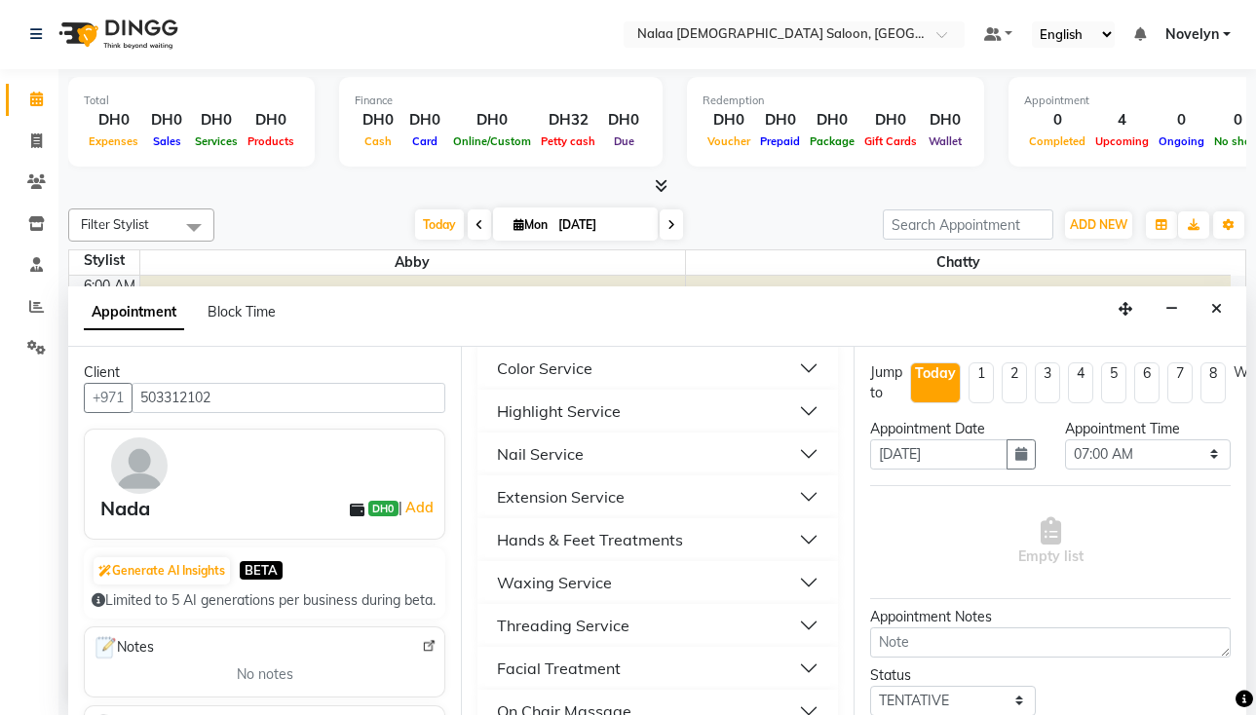
scroll to position [171, 0]
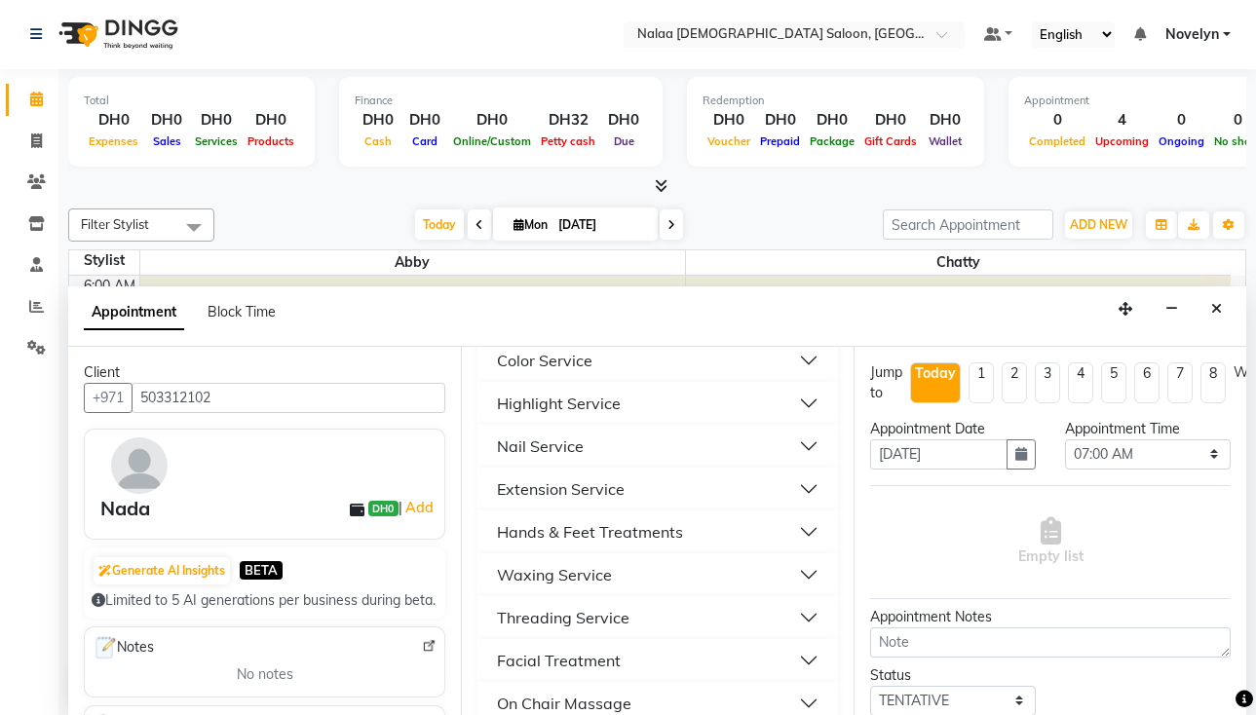
click at [792, 624] on button "Threading Service" at bounding box center [657, 617] width 345 height 35
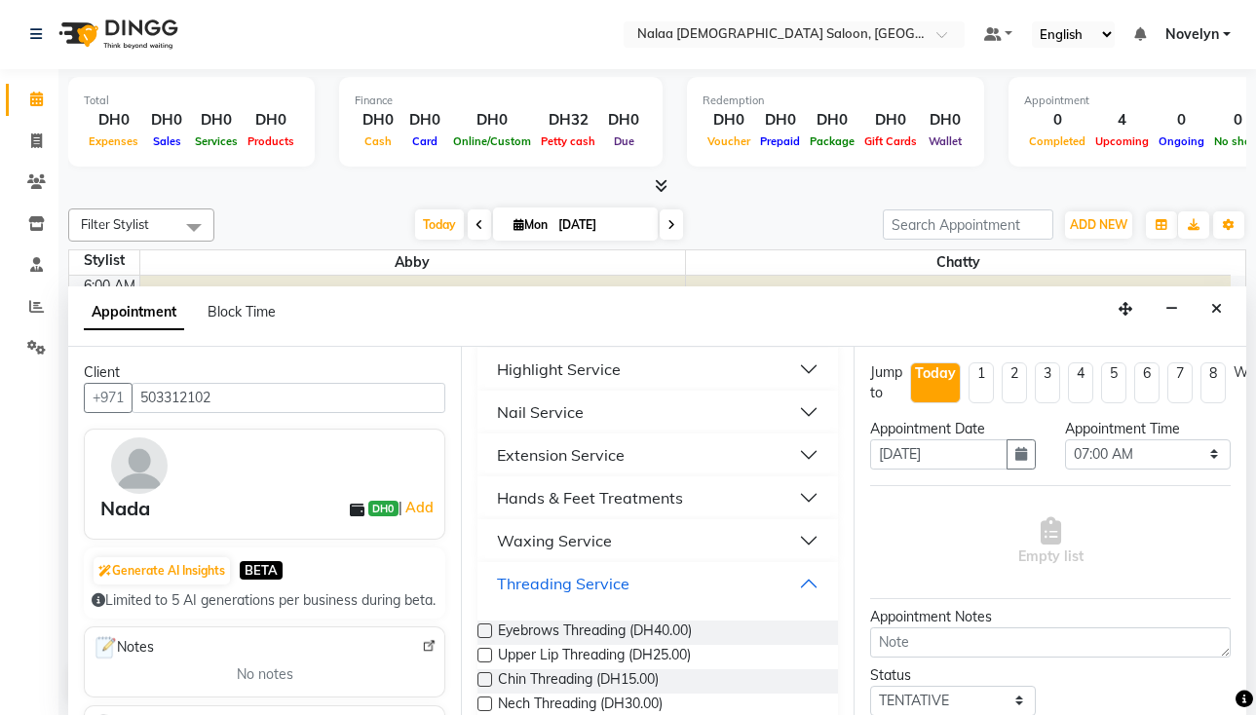
scroll to position [227, 0]
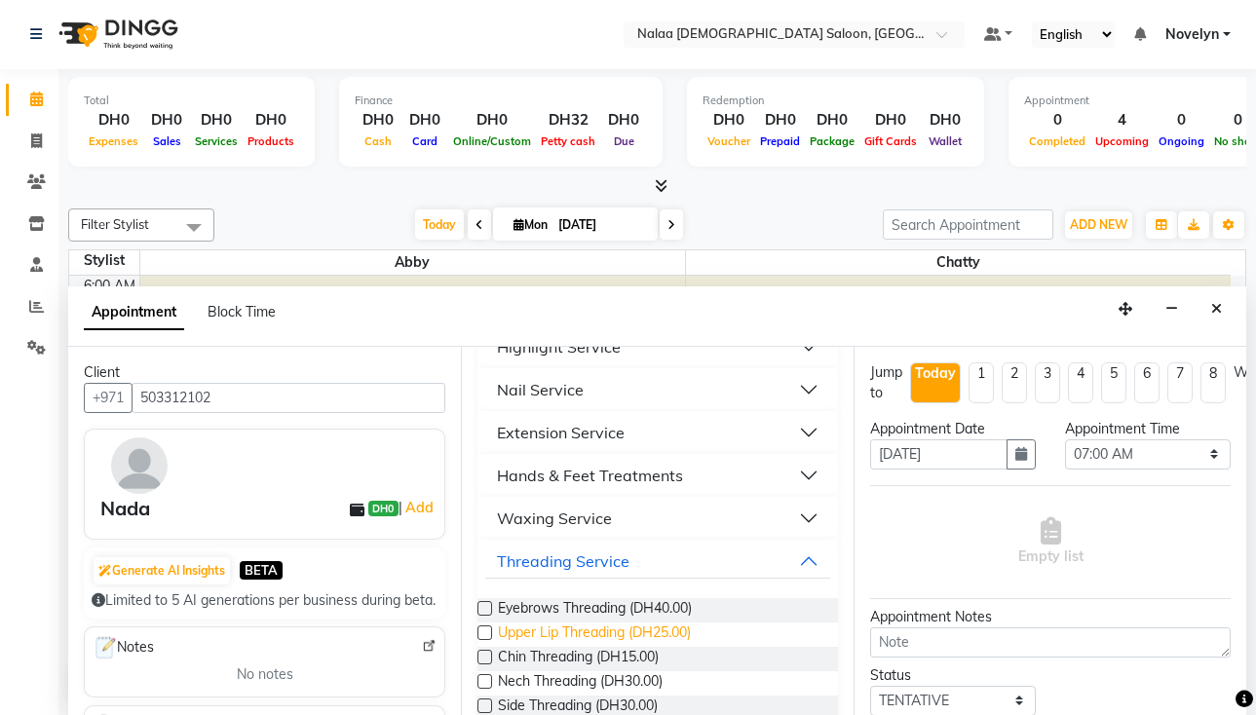
click at [691, 641] on span "Upper Lip Threading (DH25.00)" at bounding box center [594, 635] width 193 height 24
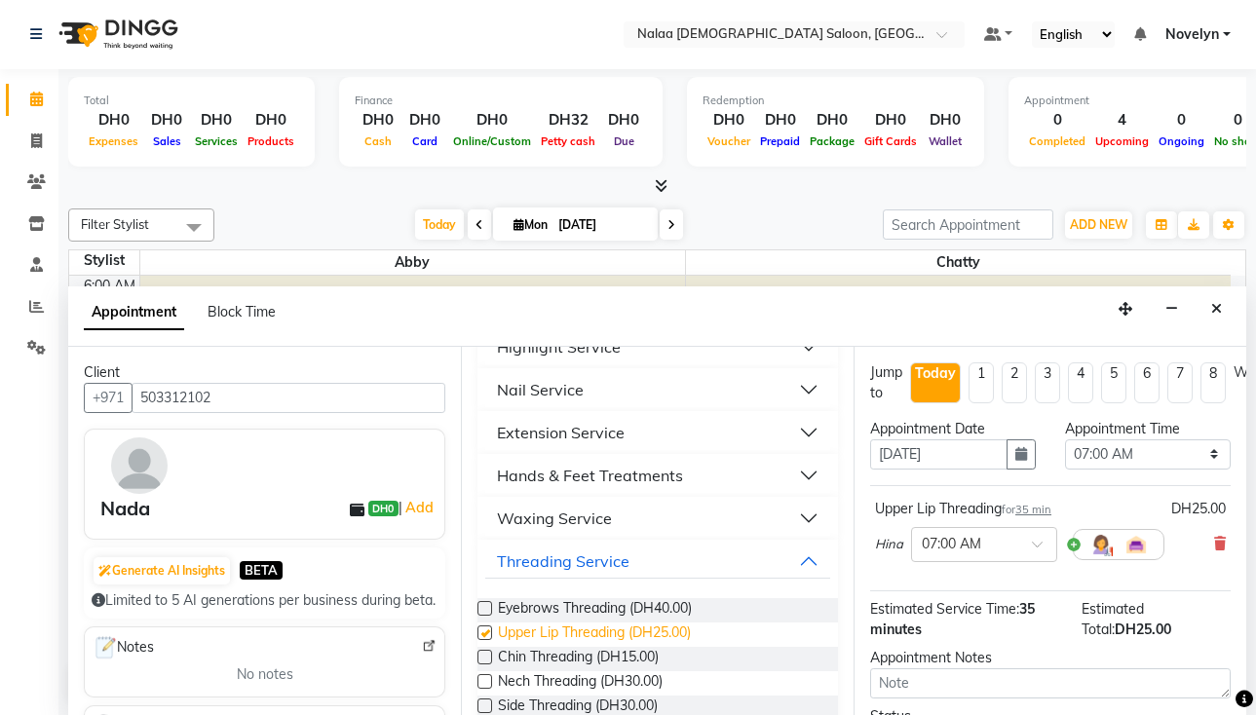
checkbox input "false"
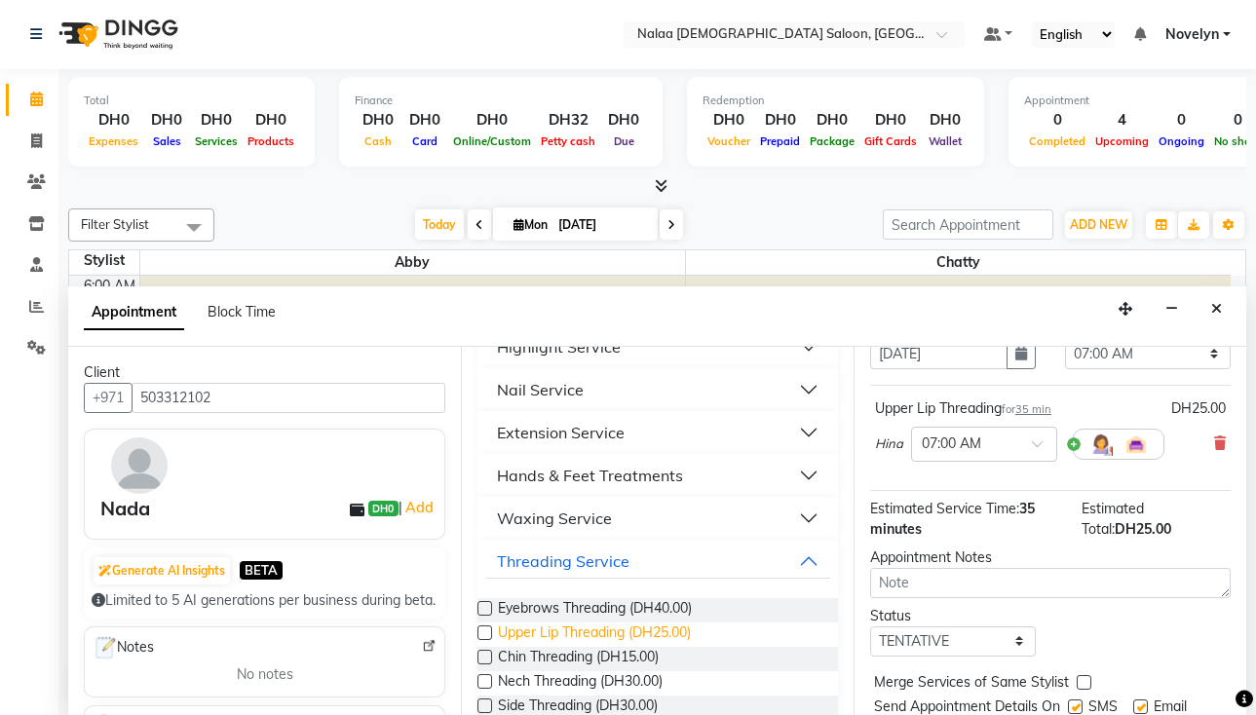
scroll to position [179, 0]
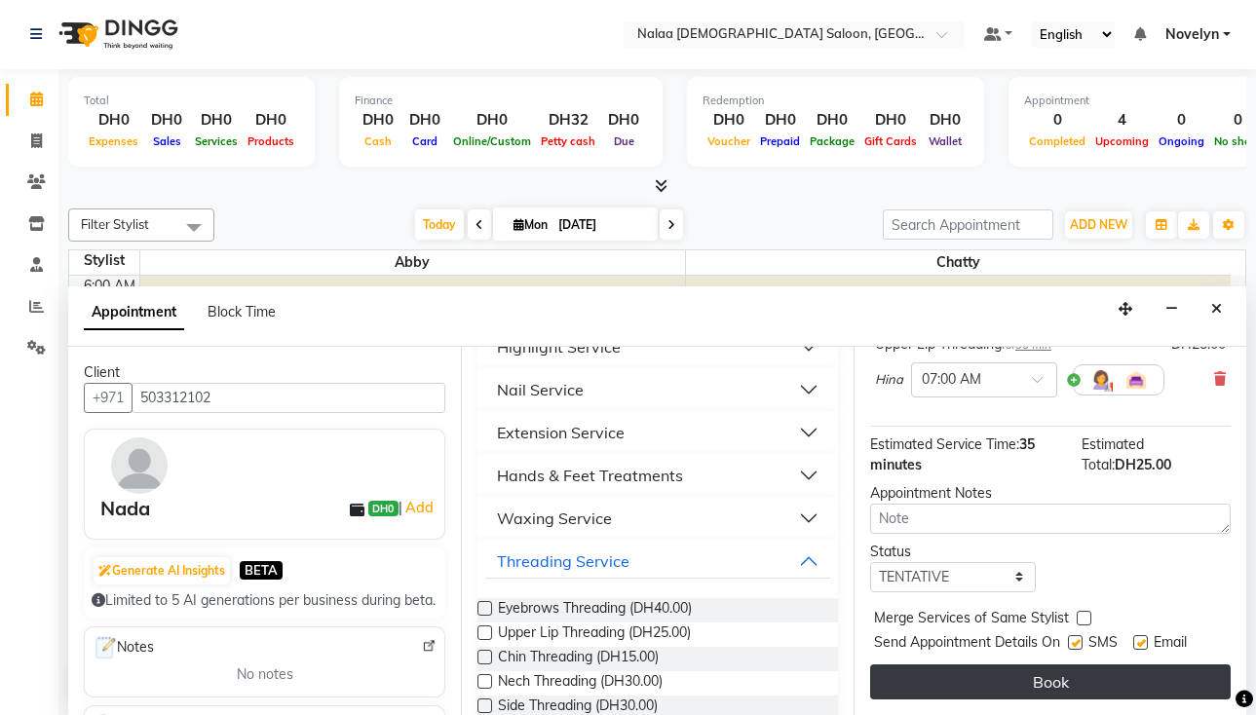
click at [1075, 675] on button "Book" at bounding box center [1050, 682] width 361 height 35
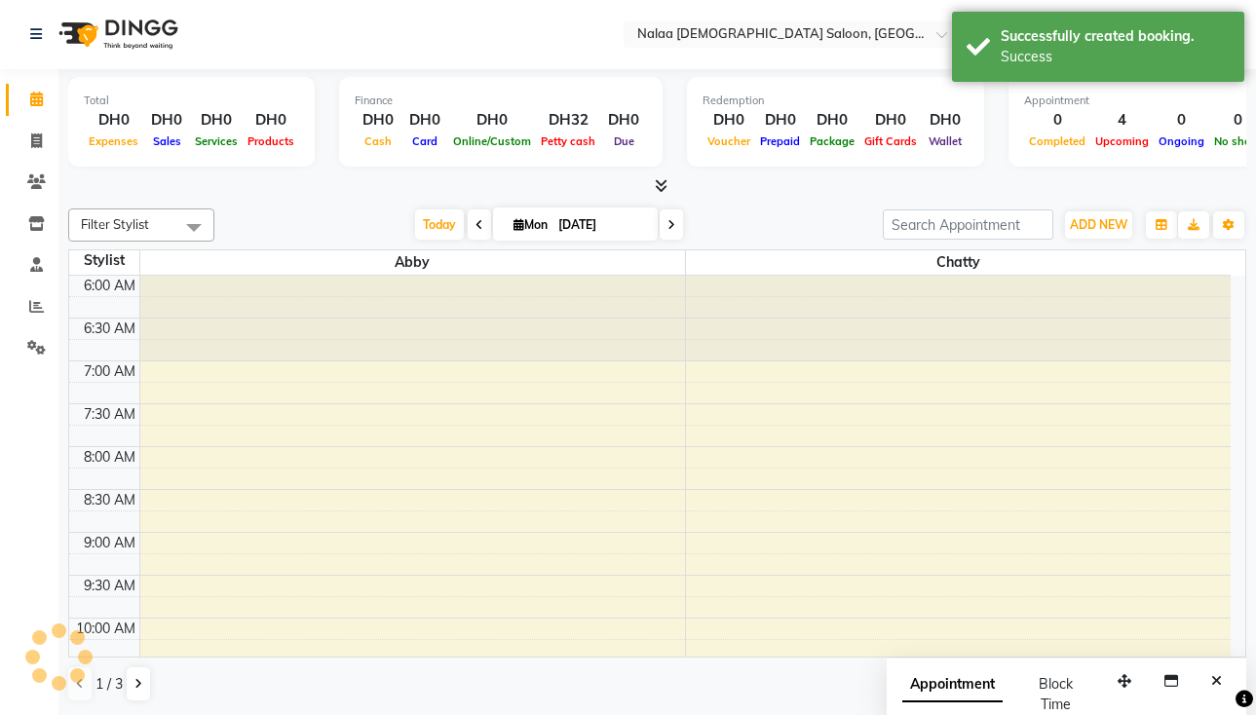
scroll to position [0, 0]
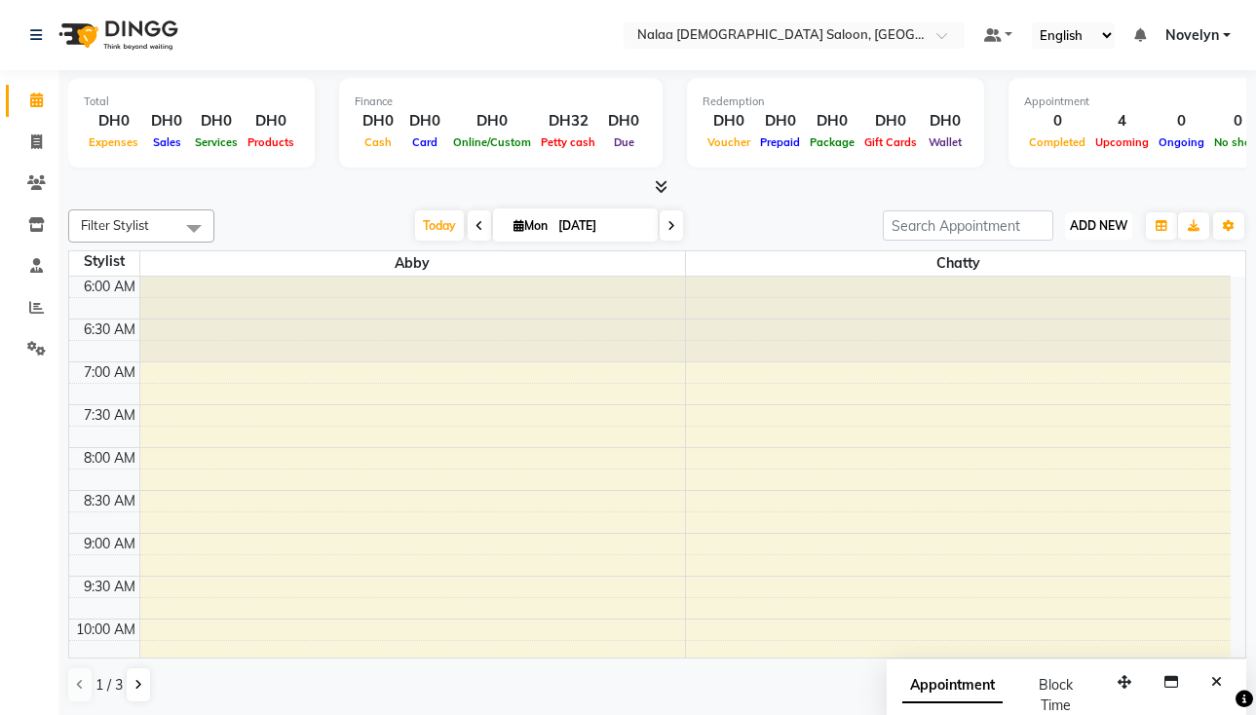
click at [1096, 227] on span "ADD NEW" at bounding box center [1099, 225] width 58 height 15
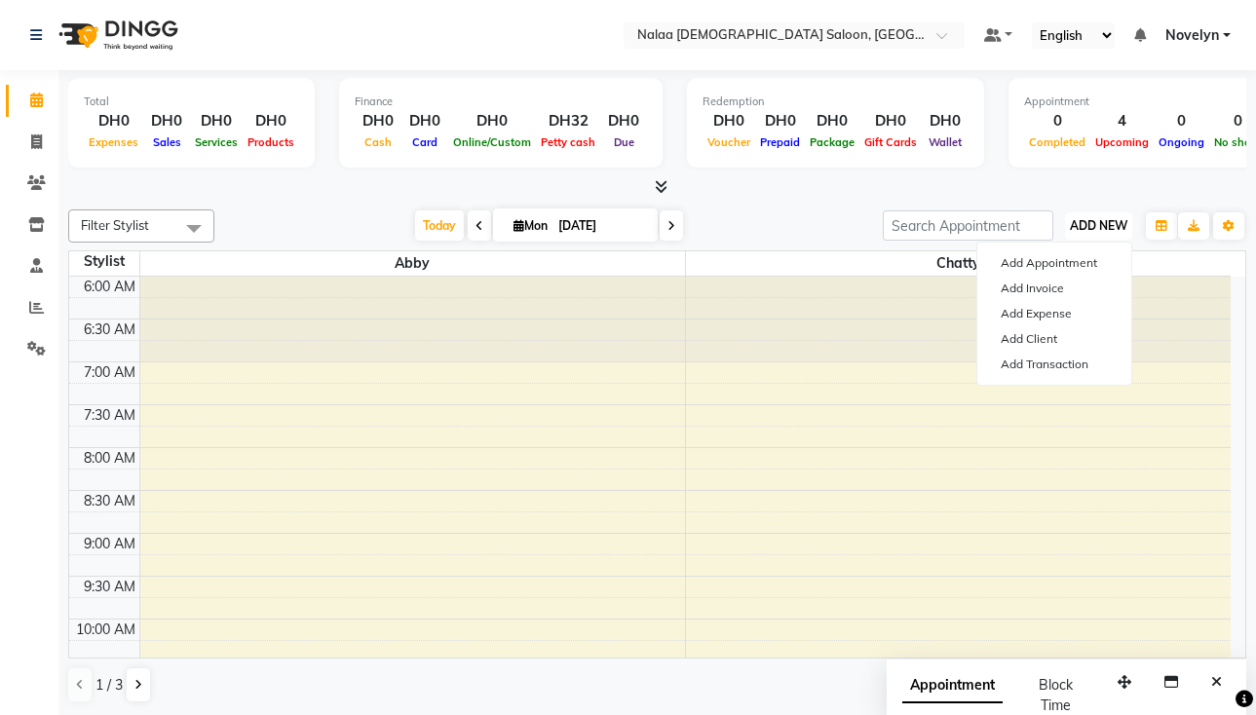
click at [1105, 222] on span "ADD NEW" at bounding box center [1099, 225] width 58 height 15
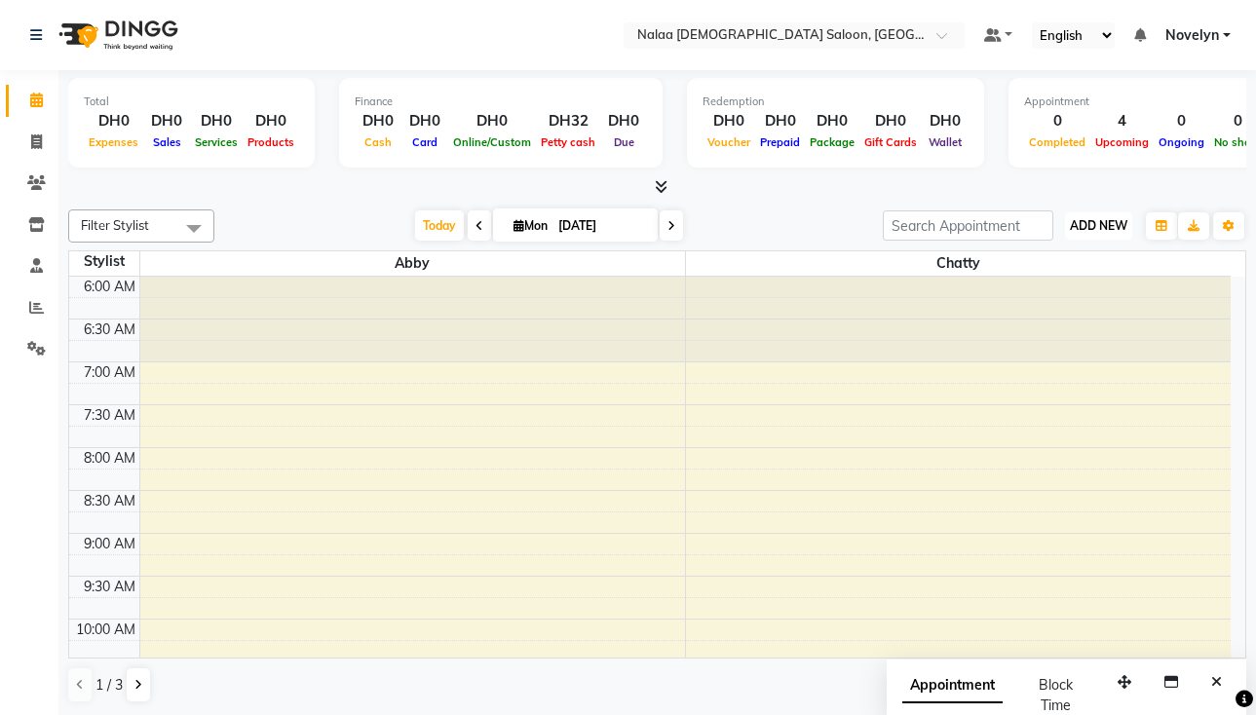
click at [1099, 232] on span "ADD NEW" at bounding box center [1099, 225] width 58 height 15
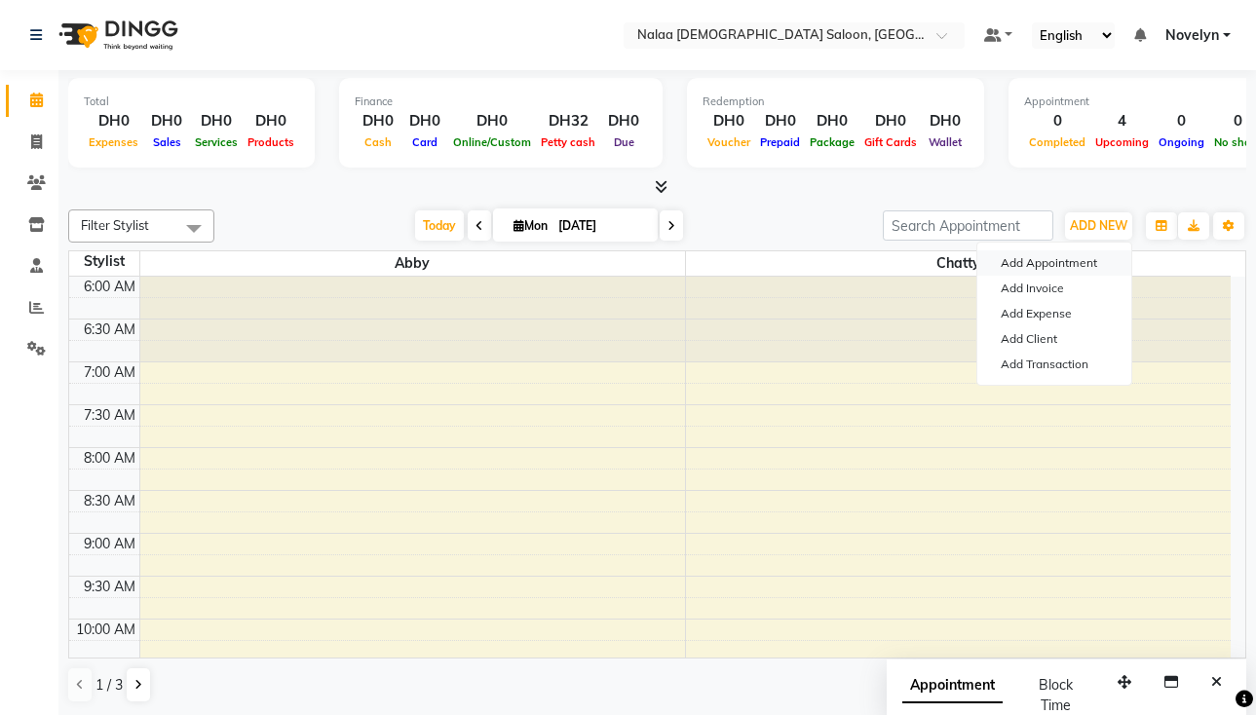
click at [1095, 270] on button "Add Appointment" at bounding box center [1055, 263] width 154 height 25
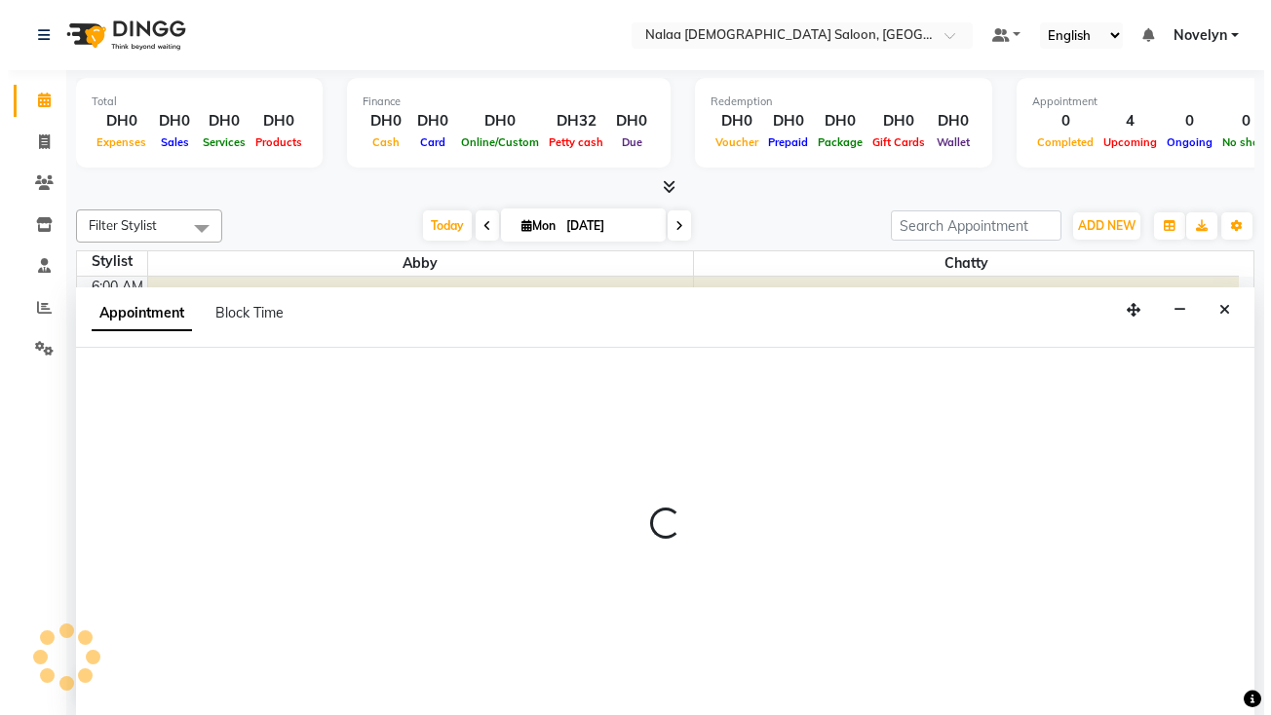
scroll to position [1, 0]
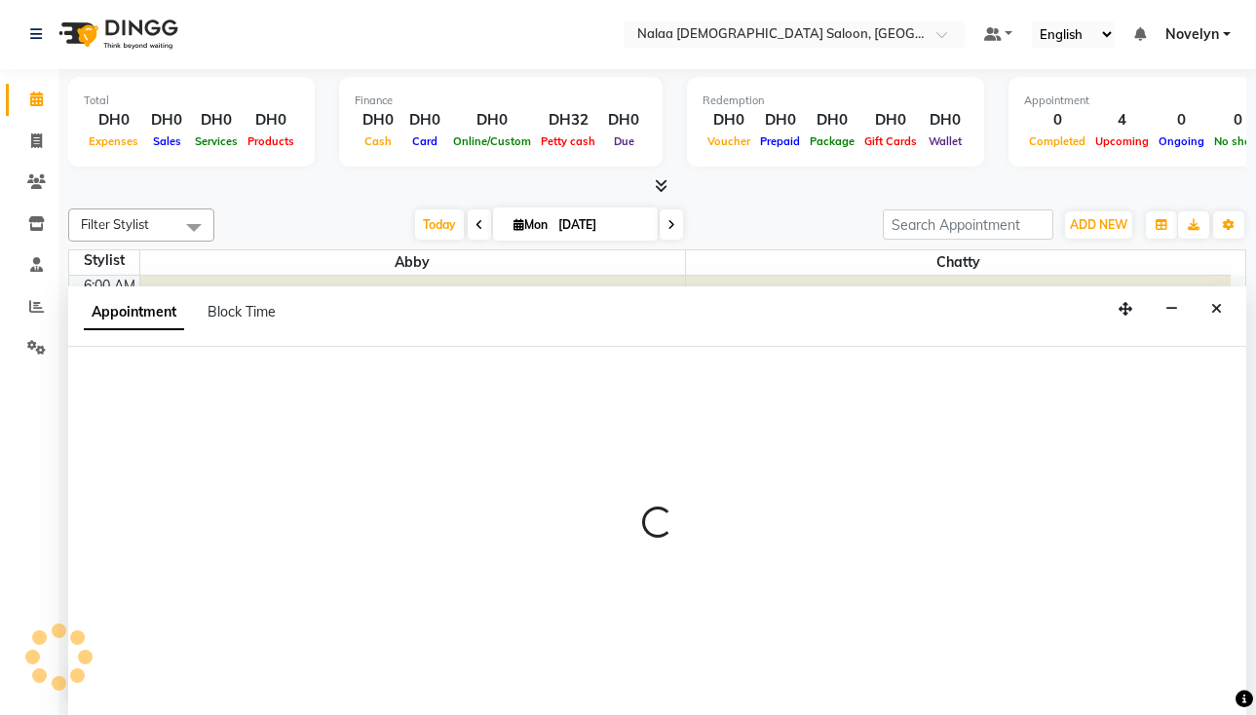
select select "420"
select select "tentative"
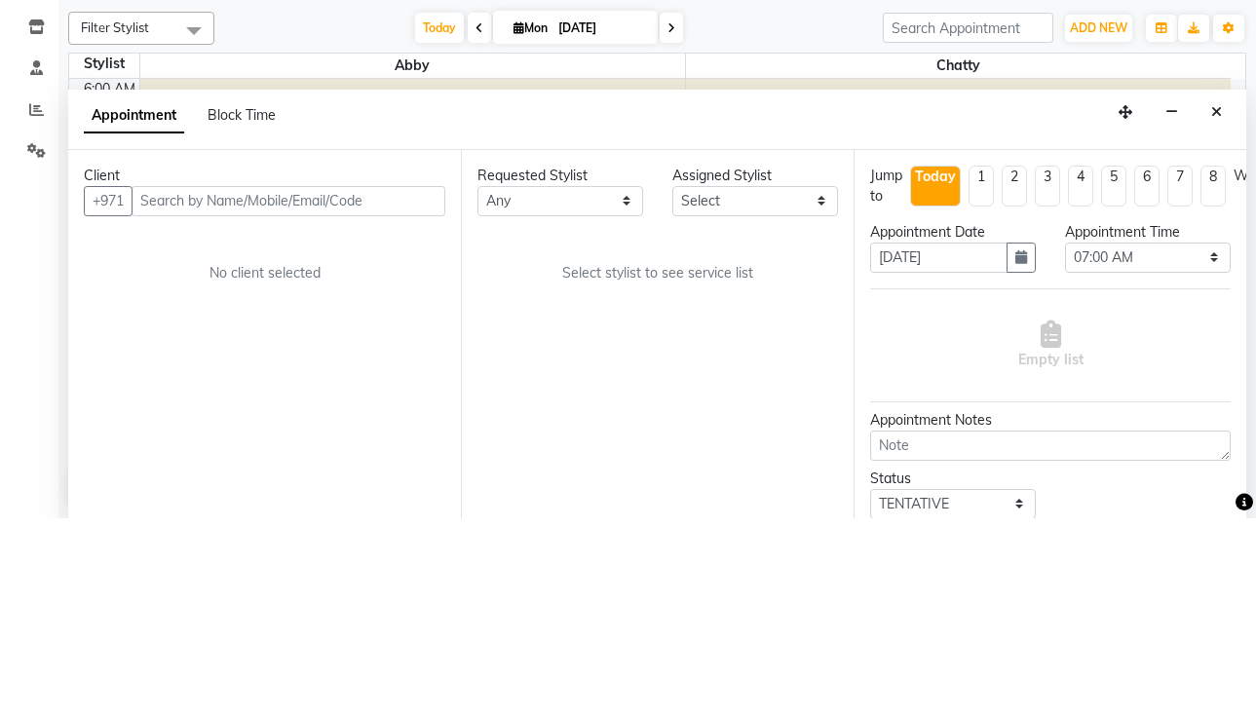
click at [279, 406] on input "text" at bounding box center [289, 398] width 314 height 30
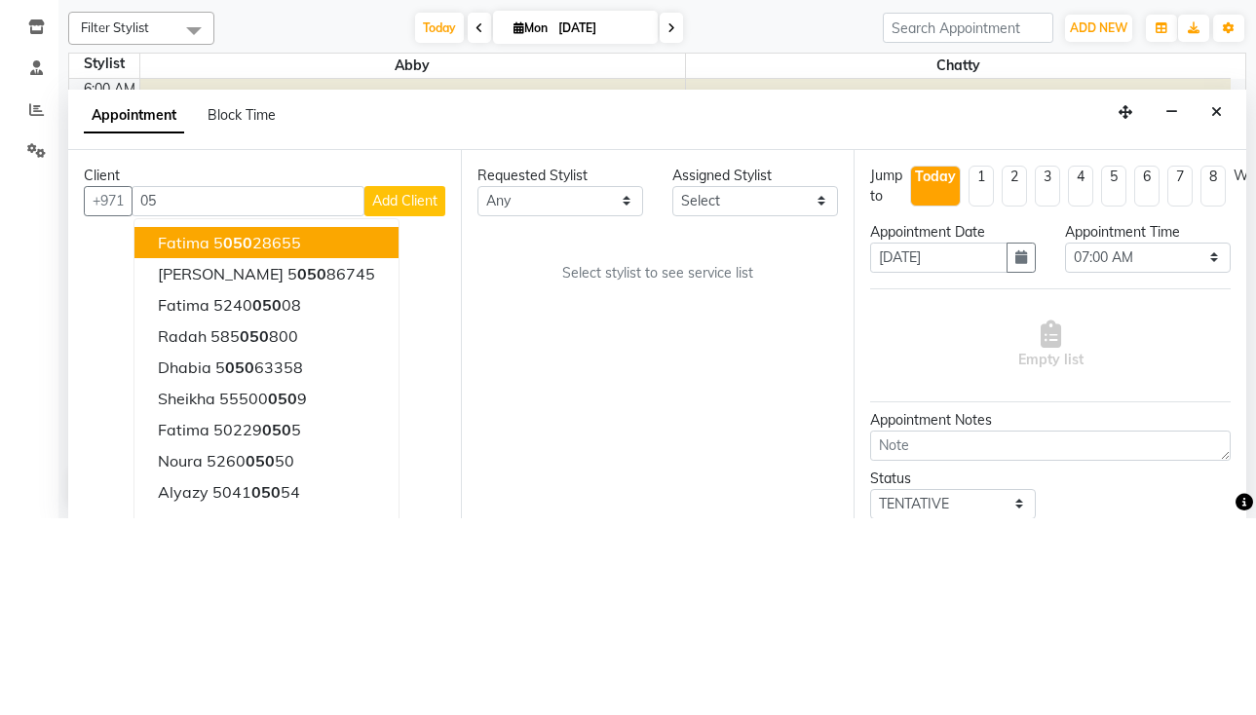
type input "0"
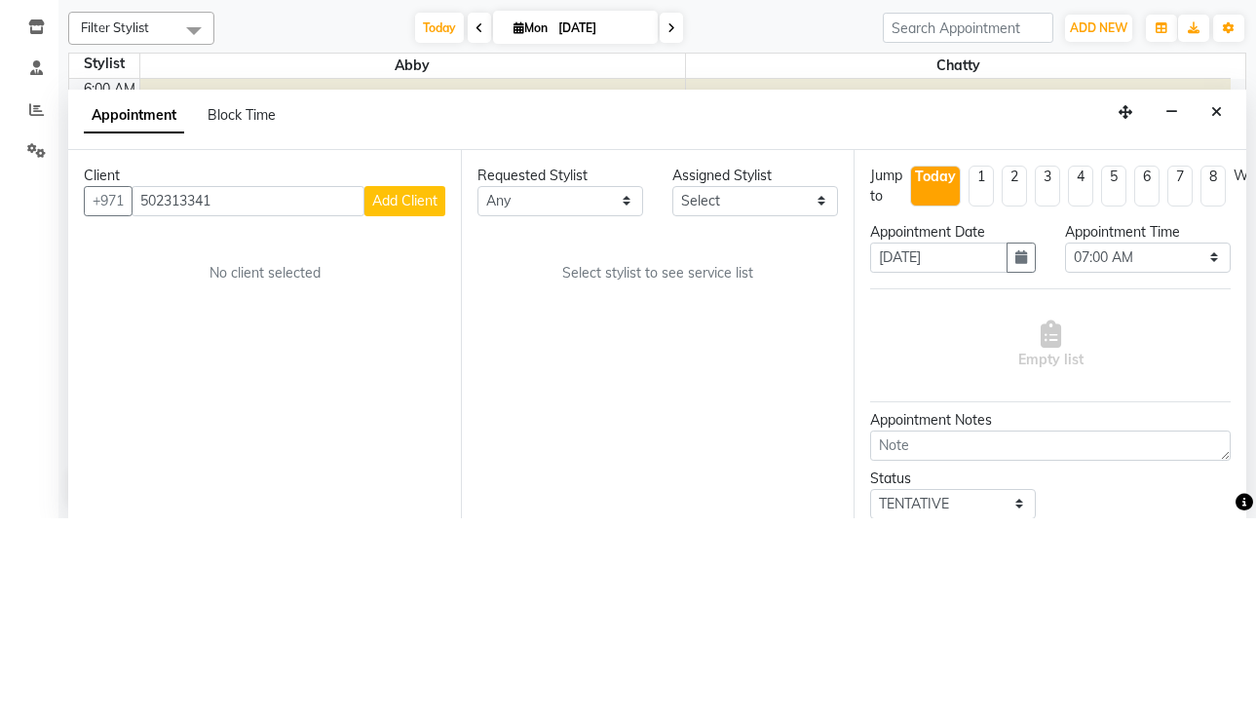
type input "502313341"
click at [412, 401] on span "Add Client" at bounding box center [404, 398] width 65 height 18
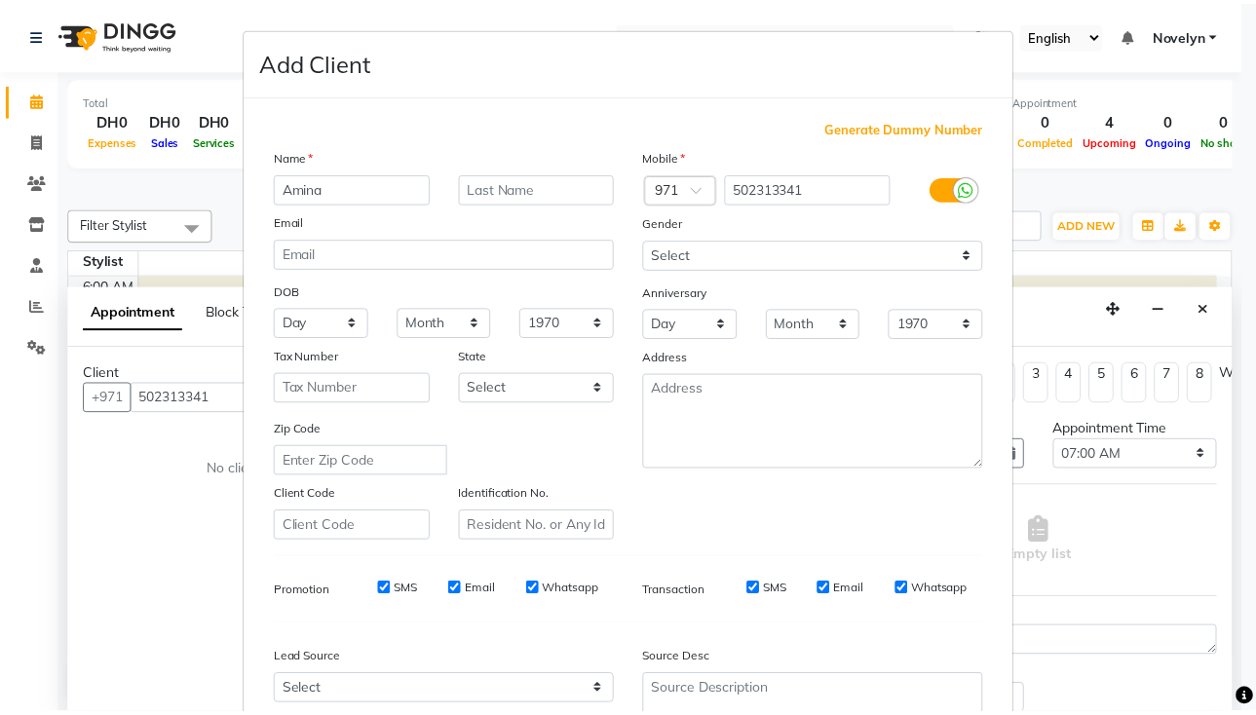
scroll to position [184, 0]
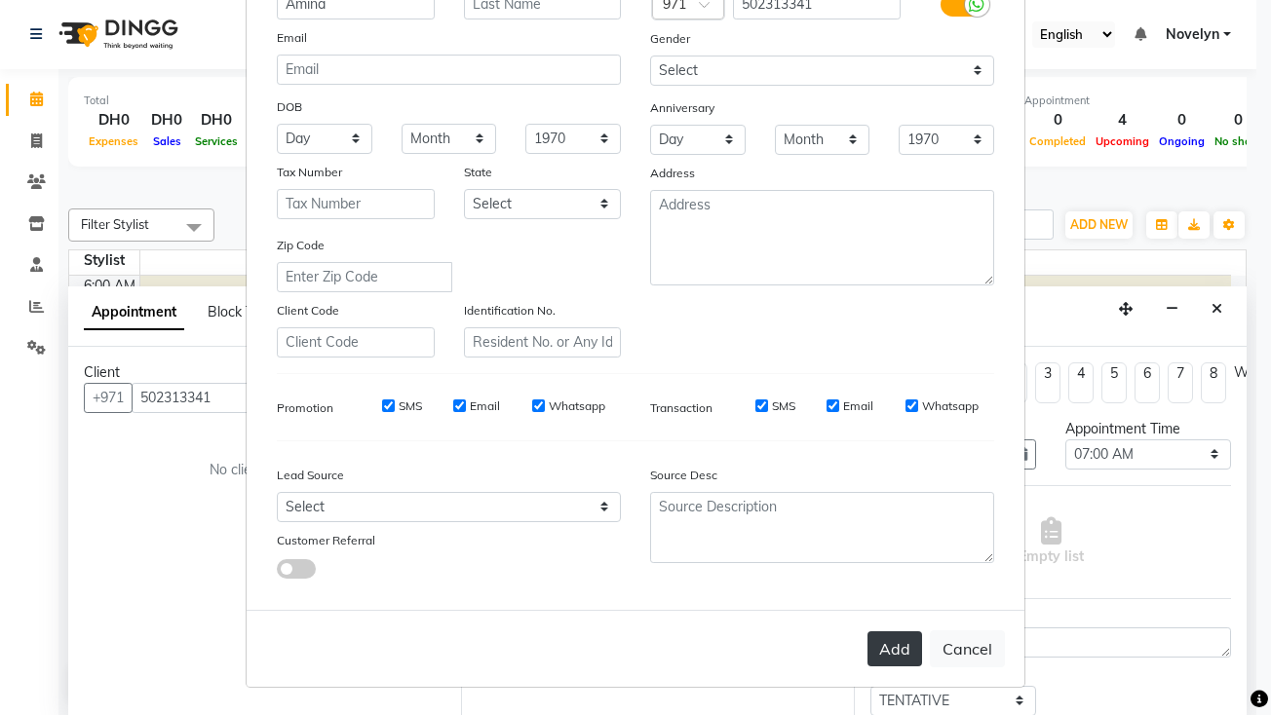
type input "Amina"
click at [893, 650] on button "Add" at bounding box center [895, 649] width 55 height 35
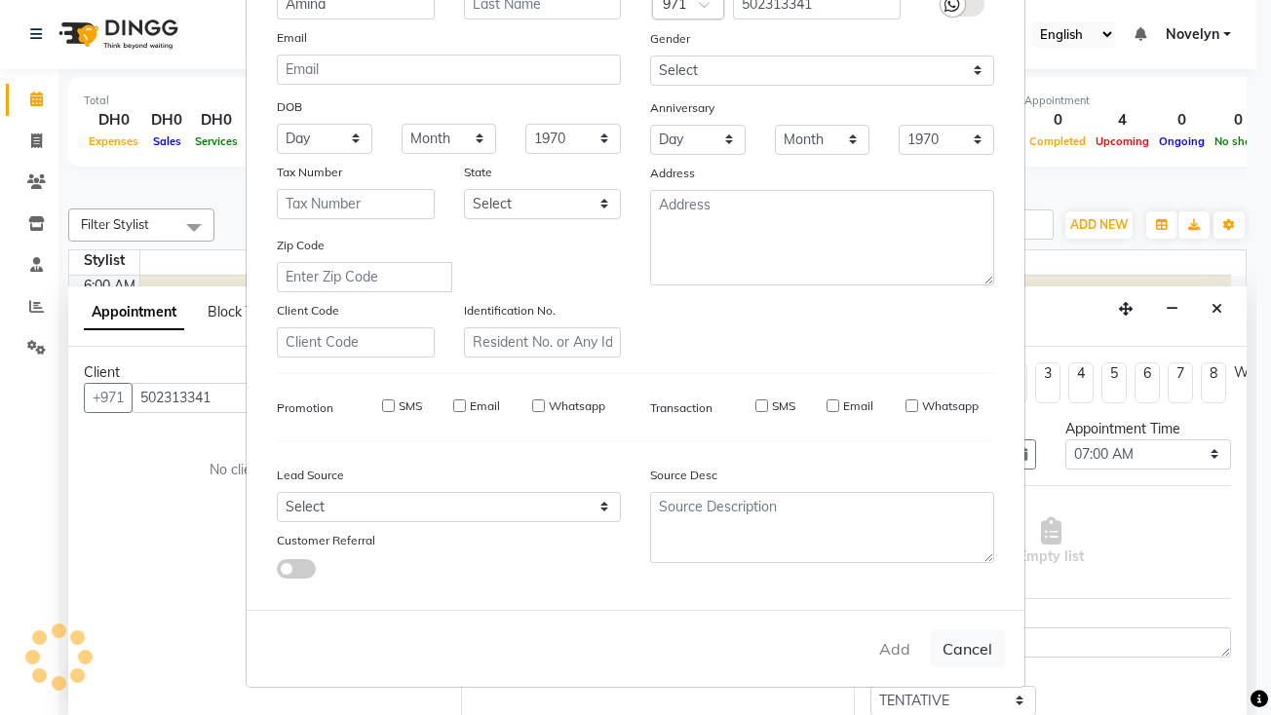
select select
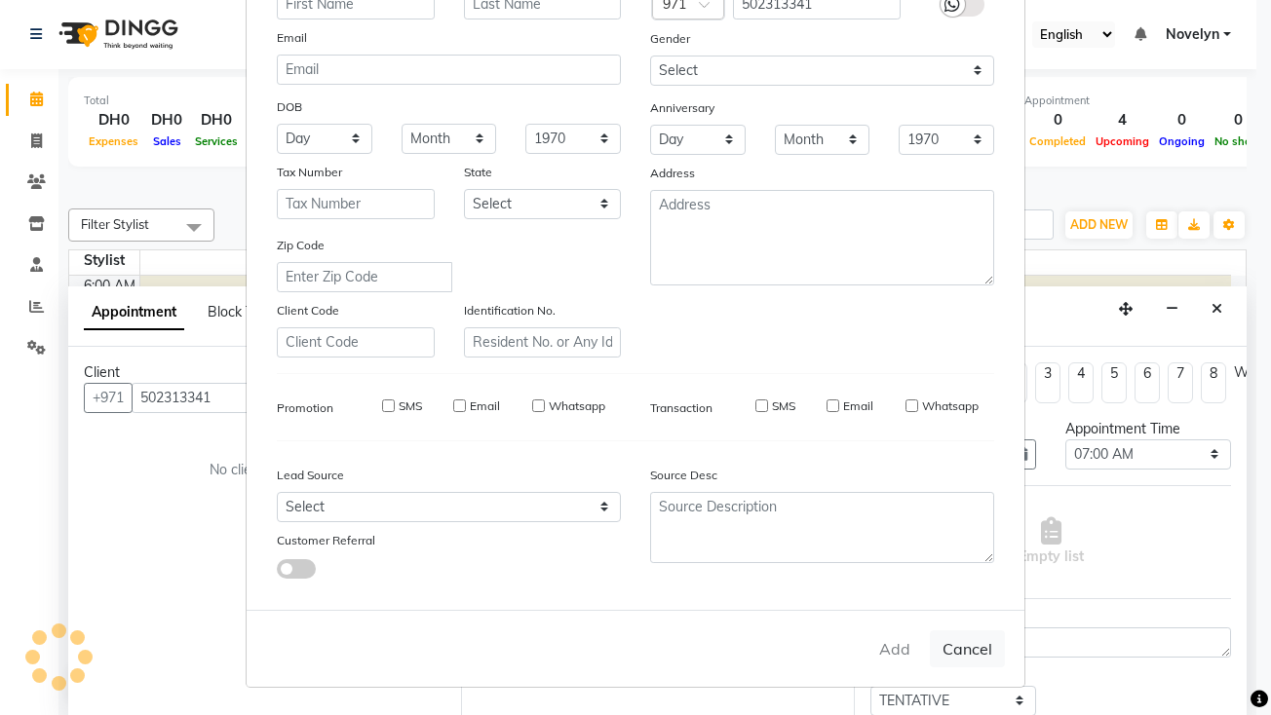
select select
checkbox input "false"
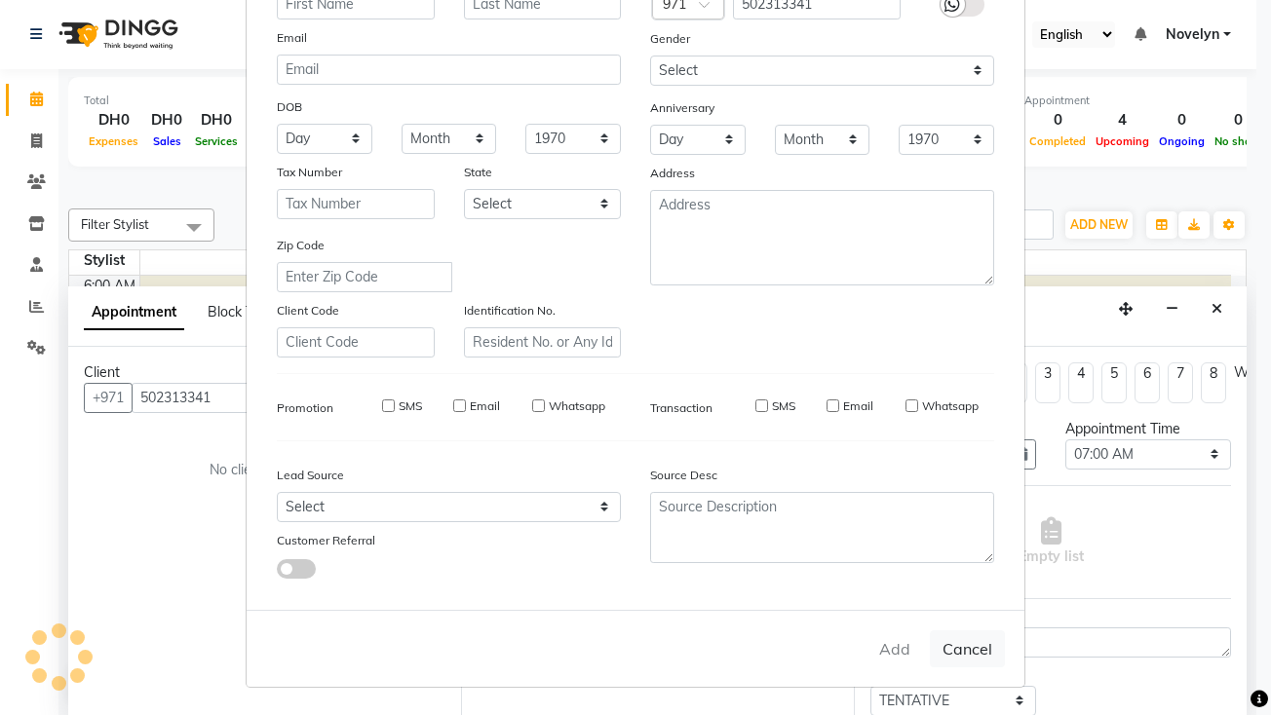
checkbox input "false"
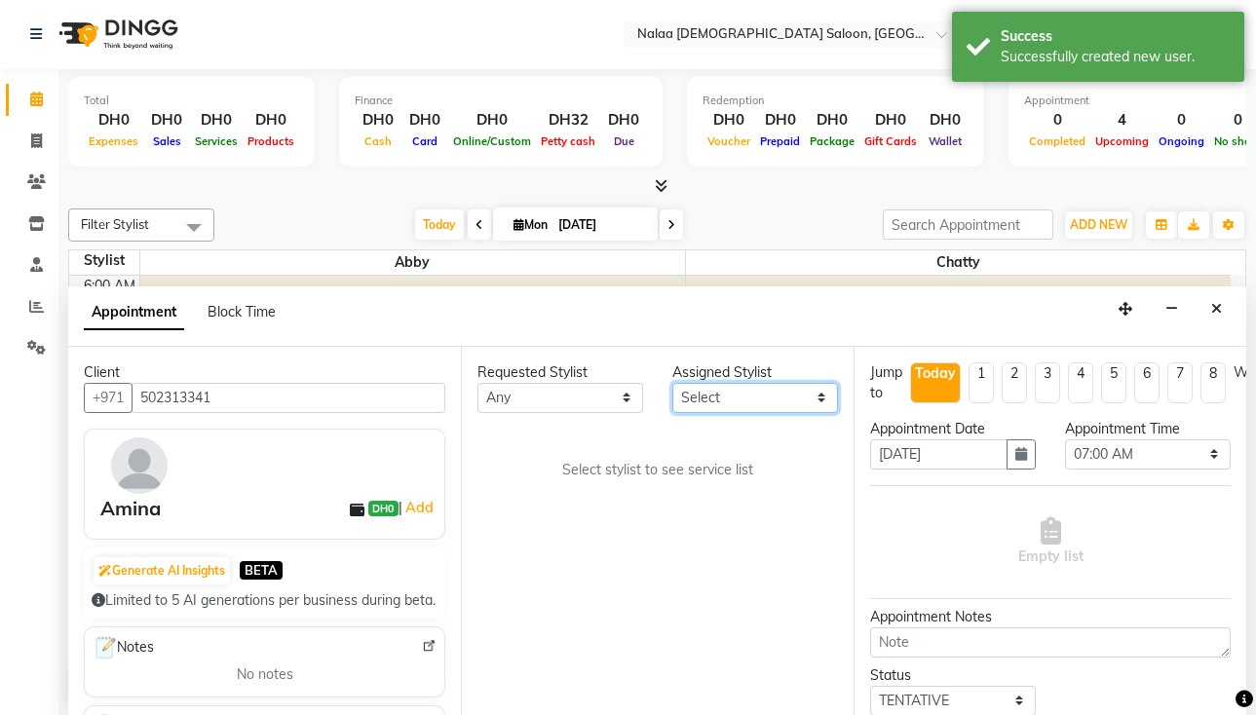
click at [814, 408] on select "Select Abby Chatty Grace Hina Shaira Stylist 1" at bounding box center [756, 398] width 166 height 30
select select "90550"
click at [673, 383] on select "Select Abby Chatty Grace Hina Shaira Stylist 1" at bounding box center [756, 398] width 166 height 30
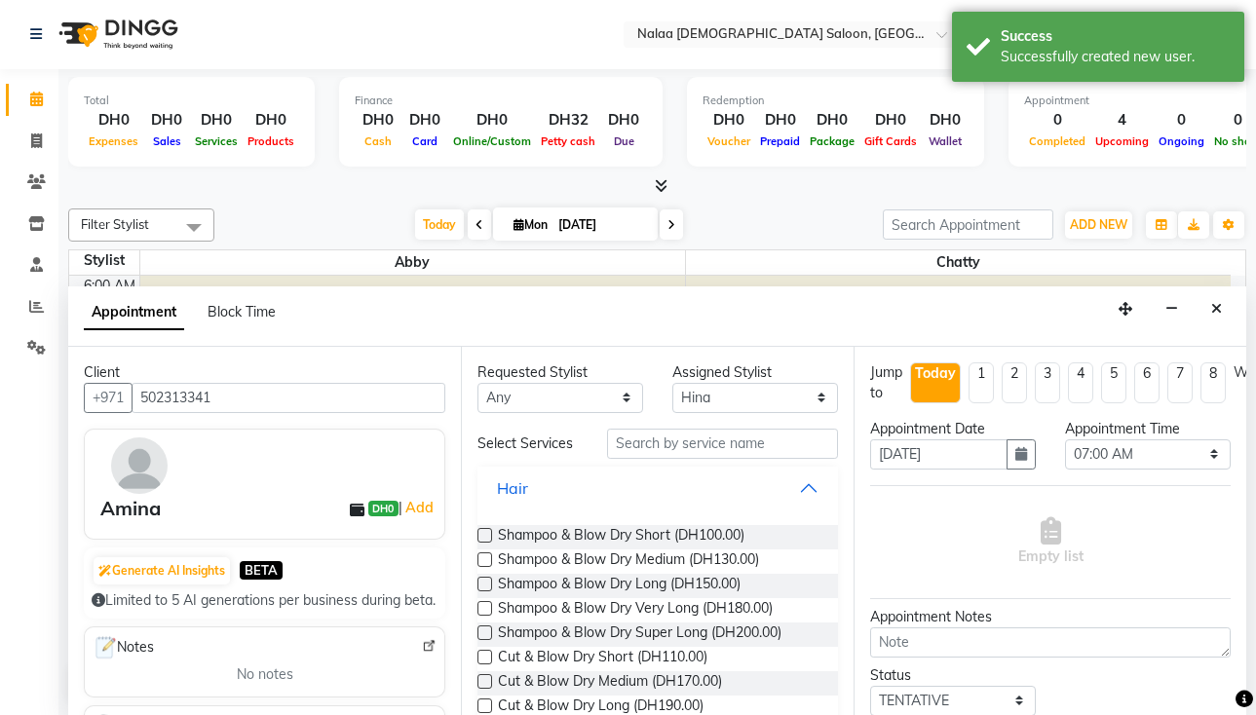
click at [799, 493] on button "Hair" at bounding box center [657, 488] width 345 height 35
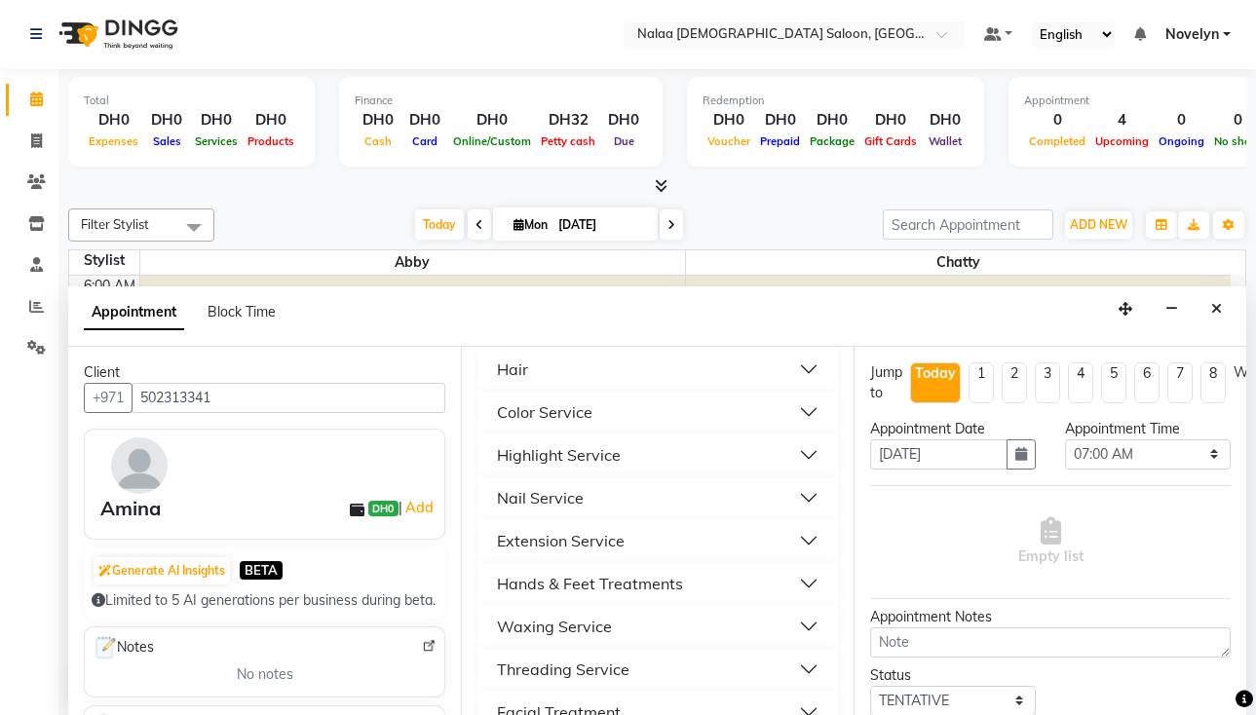
scroll to position [133, 0]
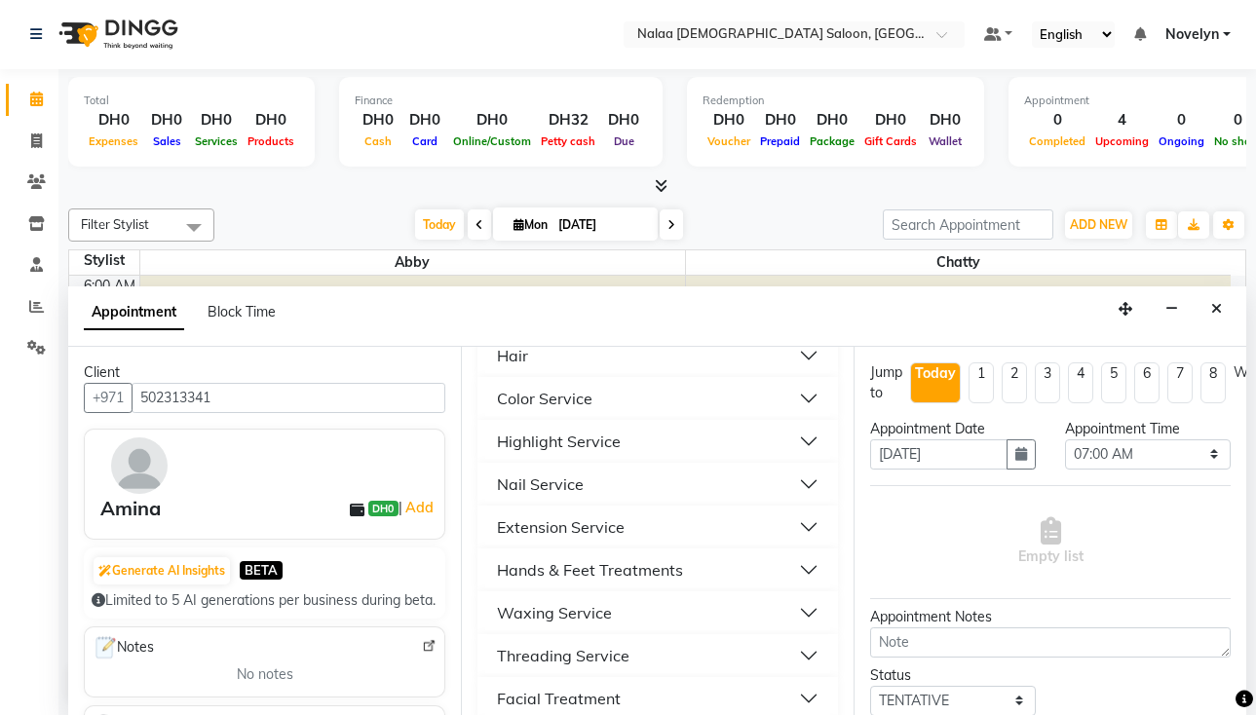
click at [796, 622] on button "Waxing Service" at bounding box center [657, 613] width 345 height 35
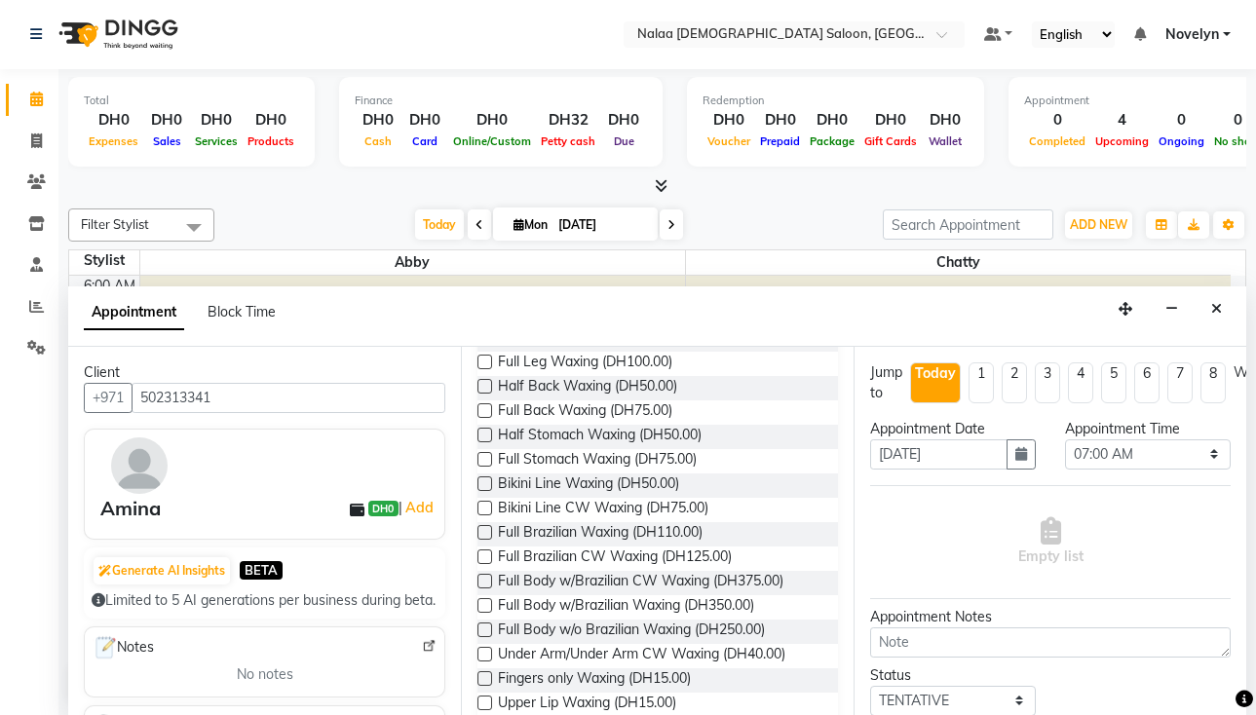
scroll to position [506, 0]
click at [484, 652] on label at bounding box center [485, 652] width 15 height 15
click at [484, 652] on input "checkbox" at bounding box center [484, 654] width 13 height 13
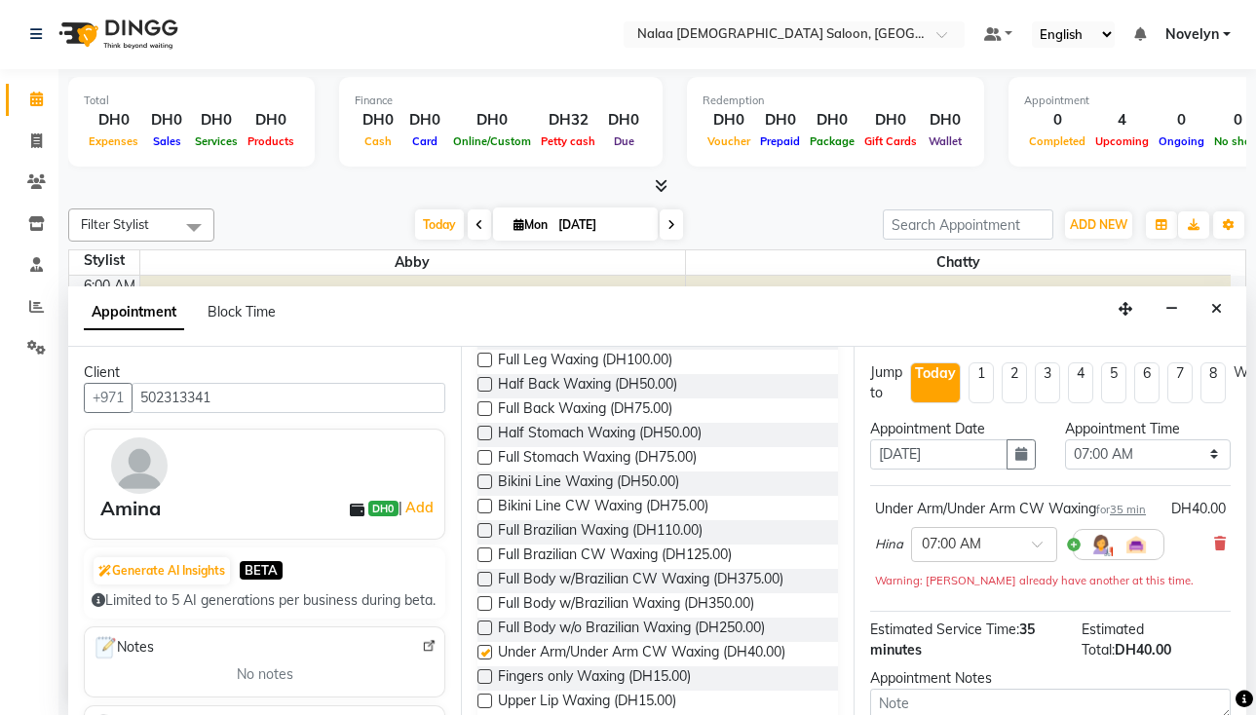
checkbox input "false"
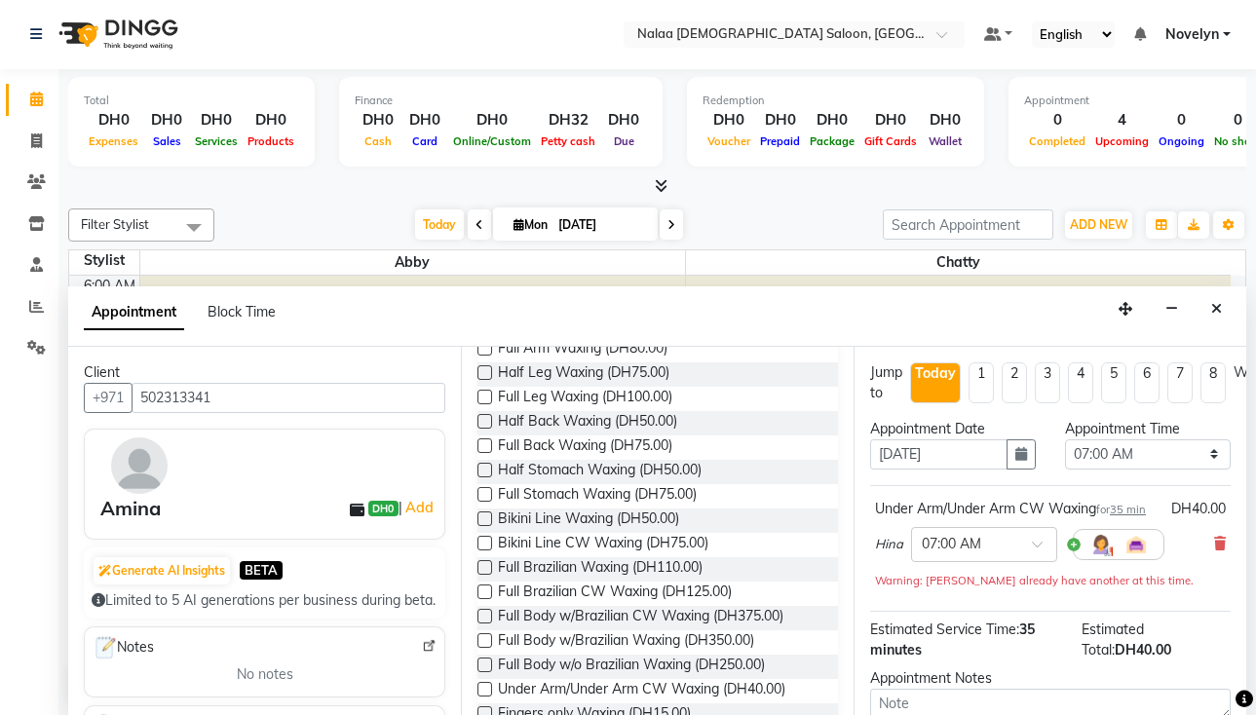
scroll to position [472, 0]
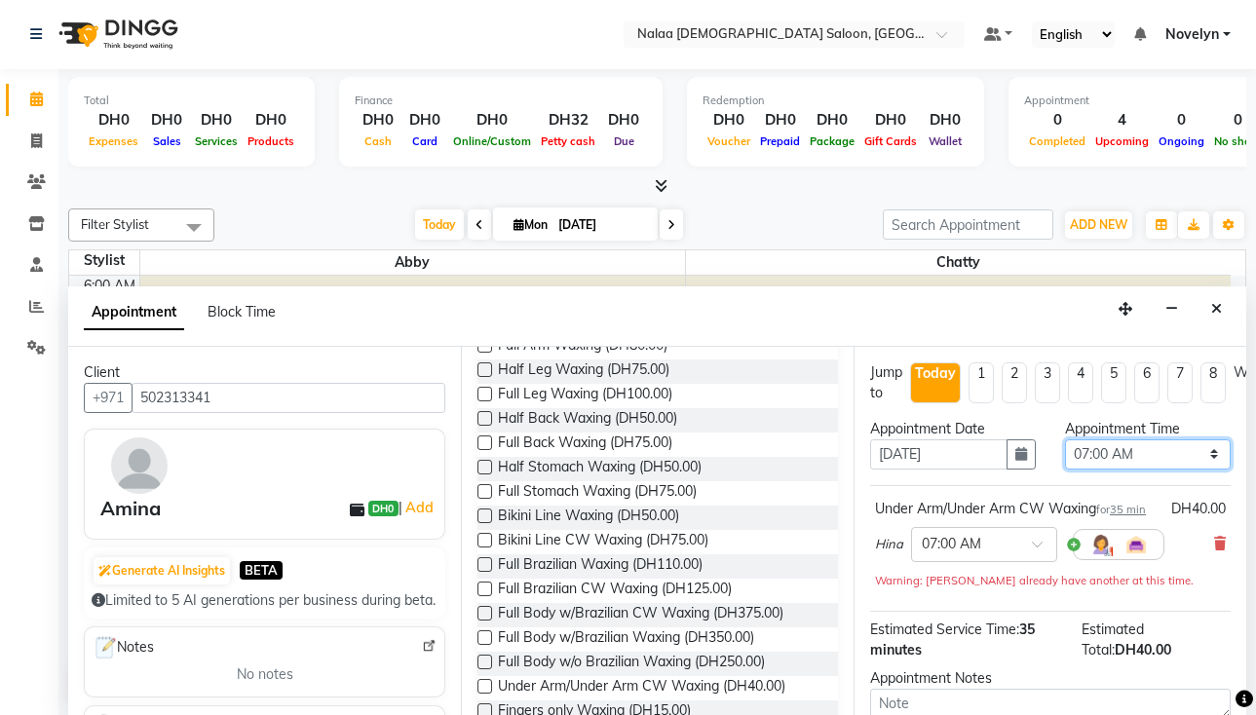
click at [1198, 456] on select "Select 07:00 AM 07:05 AM 07:10 AM 07:15 AM 07:20 AM 07:25 AM 07:30 AM 07:35 AM …" at bounding box center [1148, 455] width 166 height 30
select select "745"
click at [1065, 440] on select "Select 07:00 AM 07:05 AM 07:10 AM 07:15 AM 07:20 AM 07:25 AM 07:30 AM 07:35 AM …" at bounding box center [1148, 455] width 166 height 30
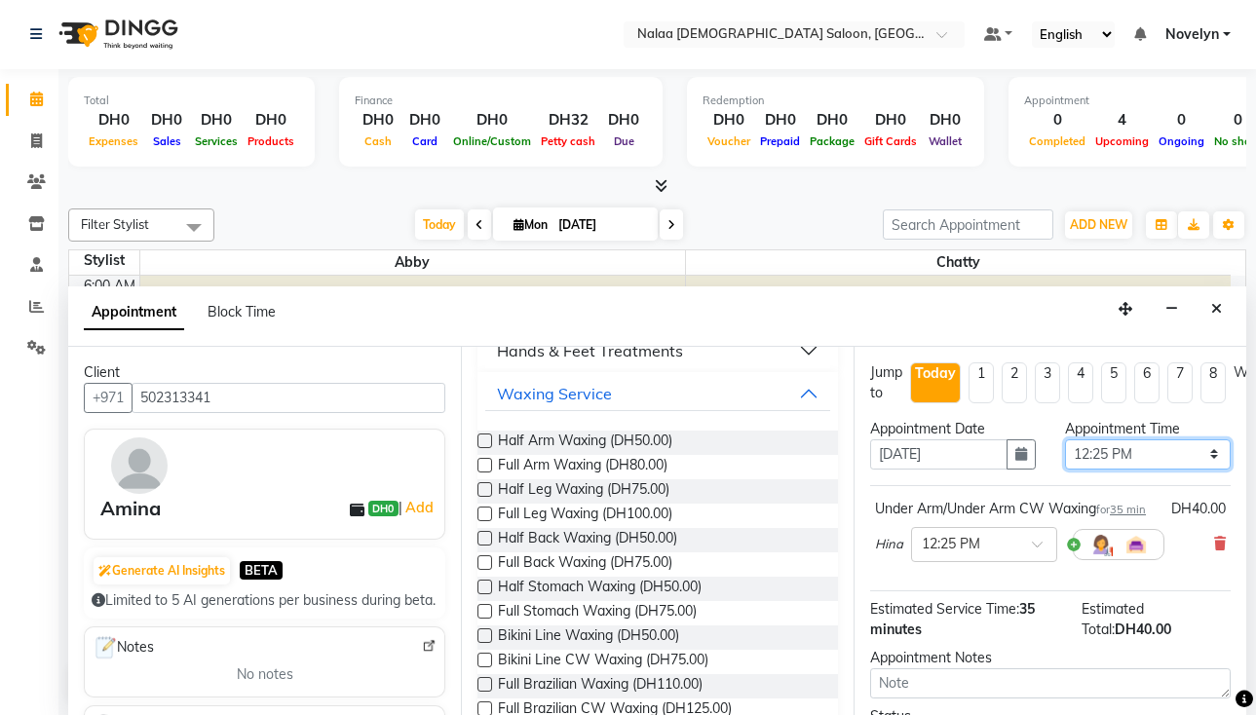
scroll to position [353, 0]
click at [486, 488] on label at bounding box center [485, 489] width 15 height 15
click at [486, 488] on input "checkbox" at bounding box center [484, 490] width 13 height 13
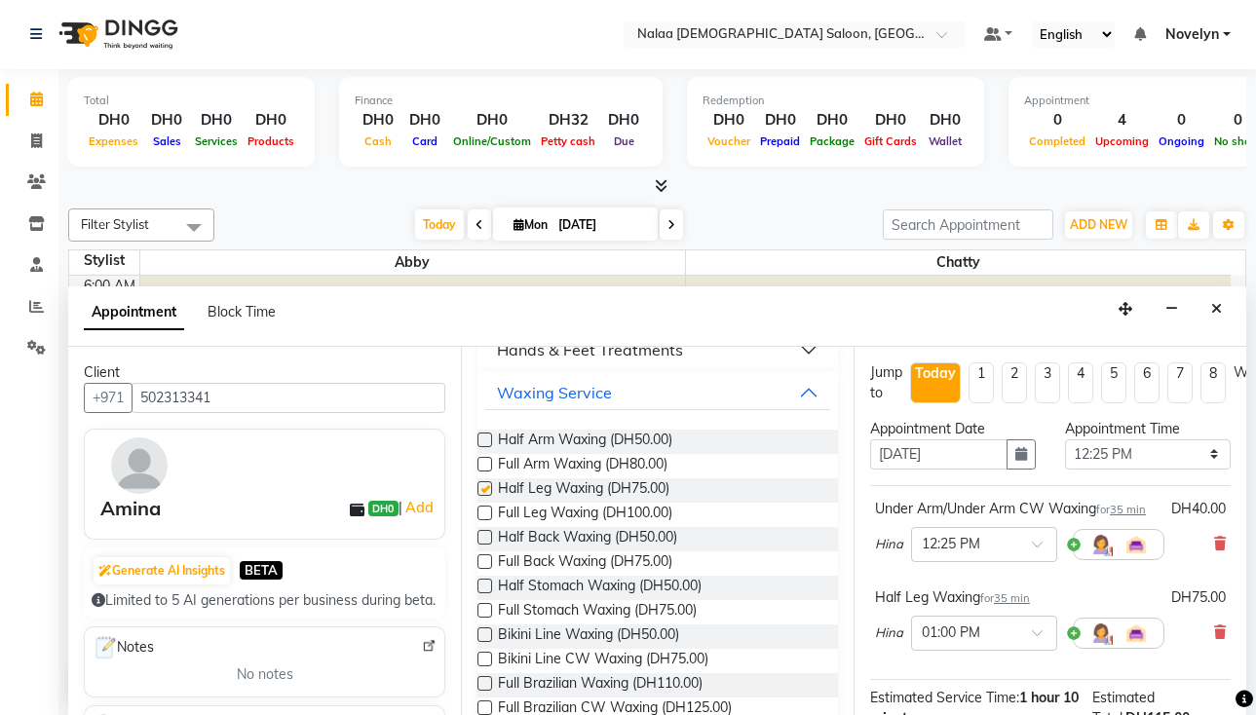
checkbox input "false"
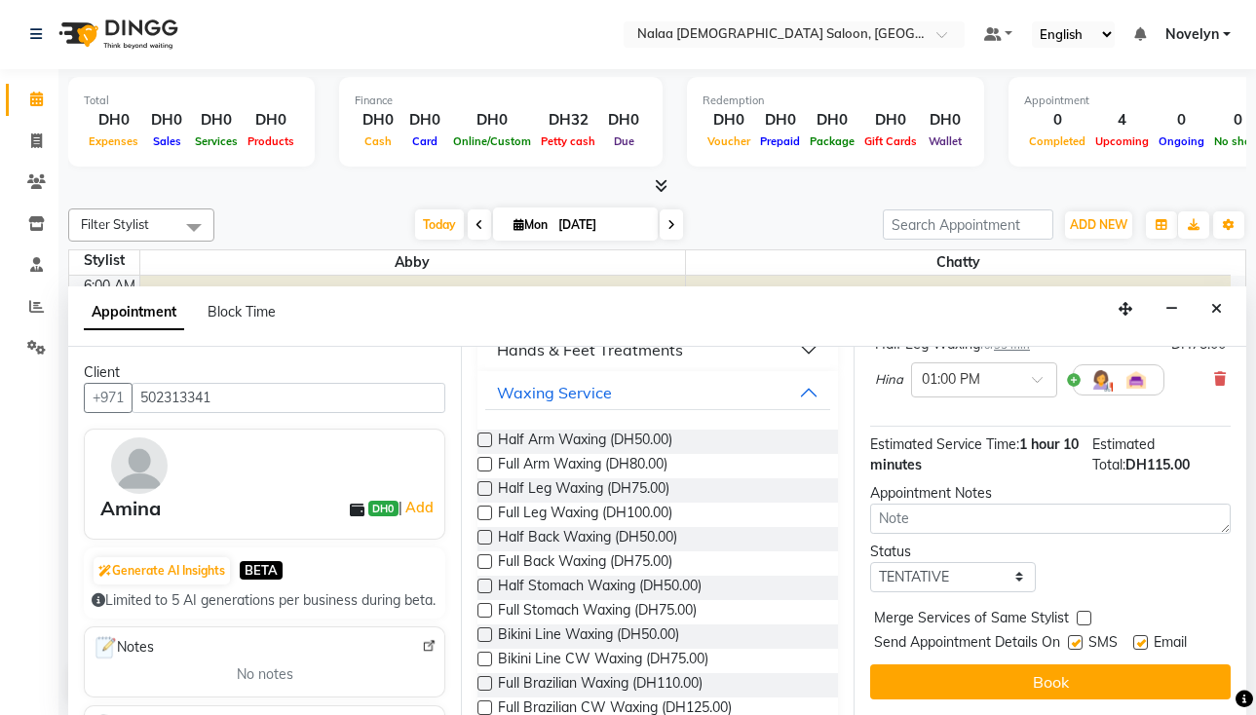
scroll to position [289, 0]
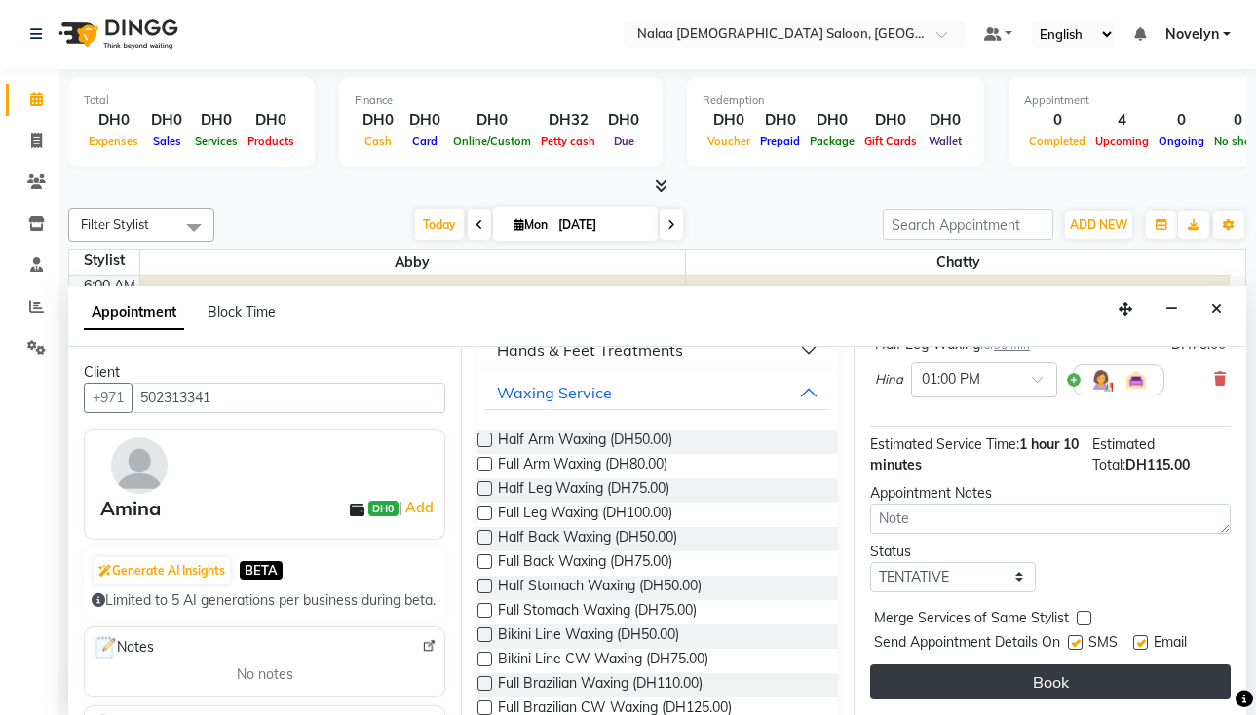
click at [1094, 676] on button "Book" at bounding box center [1050, 682] width 361 height 35
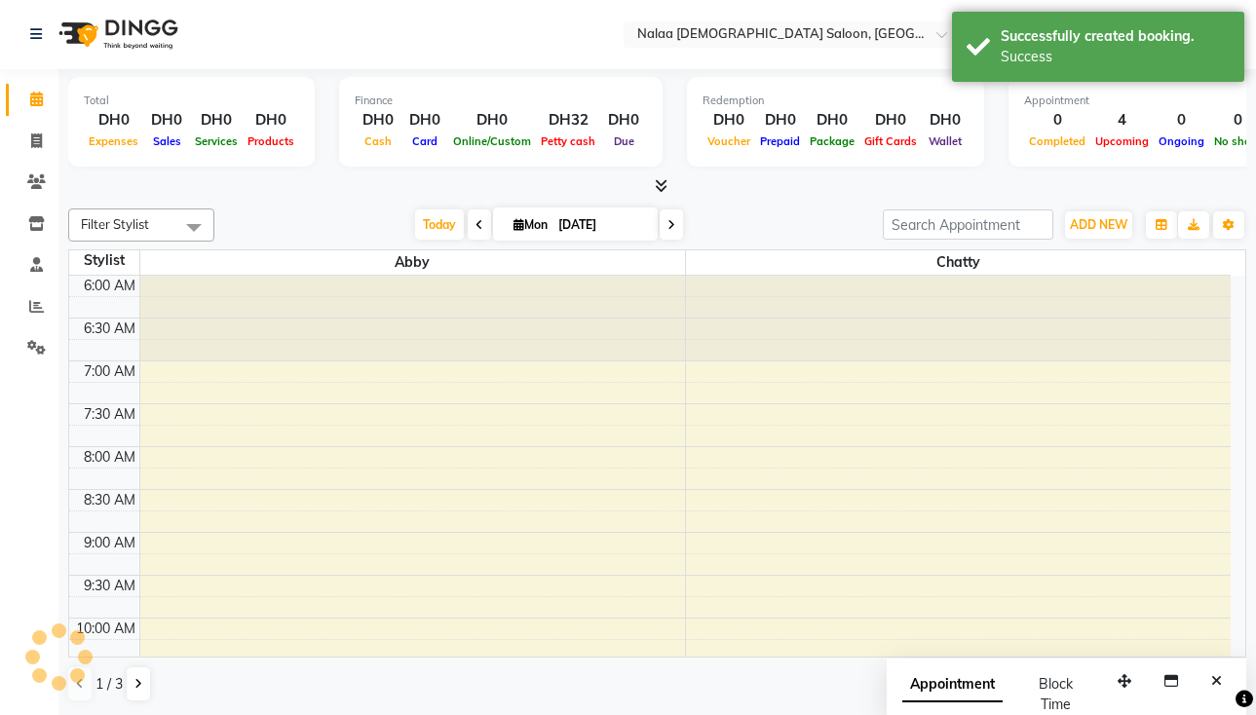
scroll to position [0, 0]
click at [1162, 225] on icon "button" at bounding box center [1162, 226] width 12 height 12
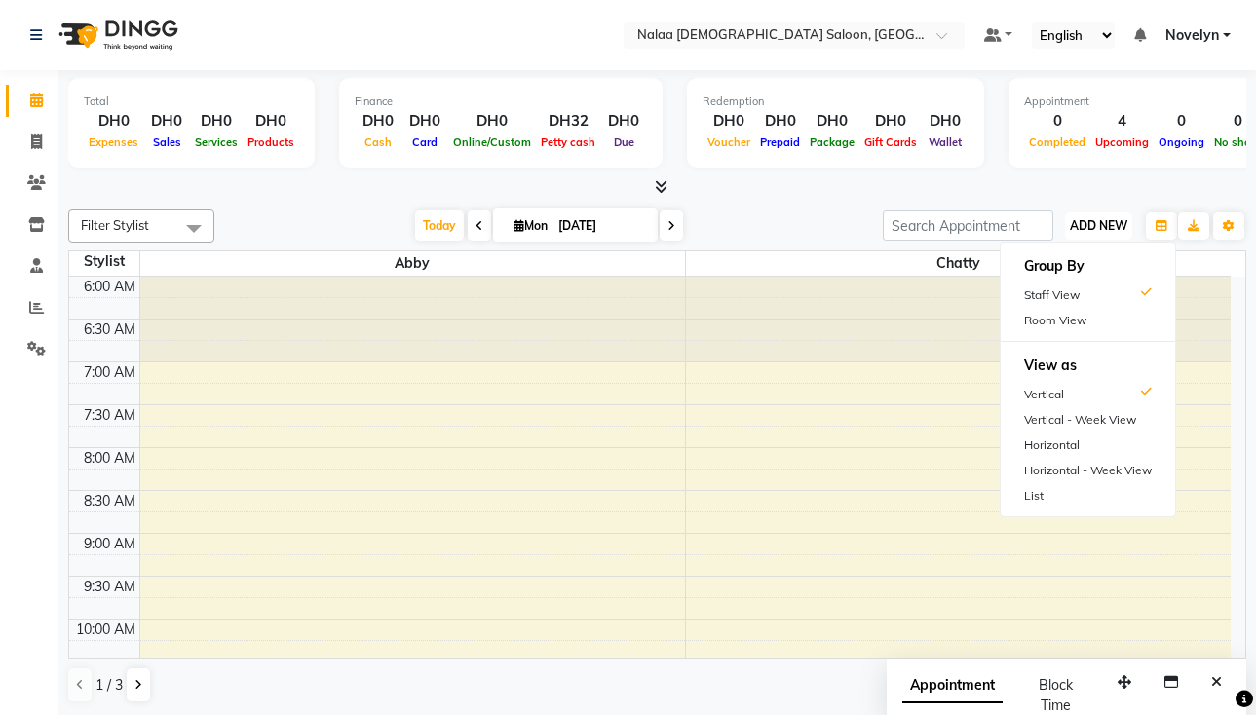
click at [1103, 227] on span "ADD NEW" at bounding box center [1099, 225] width 58 height 15
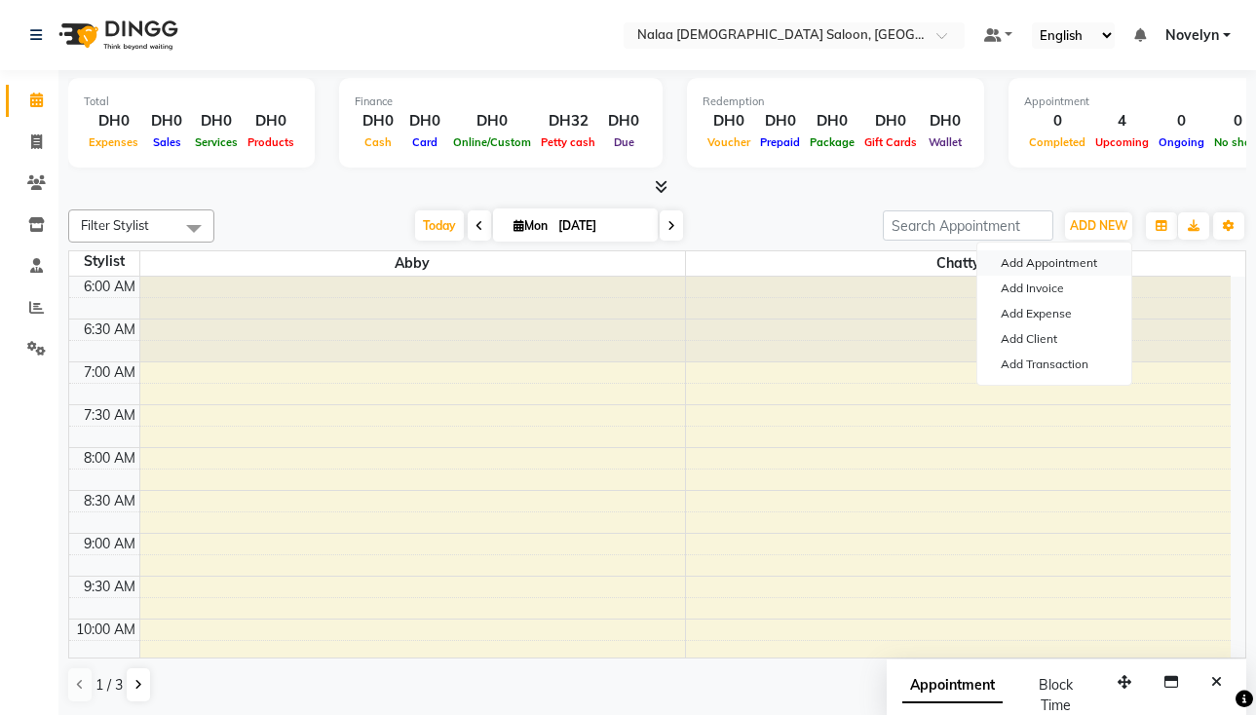
click at [1097, 261] on button "Add Appointment" at bounding box center [1055, 263] width 154 height 25
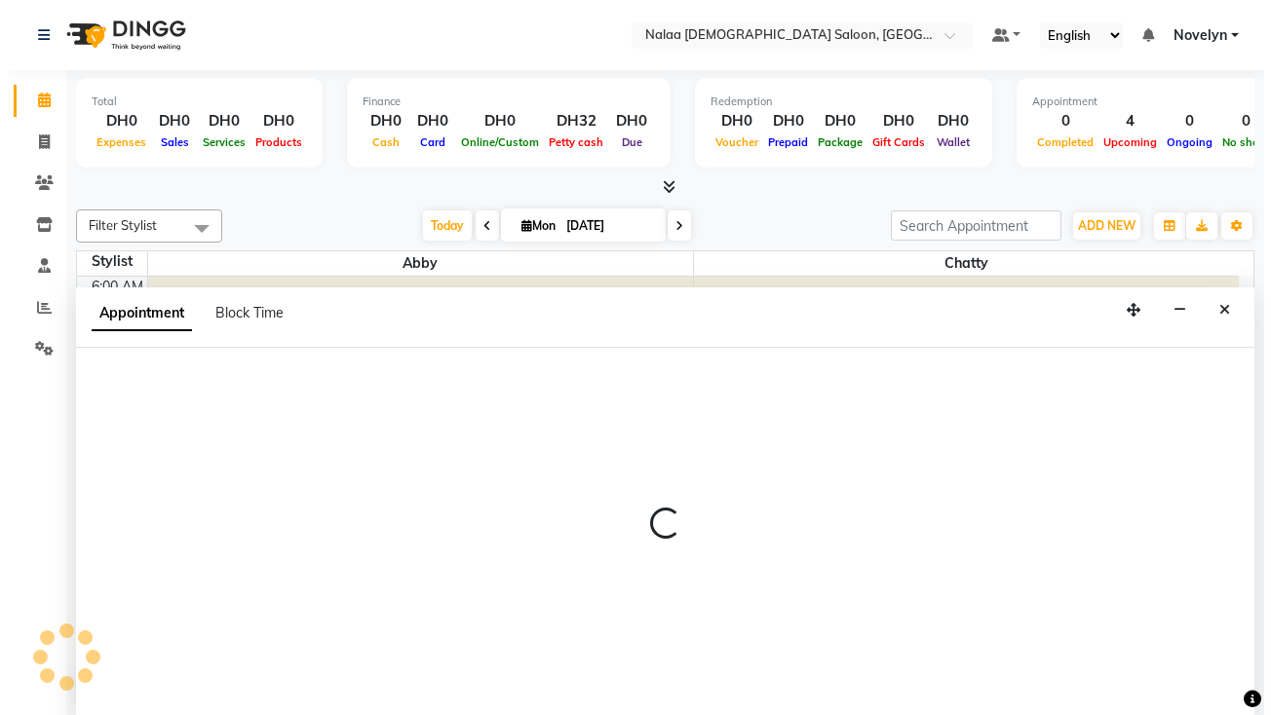
scroll to position [1, 0]
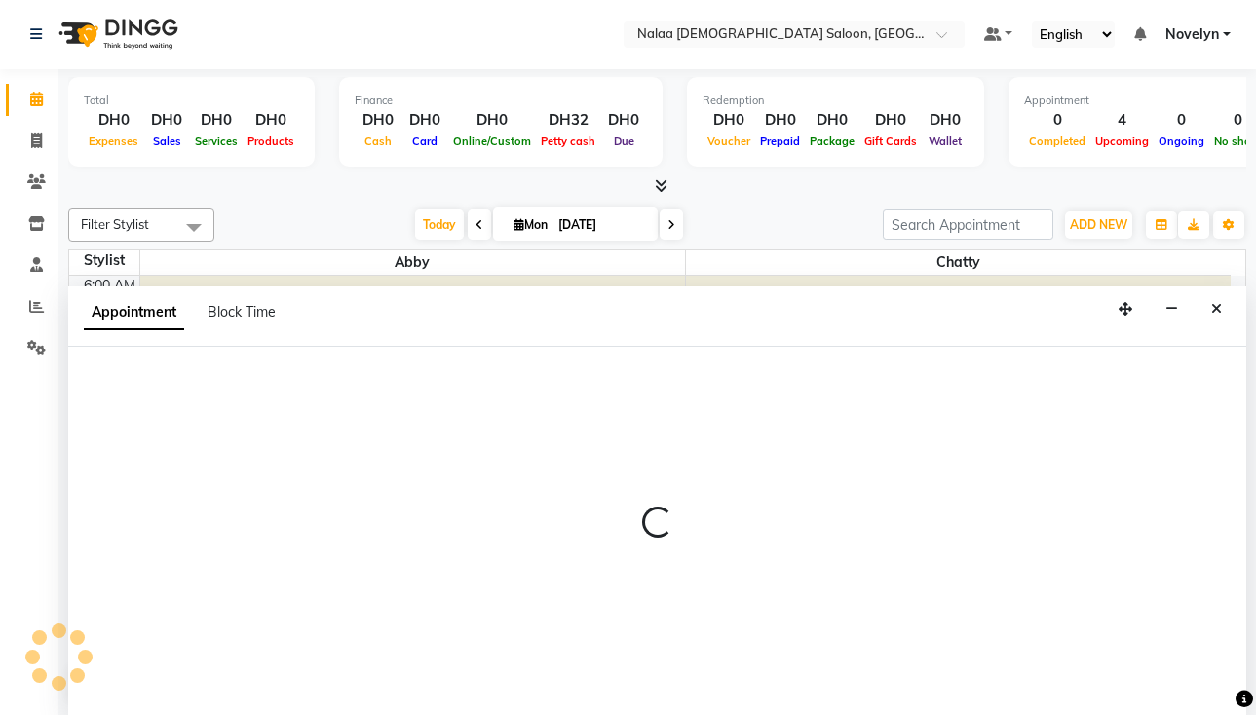
select select "tentative"
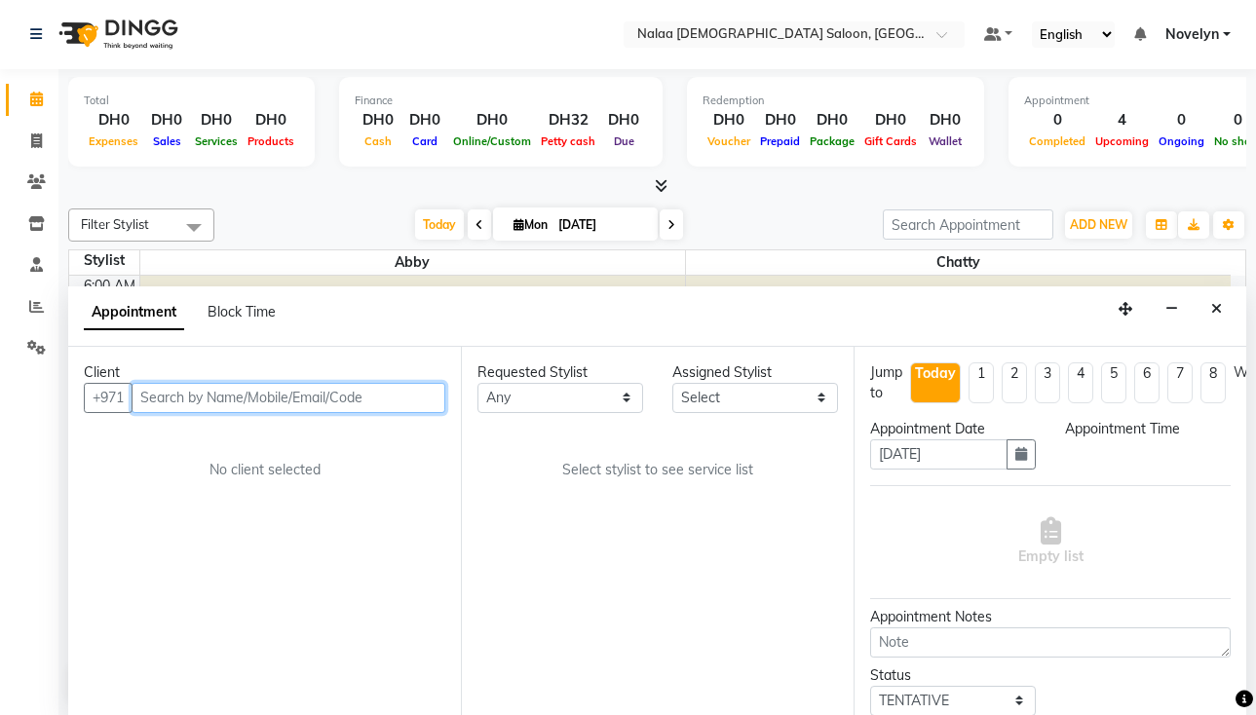
select select "420"
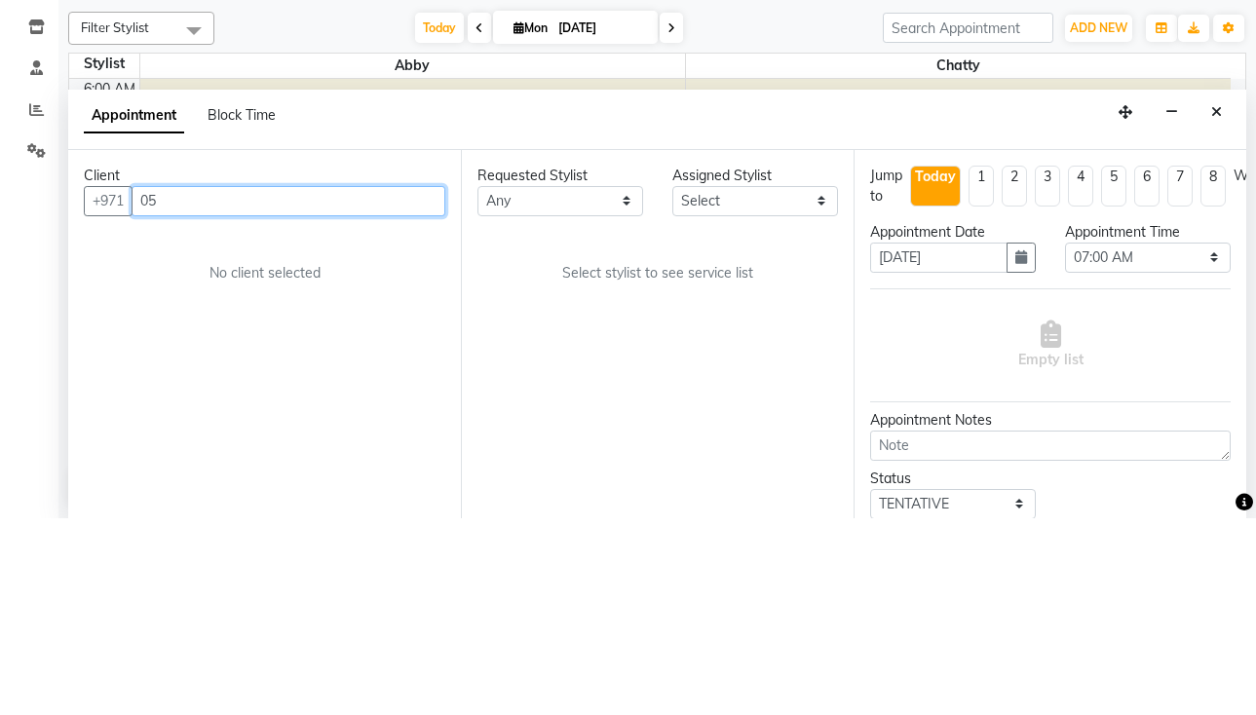
type input "0"
type input "503314441"
click at [405, 400] on span "Add Client" at bounding box center [404, 398] width 65 height 18
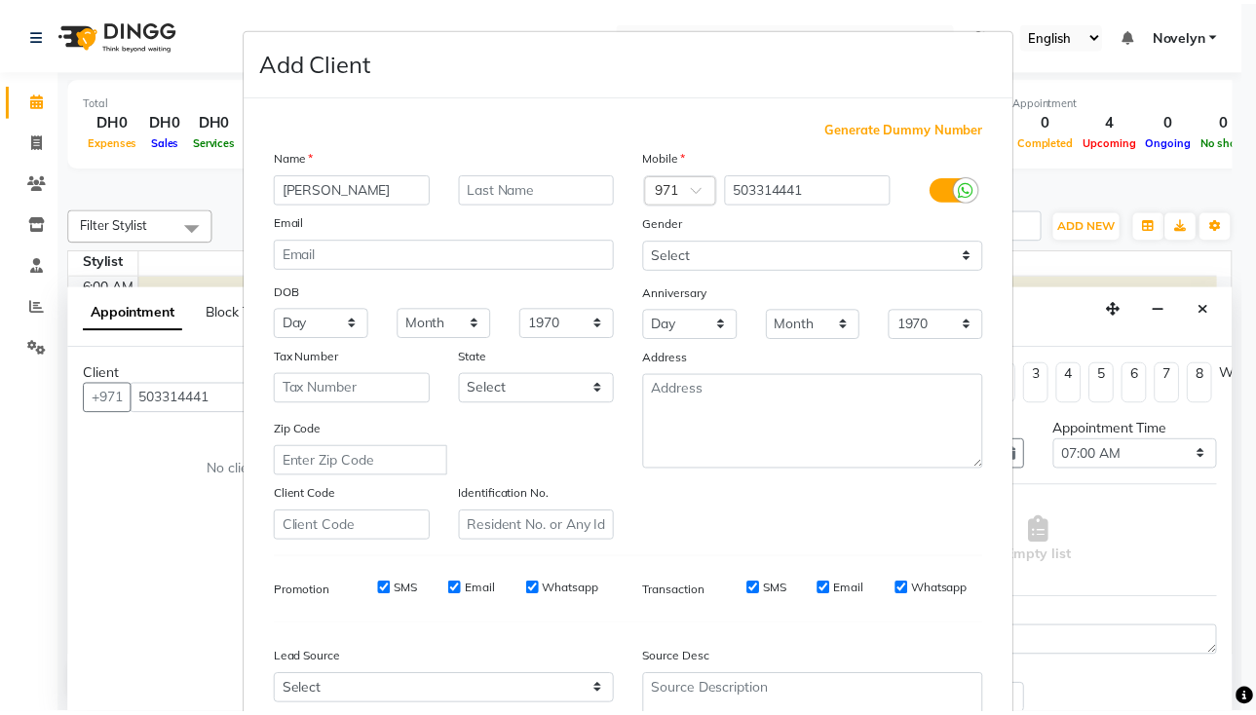
scroll to position [184, 0]
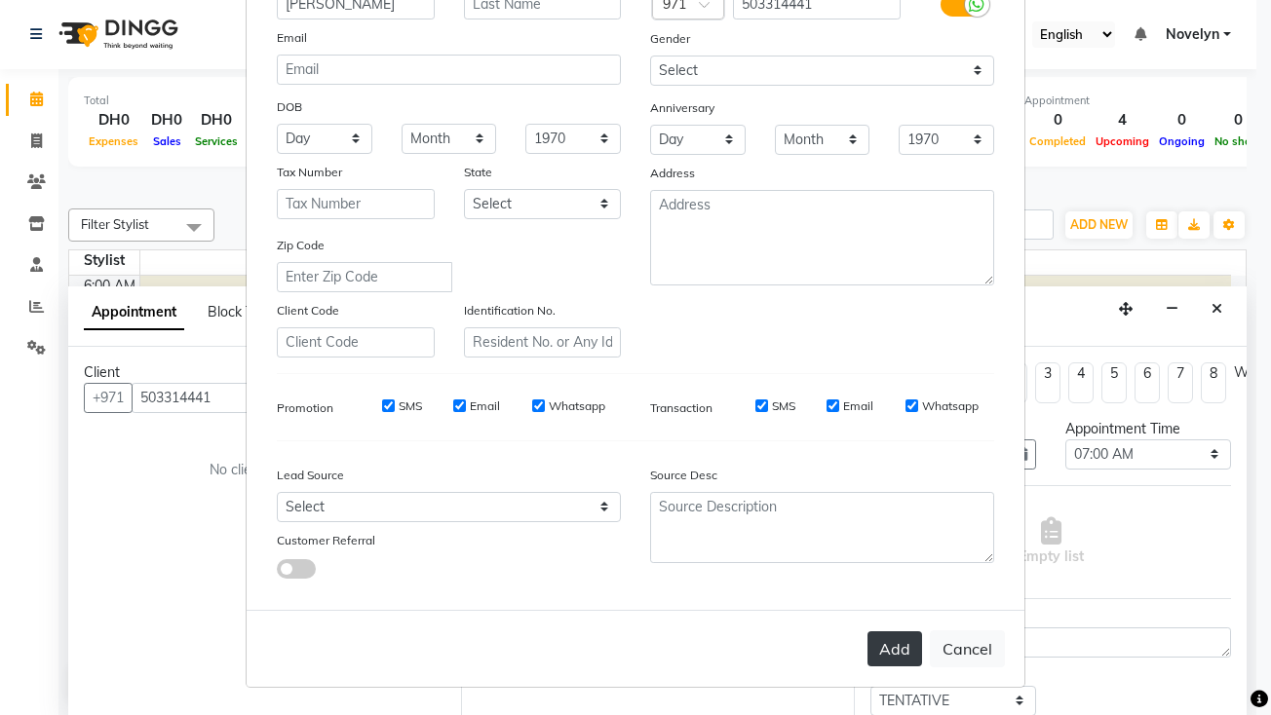
type input "Jha"
click at [896, 645] on button "Add" at bounding box center [895, 649] width 55 height 35
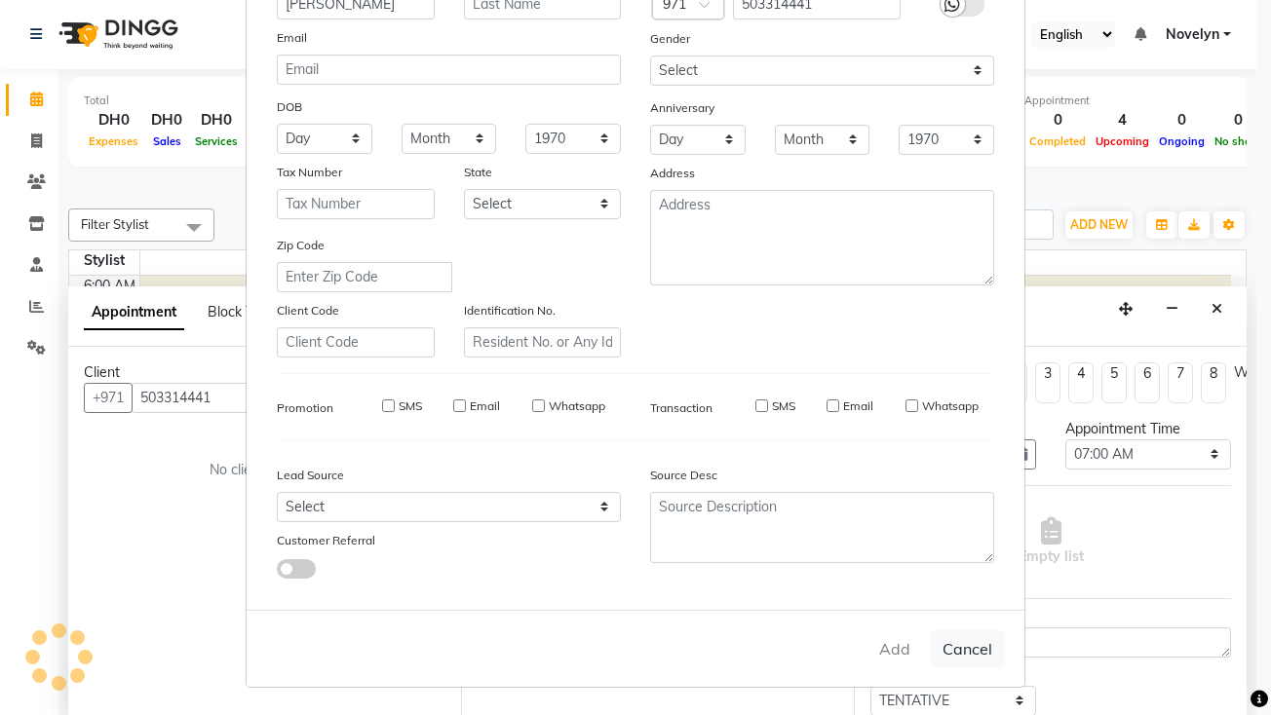
select select
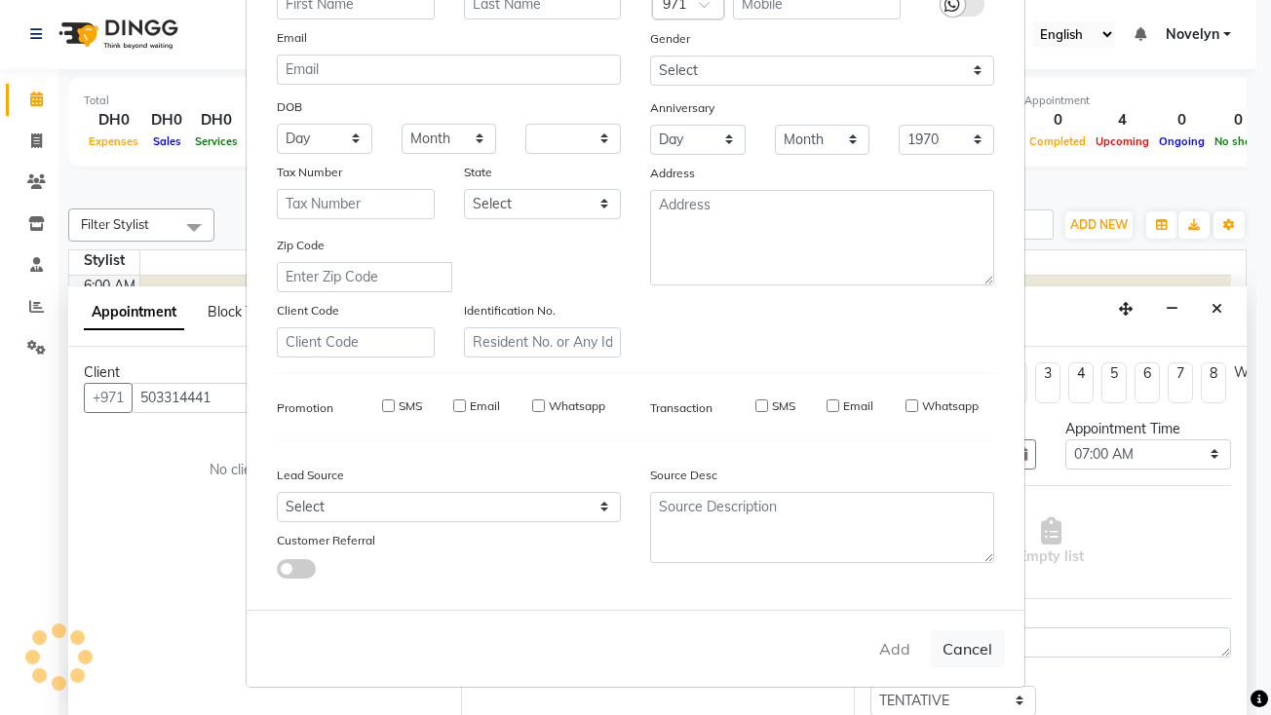
select select
checkbox input "false"
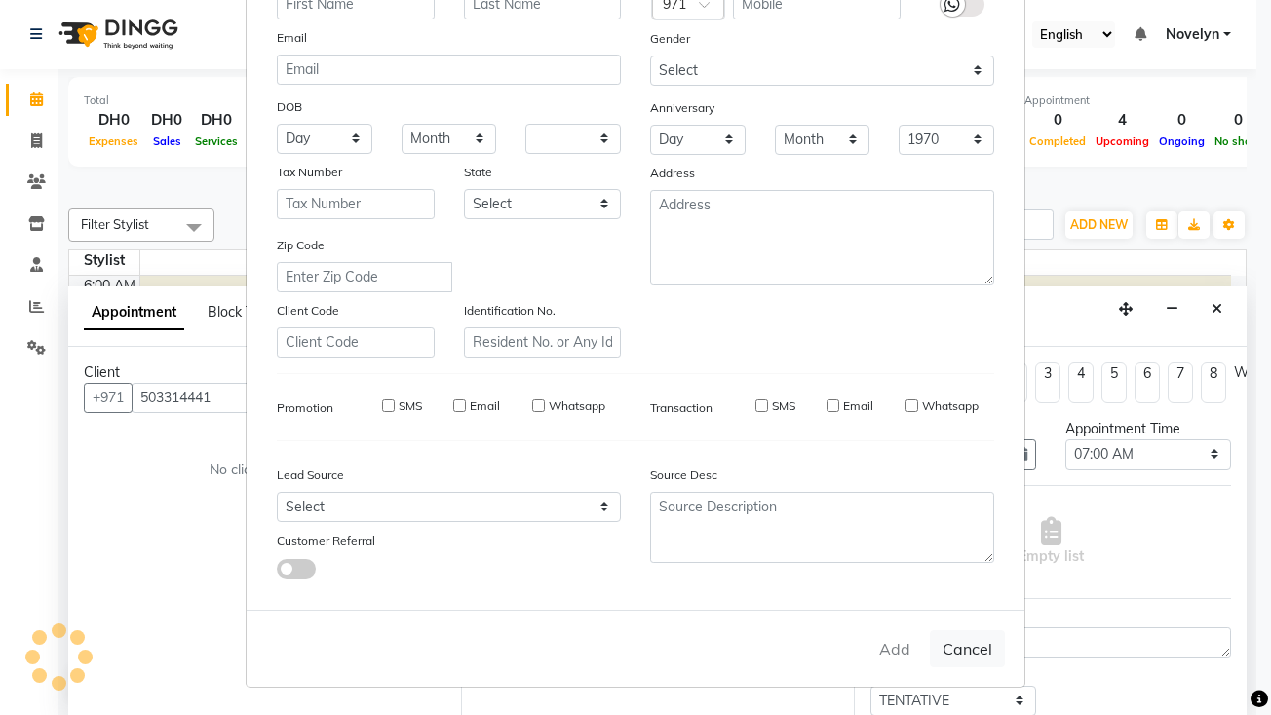
checkbox input "false"
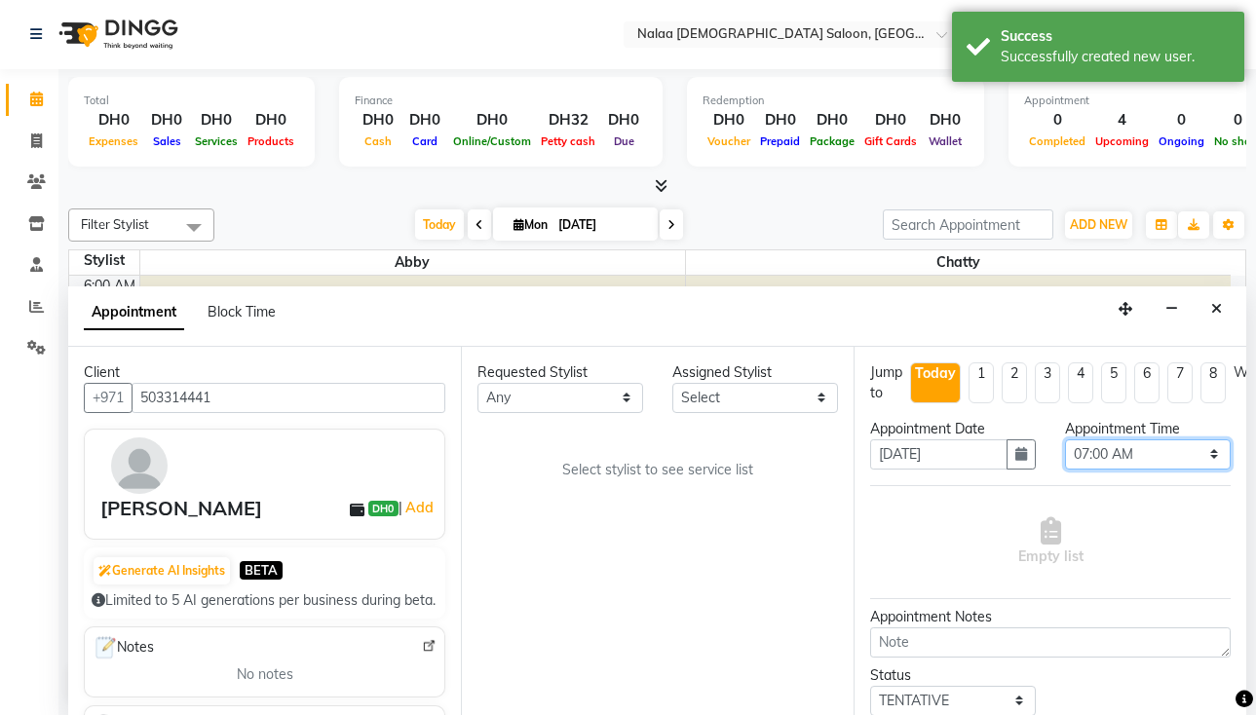
click at [1194, 460] on select "Select 07:00 AM 07:05 AM 07:10 AM 07:15 AM 07:20 AM 07:25 AM 07:30 AM 07:35 AM …" at bounding box center [1148, 455] width 166 height 30
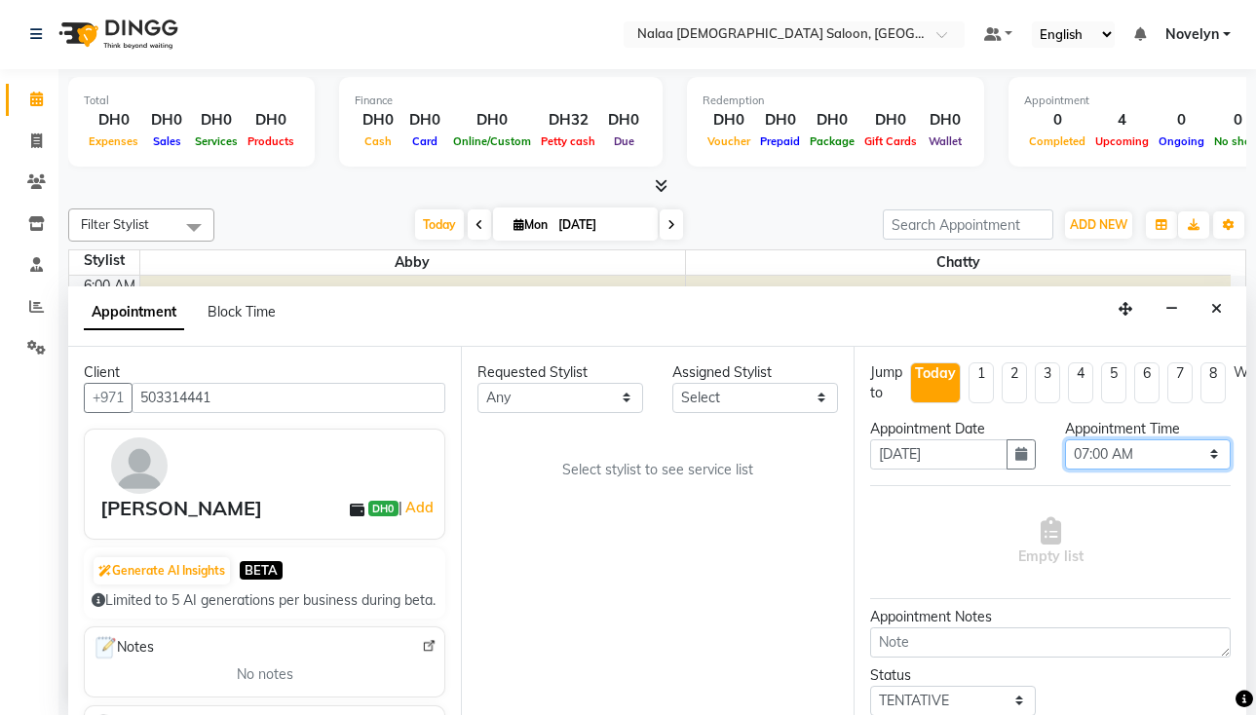
select select "810"
click at [1065, 440] on select "Select 07:00 AM 07:05 AM 07:10 AM 07:15 AM 07:20 AM 07:25 AM 07:30 AM 07:35 AM …" at bounding box center [1148, 455] width 166 height 30
click at [824, 404] on select "Select Abby Chatty Grace Hina Shaira Stylist 1" at bounding box center [756, 398] width 166 height 30
select select "90550"
click at [673, 383] on select "Select Abby Chatty Grace Hina Shaira Stylist 1" at bounding box center [756, 398] width 166 height 30
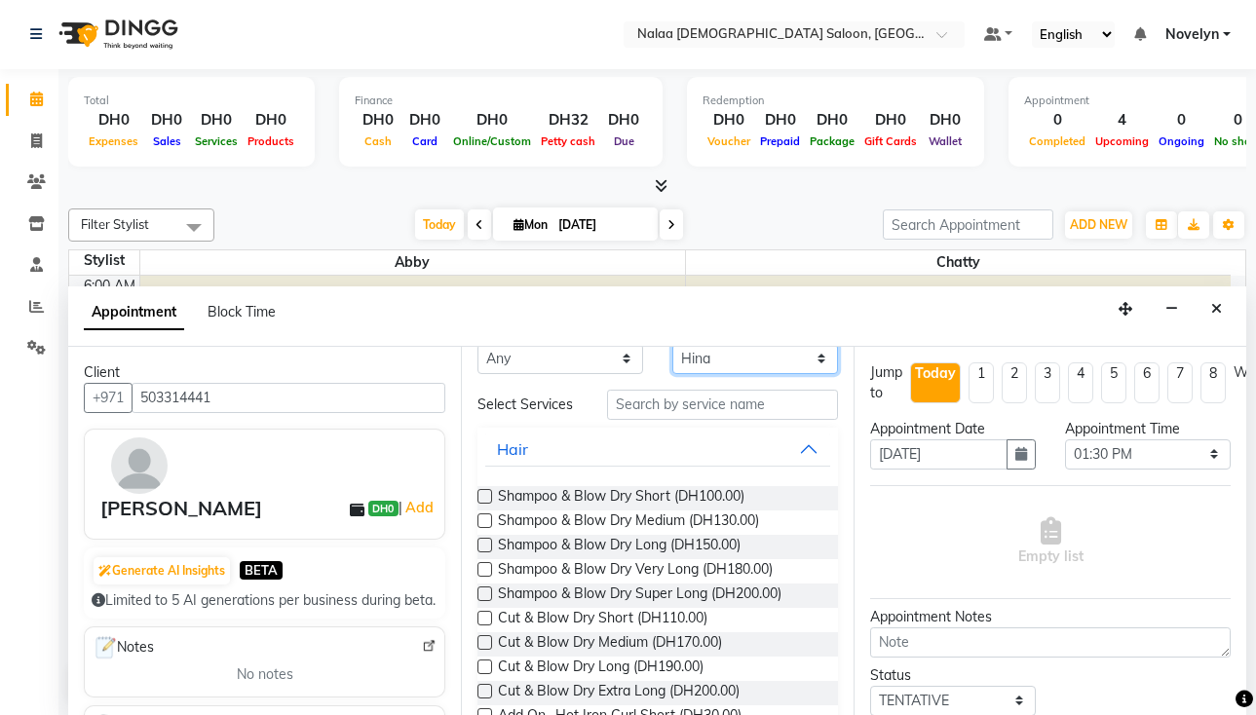
scroll to position [24, 0]
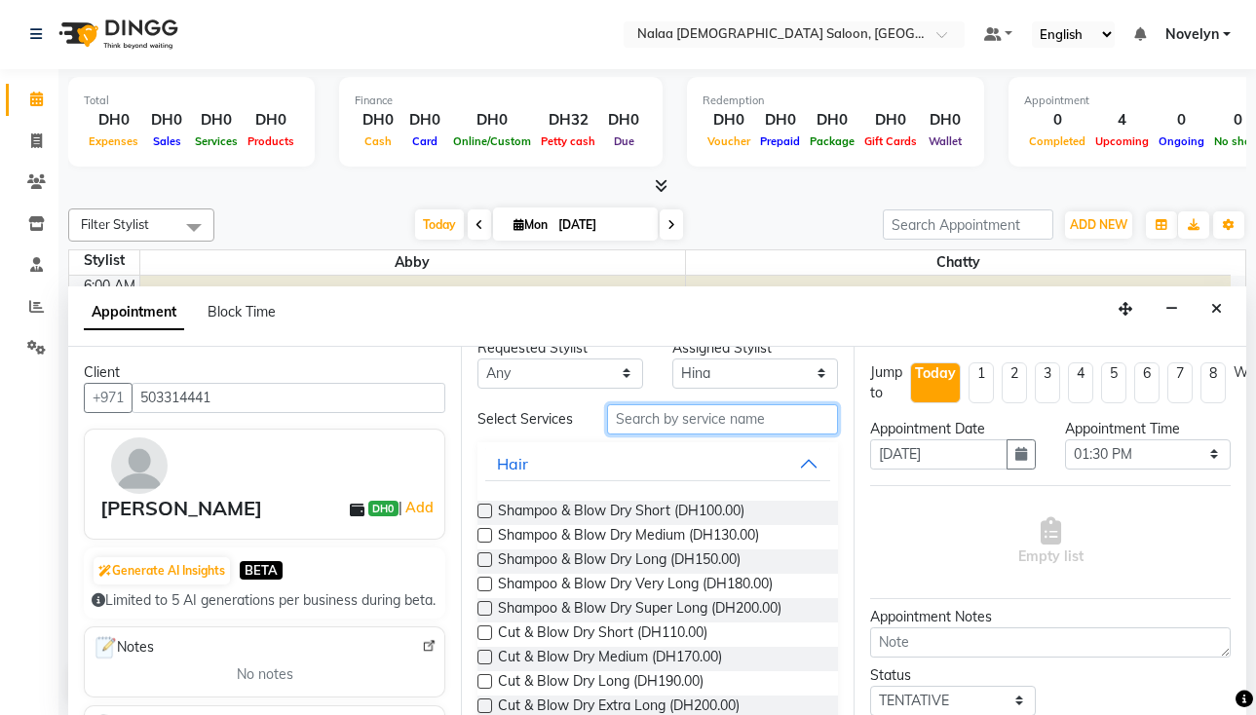
click at [689, 422] on input "text" at bounding box center [722, 420] width 231 height 30
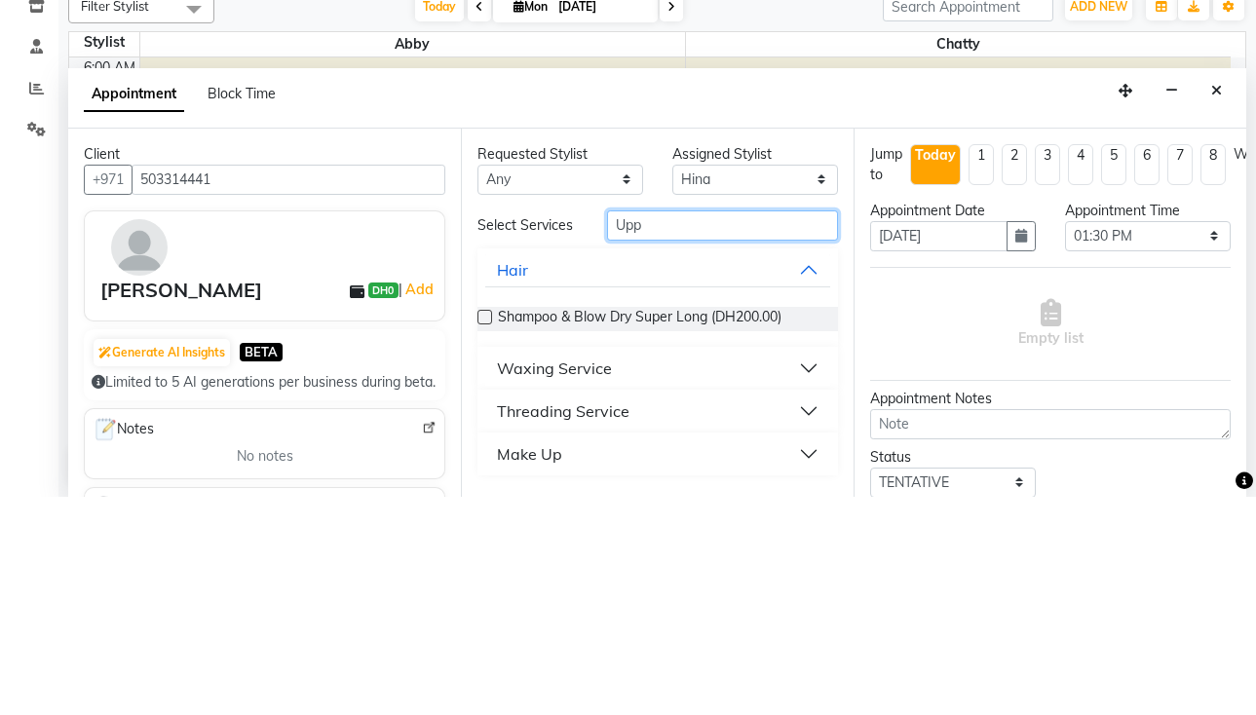
scroll to position [0, 0]
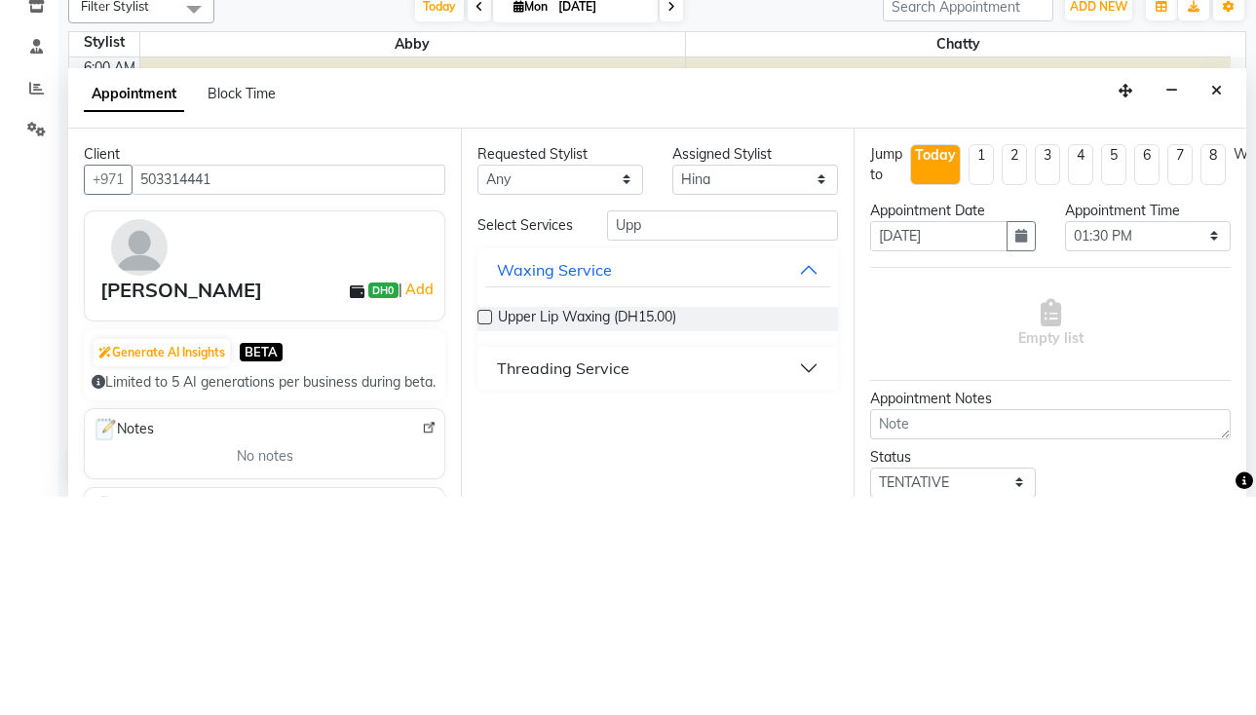
click at [821, 590] on button "Threading Service" at bounding box center [657, 586] width 345 height 35
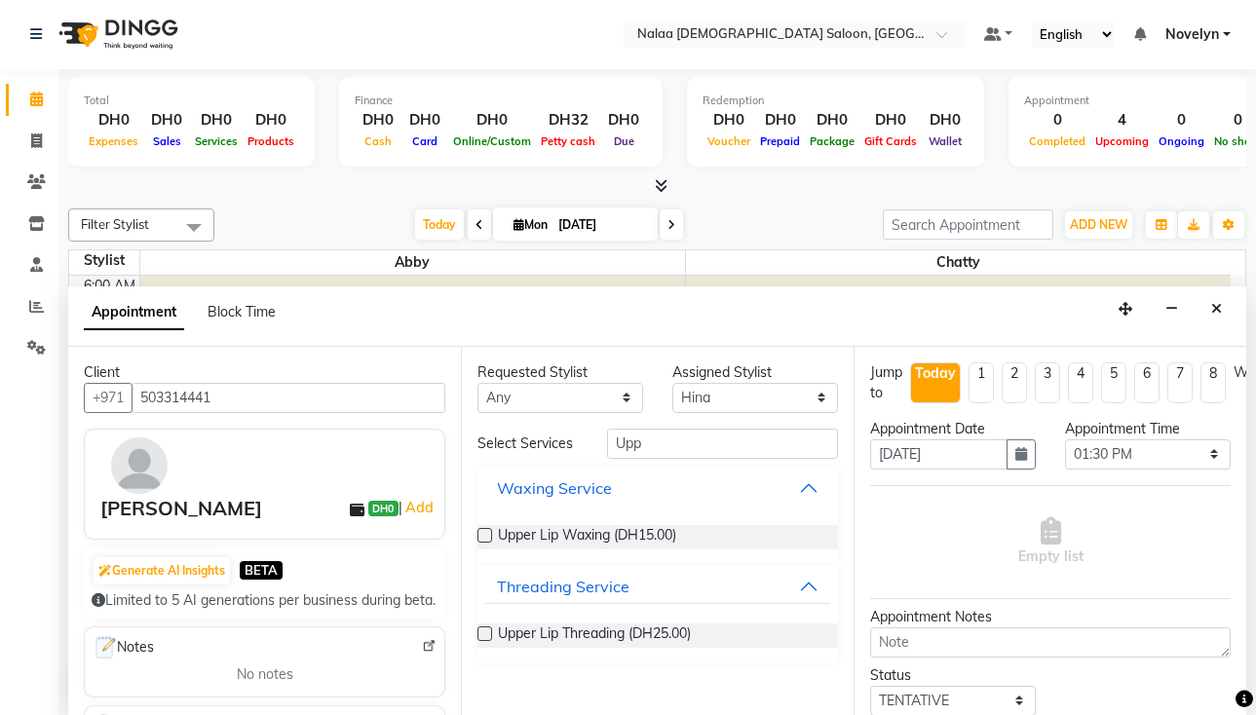
click at [808, 488] on button "Waxing Service" at bounding box center [657, 488] width 345 height 35
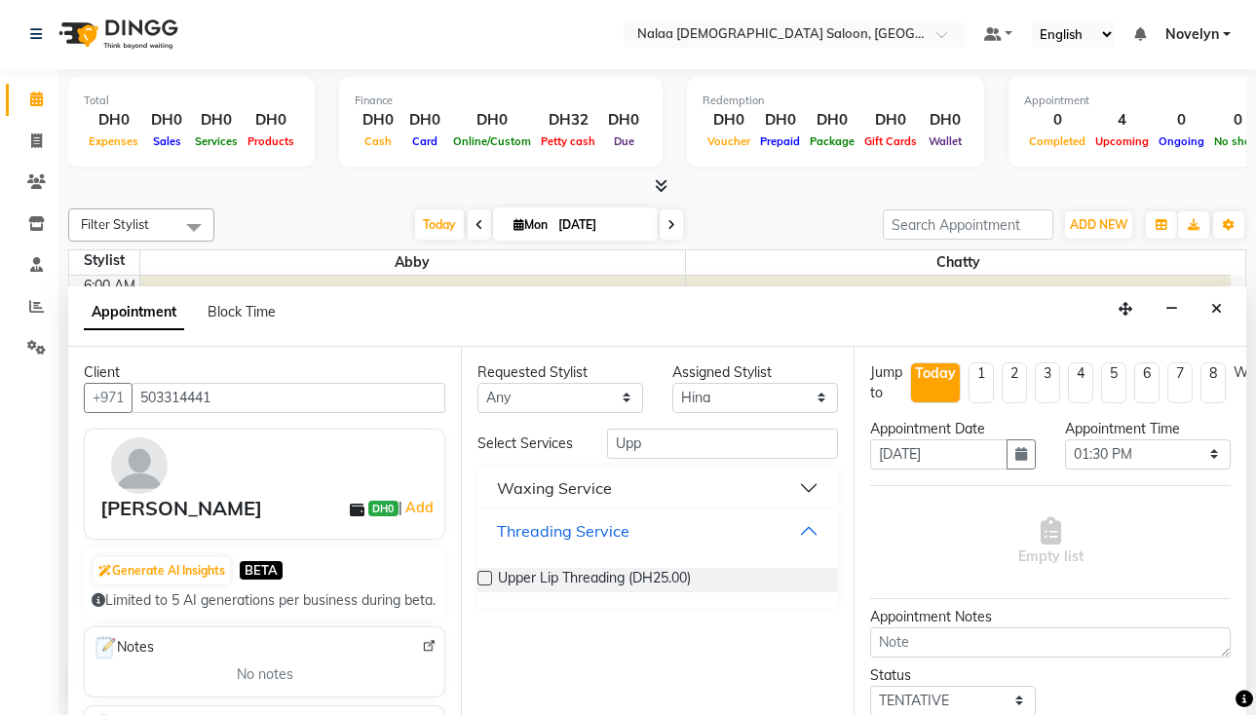
click at [812, 529] on button "Threading Service" at bounding box center [657, 531] width 345 height 35
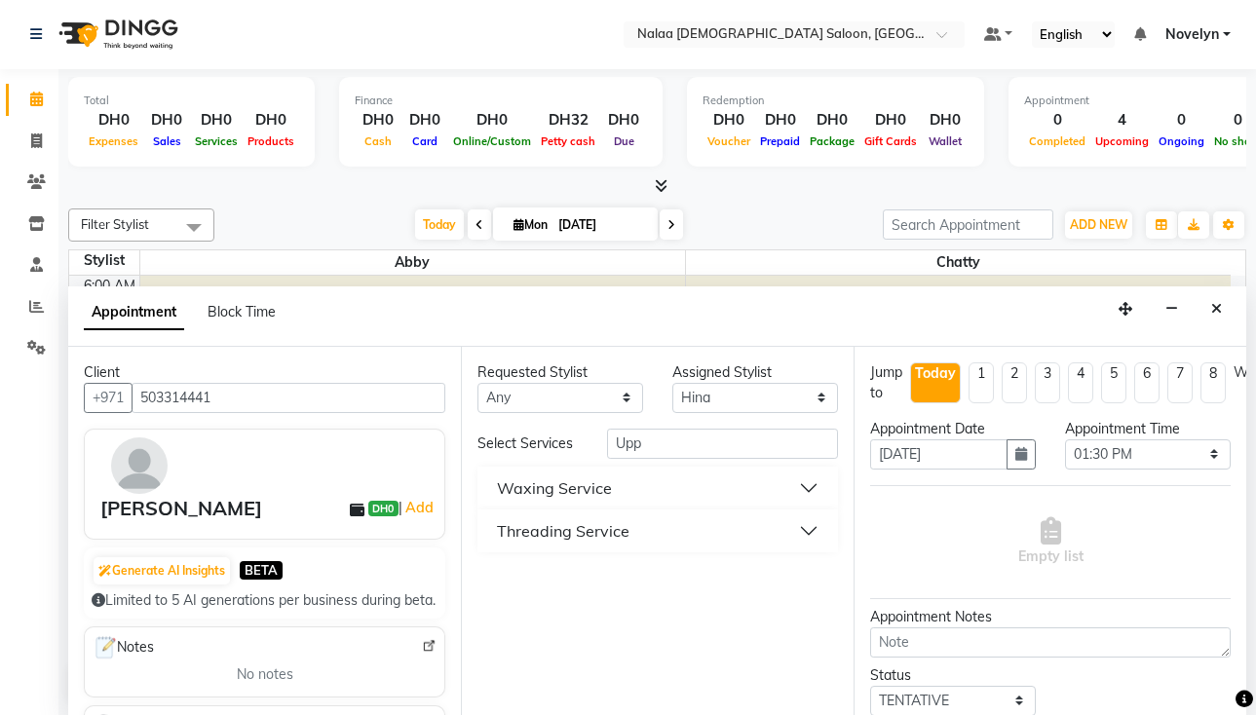
click at [802, 533] on button "Threading Service" at bounding box center [657, 531] width 345 height 35
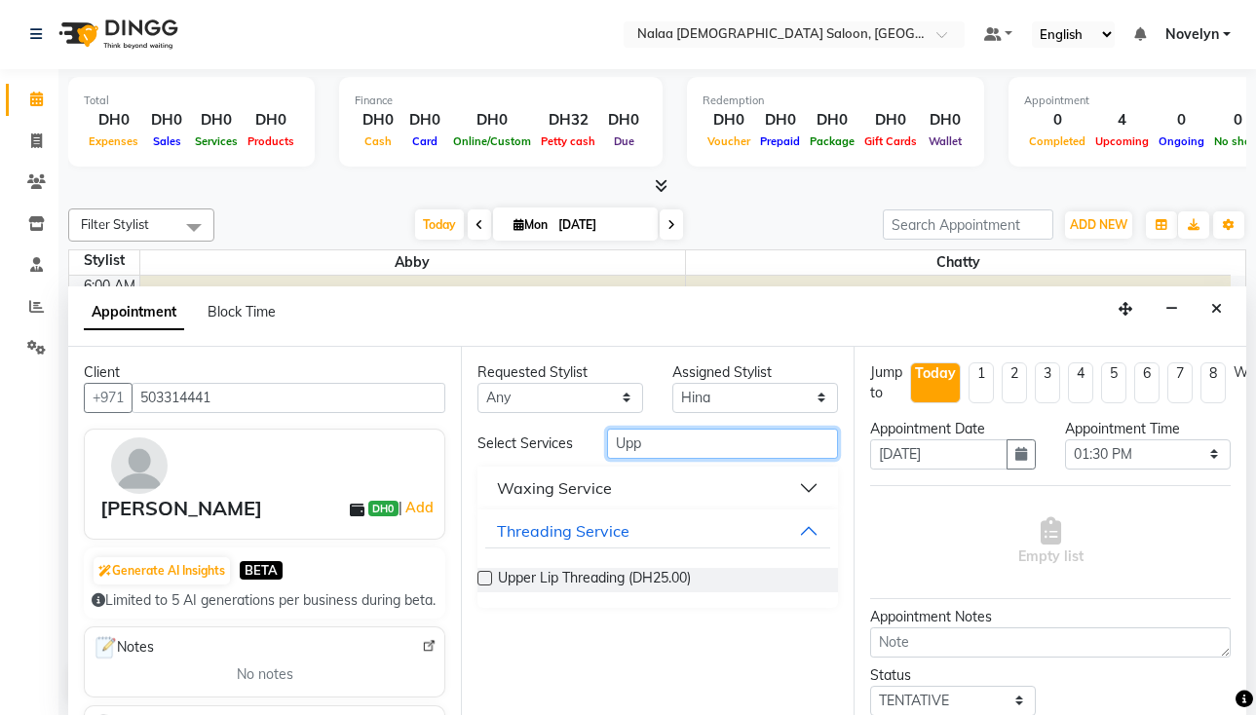
click at [703, 448] on input "Upp" at bounding box center [722, 444] width 231 height 30
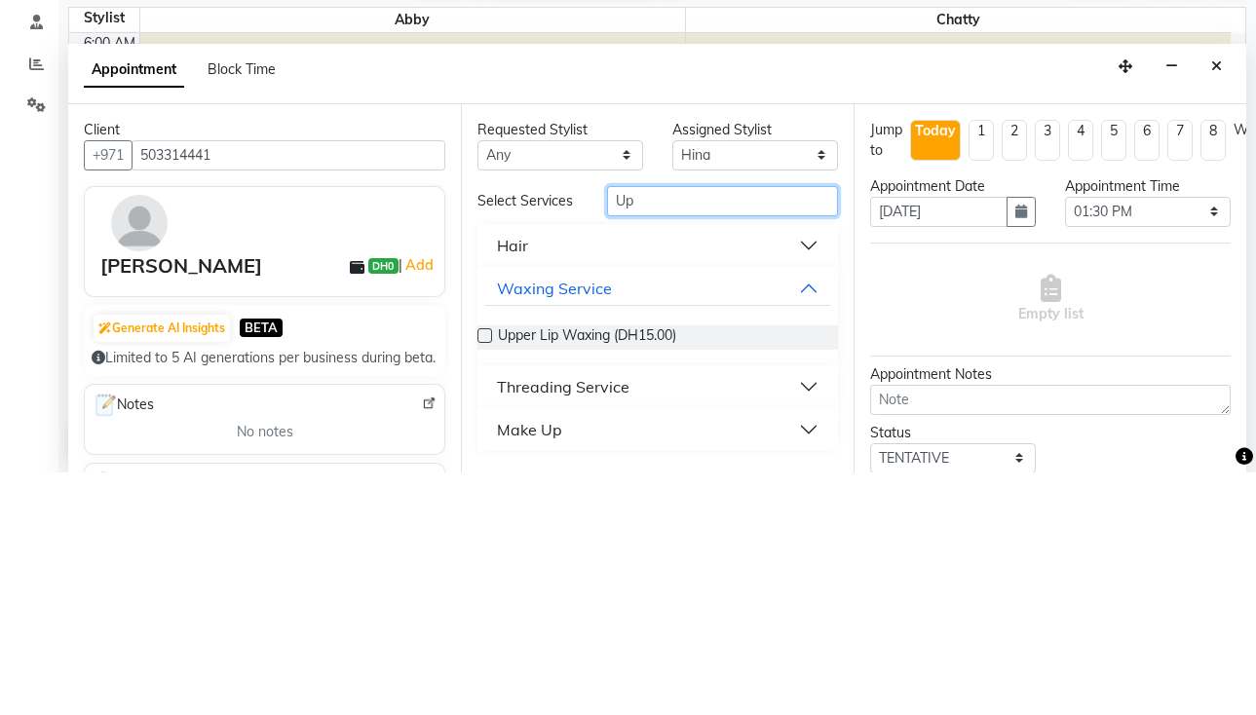
type input "U"
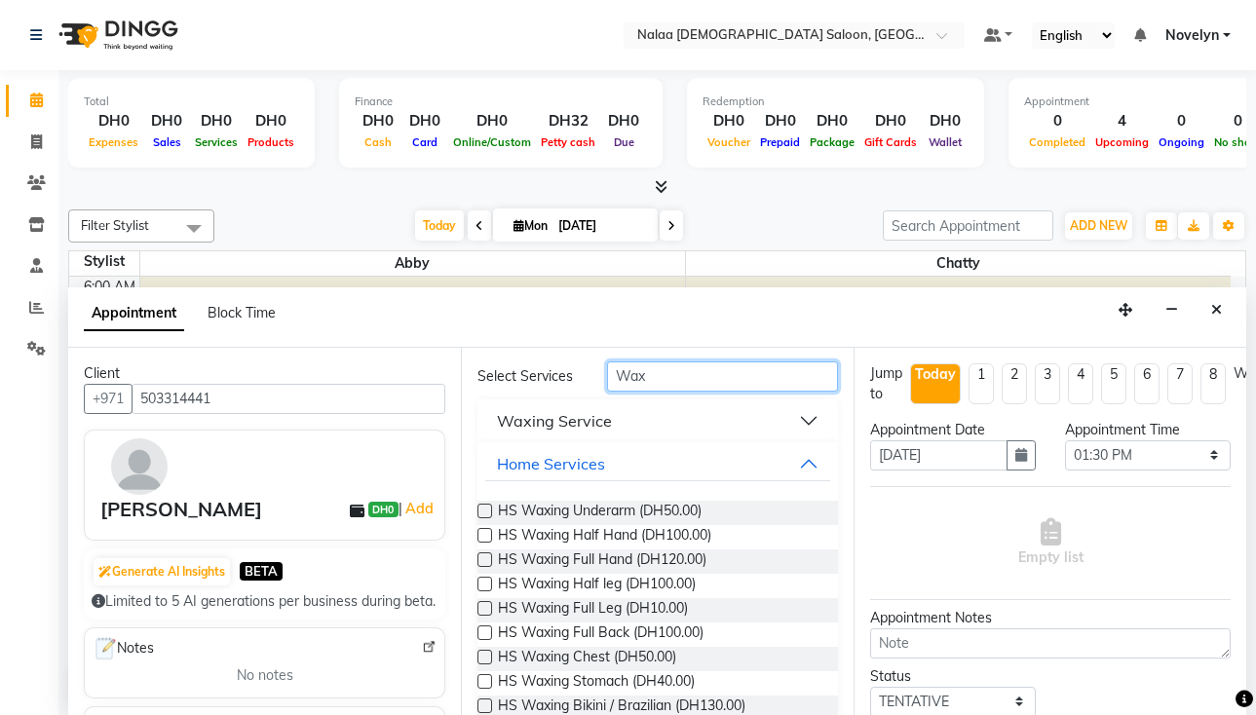
scroll to position [65, 0]
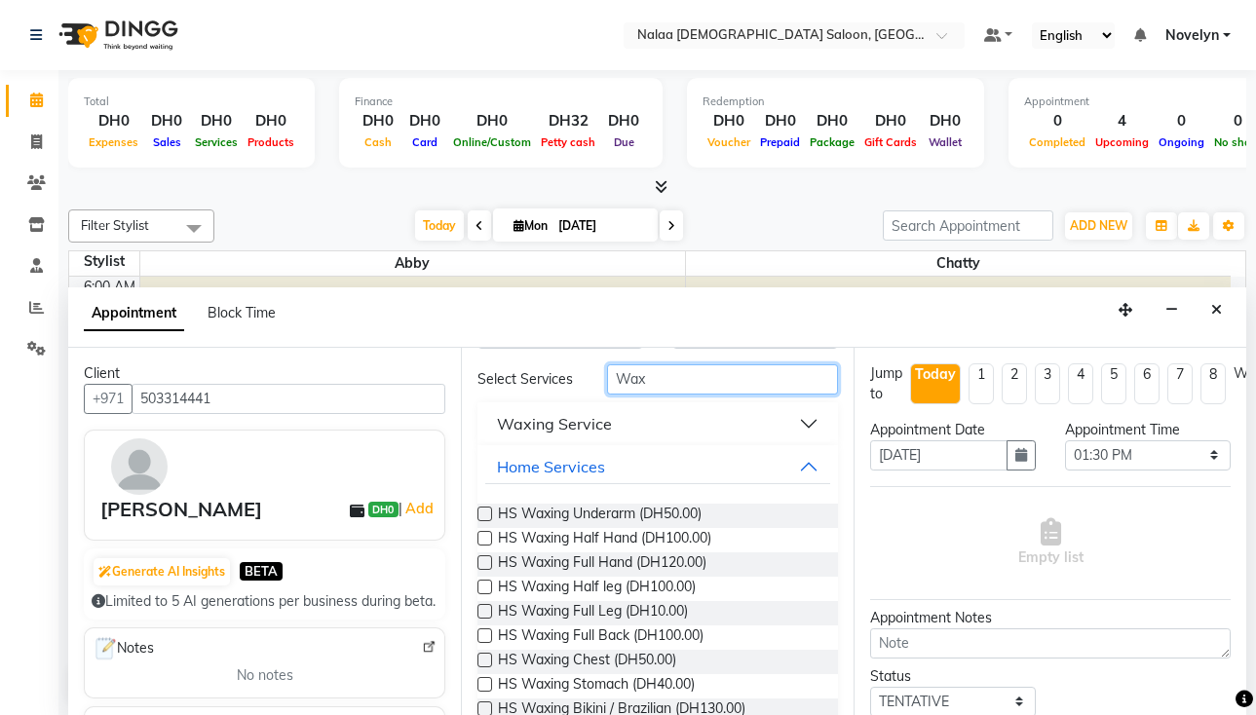
click at [675, 374] on input "Wax" at bounding box center [722, 380] width 231 height 30
type input "W"
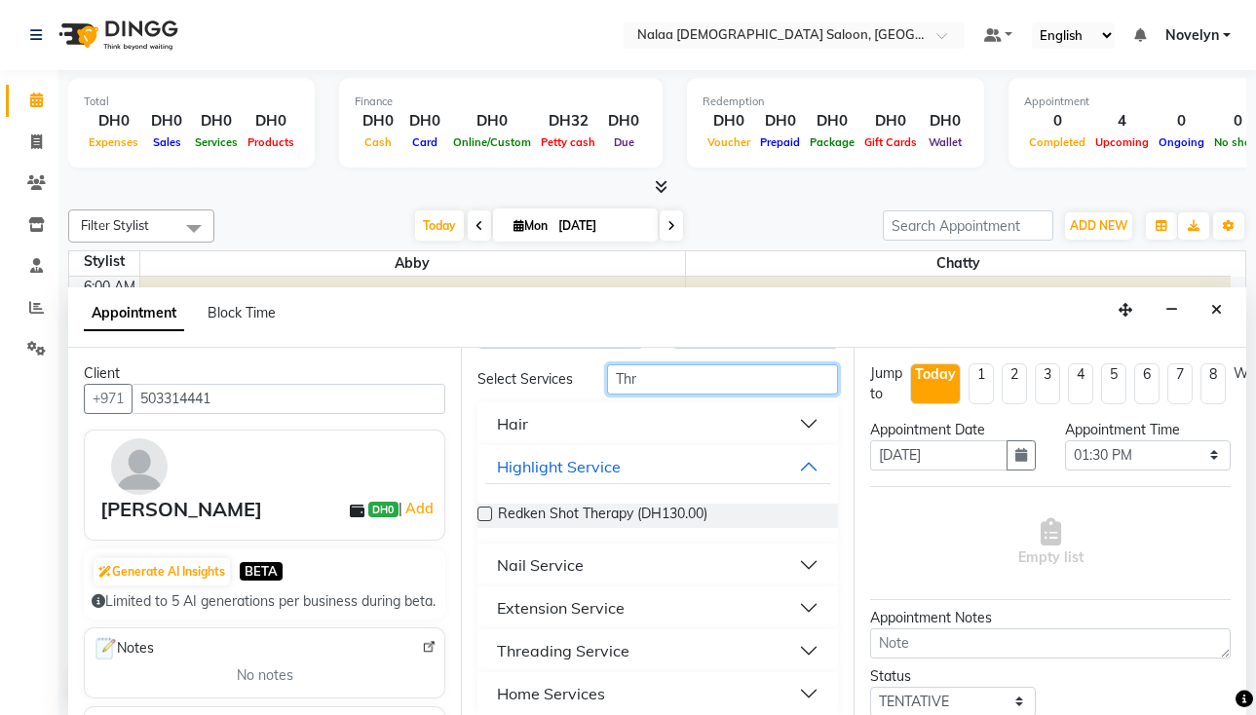
scroll to position [0, 0]
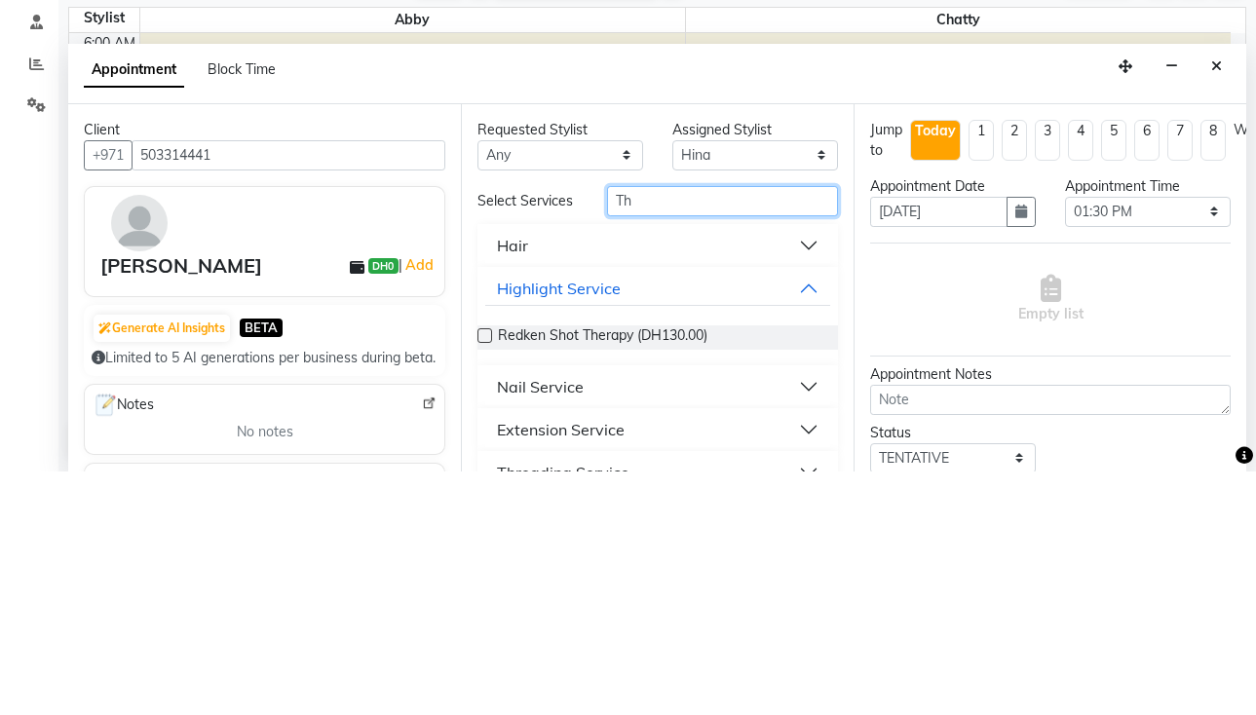
type input "Th"
click at [775, 530] on button "Highlight Service" at bounding box center [657, 532] width 345 height 35
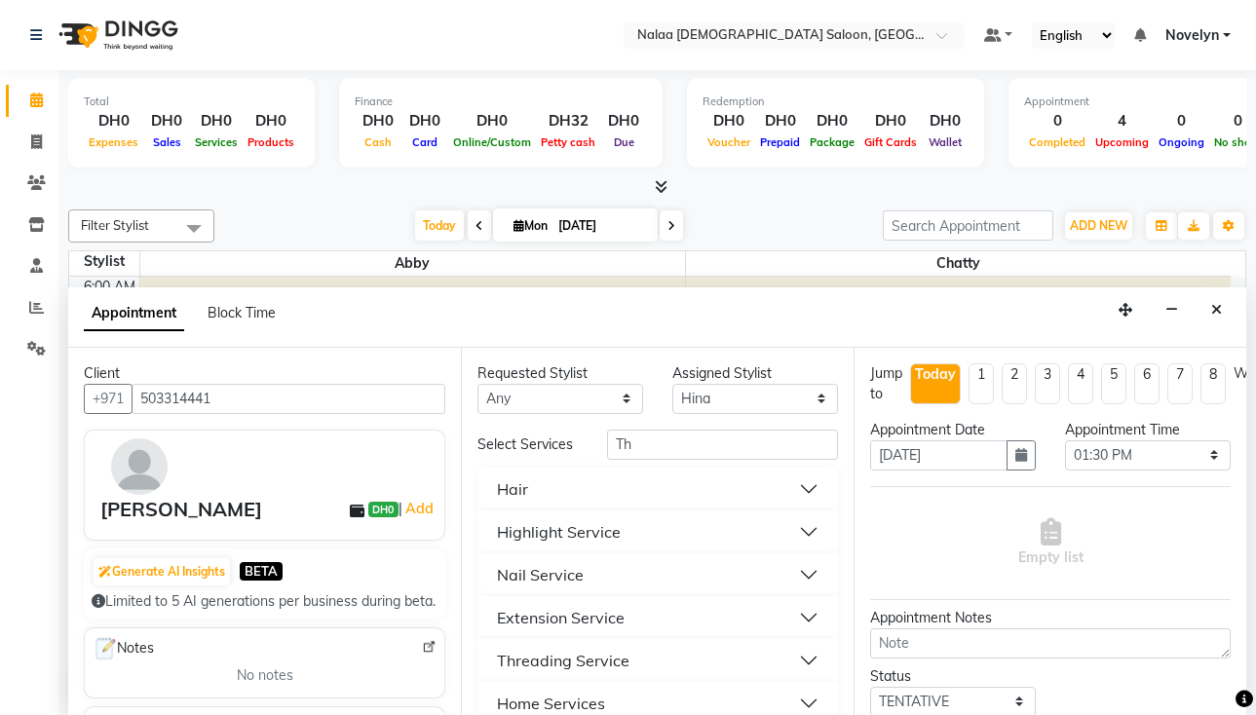
scroll to position [24, 0]
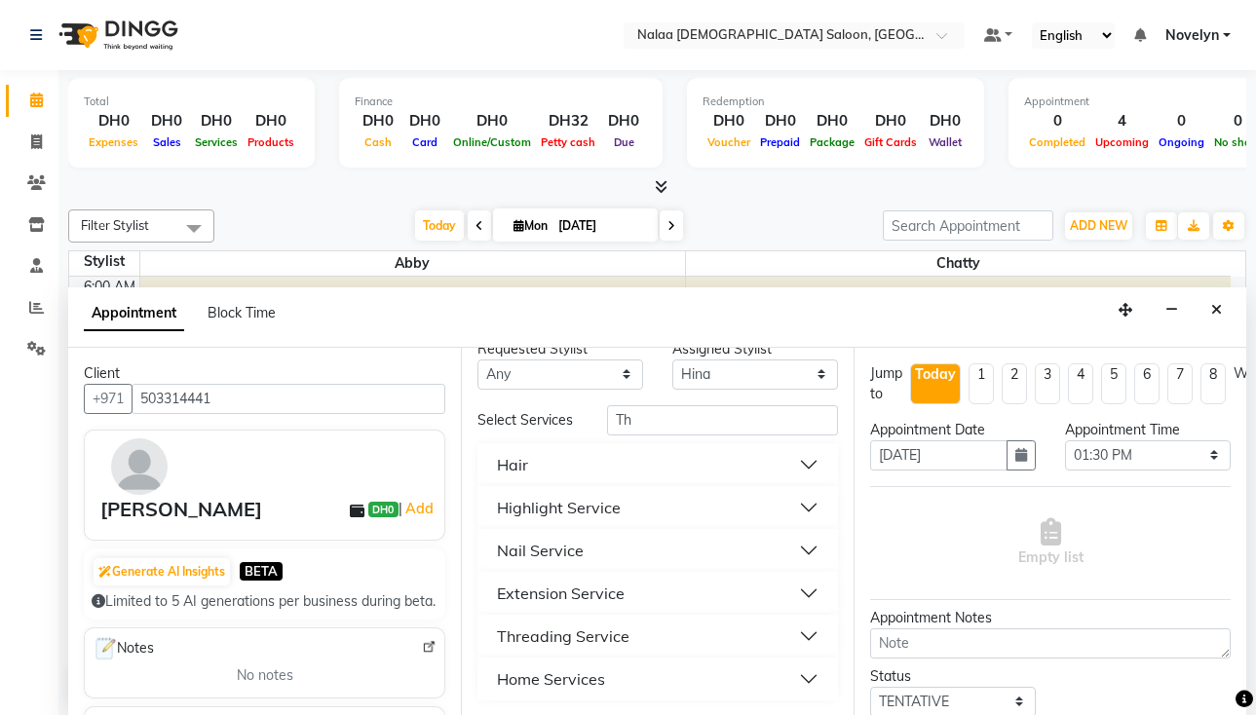
click at [764, 642] on button "Threading Service" at bounding box center [657, 636] width 345 height 35
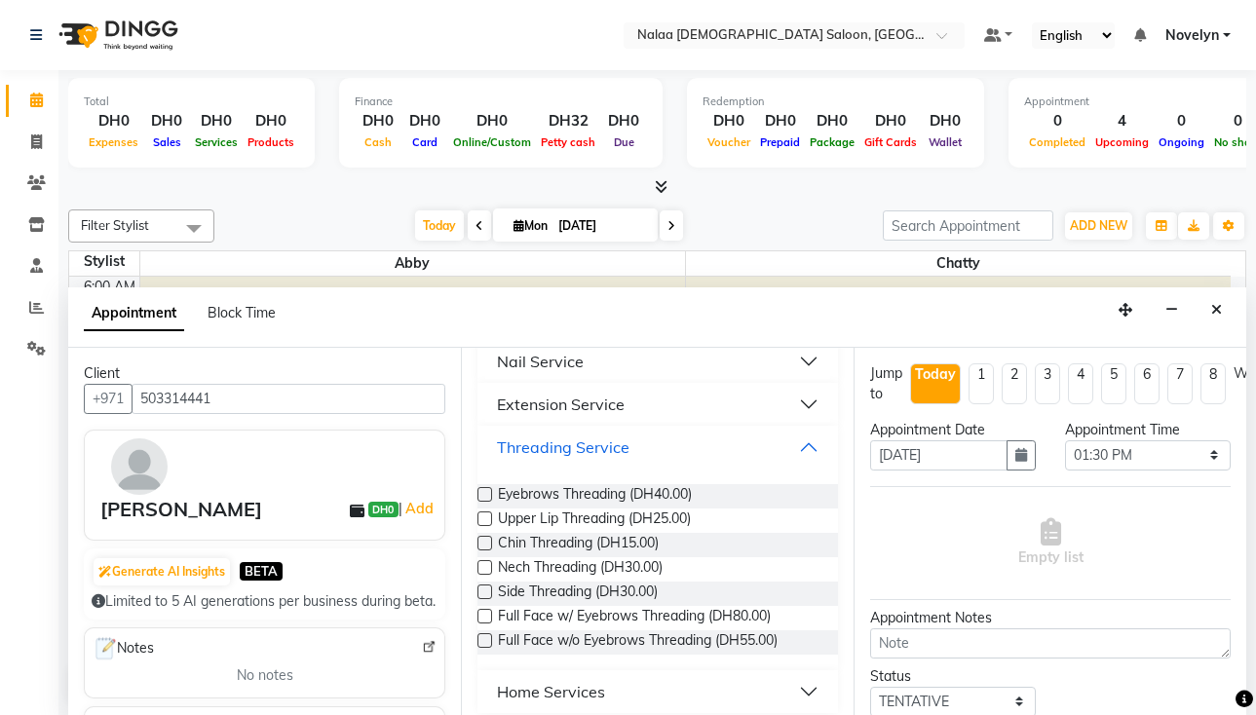
scroll to position [226, 0]
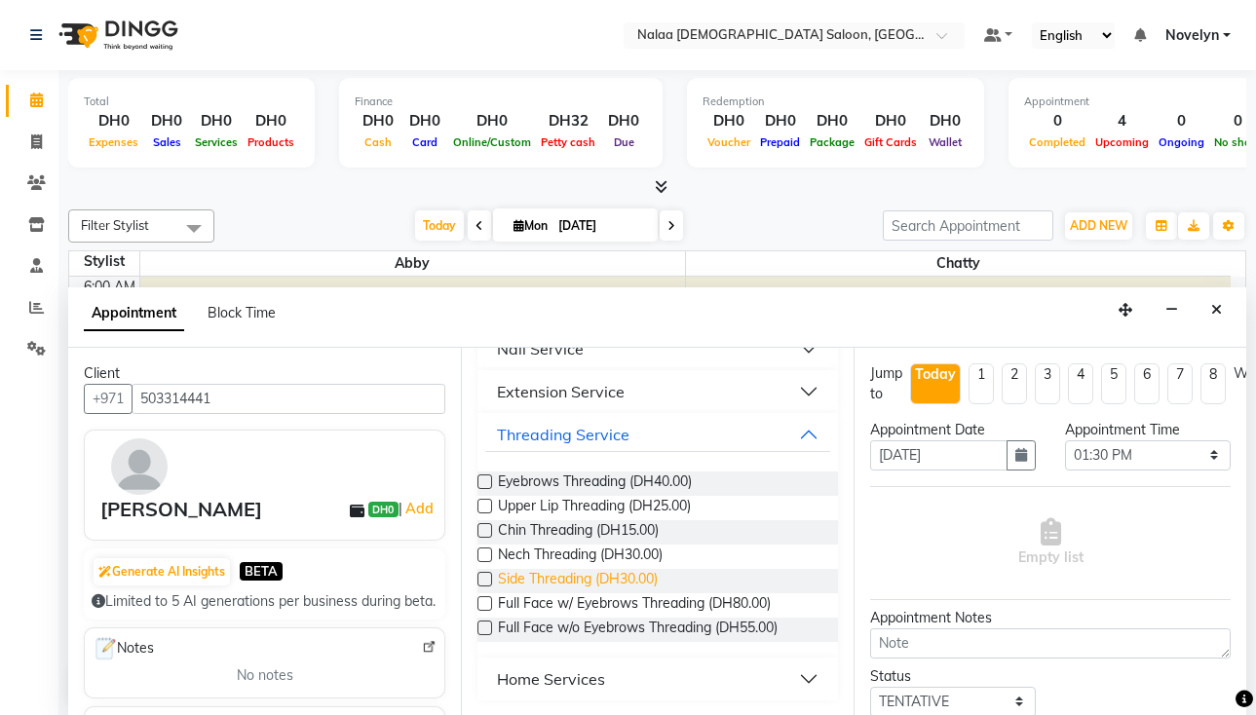
click at [649, 576] on span "Side Threading (DH30.00)" at bounding box center [578, 581] width 160 height 24
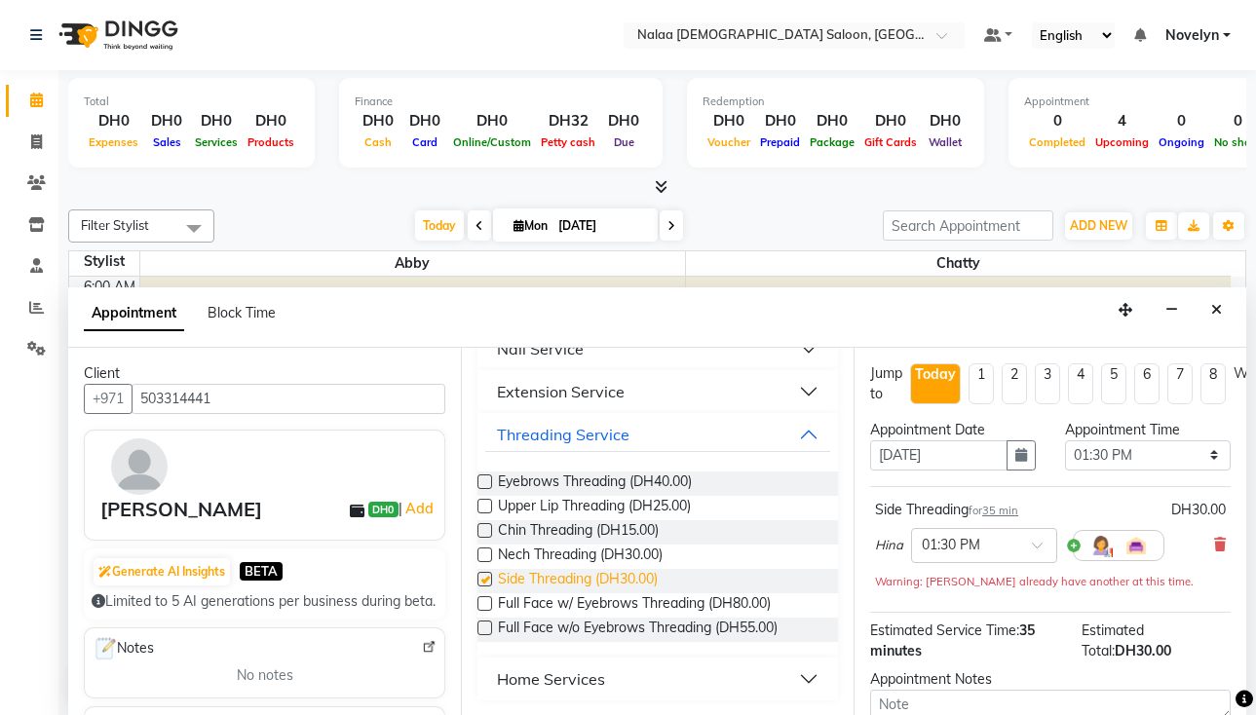
checkbox input "false"
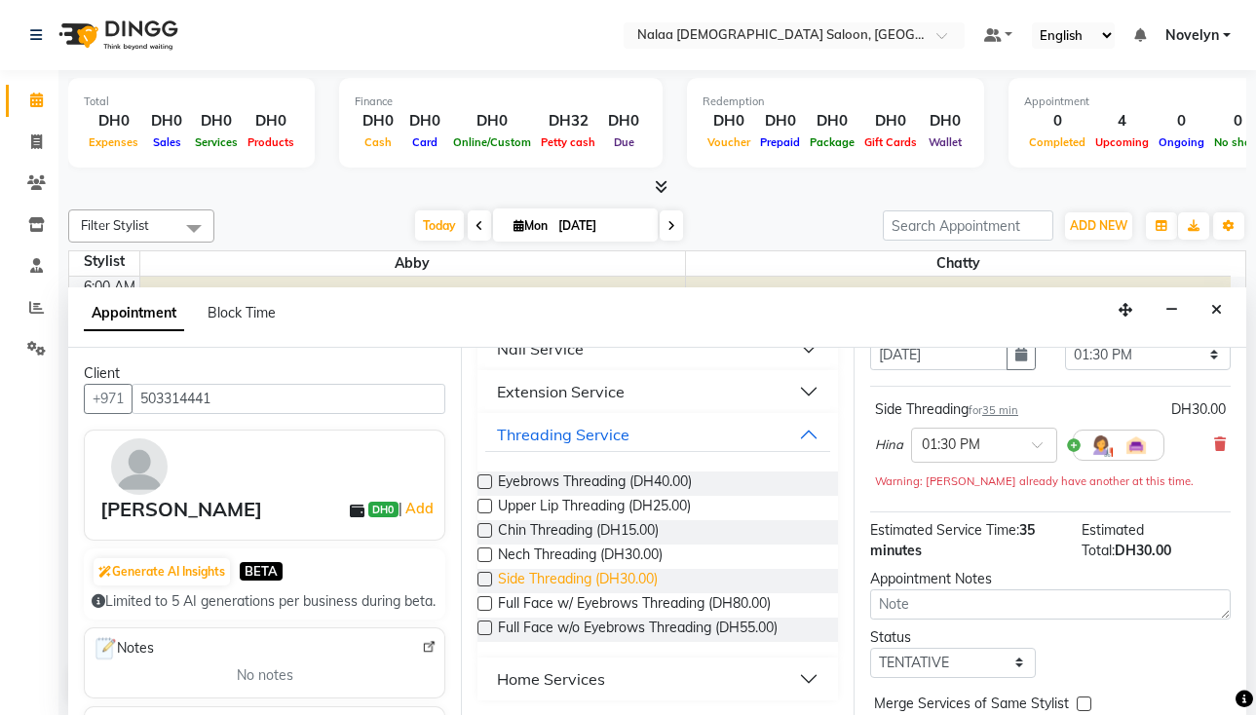
scroll to position [200, 0]
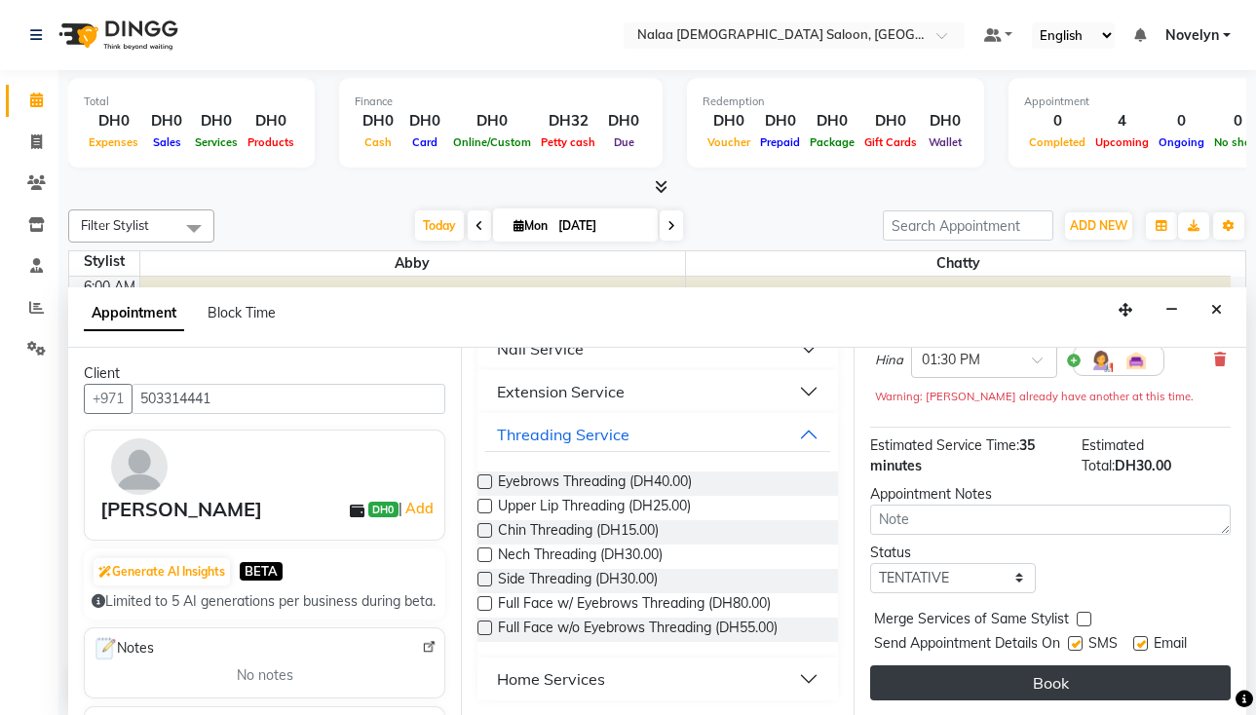
click at [1112, 672] on button "Book" at bounding box center [1050, 683] width 361 height 35
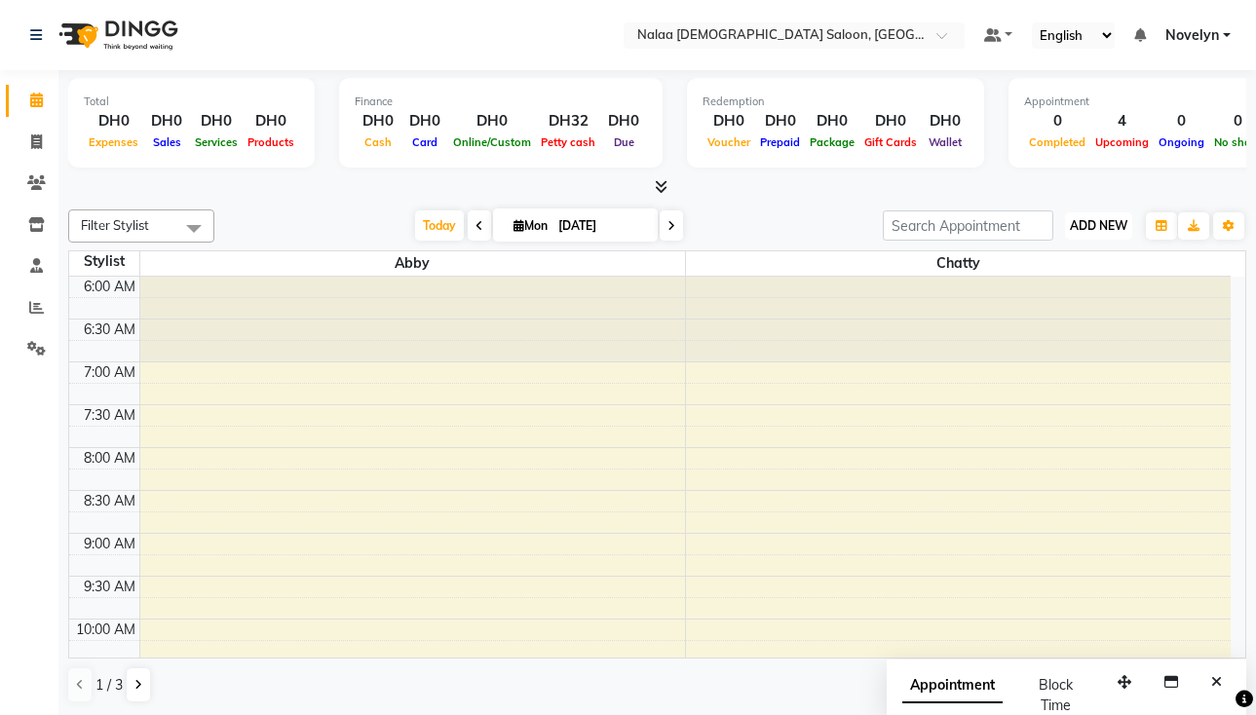
click at [1101, 220] on span "ADD NEW" at bounding box center [1099, 225] width 58 height 15
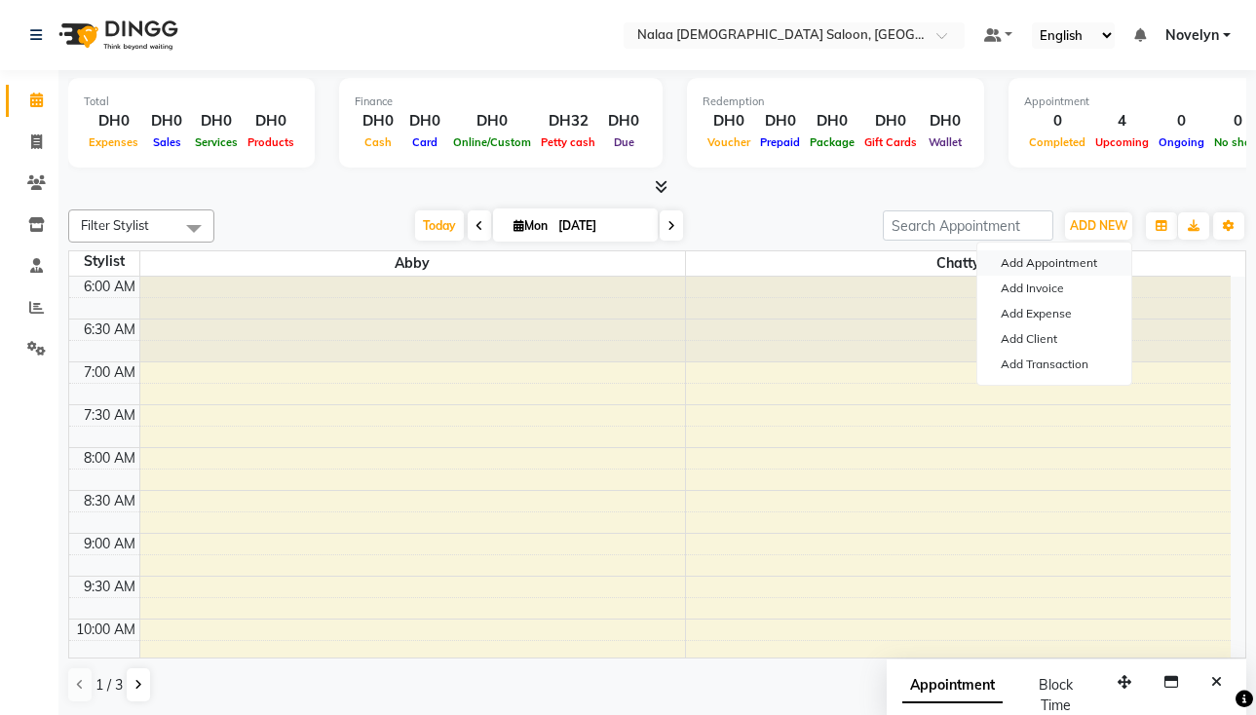
click at [1097, 264] on button "Add Appointment" at bounding box center [1055, 263] width 154 height 25
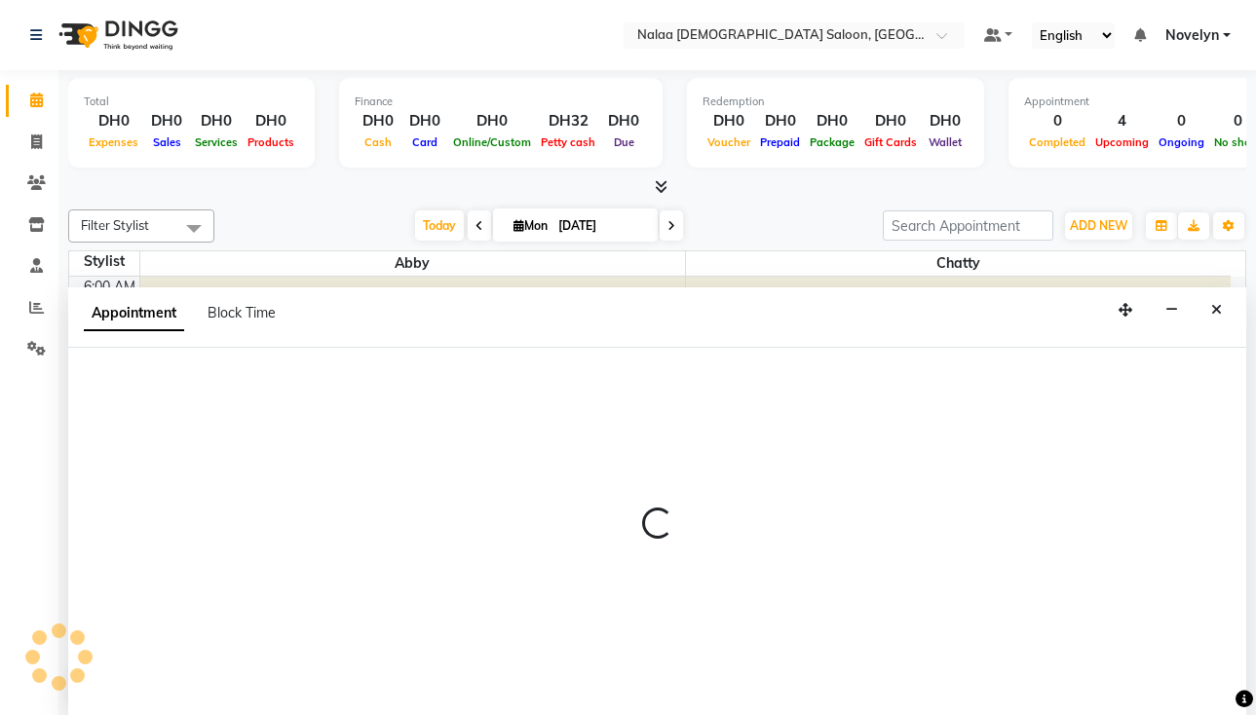
scroll to position [1, 0]
select select "420"
select select "tentative"
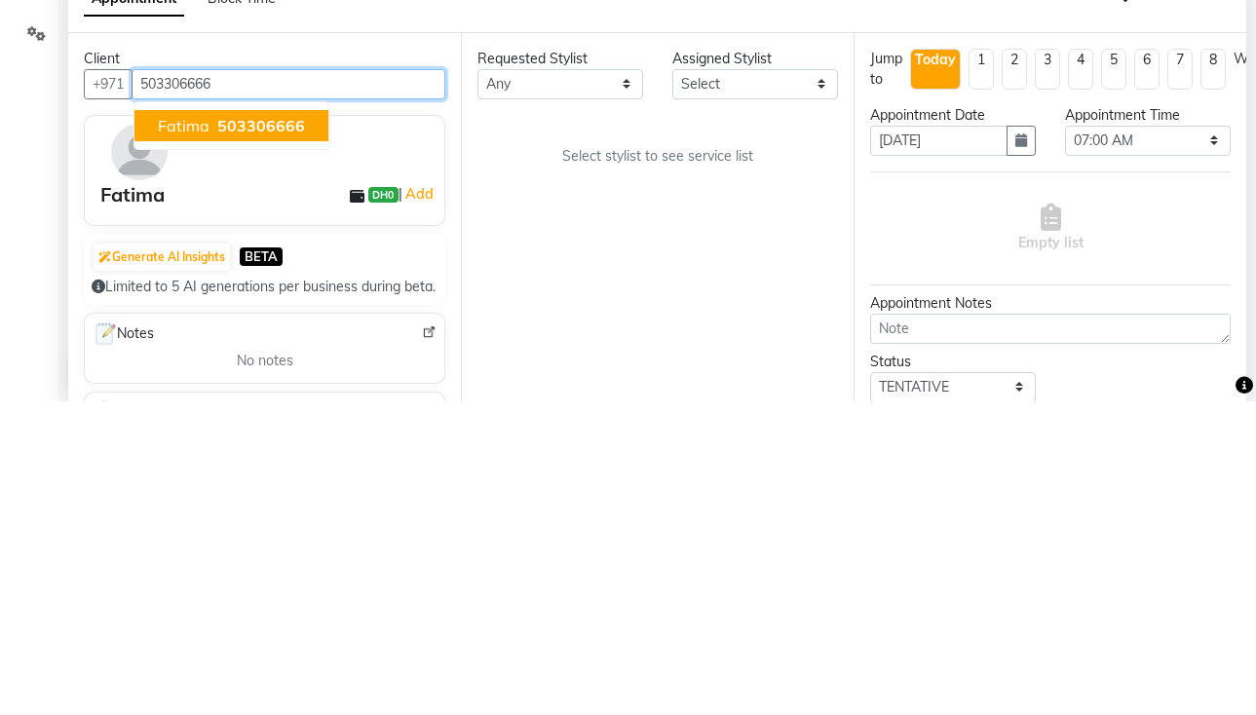
click at [301, 446] on button "Fatima 503306666" at bounding box center [232, 439] width 194 height 31
type input "503306666"
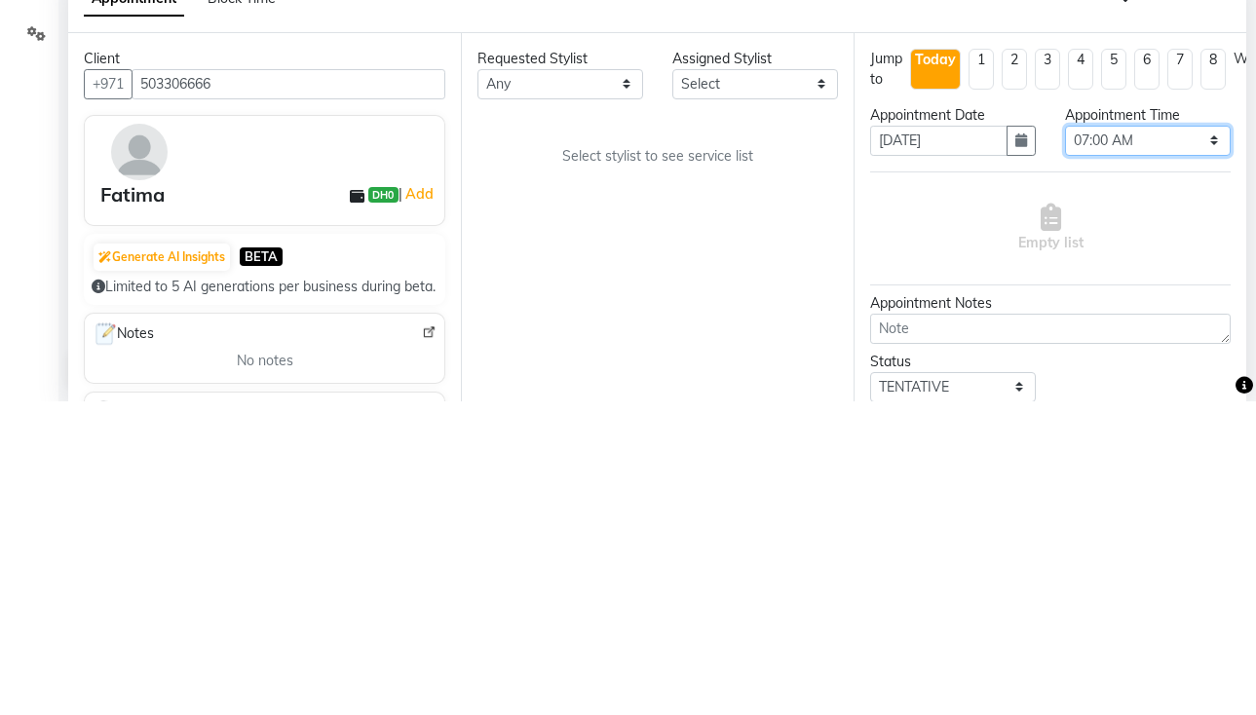
click at [1197, 450] on select "Select 07:00 AM 07:05 AM 07:10 AM 07:15 AM 07:20 AM 07:25 AM 07:30 AM 07:35 AM …" at bounding box center [1148, 455] width 166 height 30
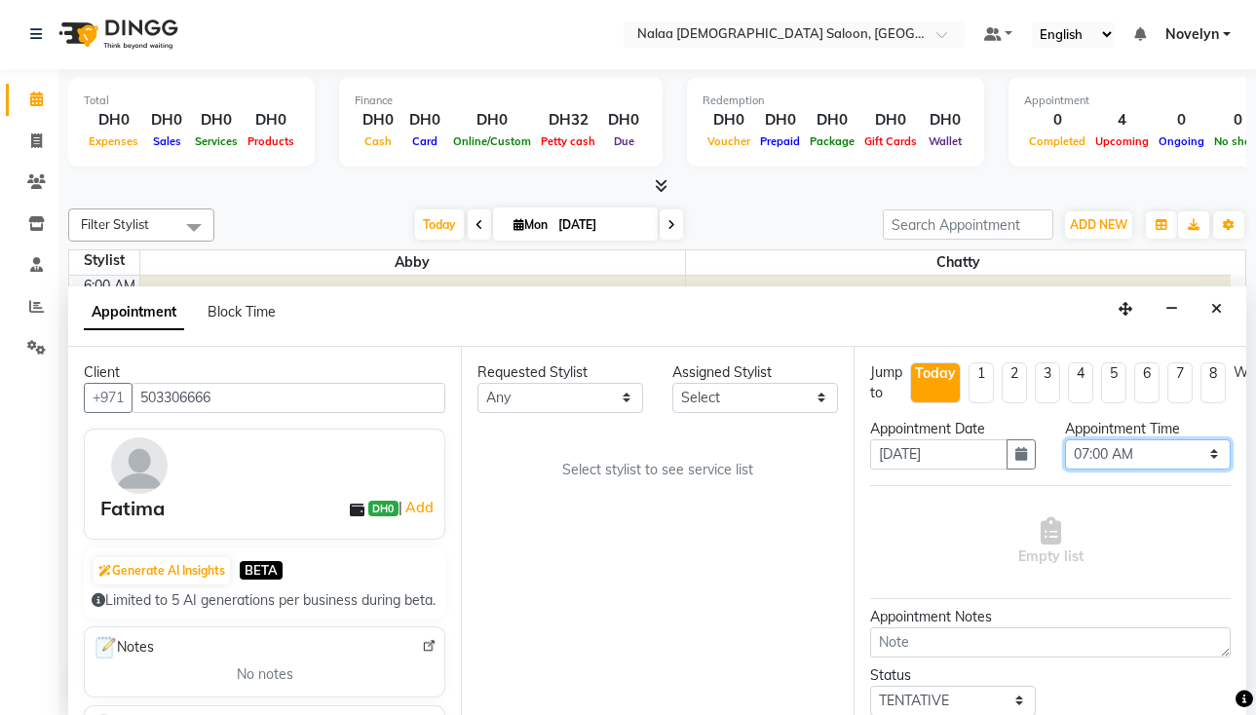
select select "770"
click at [1065, 440] on select "Select 07:00 AM 07:05 AM 07:10 AM 07:15 AM 07:20 AM 07:25 AM 07:30 AM 07:35 AM …" at bounding box center [1148, 455] width 166 height 30
click at [830, 404] on select "Select Abby Chatty Grace Hina Shaira Stylist 1" at bounding box center [756, 398] width 166 height 30
select select "90550"
click at [673, 383] on select "Select Abby Chatty Grace Hina Shaira Stylist 1" at bounding box center [756, 398] width 166 height 30
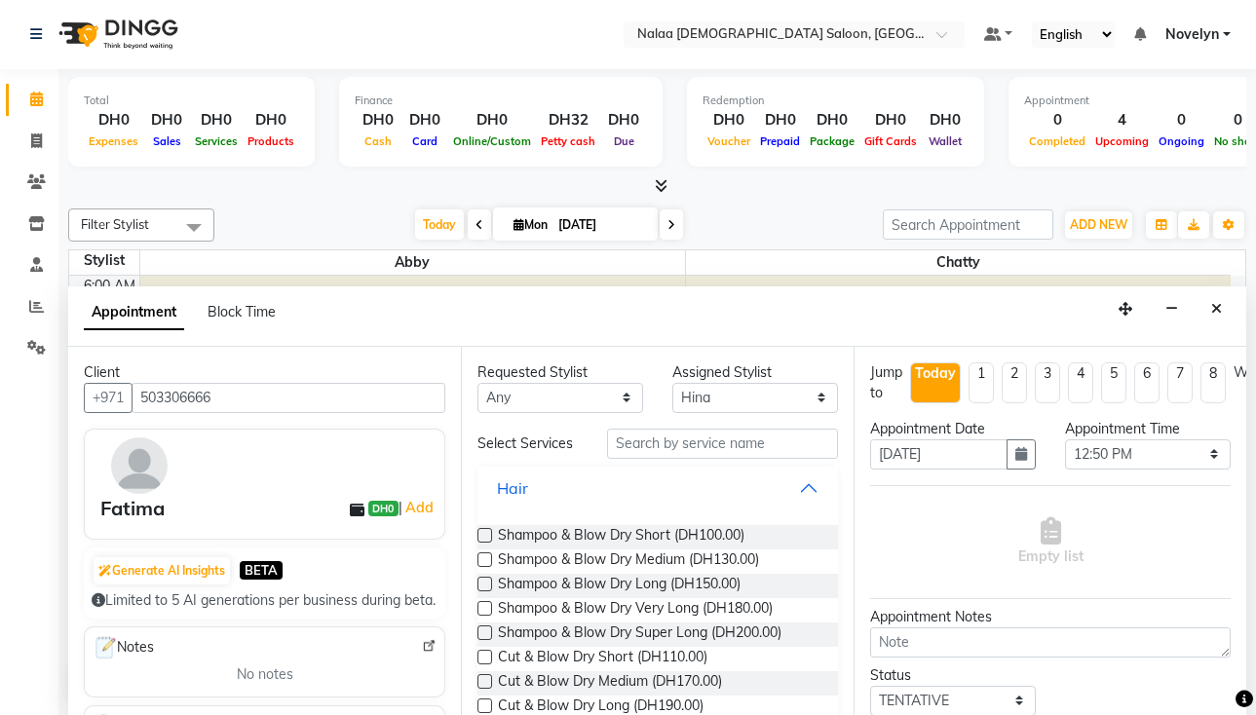
click at [796, 487] on button "Hair" at bounding box center [657, 488] width 345 height 35
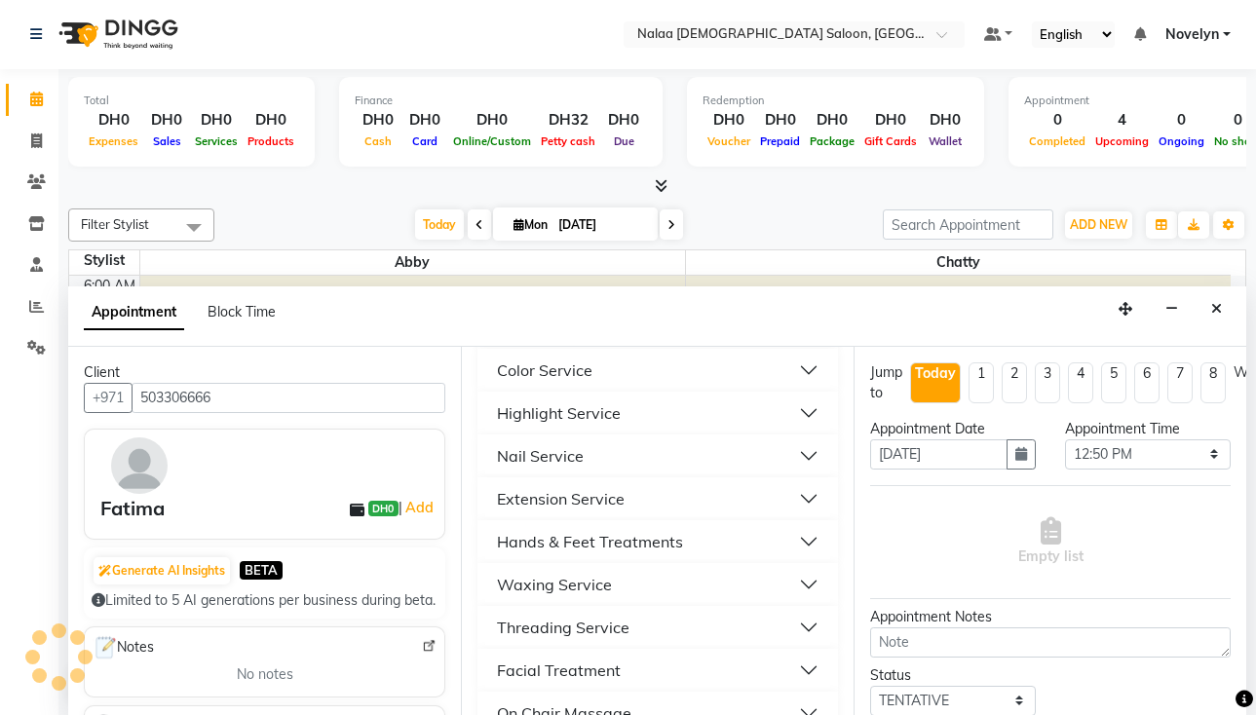
scroll to position [188, 0]
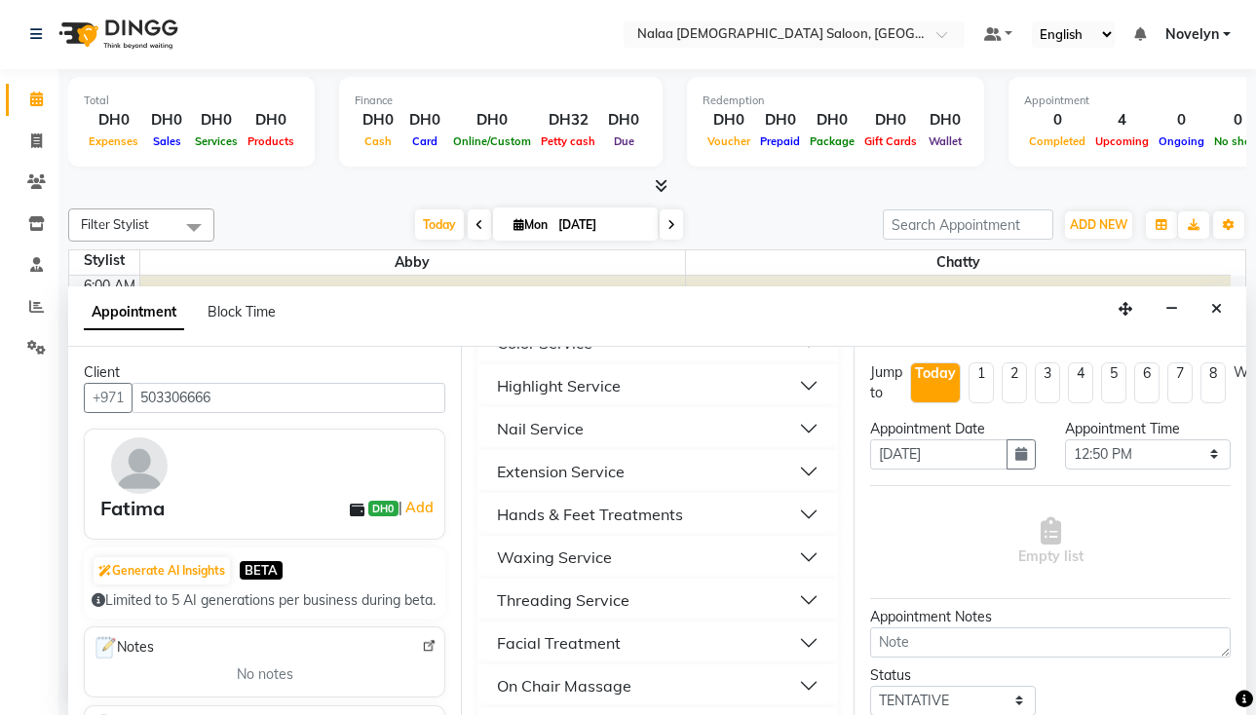
click at [652, 613] on button "Threading Service" at bounding box center [657, 600] width 345 height 35
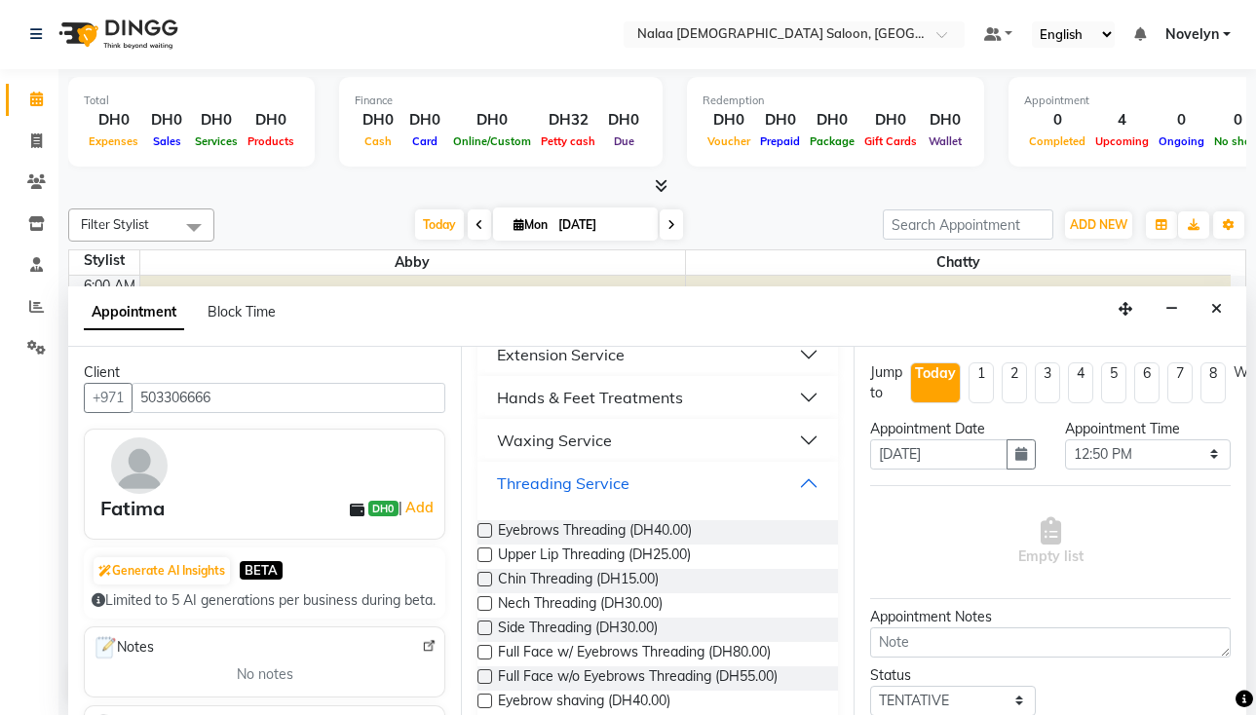
scroll to position [309, 0]
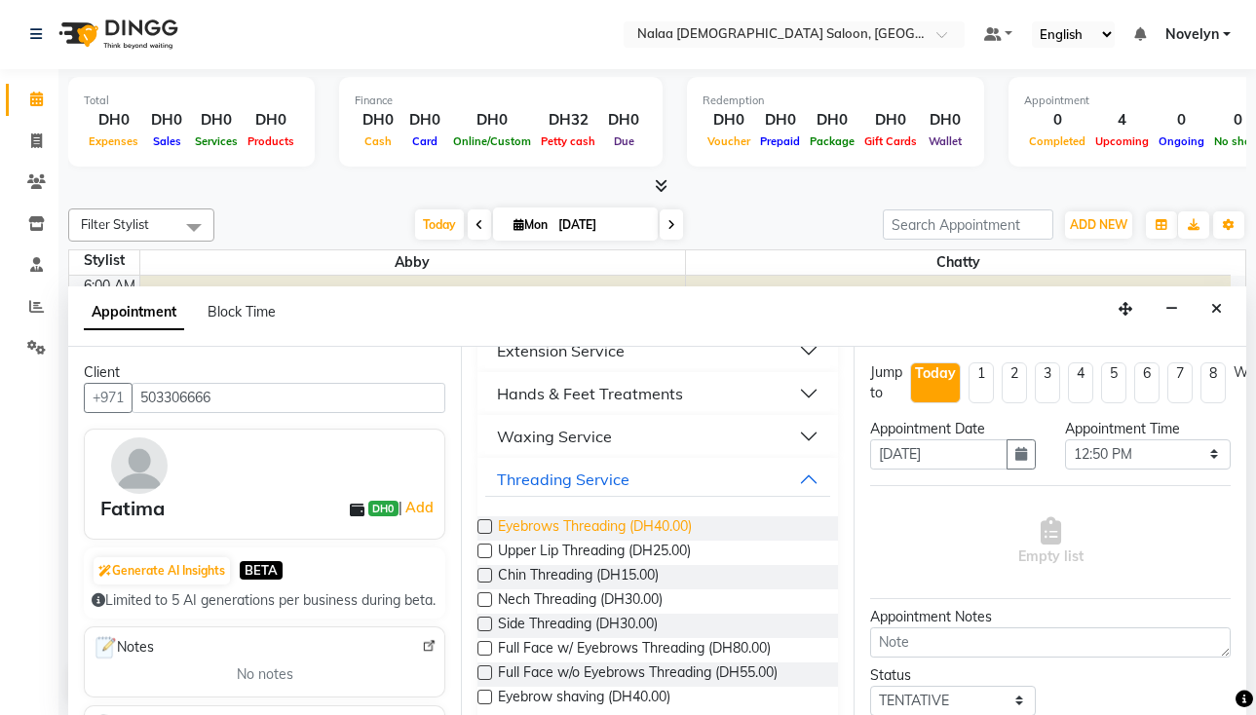
click at [692, 525] on span "Eyebrows Threading (DH40.00)" at bounding box center [595, 529] width 194 height 24
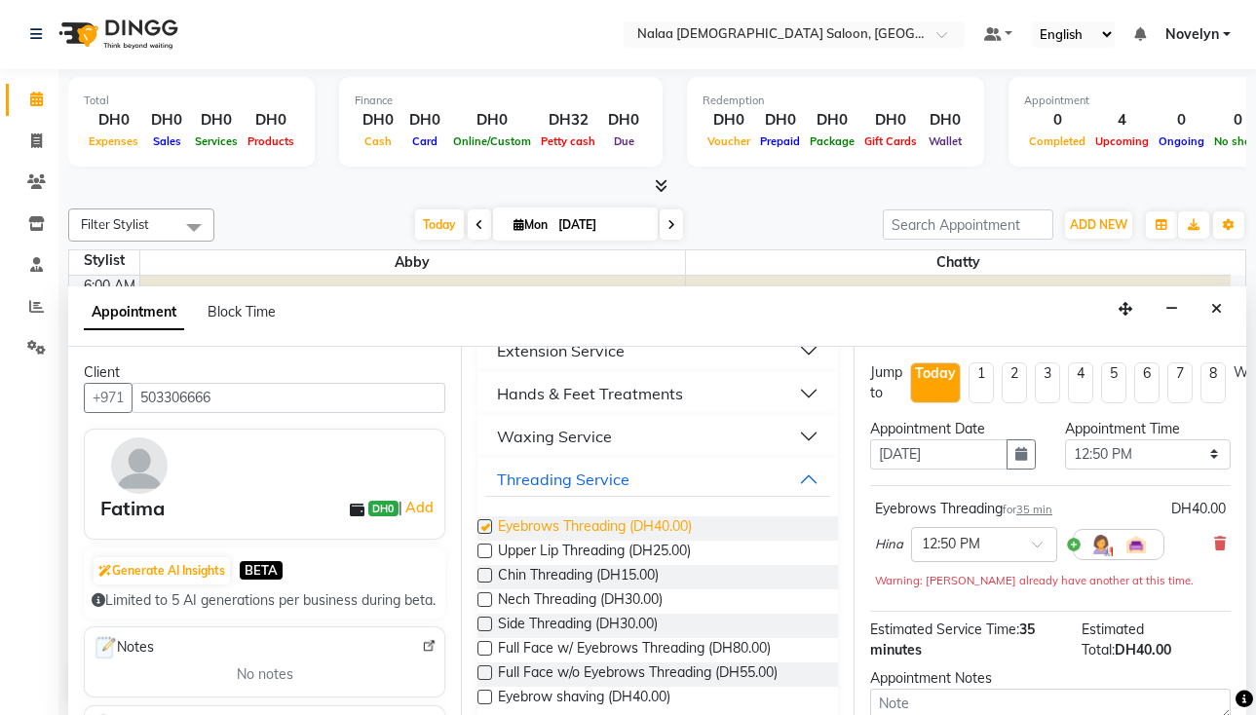
checkbox input "false"
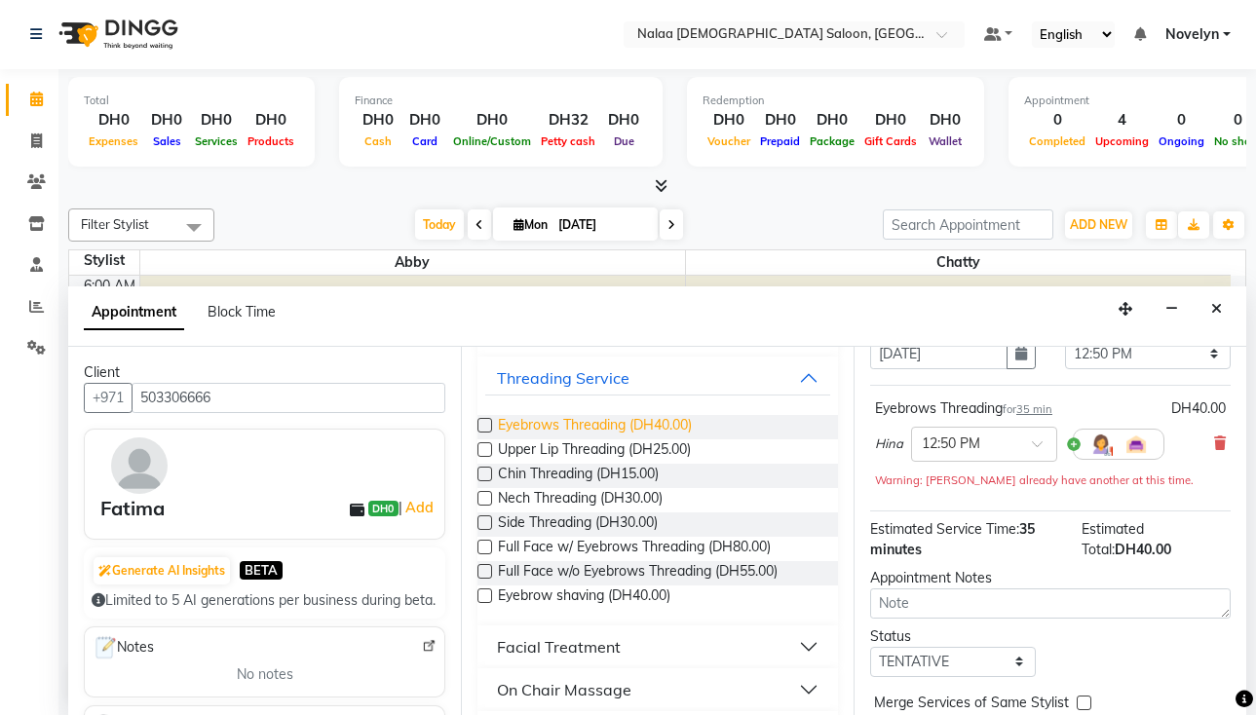
scroll to position [200, 0]
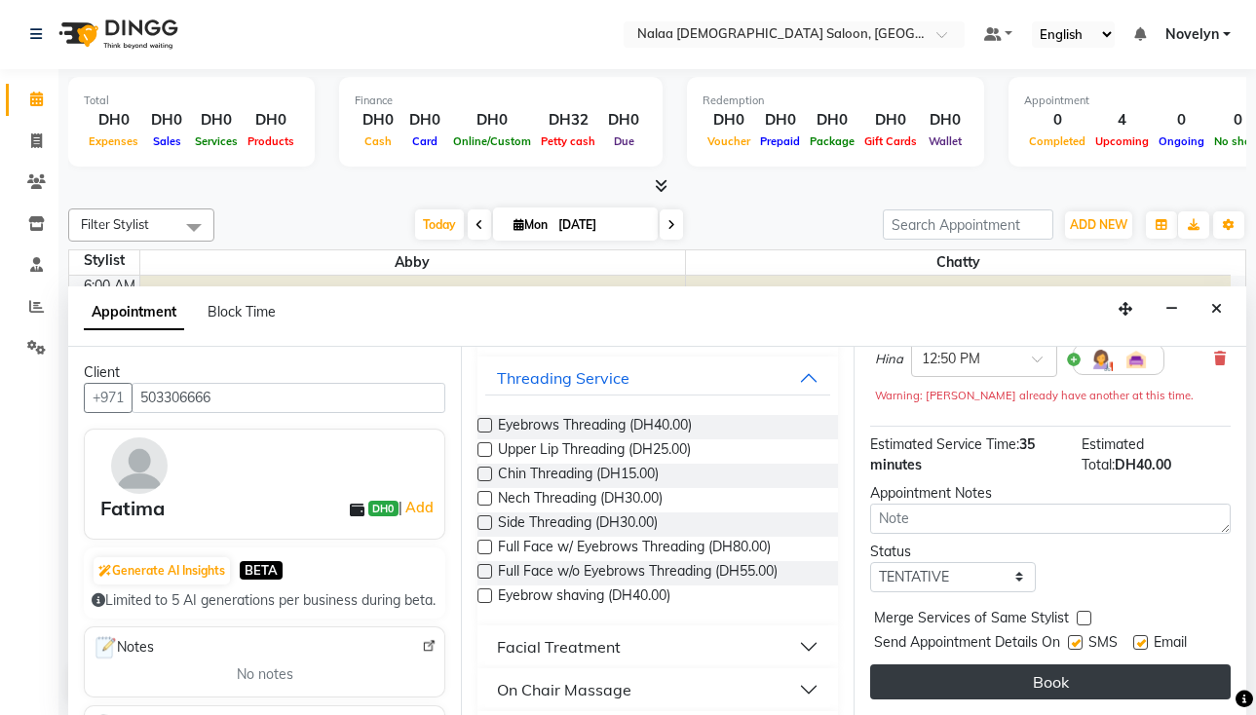
click at [1093, 671] on button "Book" at bounding box center [1050, 682] width 361 height 35
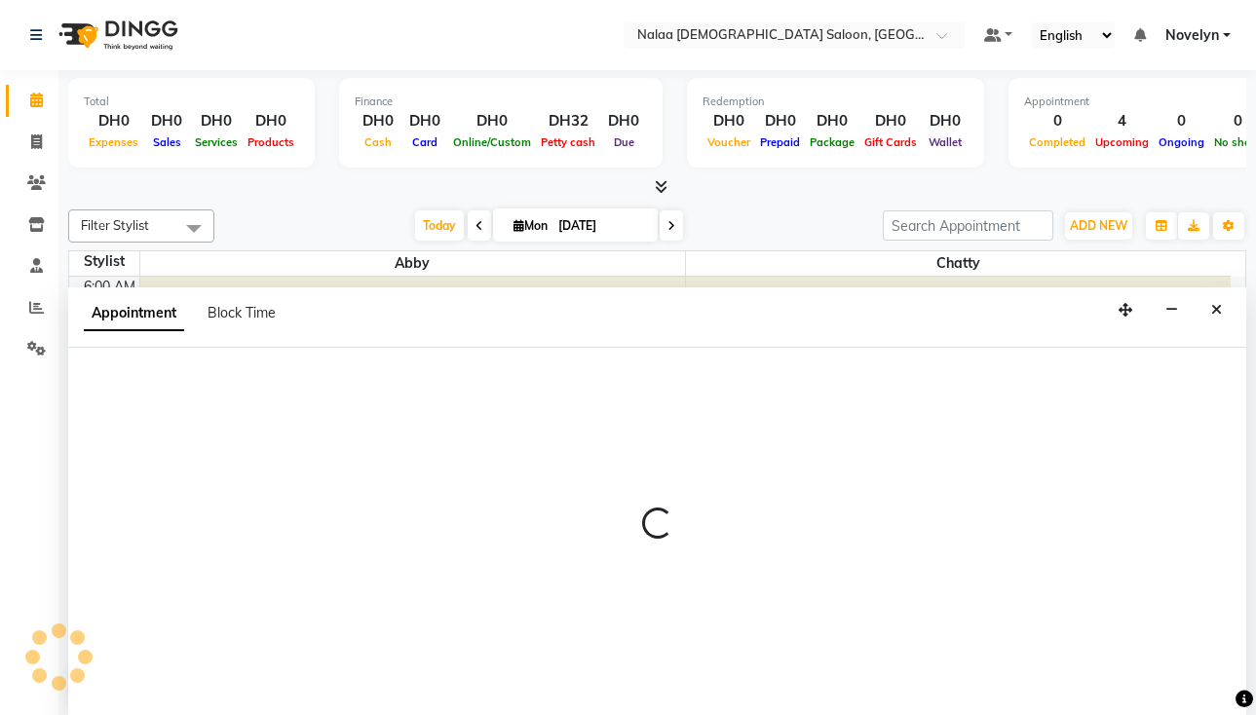
scroll to position [1, 0]
select select "66426"
select select "tentative"
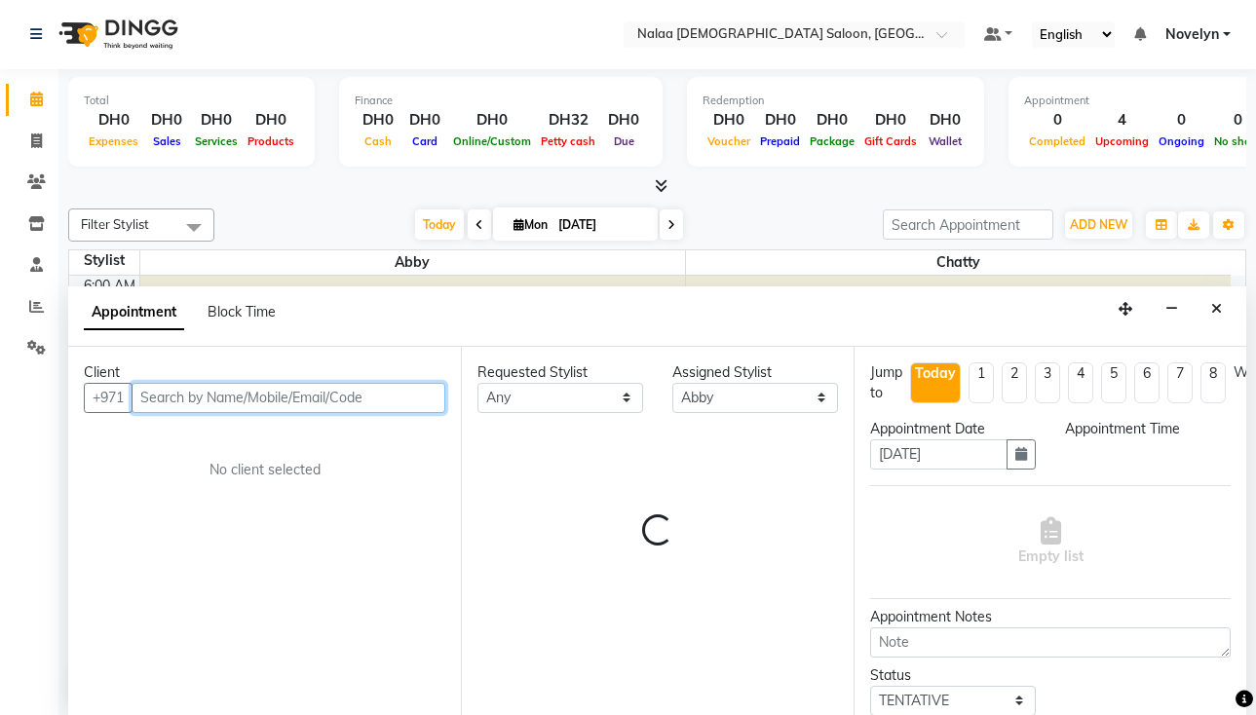
select select "420"
